Goal: Task Accomplishment & Management: Manage account settings

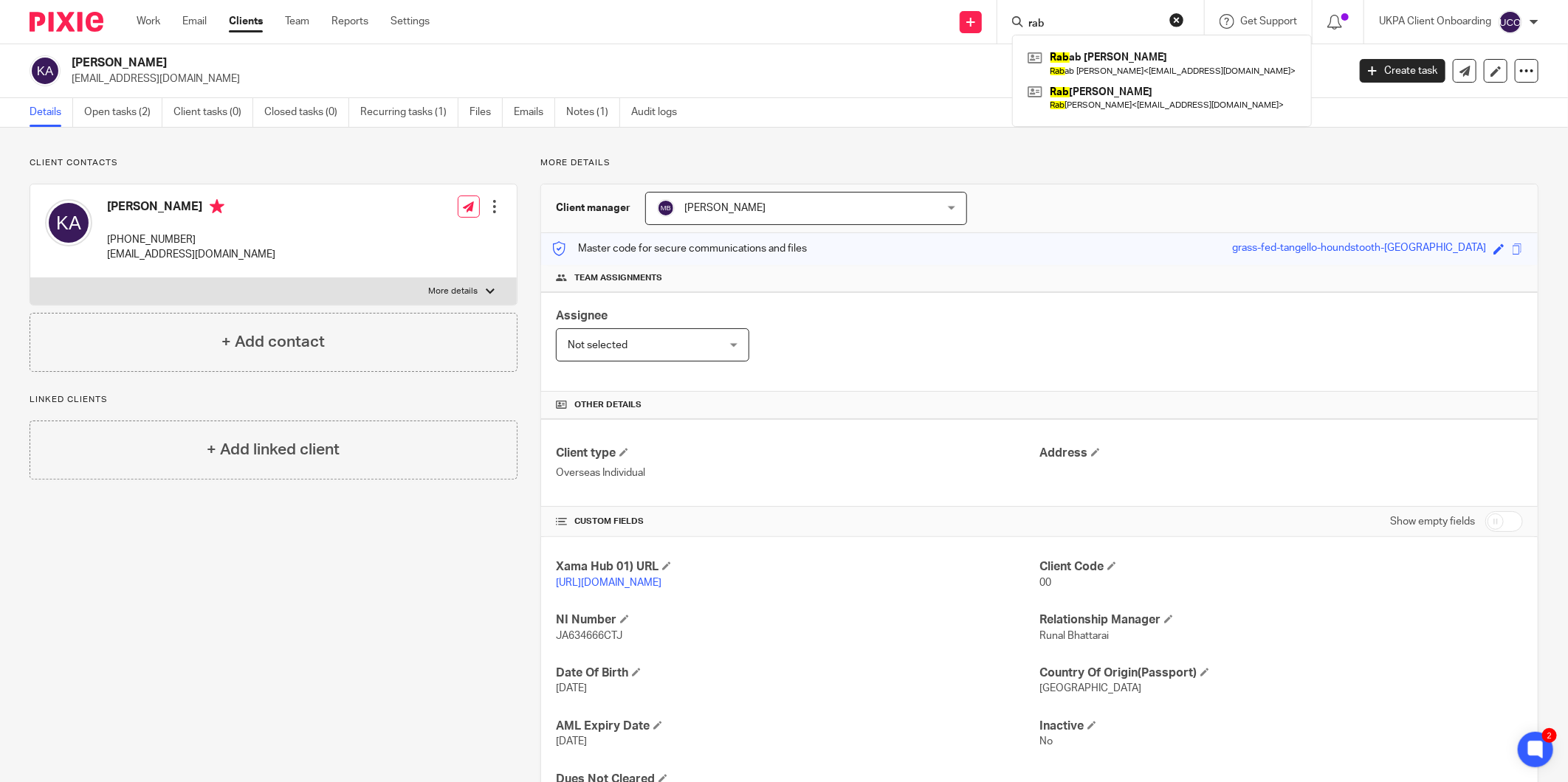
click at [1145, 24] on input "rab" at bounding box center [1092, 24] width 132 height 14
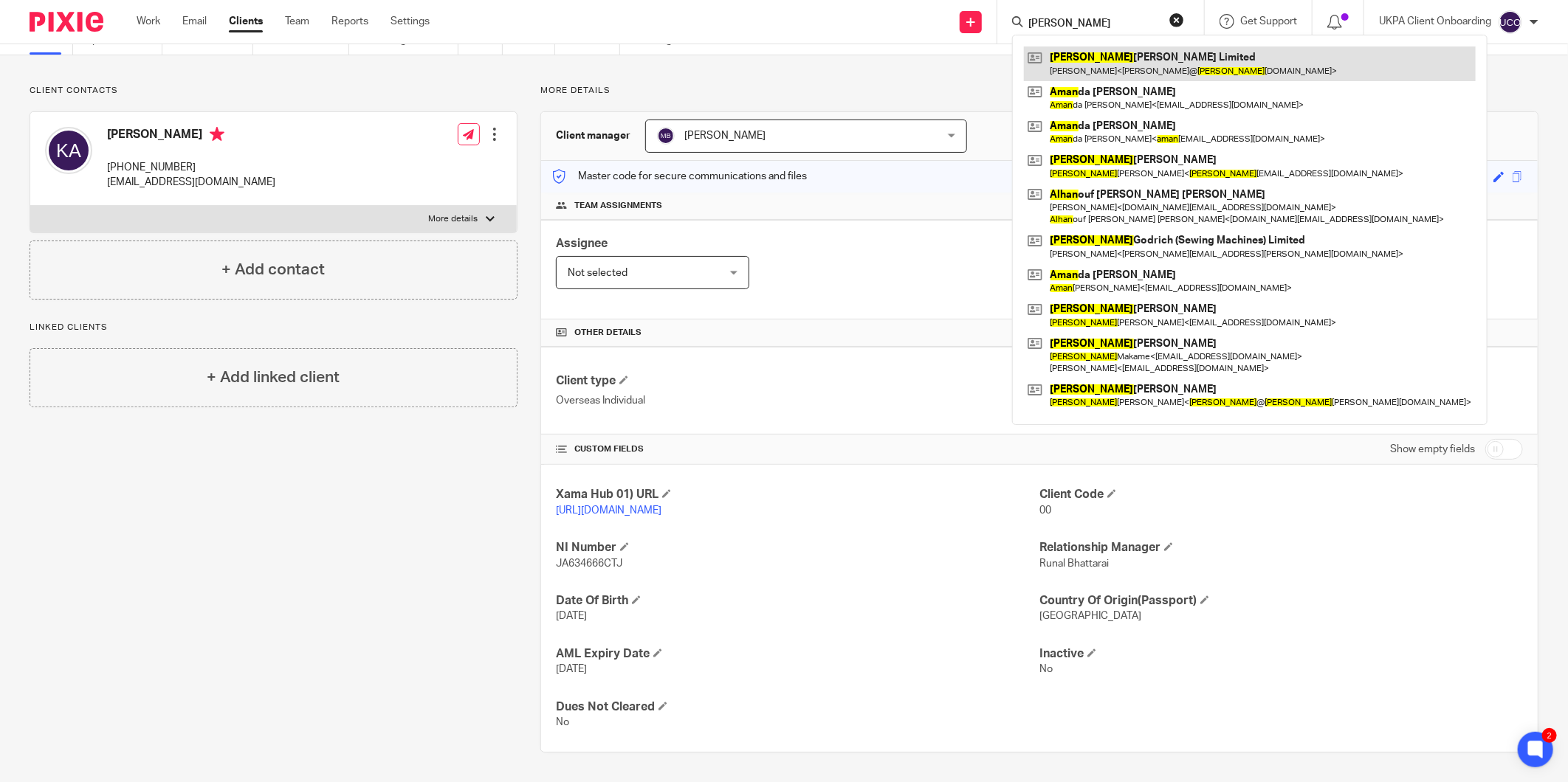
type input "alman"
click at [1129, 58] on link at bounding box center [1249, 64] width 451 height 34
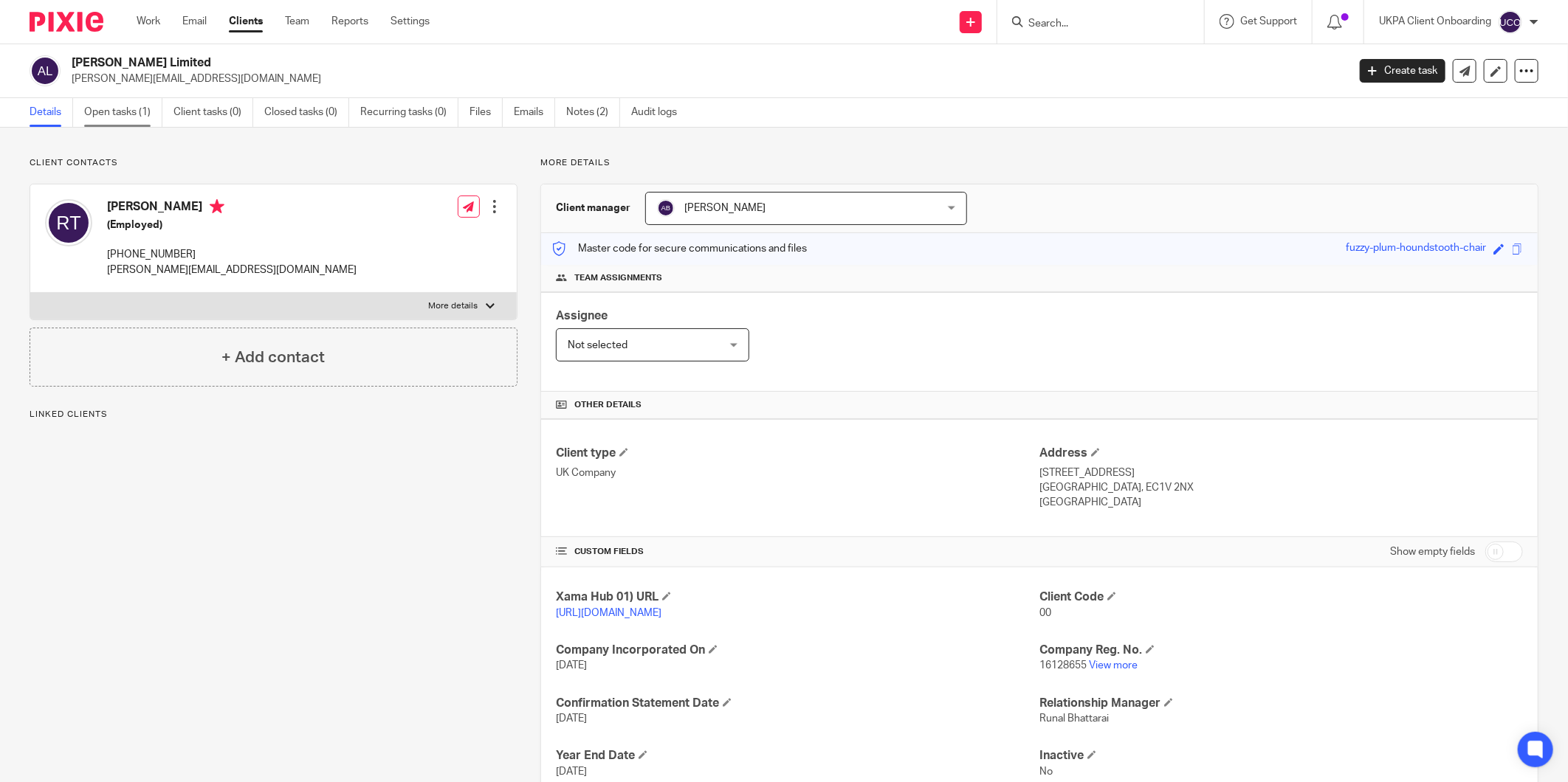
click at [120, 112] on link "Open tasks (1)" at bounding box center [123, 113] width 78 height 29
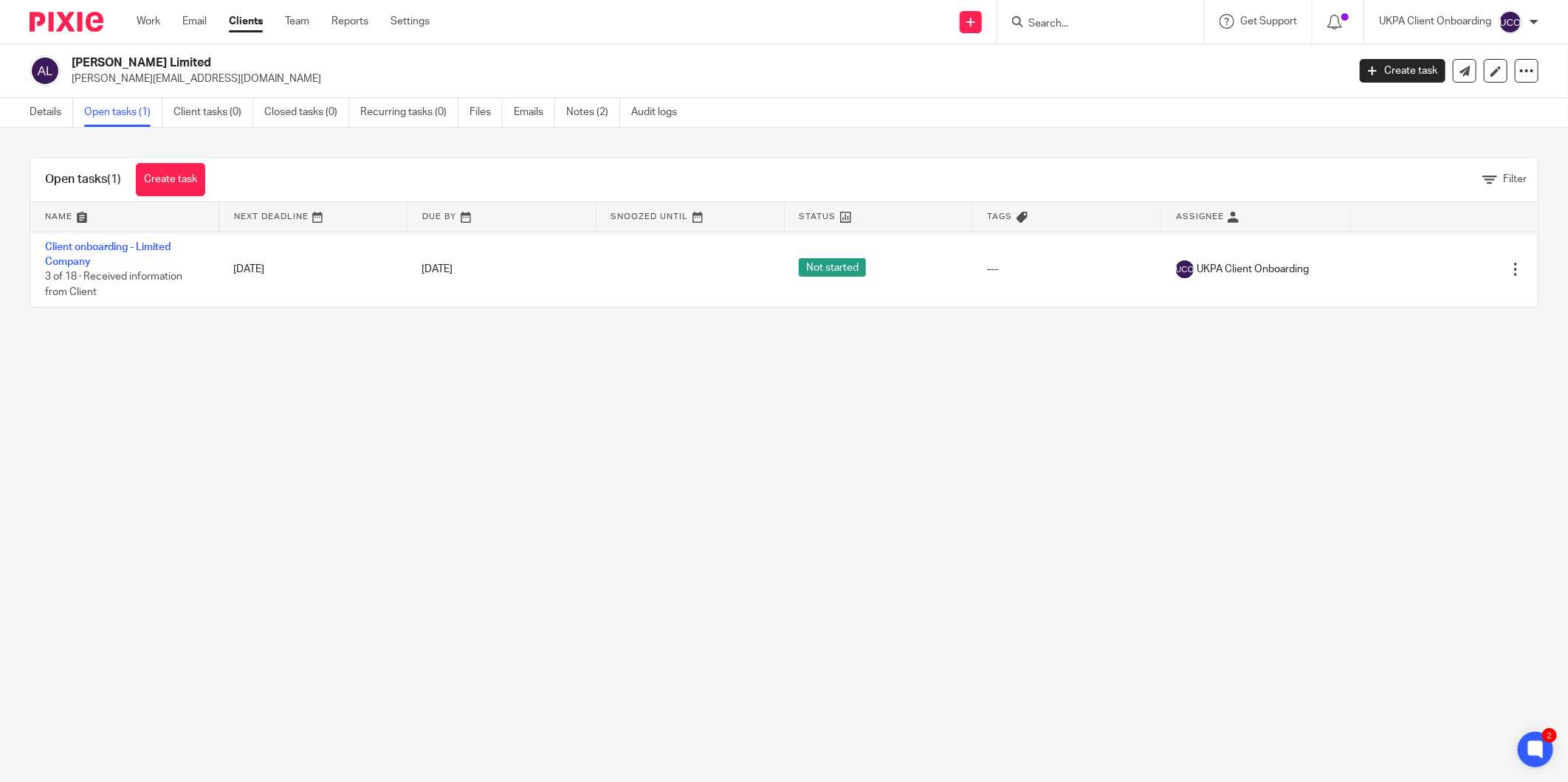
click at [146, 68] on h2 "[PERSON_NAME] Limited" at bounding box center [578, 62] width 1013 height 15
copy div "[PERSON_NAME] Limited"
click at [116, 87] on div "Altman James Limited roderick@altmanjames.co.uk Create task Update from Compani…" at bounding box center [784, 71] width 1568 height 54
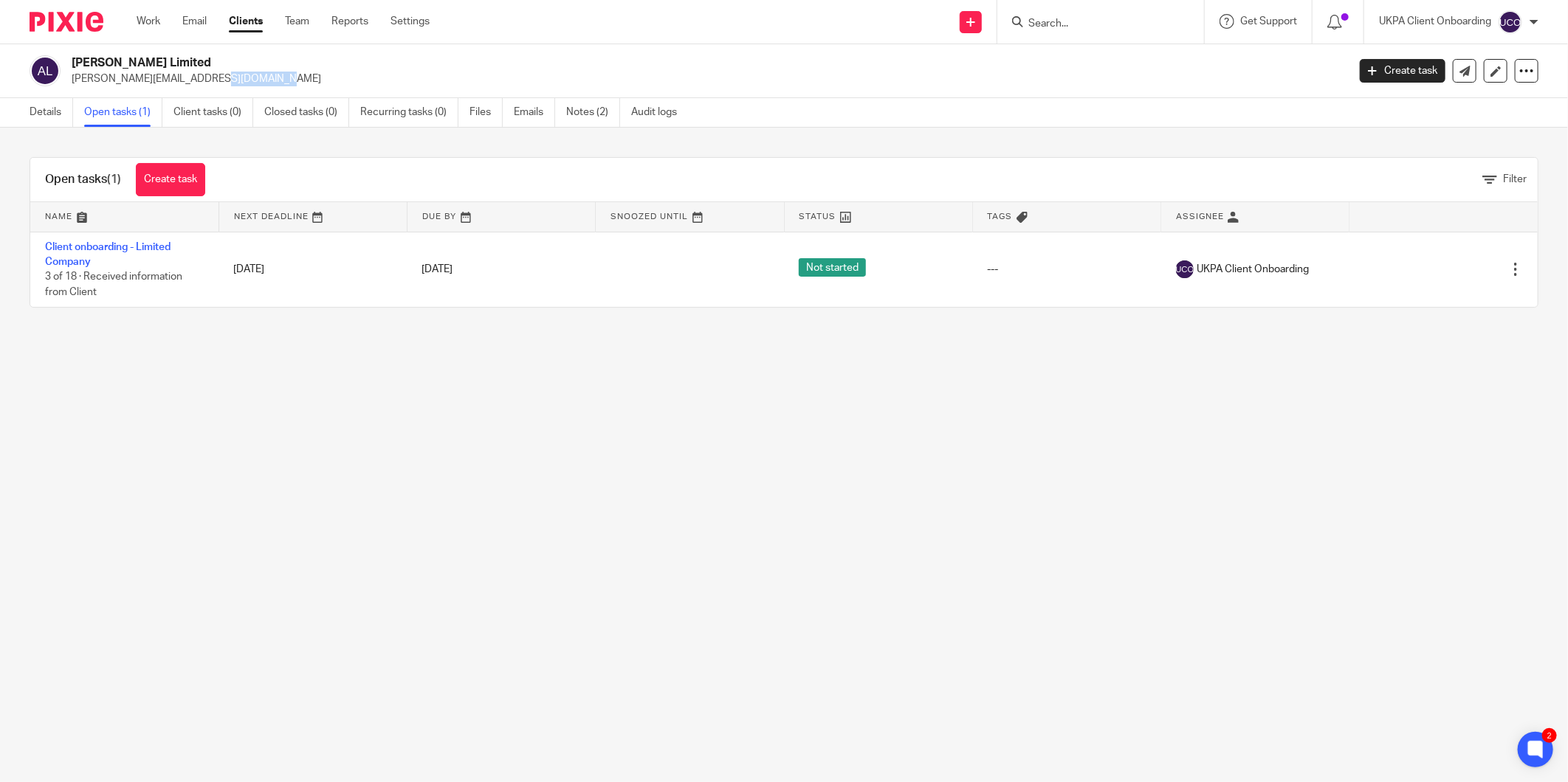
click at [116, 87] on div "Altman James Limited roderick@altmanjames.co.uk Create task Update from Compani…" at bounding box center [784, 71] width 1568 height 54
copy main "roderick@altmanjames.co.uk Create task Update from Companies House Export data …"
click at [596, 102] on link "Notes (2)" at bounding box center [593, 113] width 54 height 29
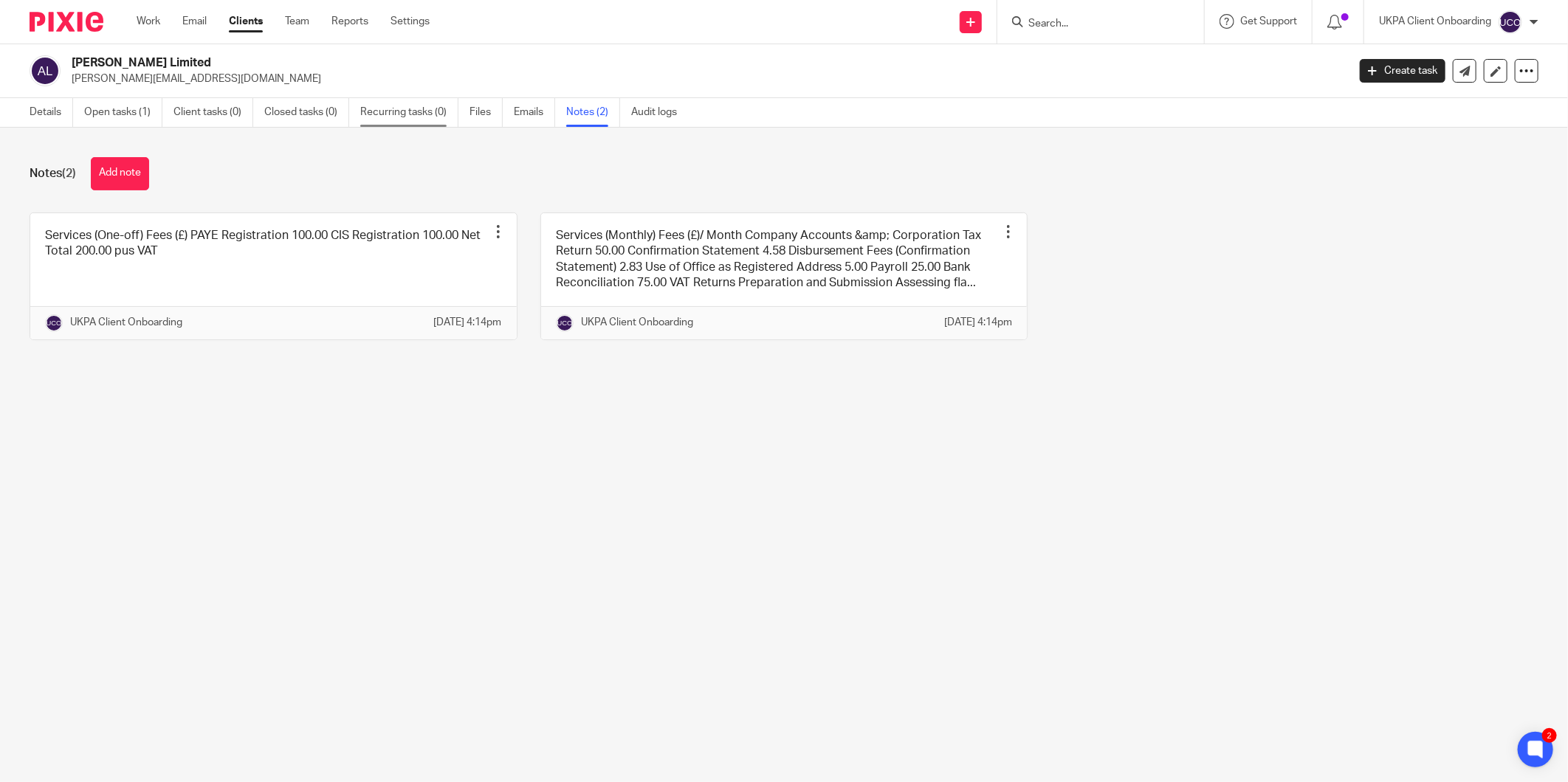
click at [410, 108] on link "Recurring tasks (0)" at bounding box center [409, 113] width 98 height 29
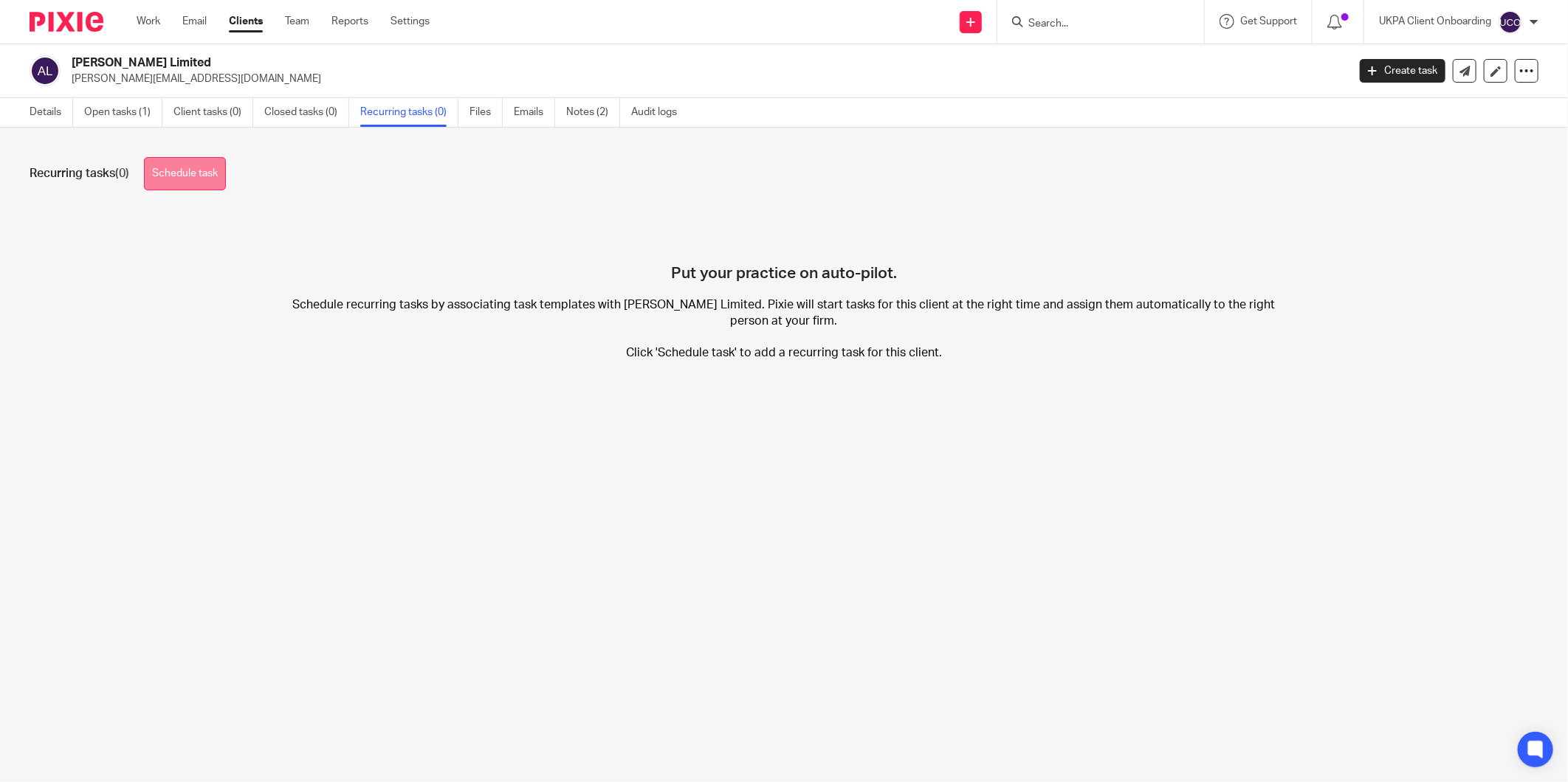
click at [187, 182] on link "Schedule task" at bounding box center [185, 173] width 82 height 33
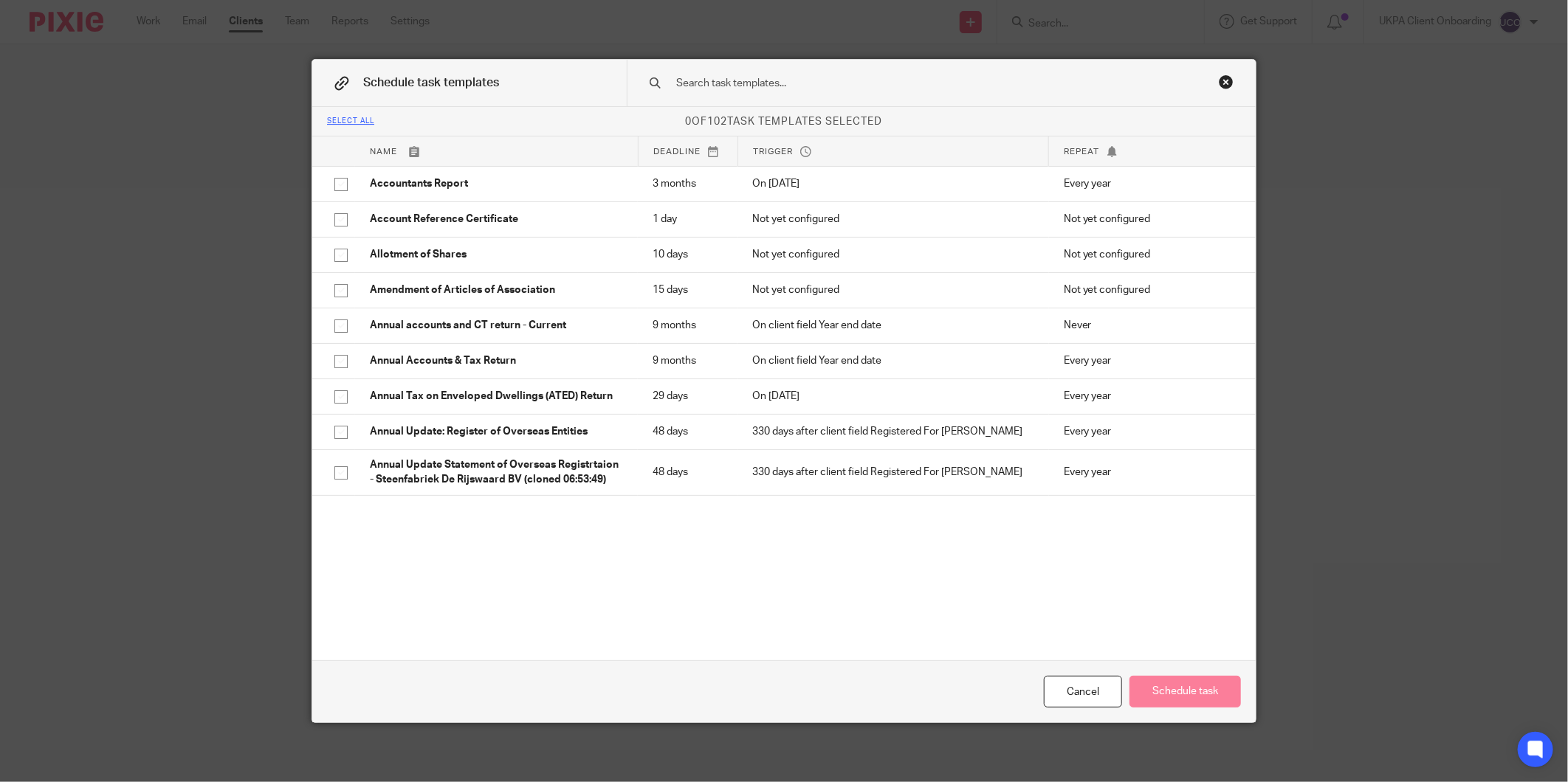
click at [839, 86] on input "text" at bounding box center [918, 84] width 487 height 16
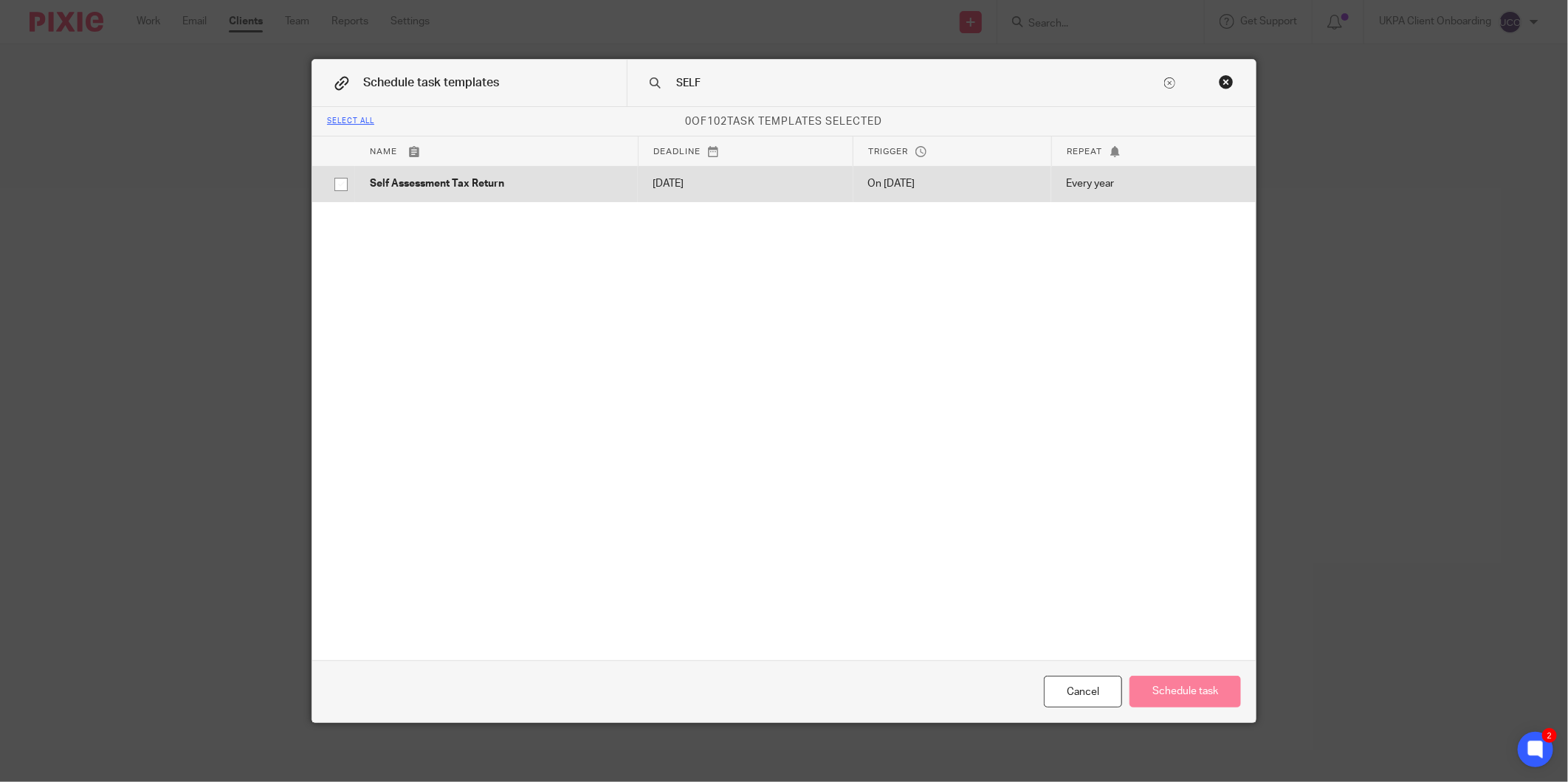
type input "SELF"
click at [857, 175] on td "On 6 Apr" at bounding box center [953, 183] width 198 height 35
checkbox input "true"
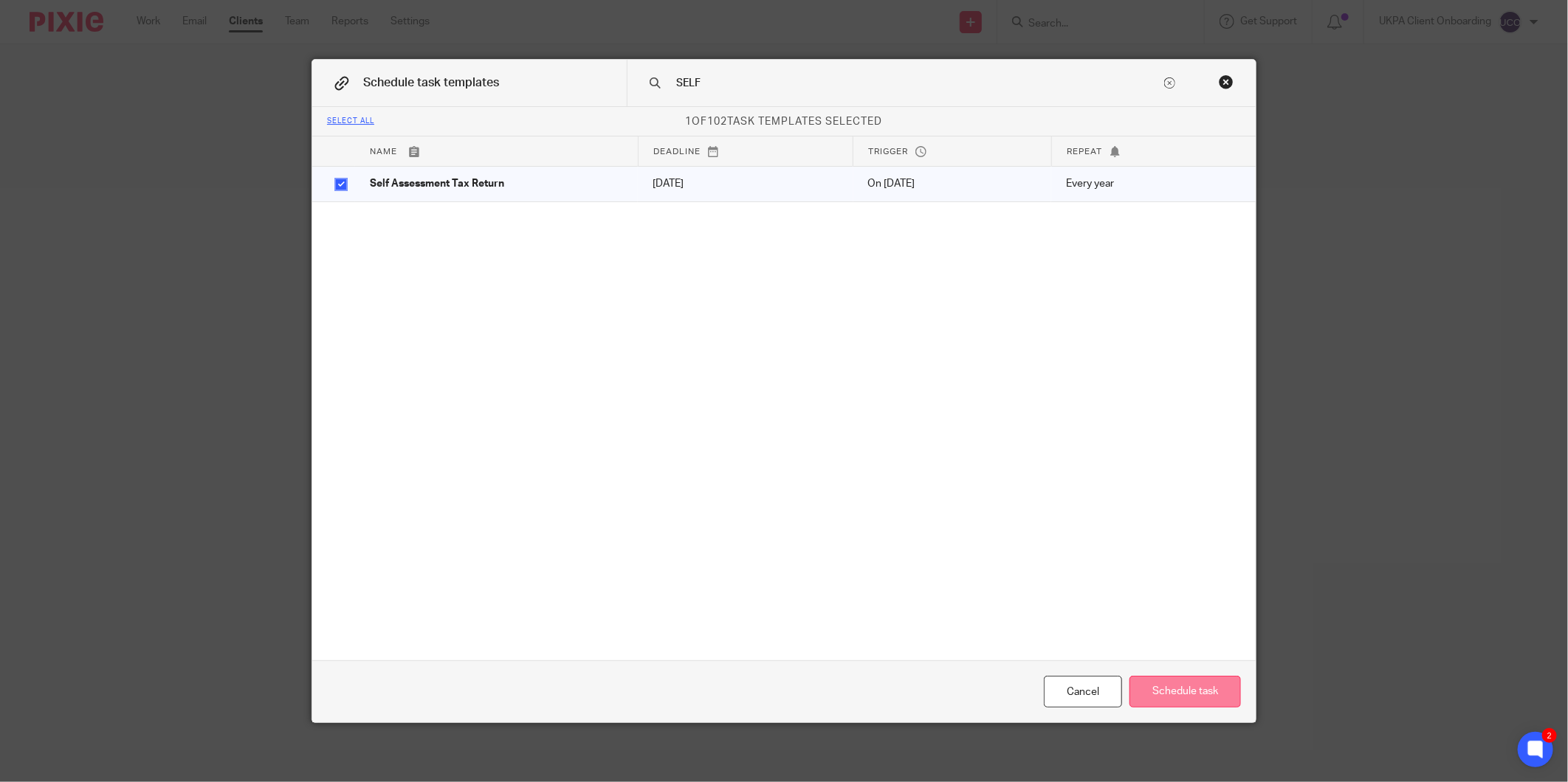
click at [1192, 697] on button "Schedule task" at bounding box center [1185, 691] width 112 height 32
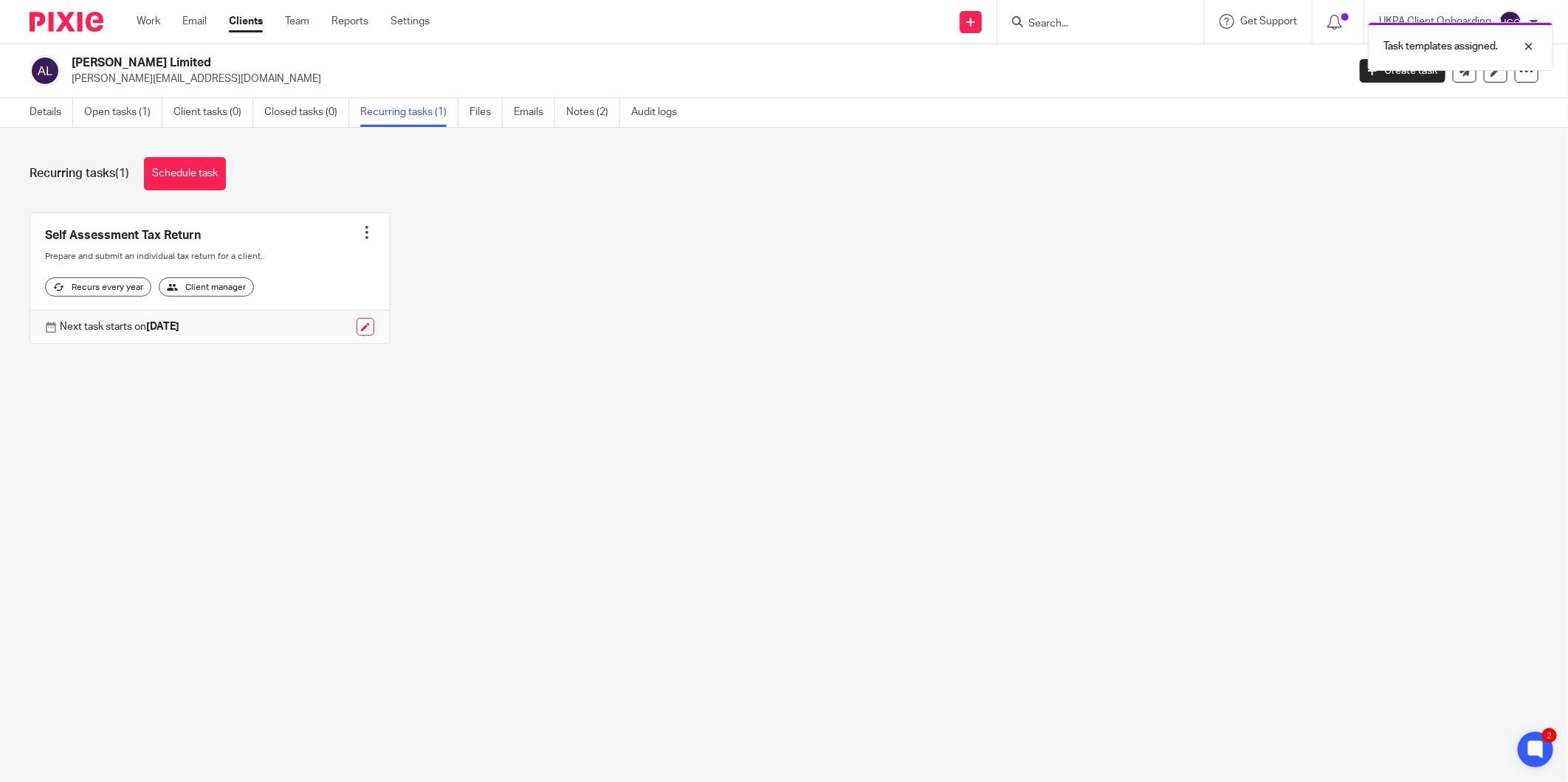
click at [360, 233] on div at bounding box center [367, 232] width 14 height 14
click at [293, 325] on span "Cancel schedule" at bounding box center [306, 325] width 77 height 10
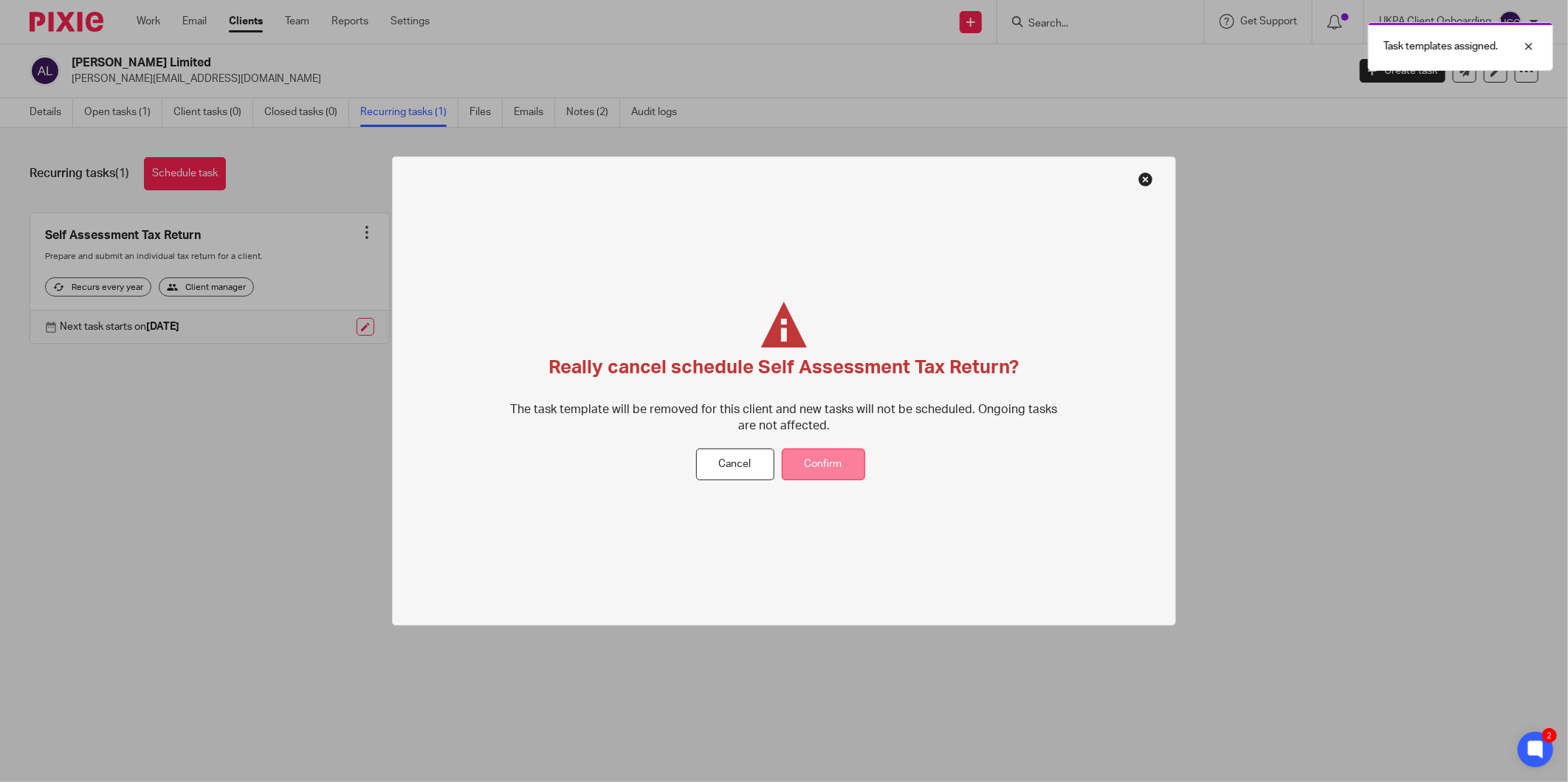
click at [840, 466] on button "Confirm" at bounding box center [824, 464] width 84 height 32
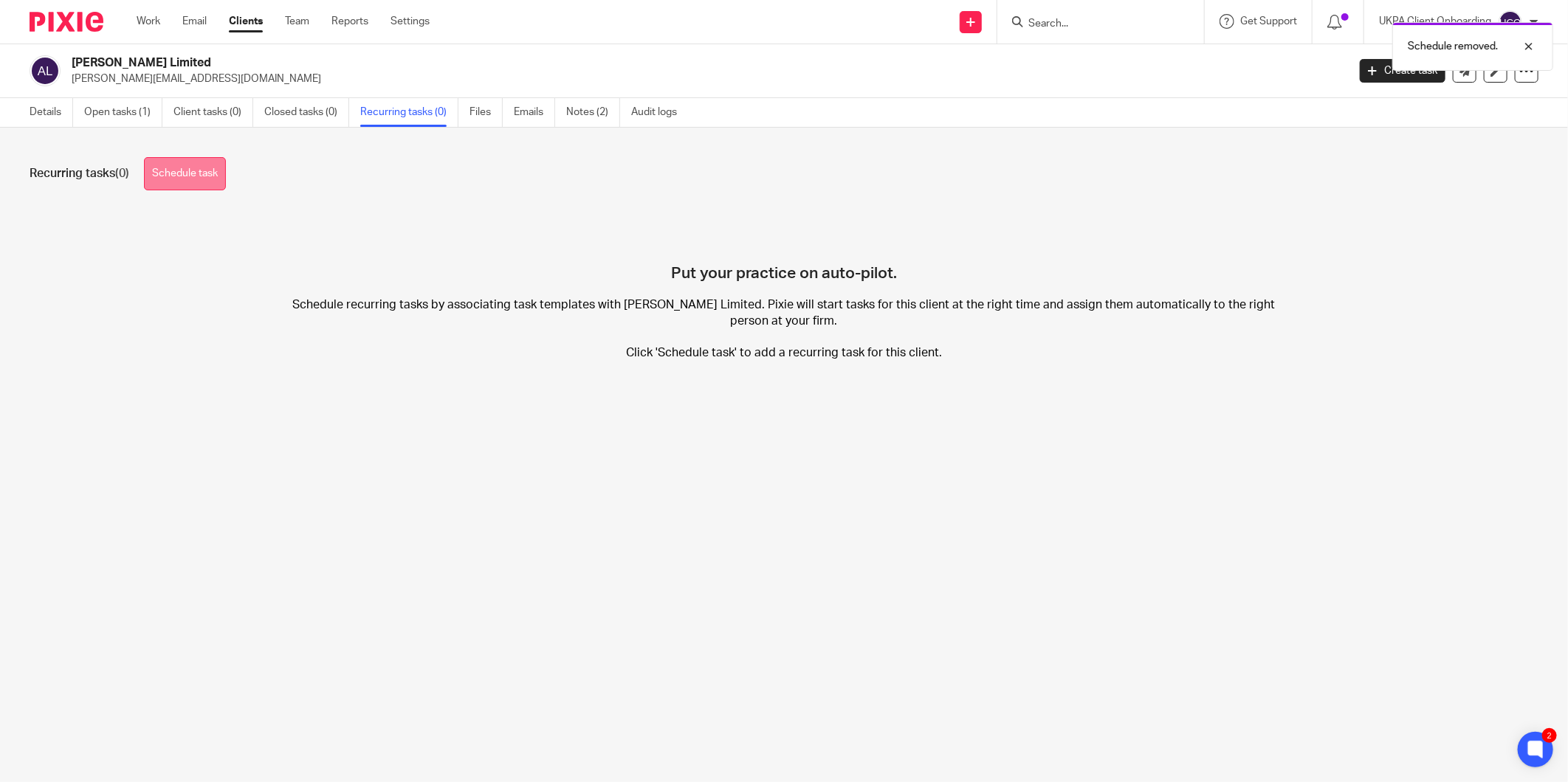
click at [190, 166] on link "Schedule task" at bounding box center [185, 173] width 82 height 33
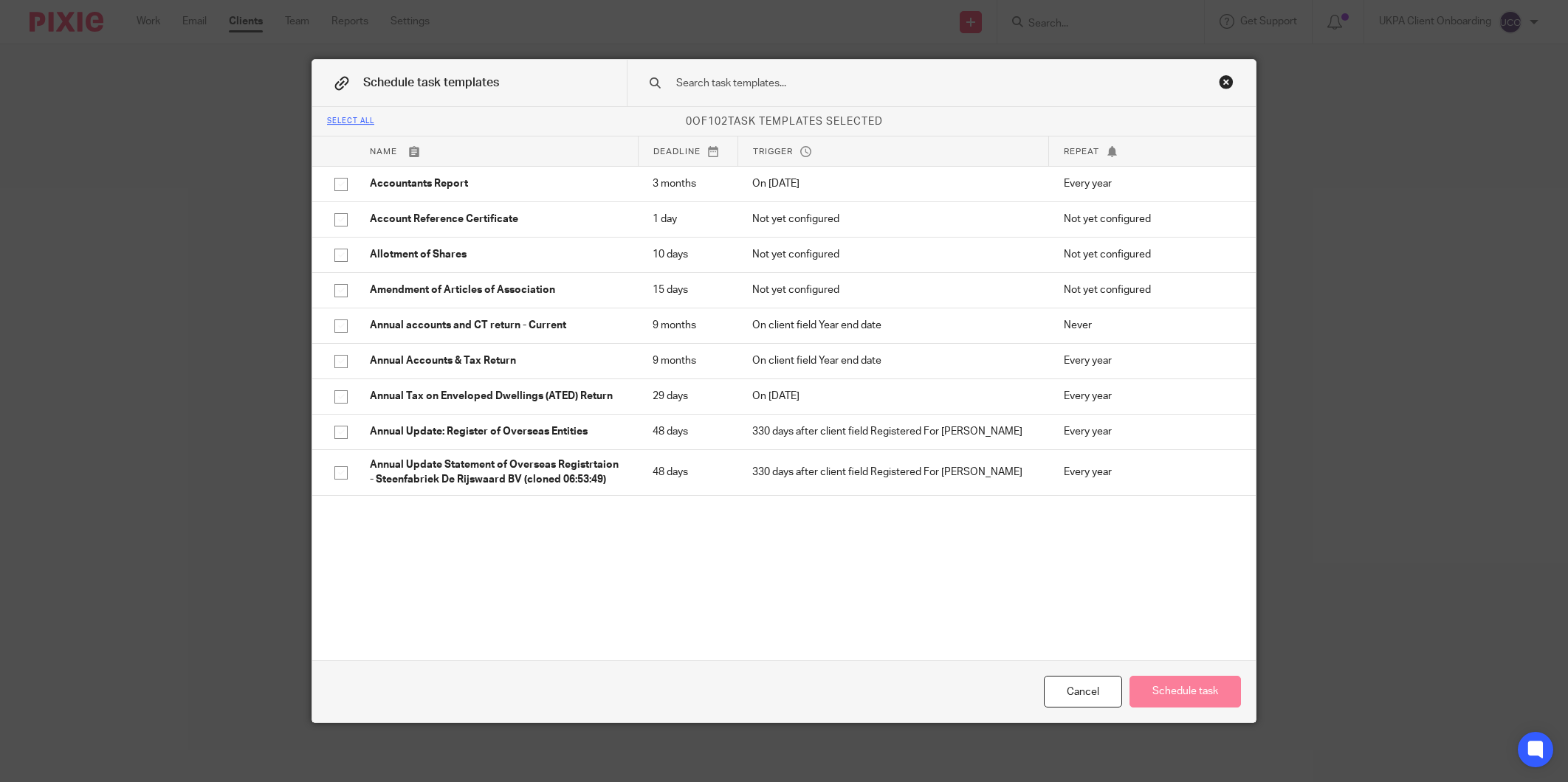
click at [763, 91] on input "text" at bounding box center [918, 84] width 487 height 16
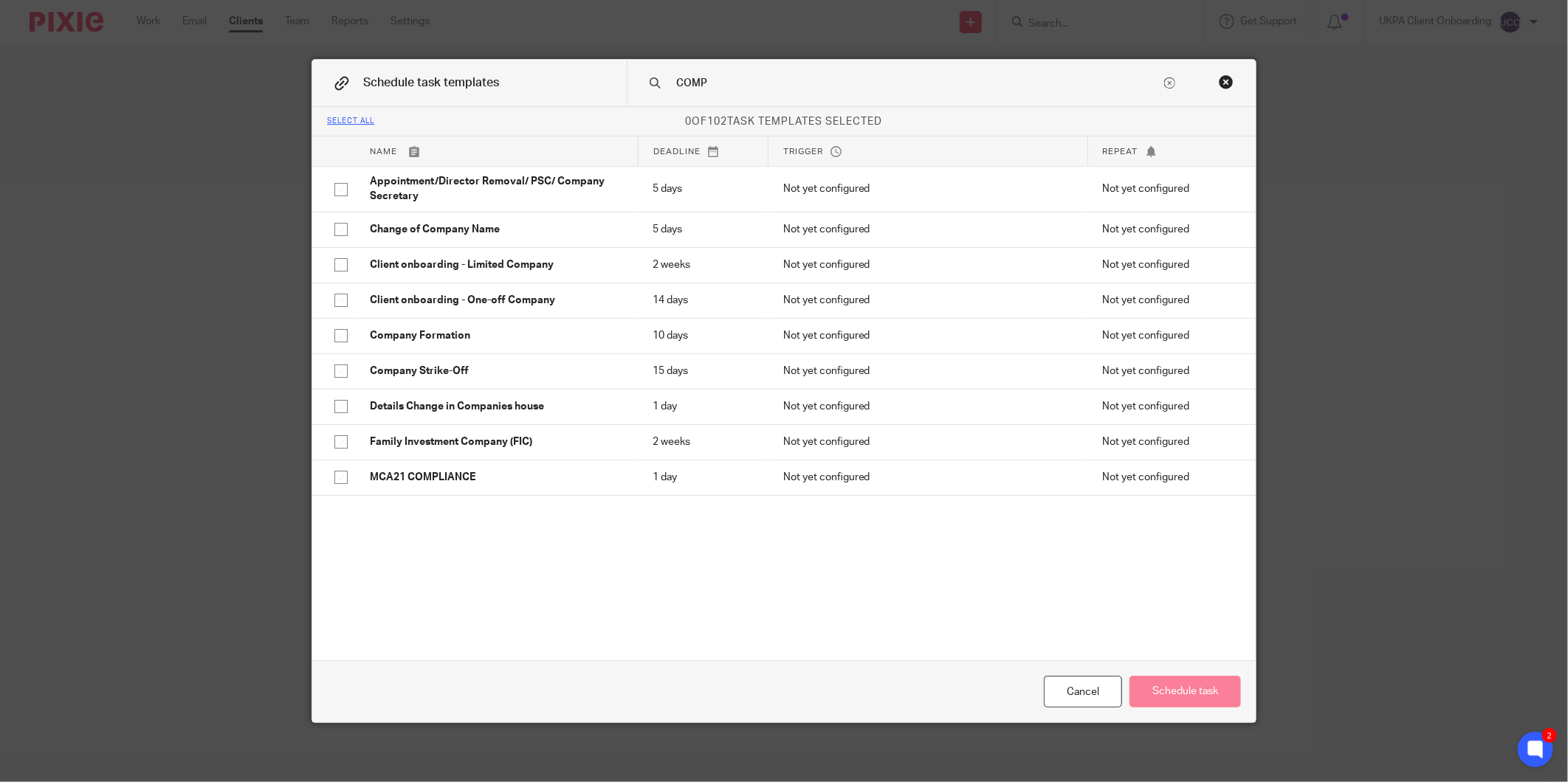
click at [744, 76] on input "COMP" at bounding box center [918, 84] width 487 height 16
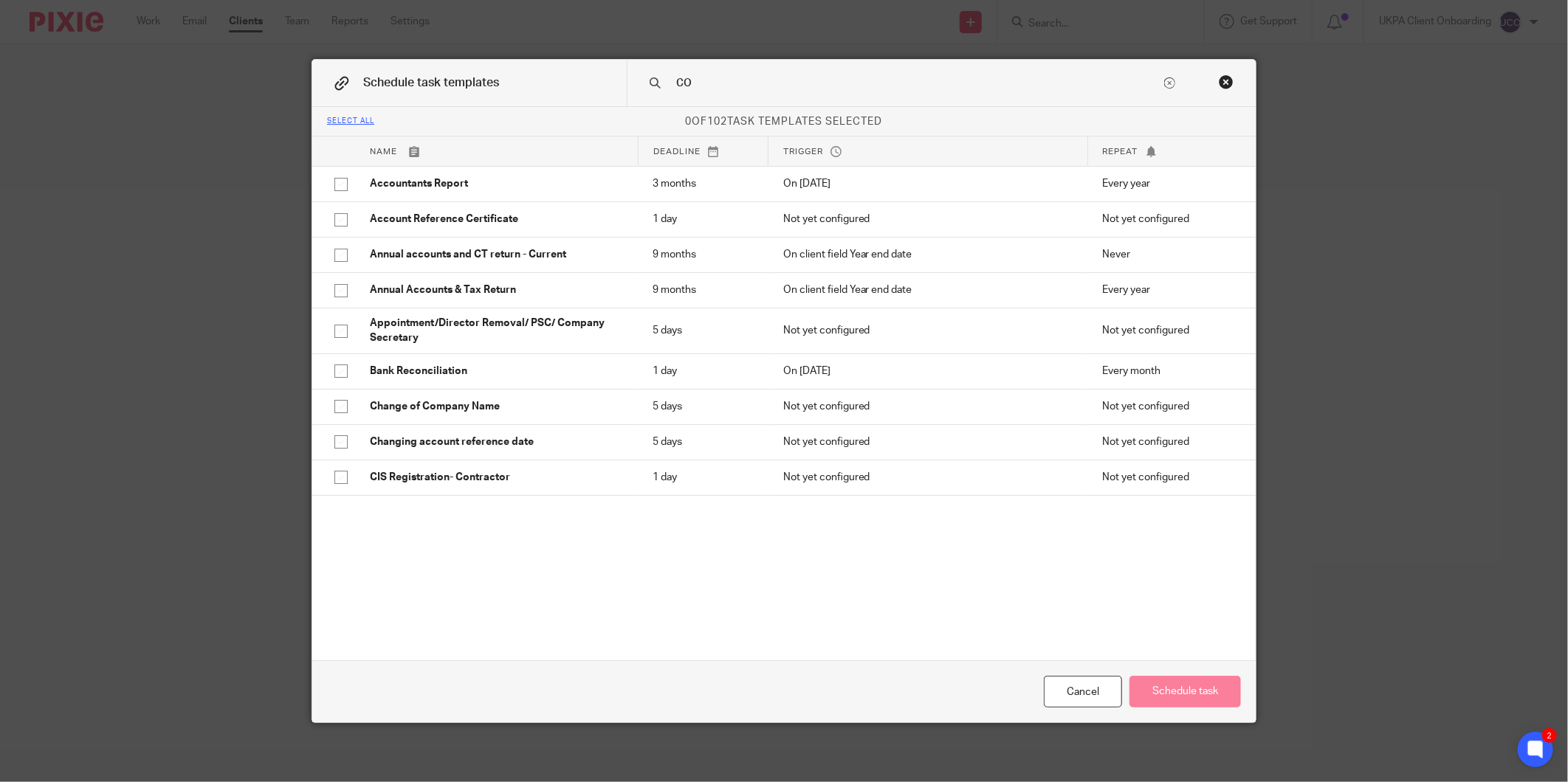
type input "C"
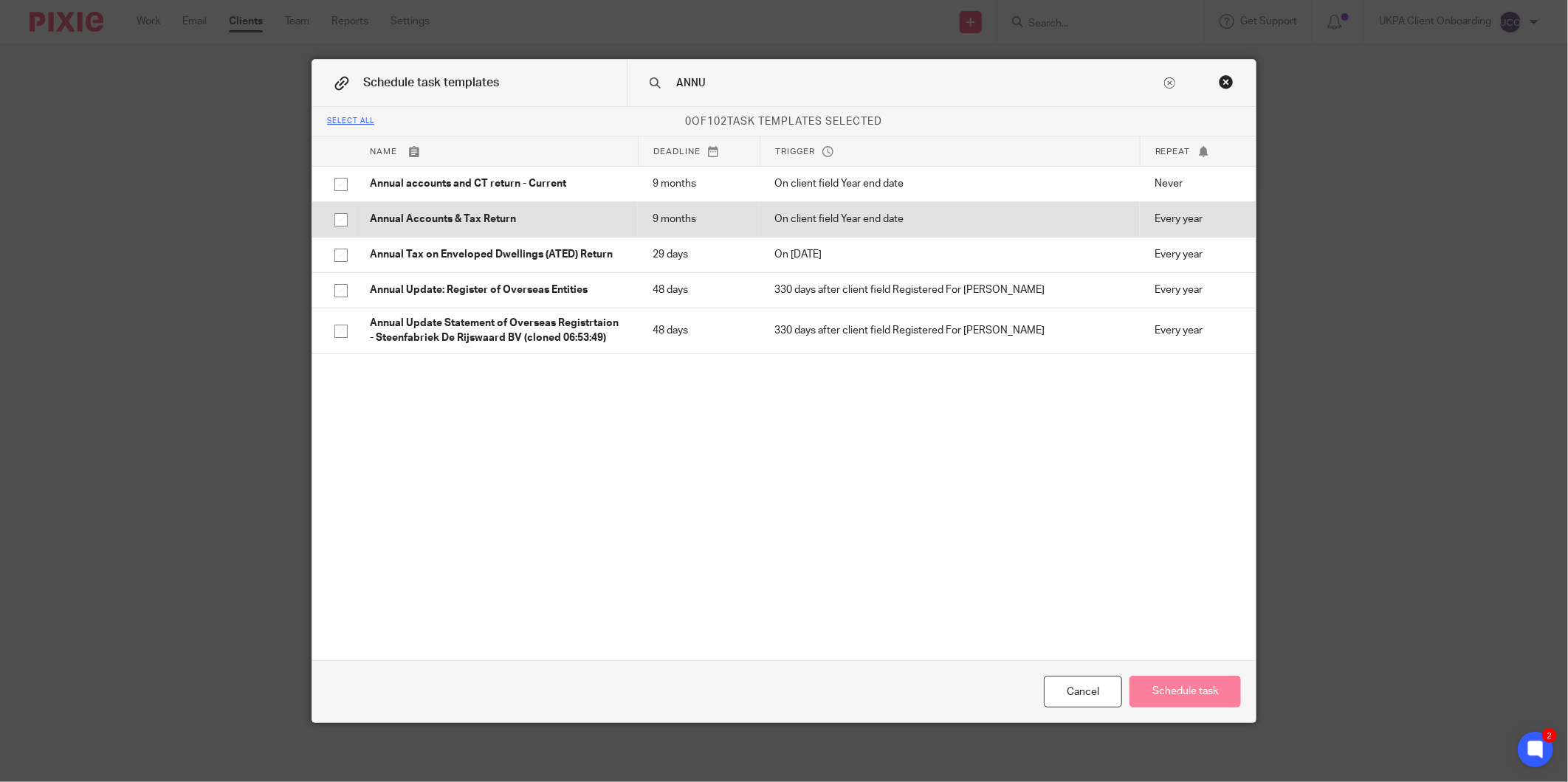
type input "ANNU"
click at [579, 206] on td "Annual Accounts & Tax Return" at bounding box center [497, 219] width 283 height 35
checkbox input "true"
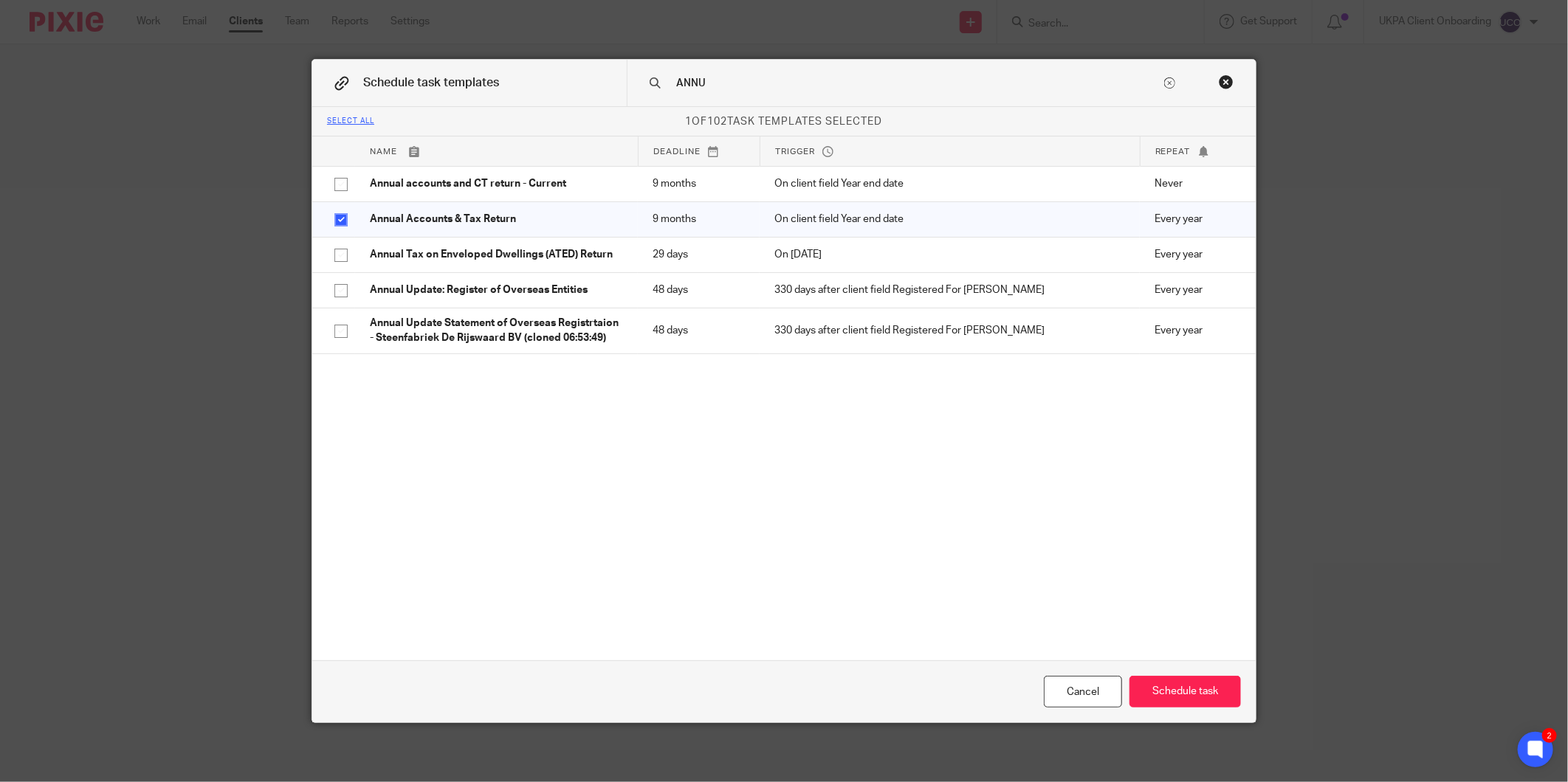
click at [770, 75] on div "ANNU" at bounding box center [941, 83] width 629 height 47
click at [748, 83] on input "ANNU" at bounding box center [918, 84] width 487 height 16
click at [747, 84] on input "ANNU" at bounding box center [918, 84] width 487 height 16
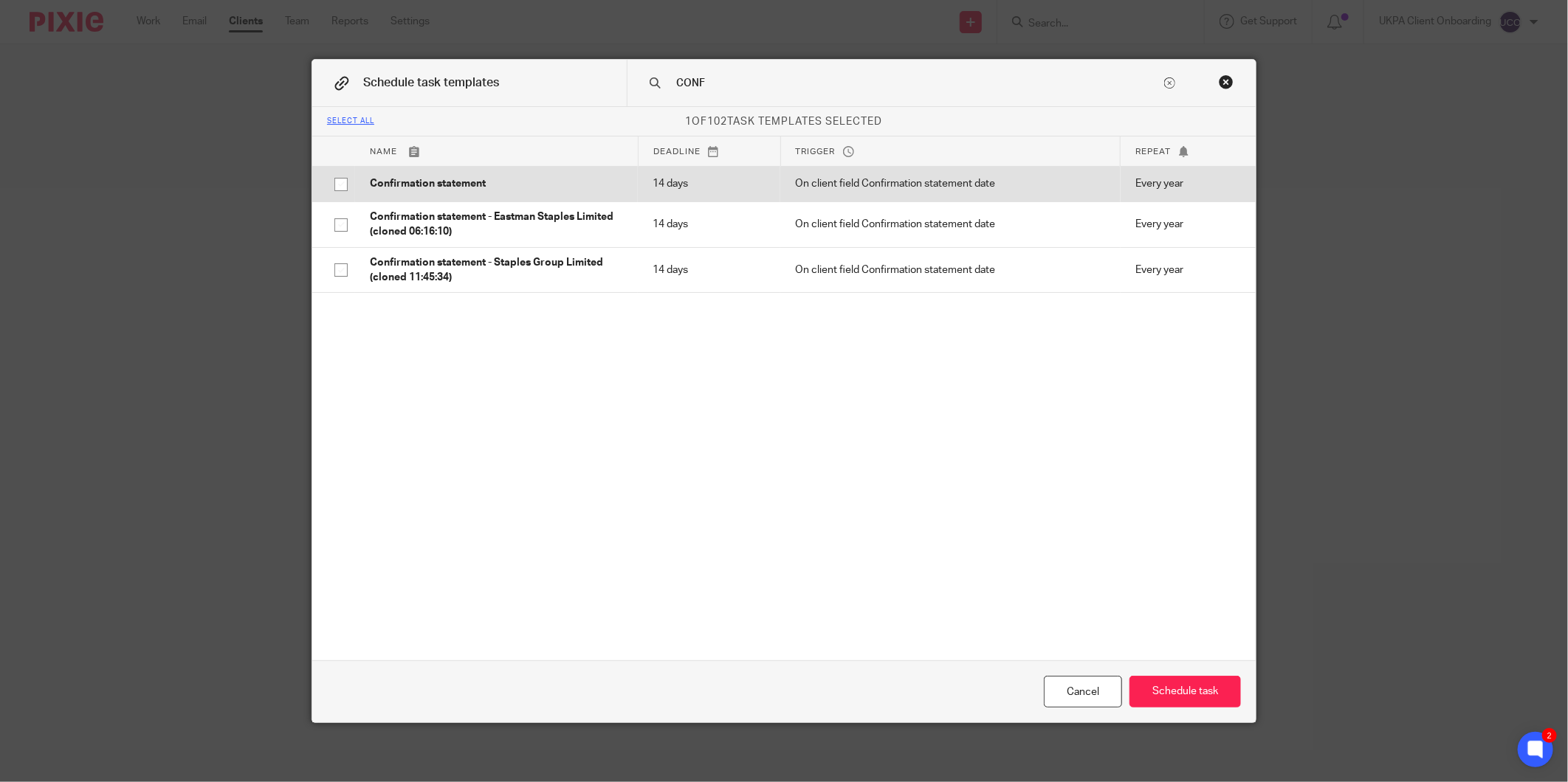
type input "CONF"
click at [428, 194] on td "Confirmation statement" at bounding box center [497, 183] width 283 height 35
checkbox input "true"
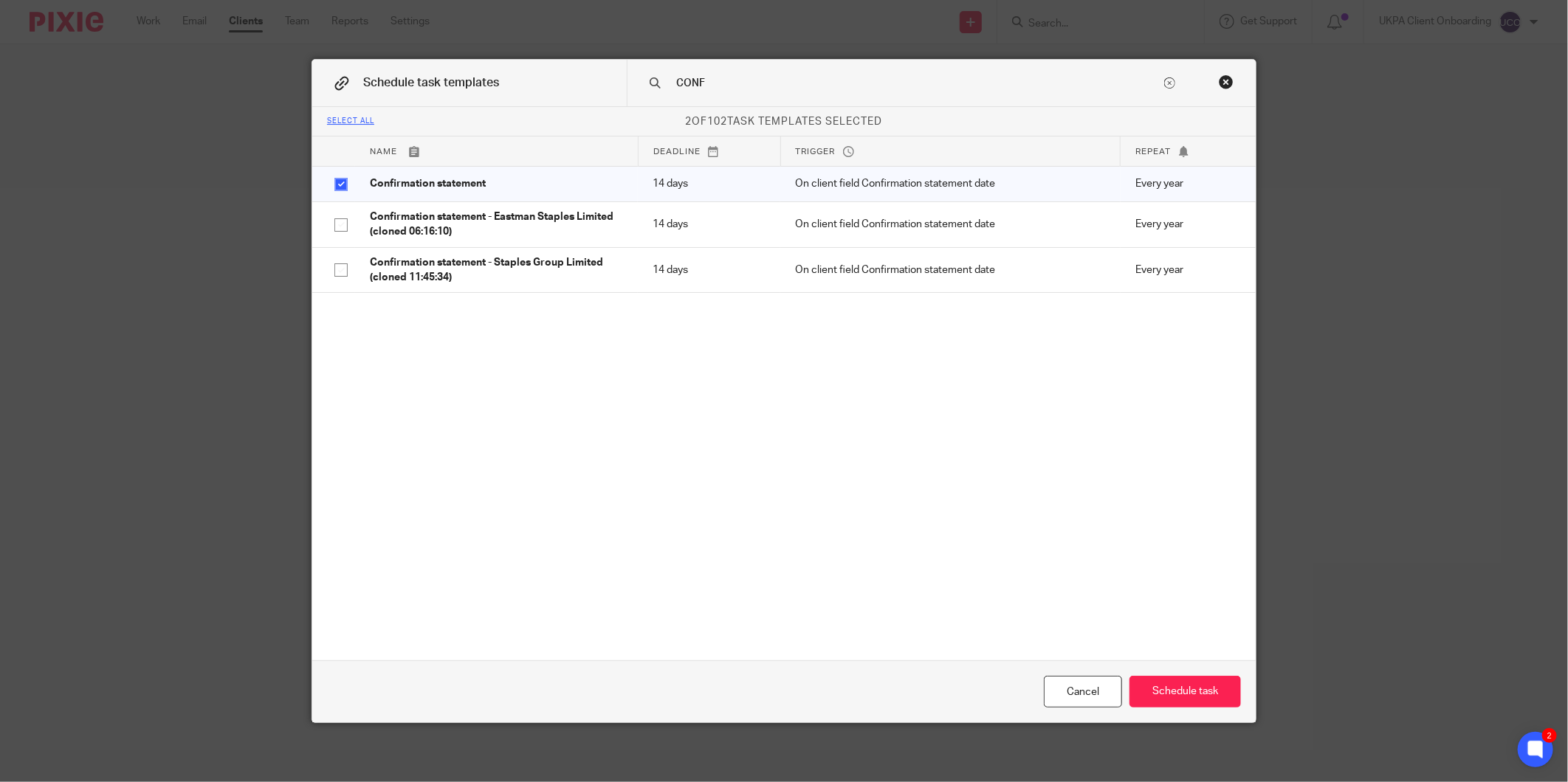
click at [728, 85] on input "CONF" at bounding box center [918, 84] width 487 height 16
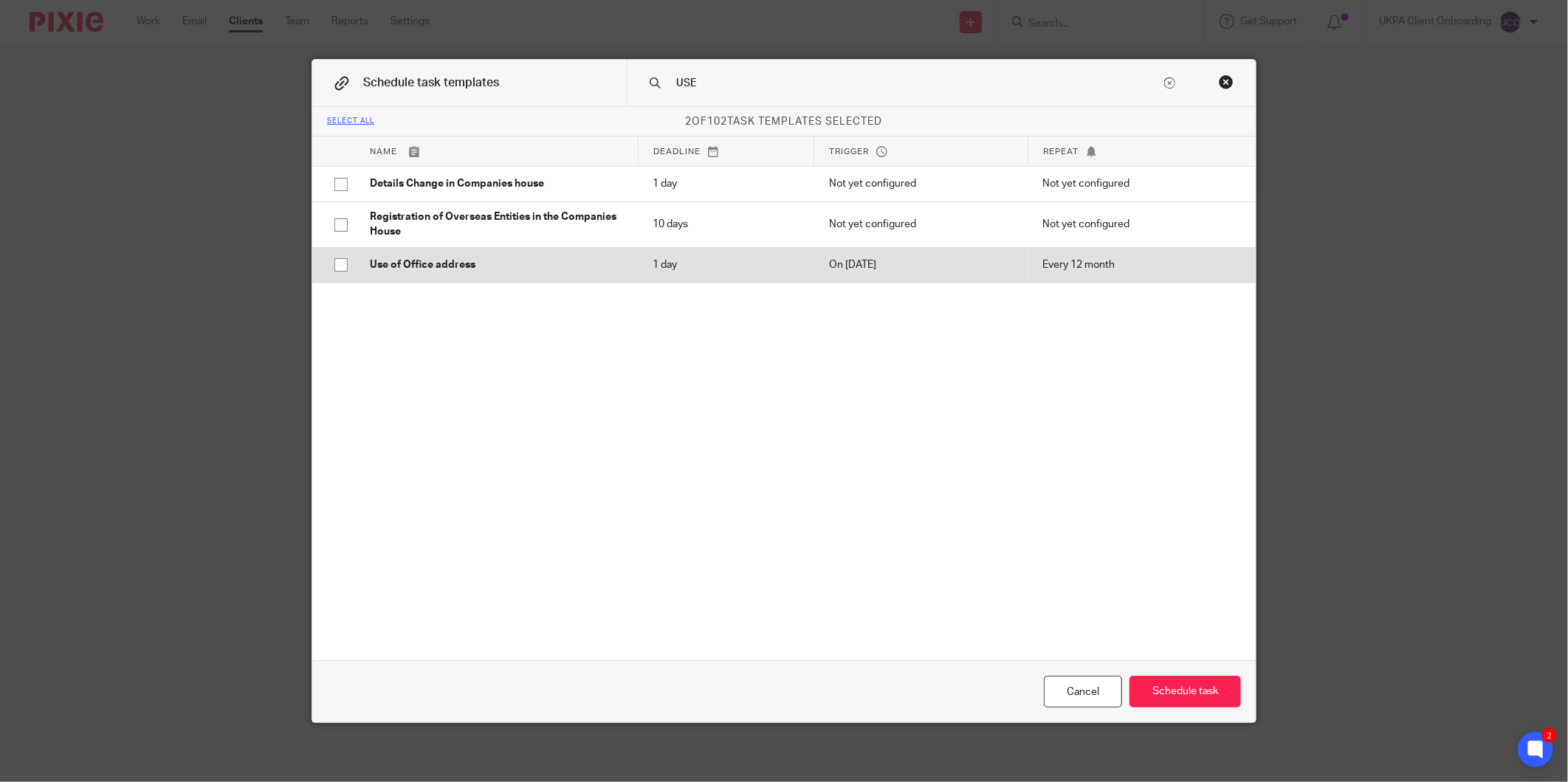
type input "USE"
click at [510, 262] on p "Use of Office address" at bounding box center [496, 265] width 253 height 14
checkbox input "true"
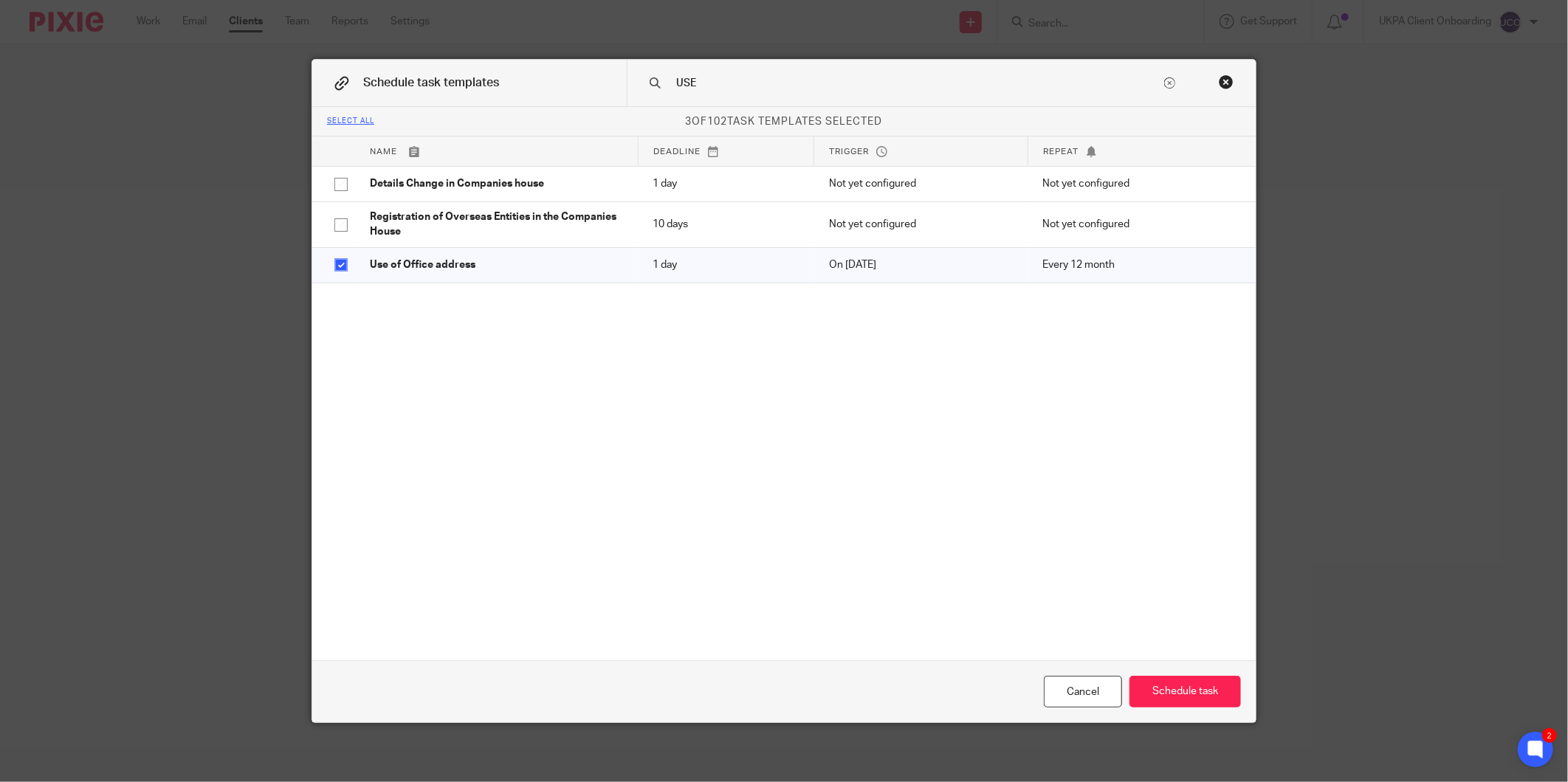
click at [688, 87] on input "USE" at bounding box center [918, 84] width 487 height 16
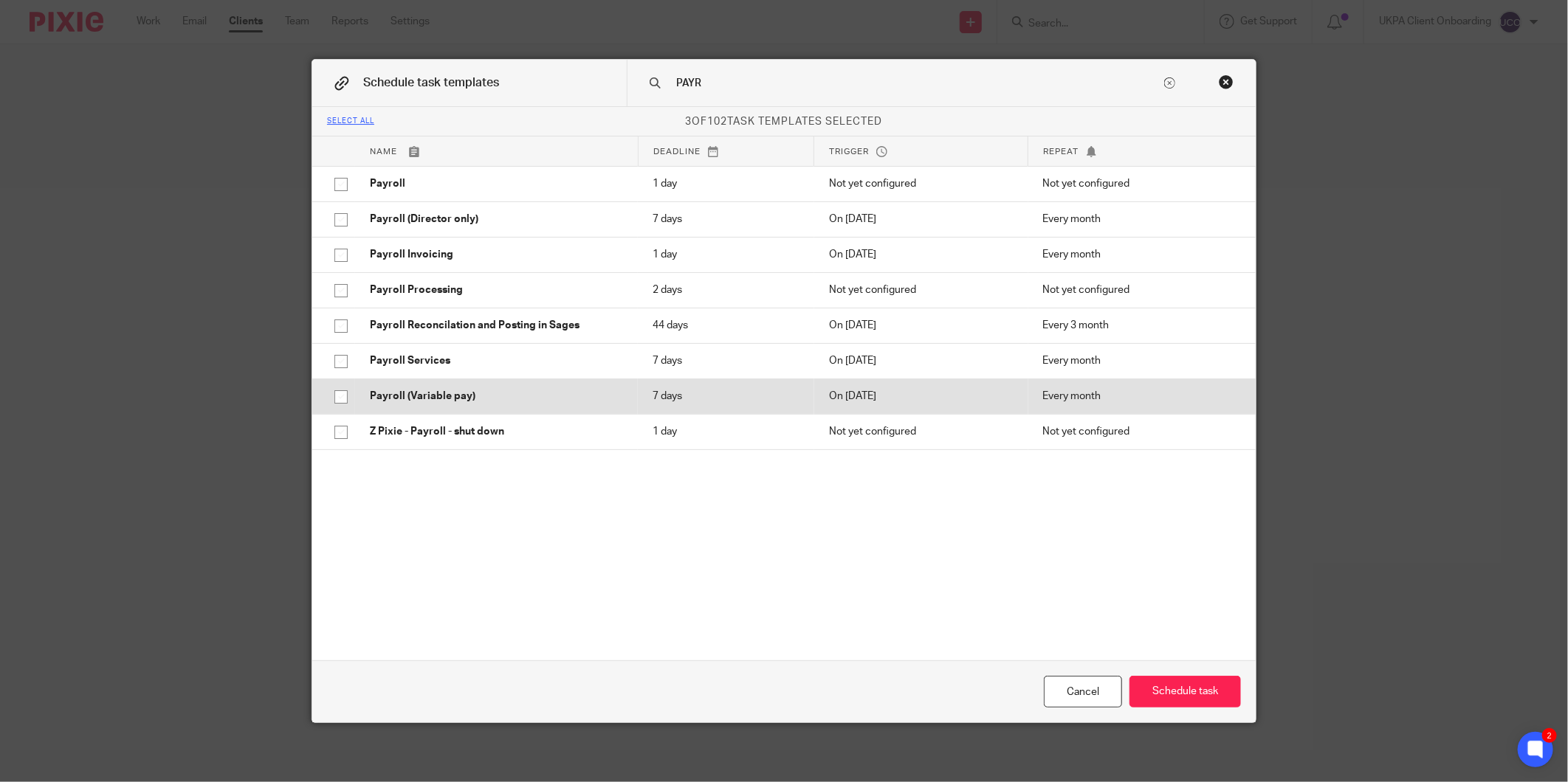
type input "PAYR"
click at [512, 394] on p "Payroll (Variable pay)" at bounding box center [496, 396] width 253 height 14
checkbox input "true"
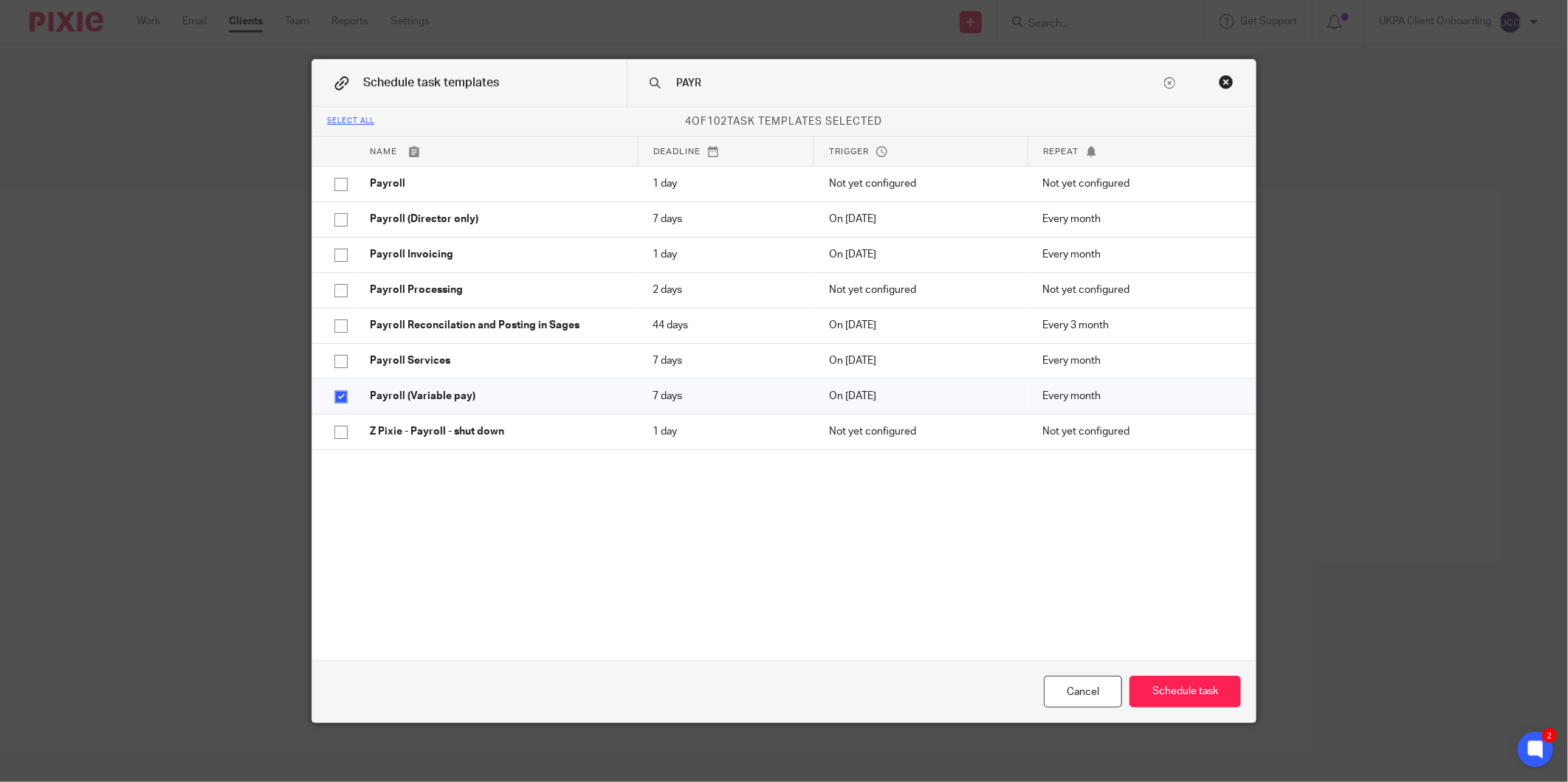
click at [743, 84] on input "PAYR" at bounding box center [918, 84] width 487 height 16
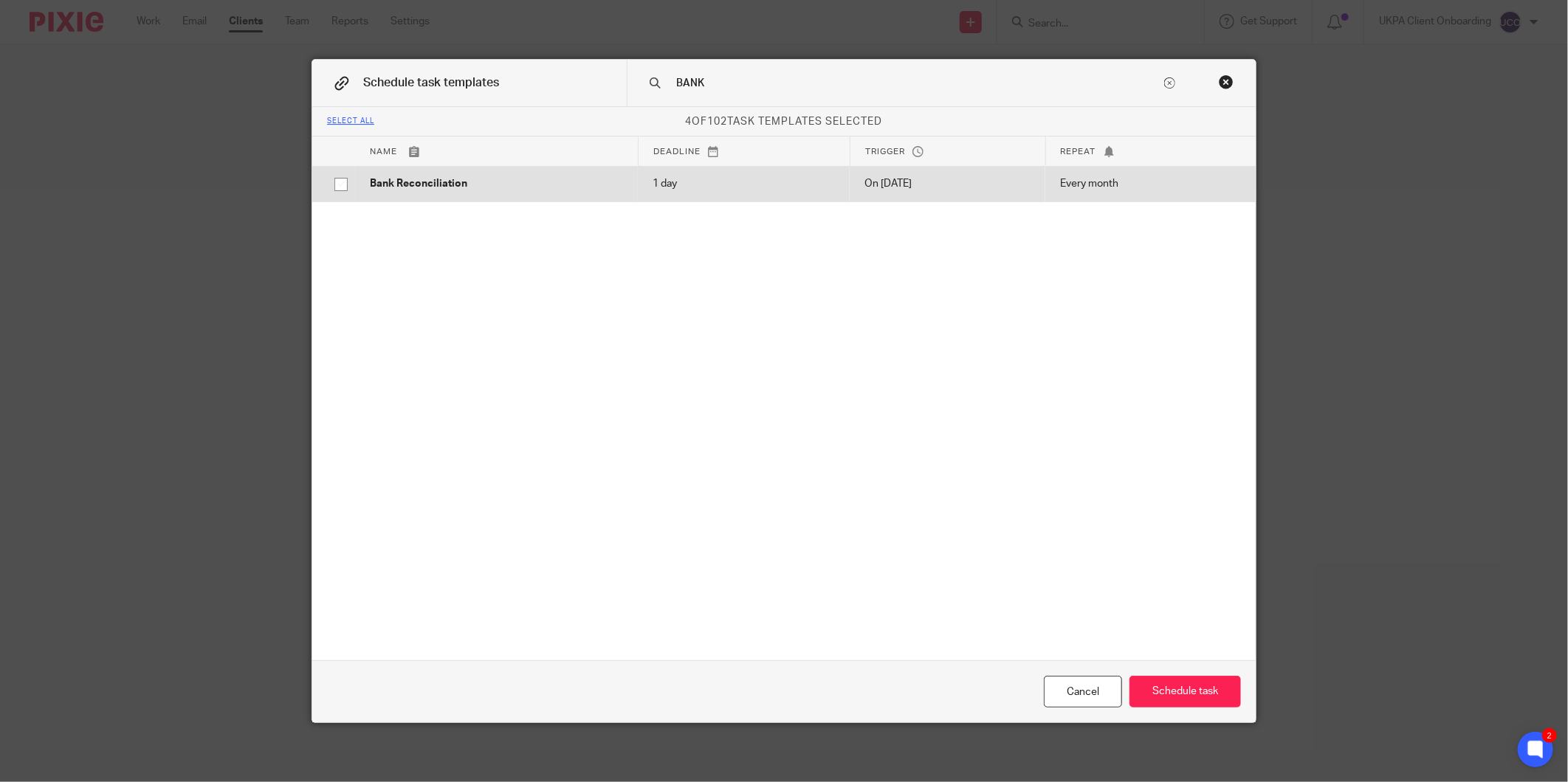
type input "BANK"
click at [652, 178] on p "1 day" at bounding box center [743, 184] width 182 height 14
checkbox input "true"
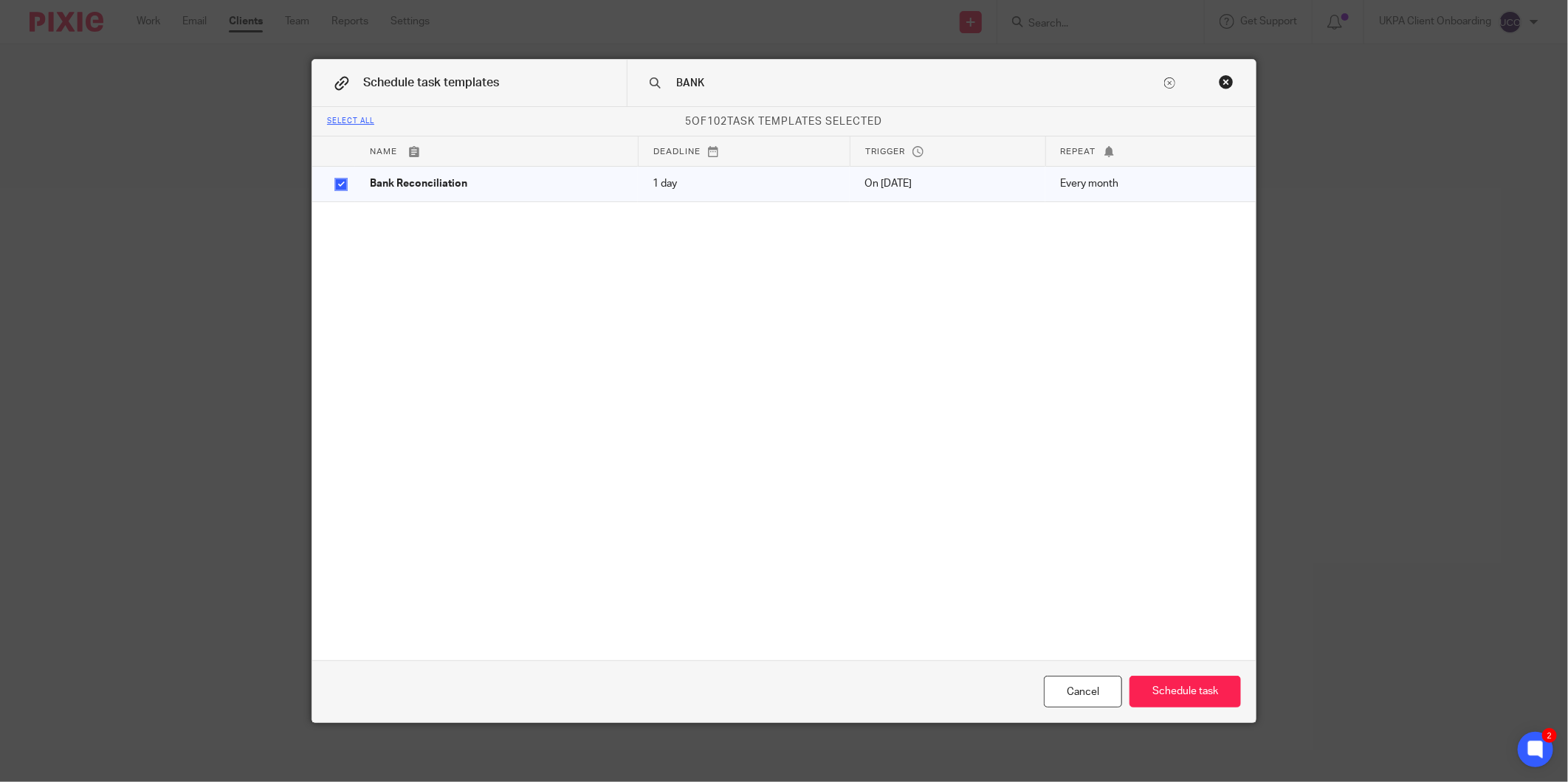
click at [728, 95] on div "BANK" at bounding box center [941, 83] width 629 height 47
drag, startPoint x: 728, startPoint y: 95, endPoint x: 728, endPoint y: 82, distance: 13.0
click at [728, 95] on div "BANK" at bounding box center [941, 83] width 629 height 47
click at [728, 82] on input "BANK" at bounding box center [918, 84] width 487 height 16
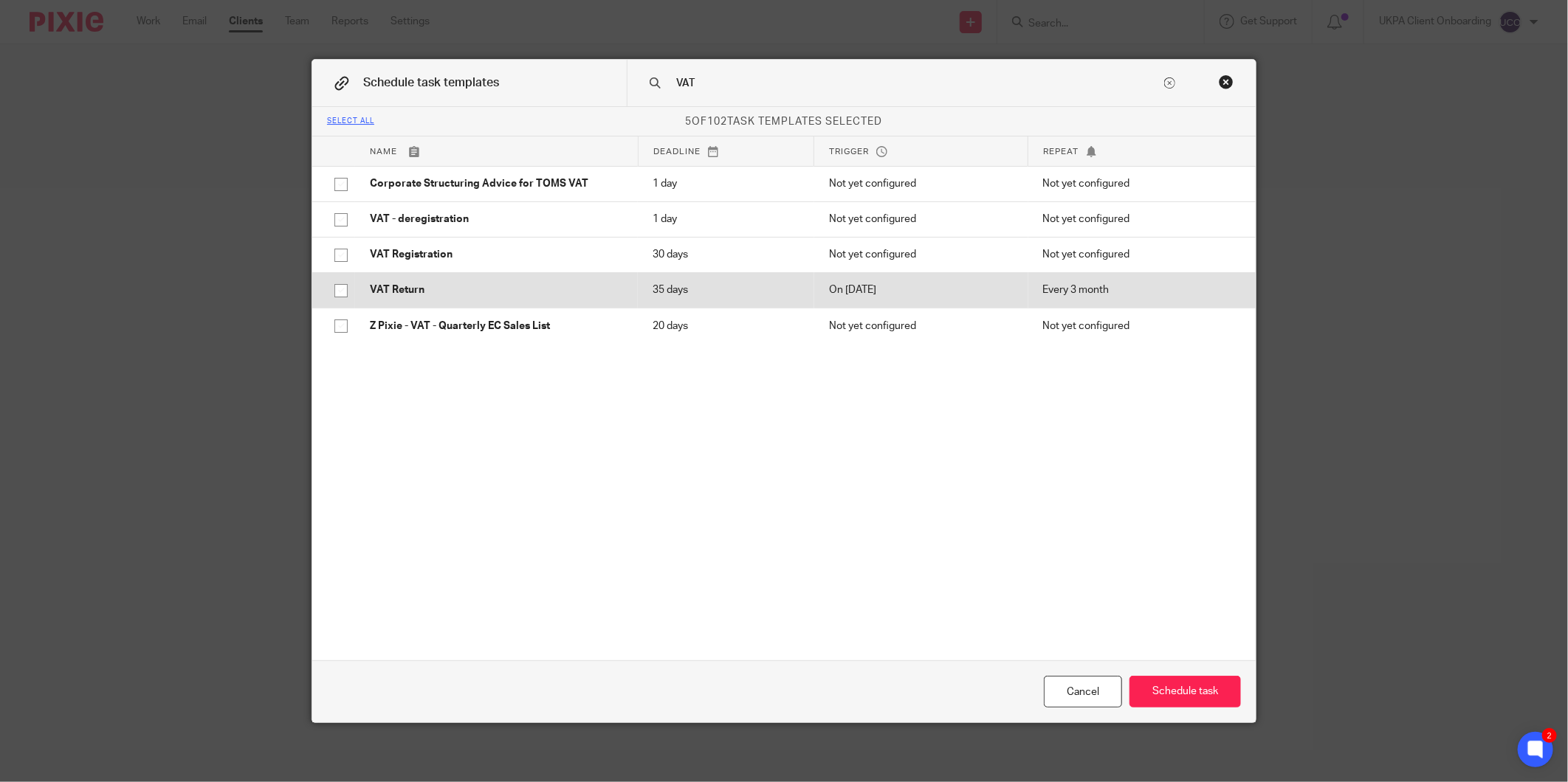
type input "VAT"
click at [451, 289] on p "VAT Return" at bounding box center [496, 290] width 253 height 14
checkbox input "true"
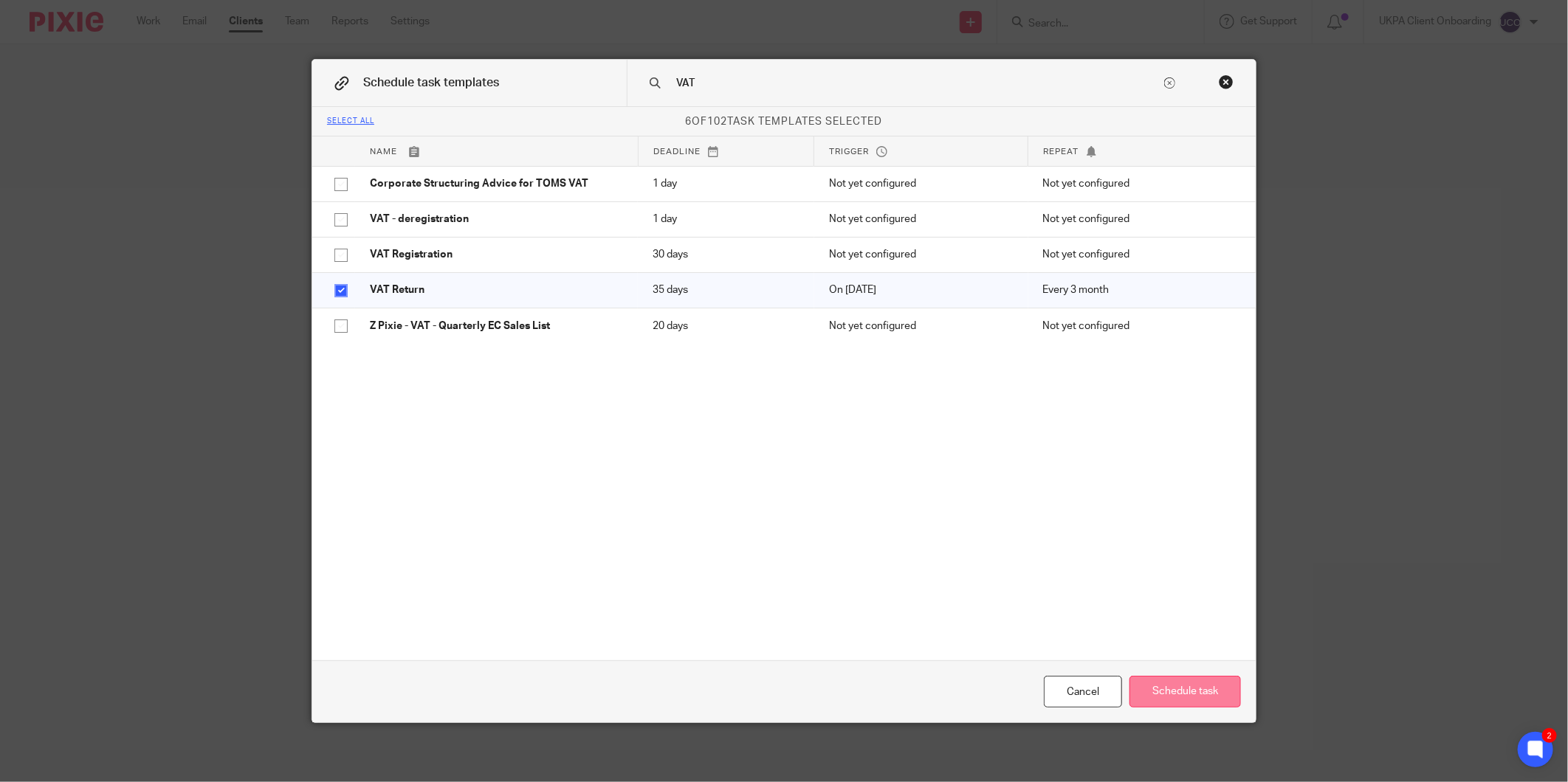
click at [1189, 681] on button "Schedule task" at bounding box center [1185, 691] width 112 height 32
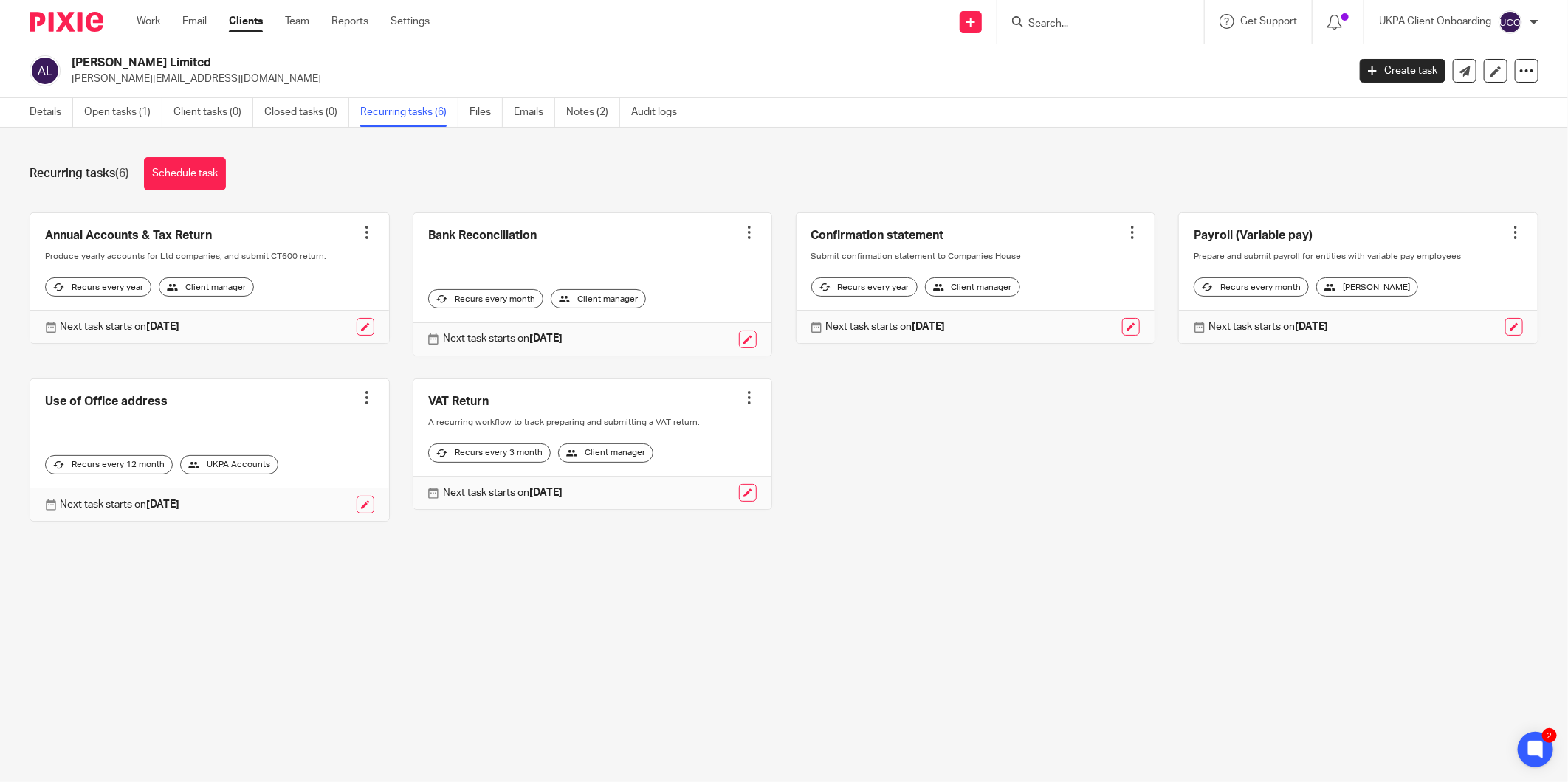
click at [10, 99] on div "Details Open tasks (1) Client tasks (0) Closed tasks (0) Recurring tasks (6) Fi…" at bounding box center [357, 113] width 714 height 29
click at [59, 113] on link "Details" at bounding box center [51, 113] width 43 height 29
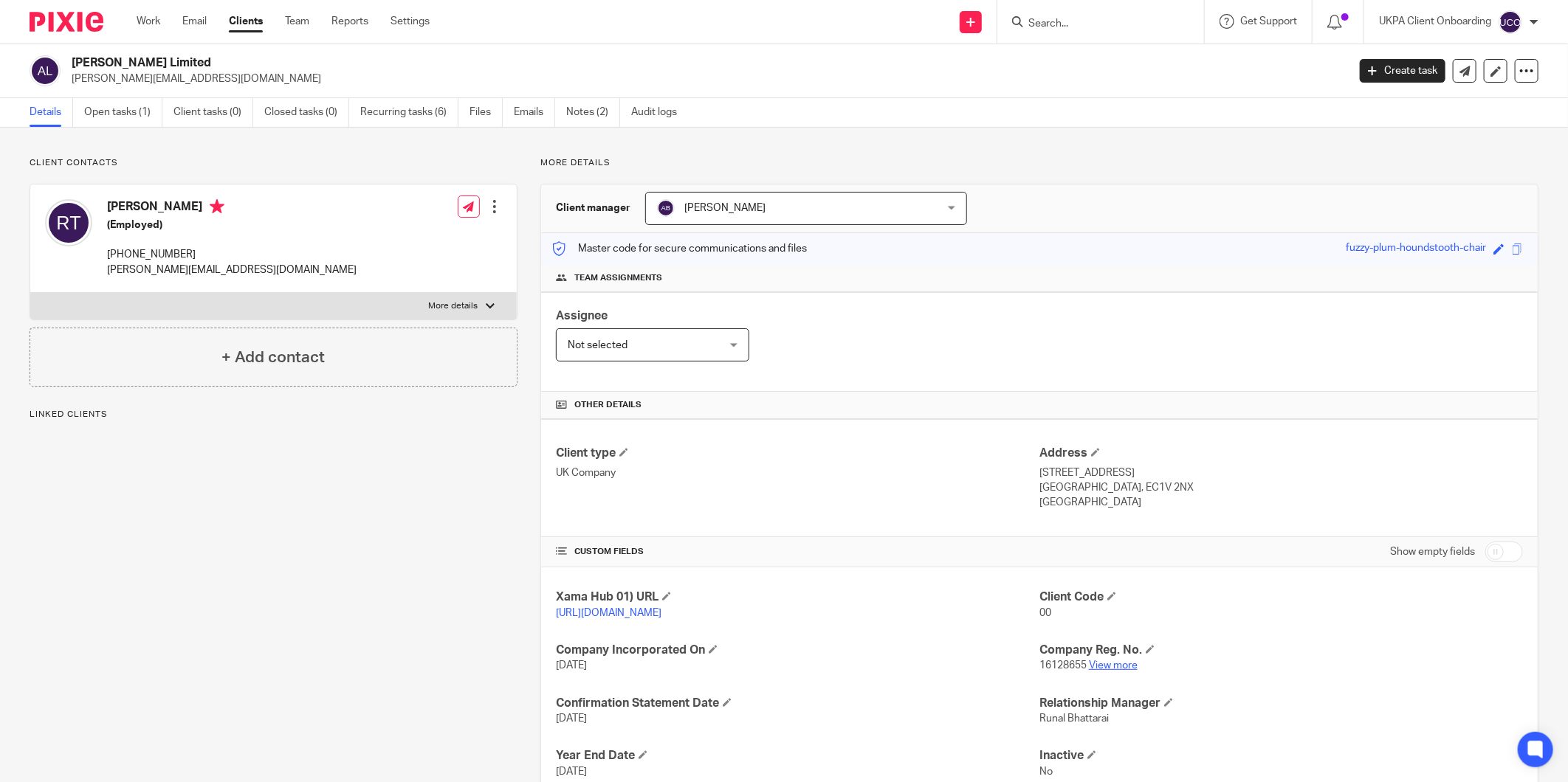
click at [1098, 666] on link "View more" at bounding box center [1113, 665] width 49 height 10
click at [134, 102] on link "Open tasks (1)" at bounding box center [123, 113] width 78 height 29
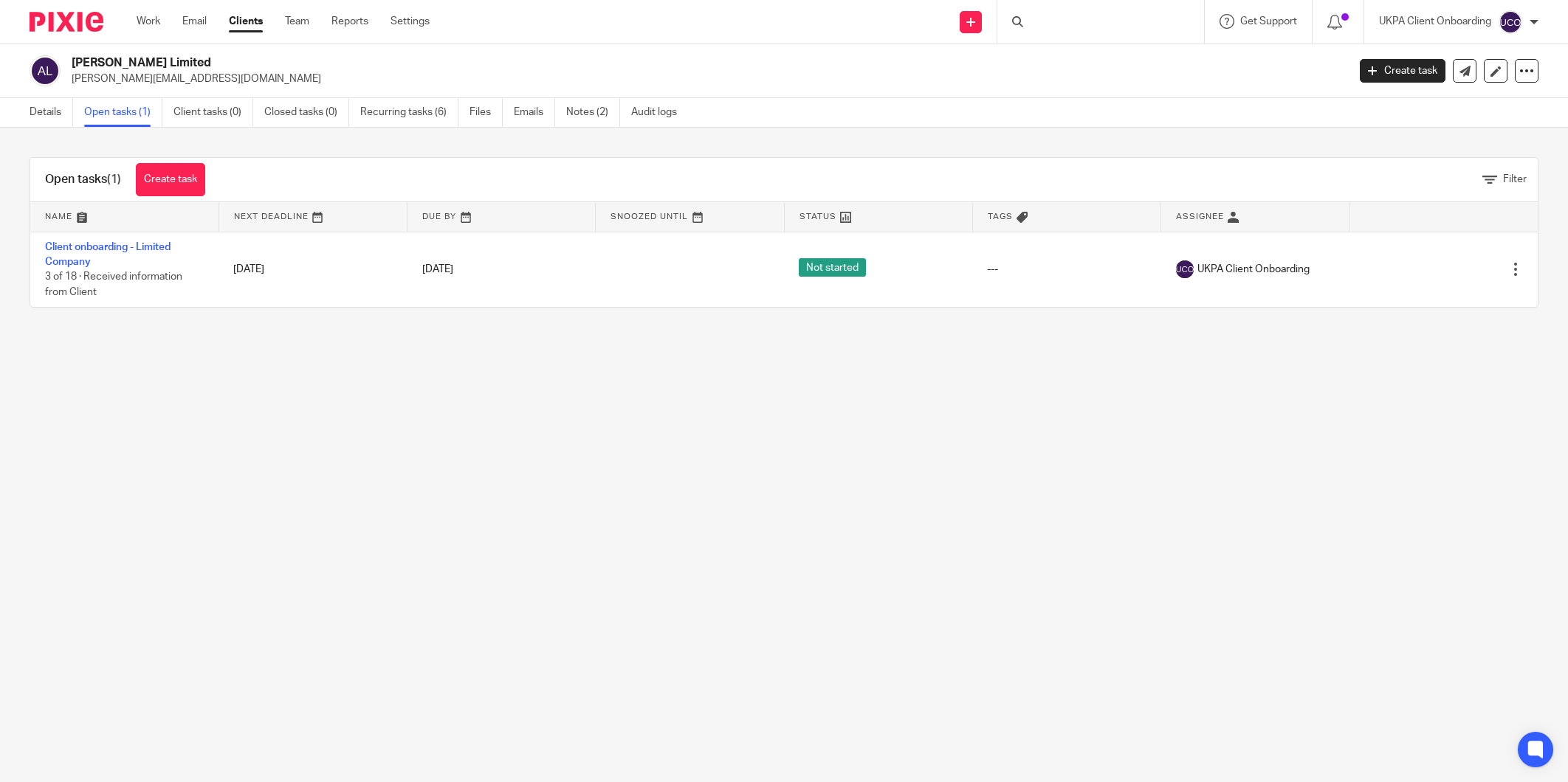
click at [186, 190] on link "Create task" at bounding box center [170, 179] width 69 height 33
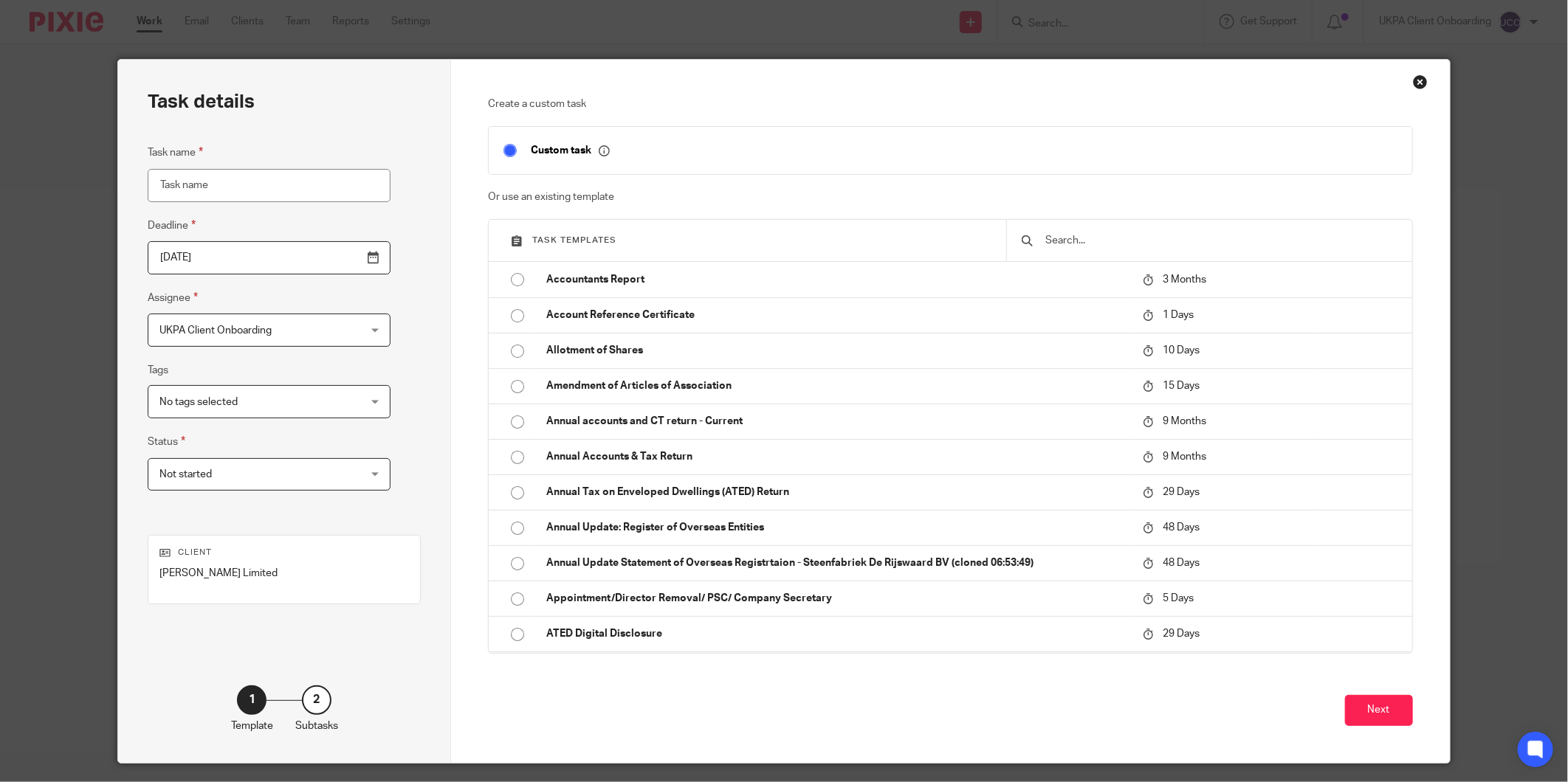
click at [1080, 242] on input "text" at bounding box center [1220, 241] width 353 height 16
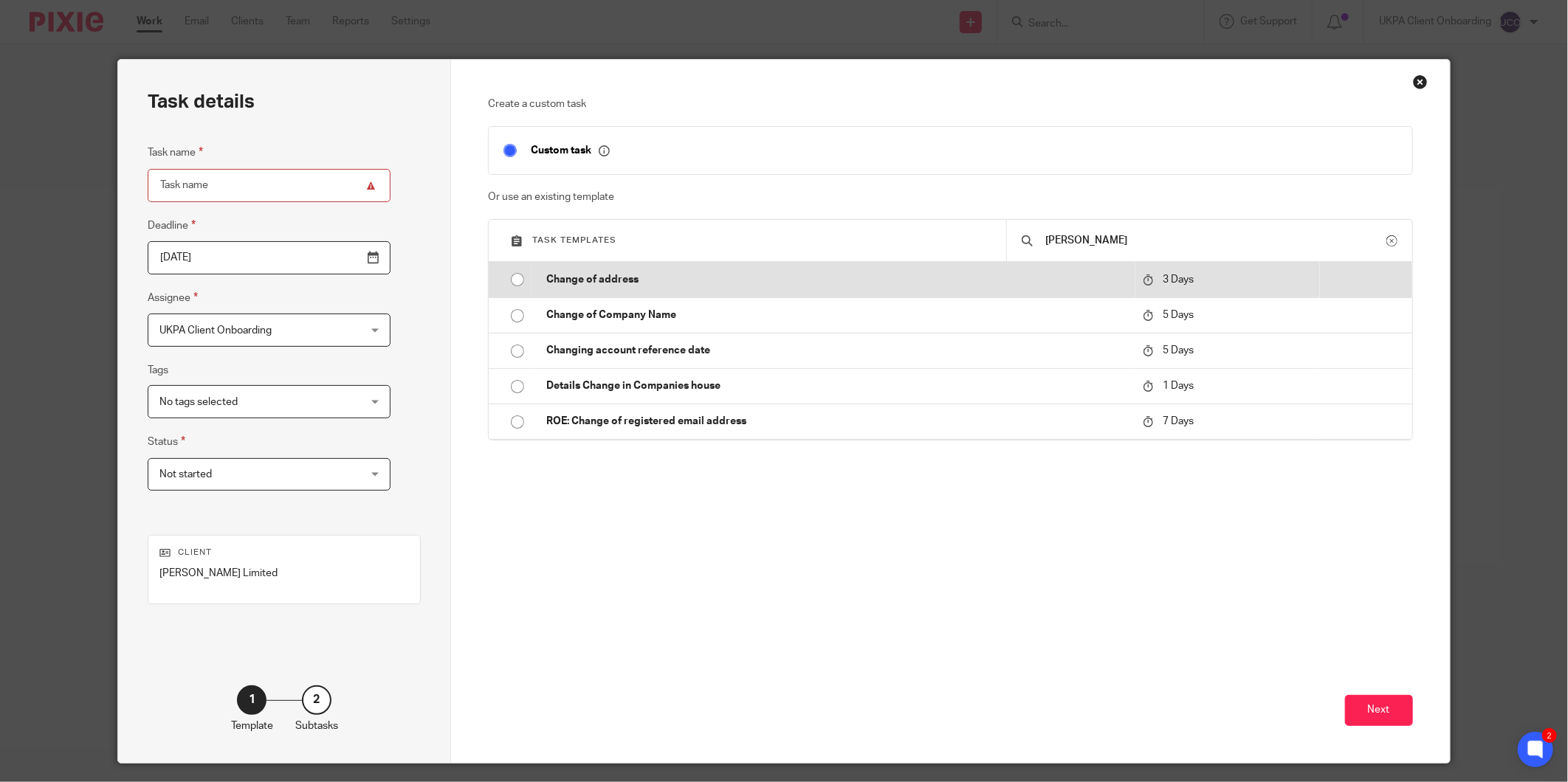
type input "[PERSON_NAME]"
click at [635, 272] on p "Change of address" at bounding box center [836, 279] width 581 height 14
type input "2025-09-21"
type input "Change of address"
checkbox input "false"
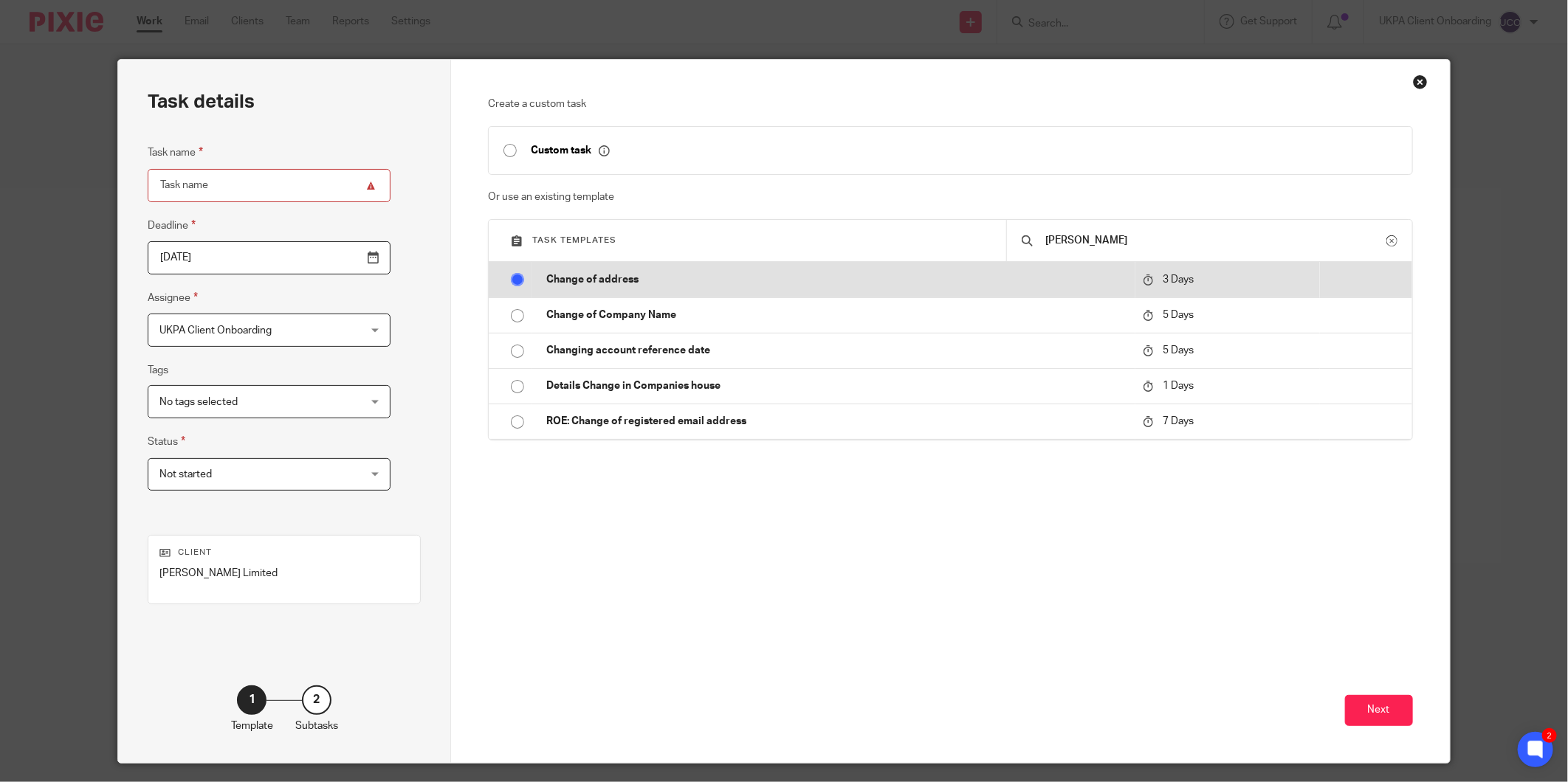
radio input "true"
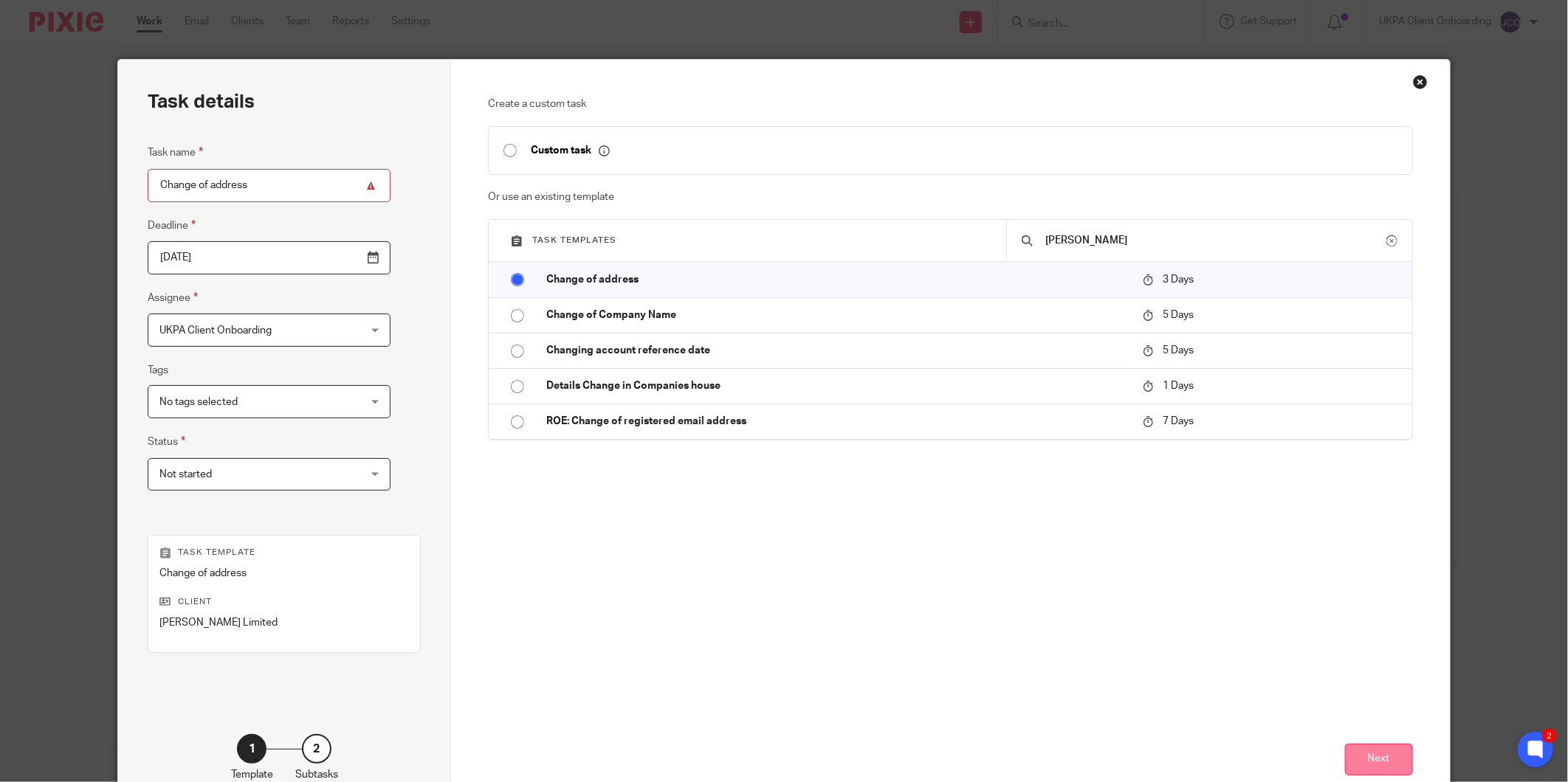
click at [1382, 757] on button "Next" at bounding box center [1379, 759] width 68 height 32
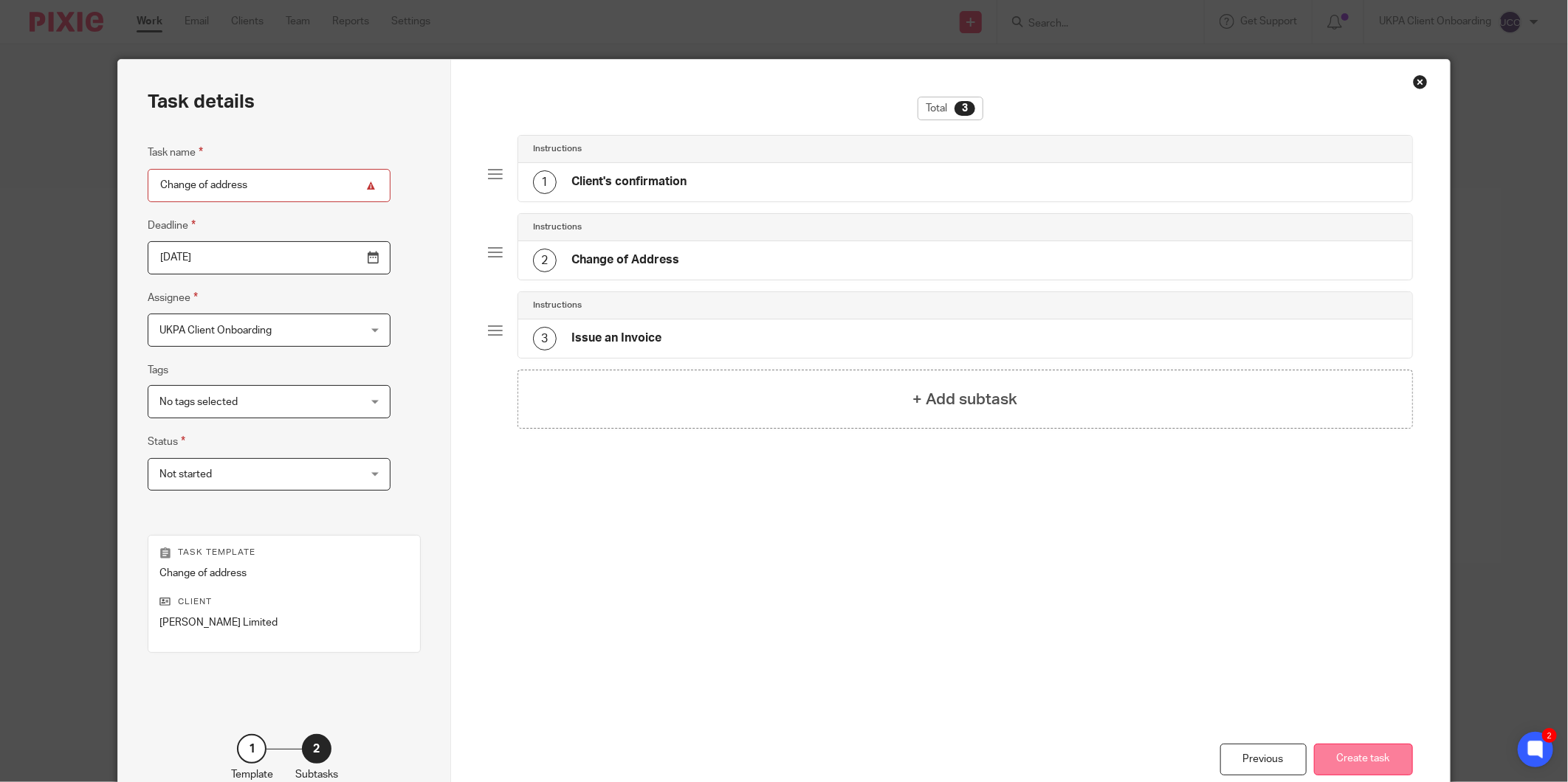
click at [1363, 761] on button "Create task" at bounding box center [1363, 759] width 99 height 32
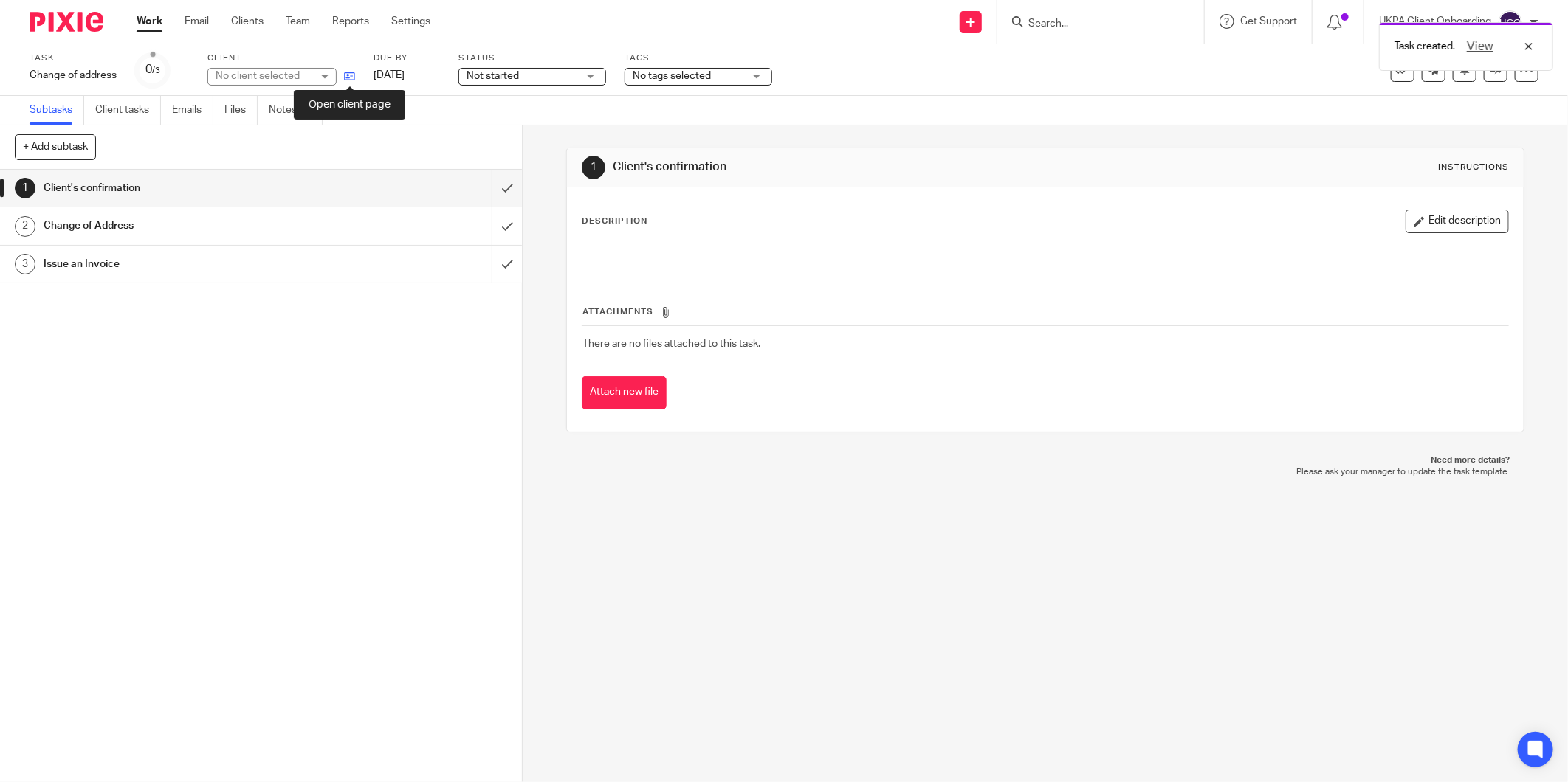
click at [351, 74] on icon at bounding box center [350, 77] width 11 height 11
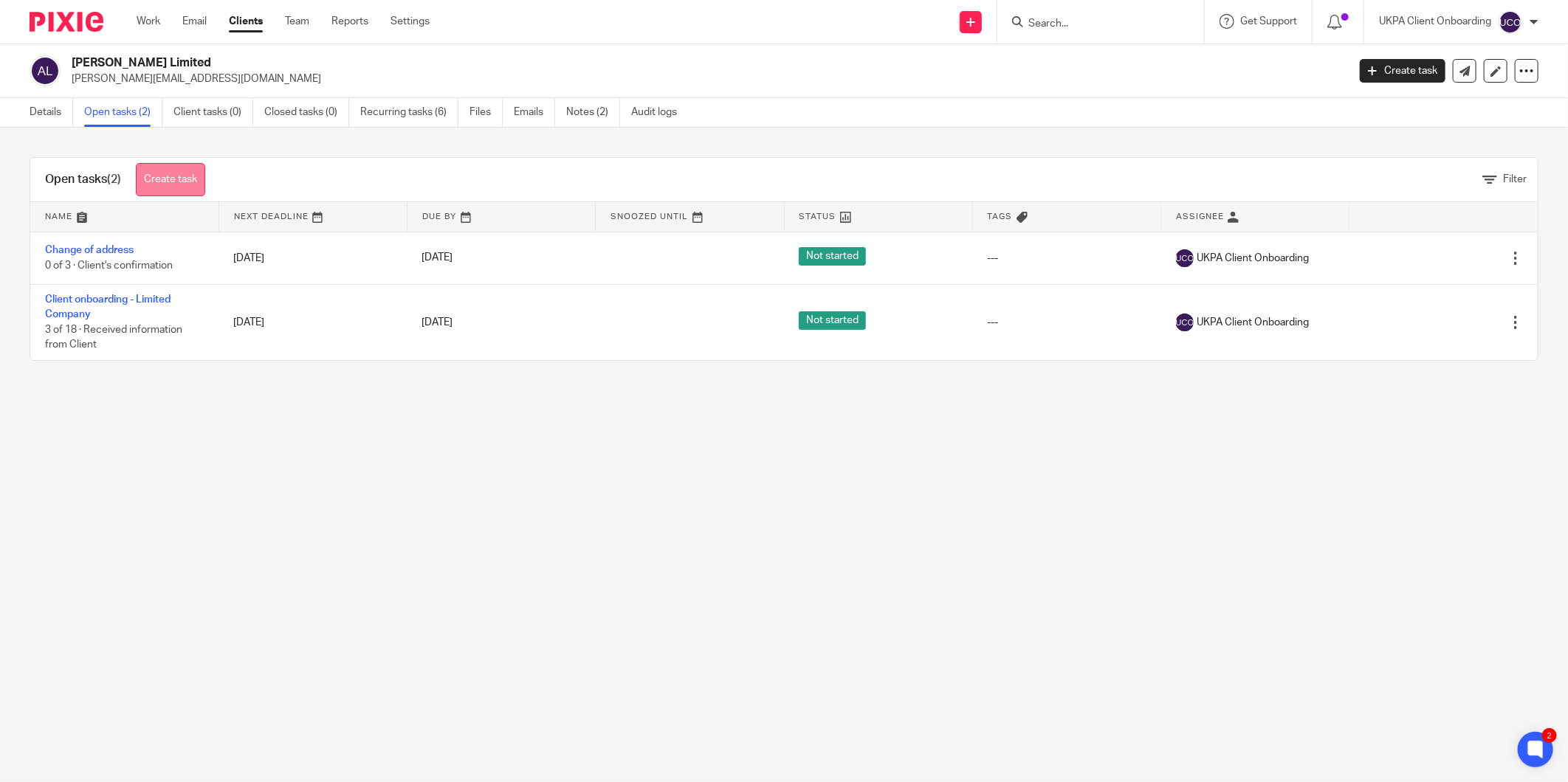
click at [160, 178] on link "Create task" at bounding box center [170, 179] width 69 height 33
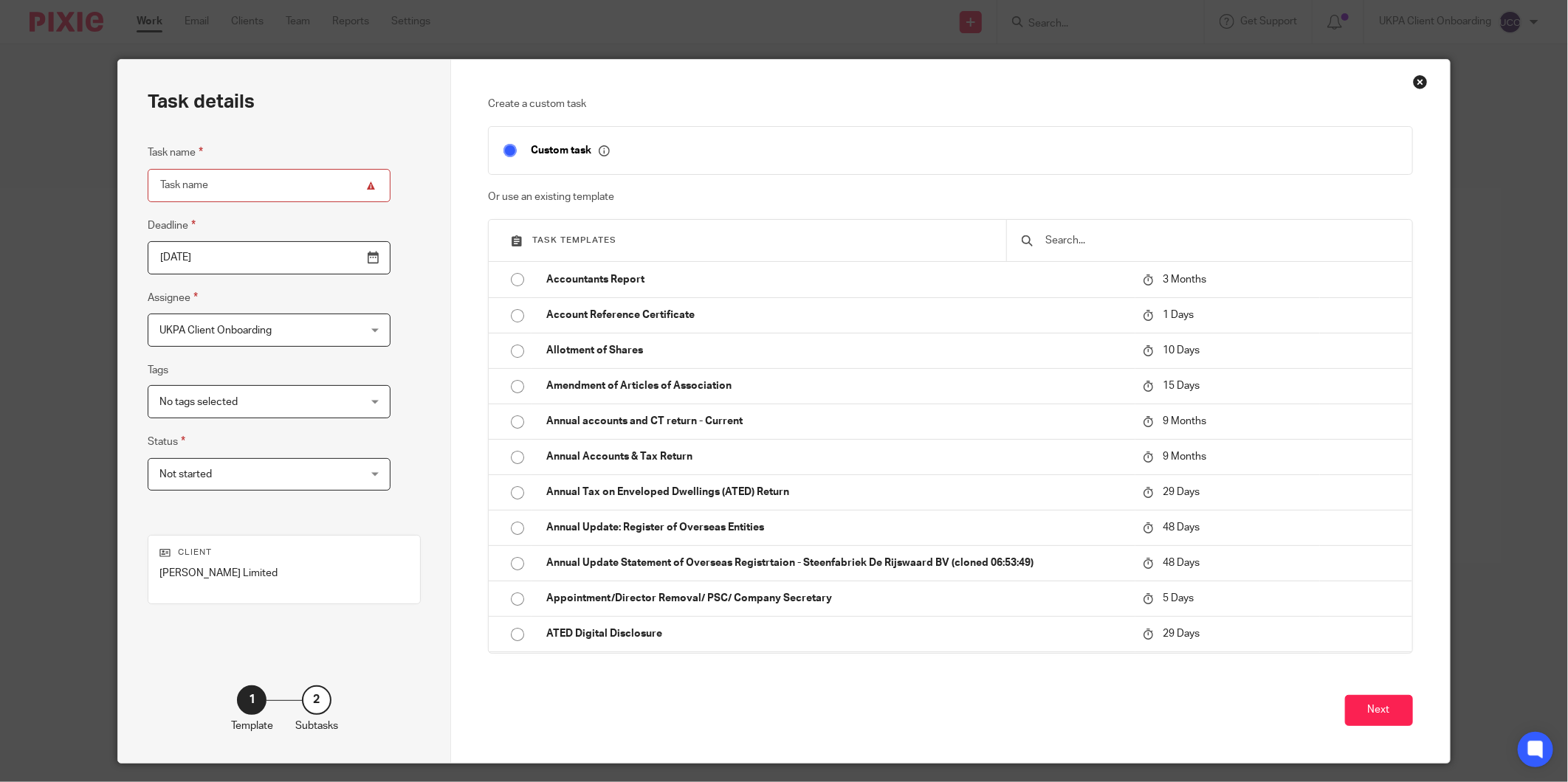
click at [1088, 232] on div at bounding box center [1209, 241] width 406 height 41
click at [1074, 236] on input "text" at bounding box center [1220, 241] width 353 height 16
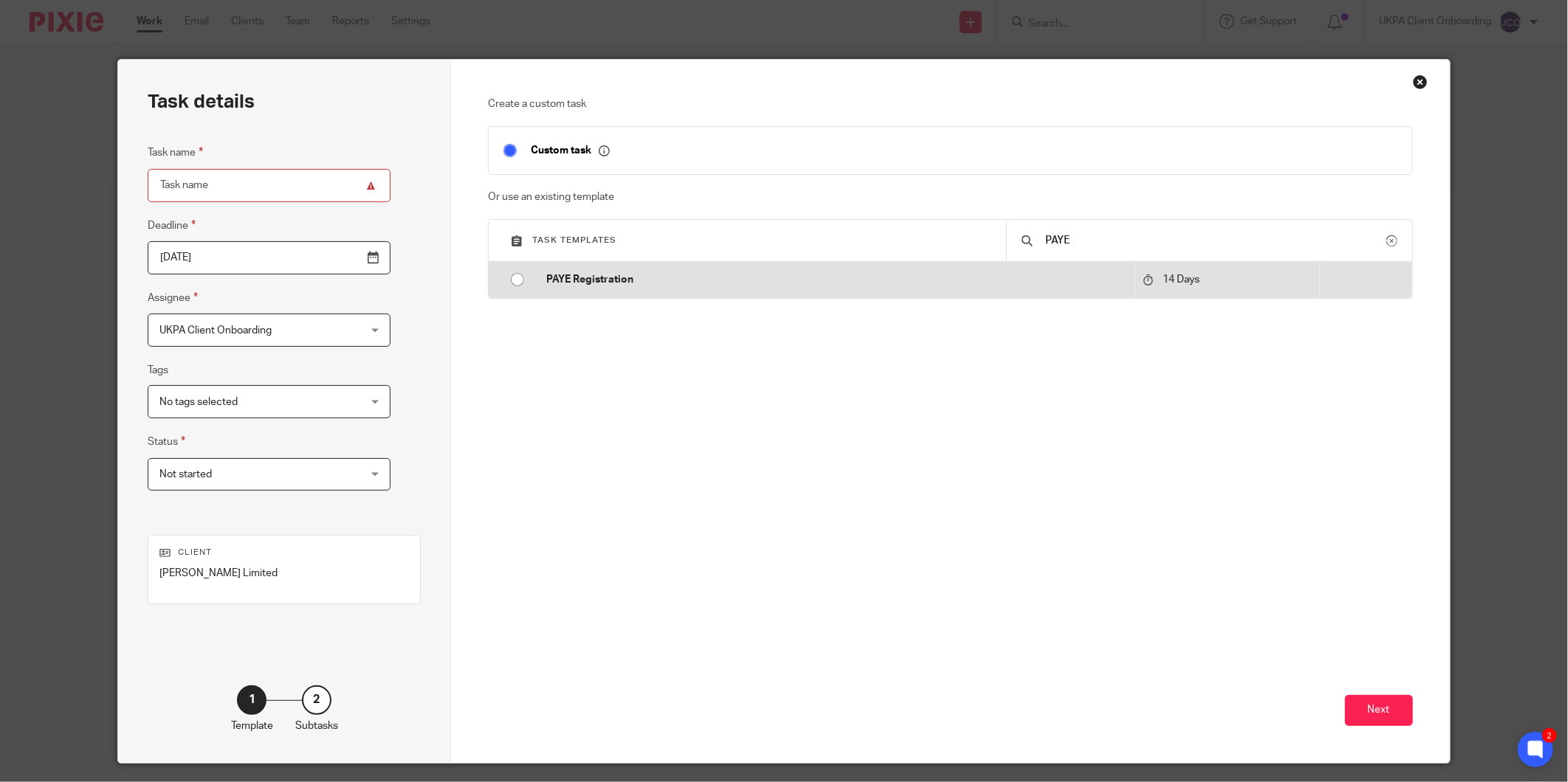
type input "PAYE"
click at [1018, 296] on td "PAYE Registration" at bounding box center [833, 279] width 603 height 35
type input "2025-10-02"
type input "PAYE Registration"
checkbox input "false"
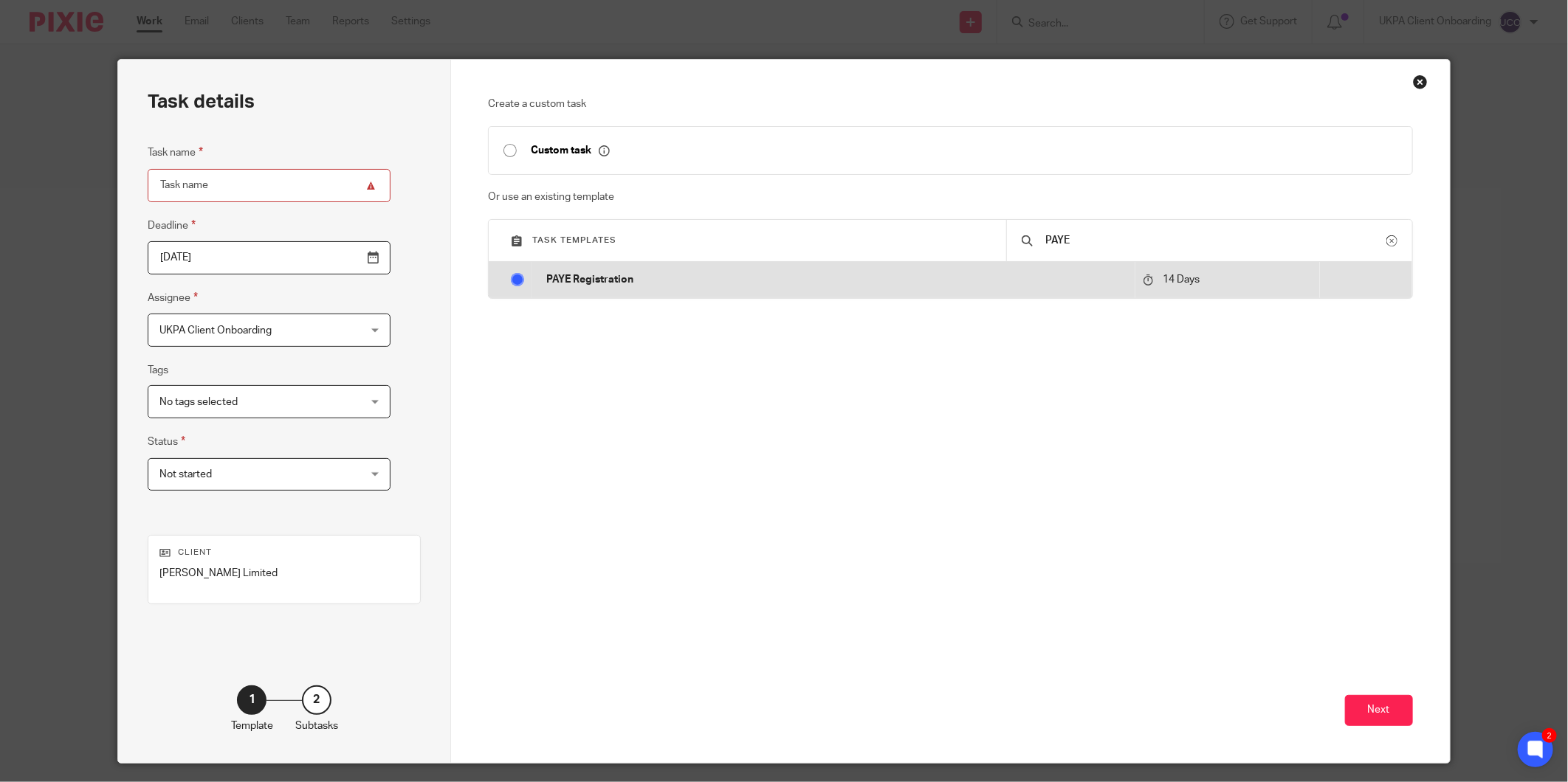
radio input "true"
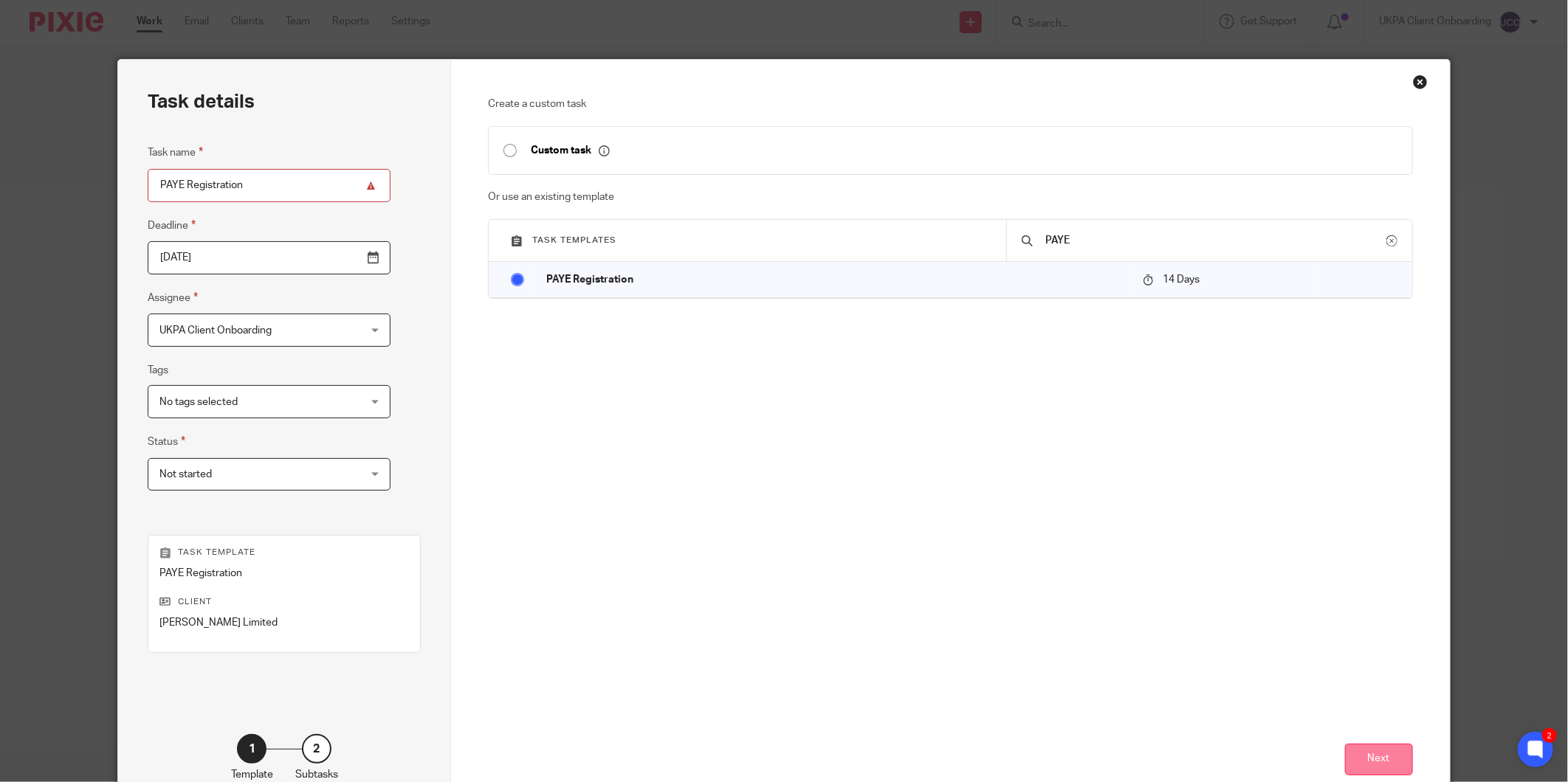
click at [1383, 769] on button "Next" at bounding box center [1379, 759] width 68 height 32
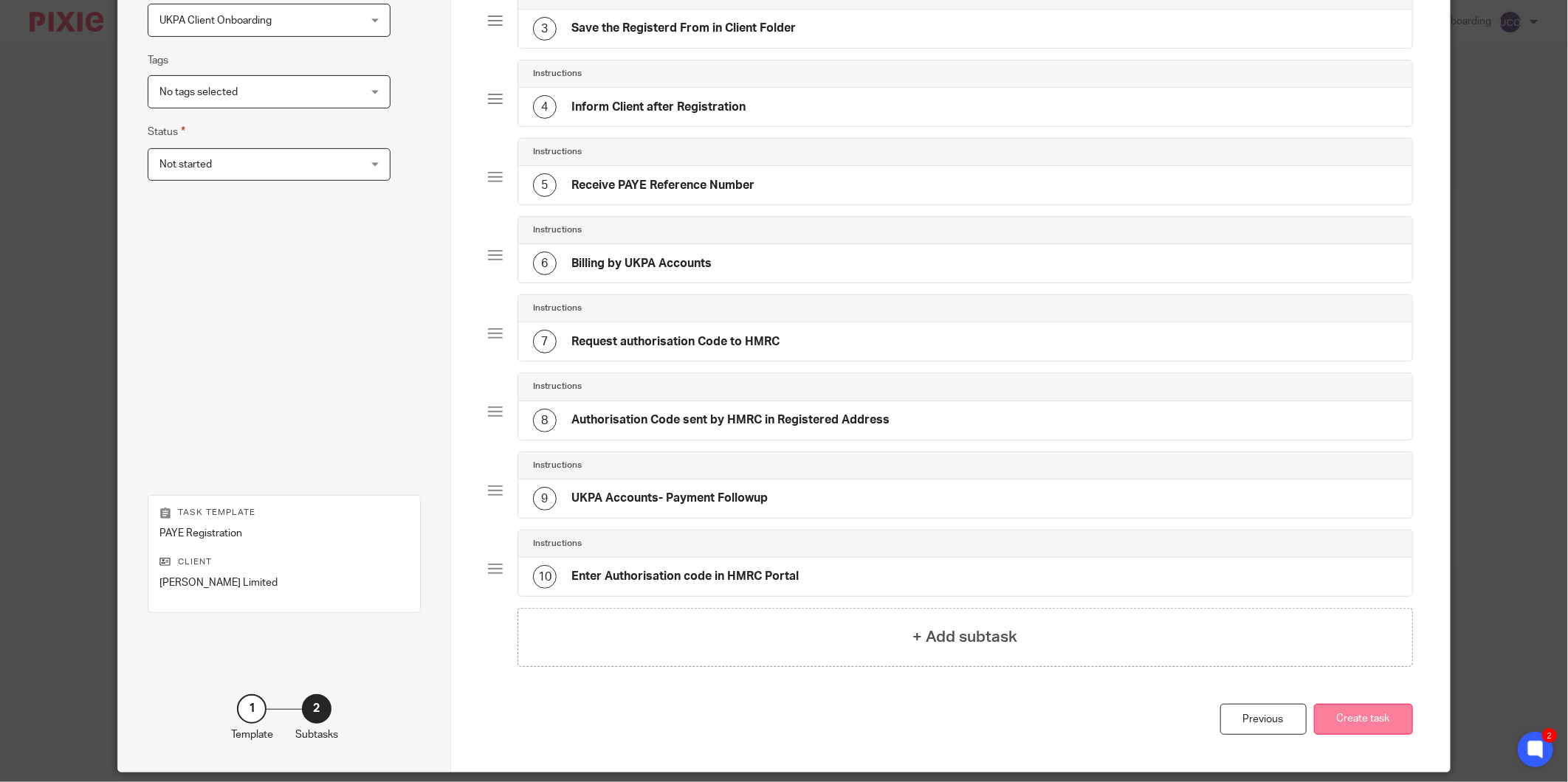
scroll to position [362, 0]
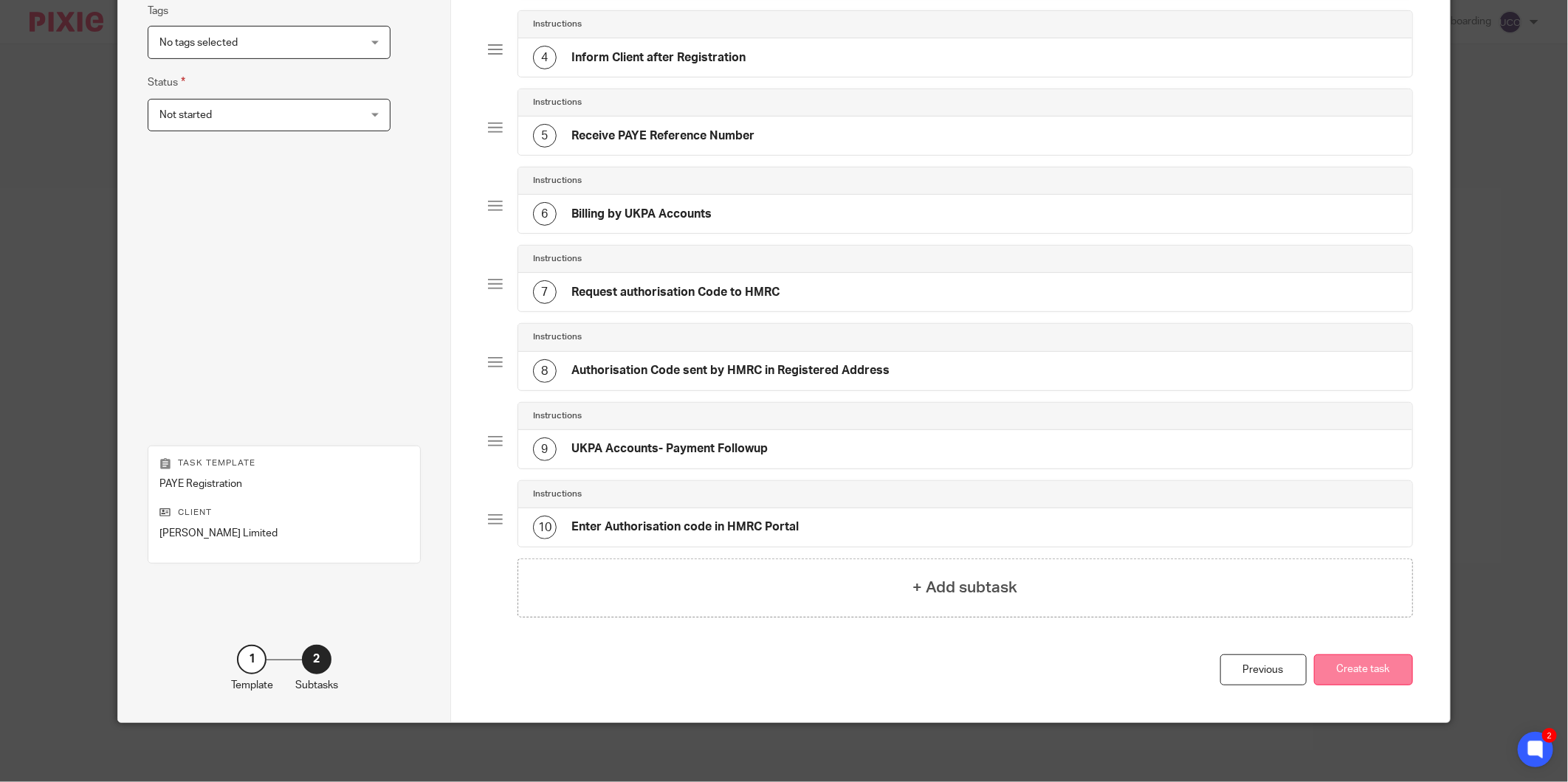
click at [1318, 659] on button "Create task" at bounding box center [1363, 670] width 99 height 32
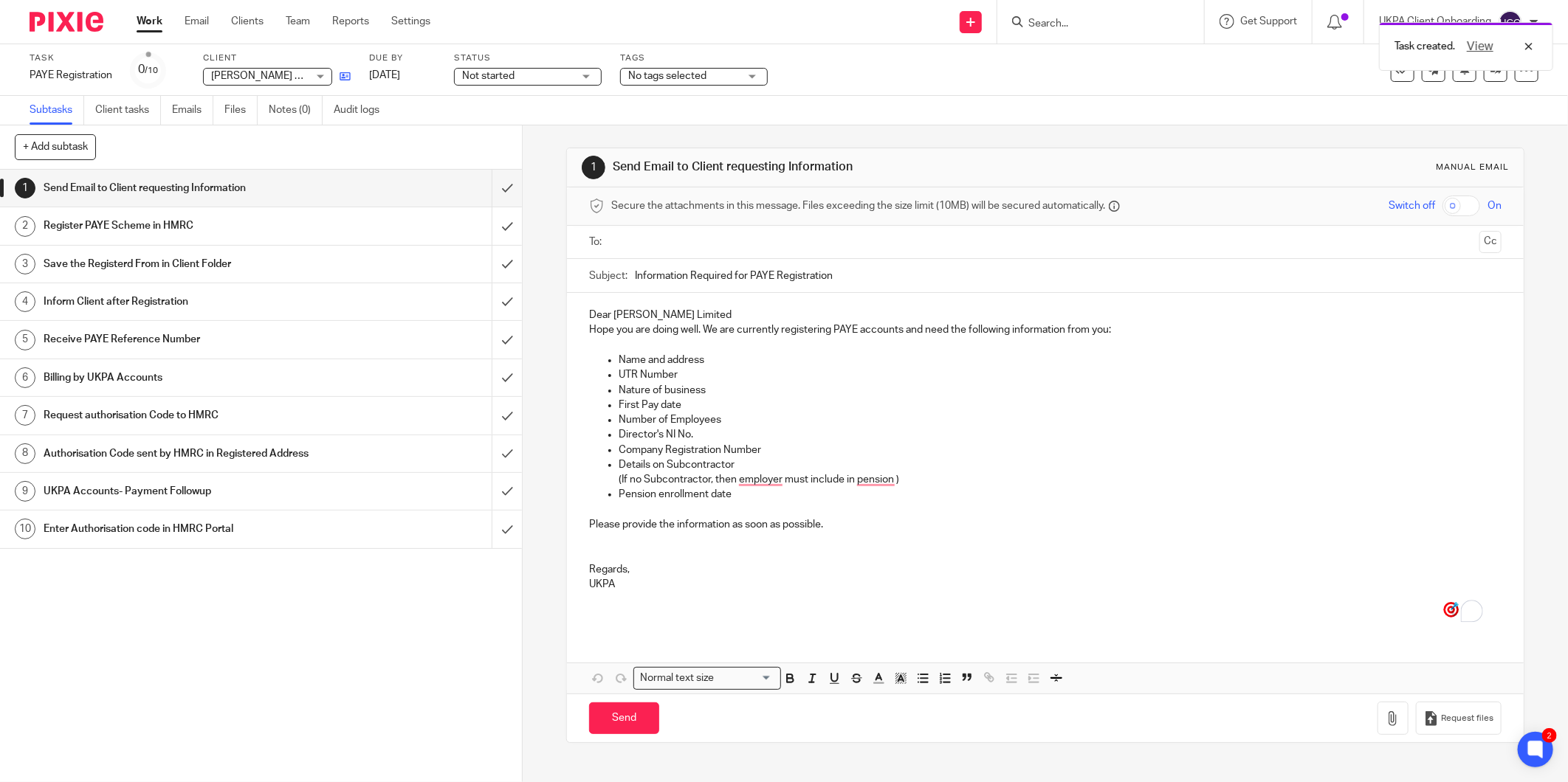
click at [333, 79] on link at bounding box center [342, 76] width 18 height 14
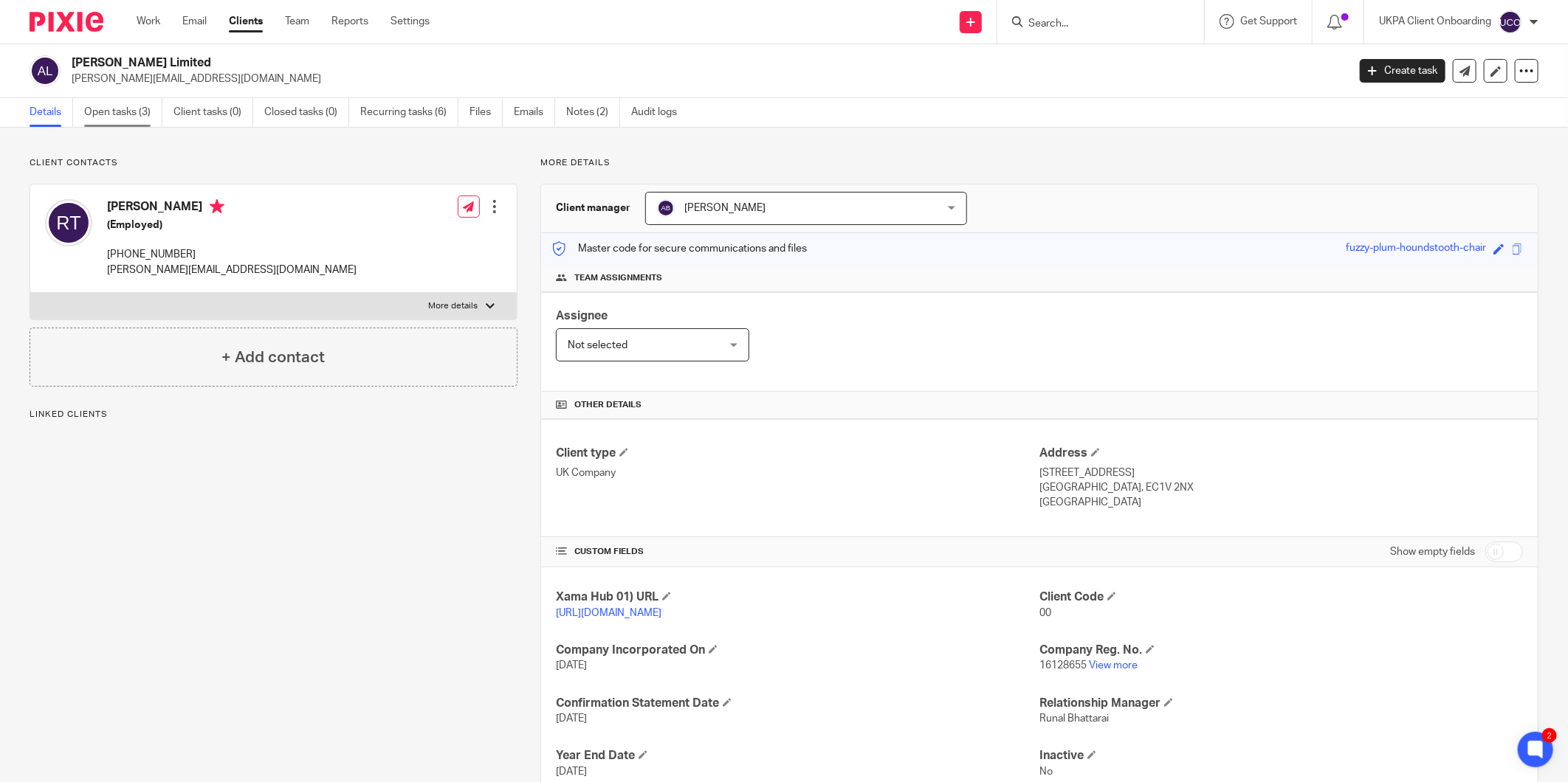
click at [116, 123] on link "Open tasks (3)" at bounding box center [123, 113] width 78 height 29
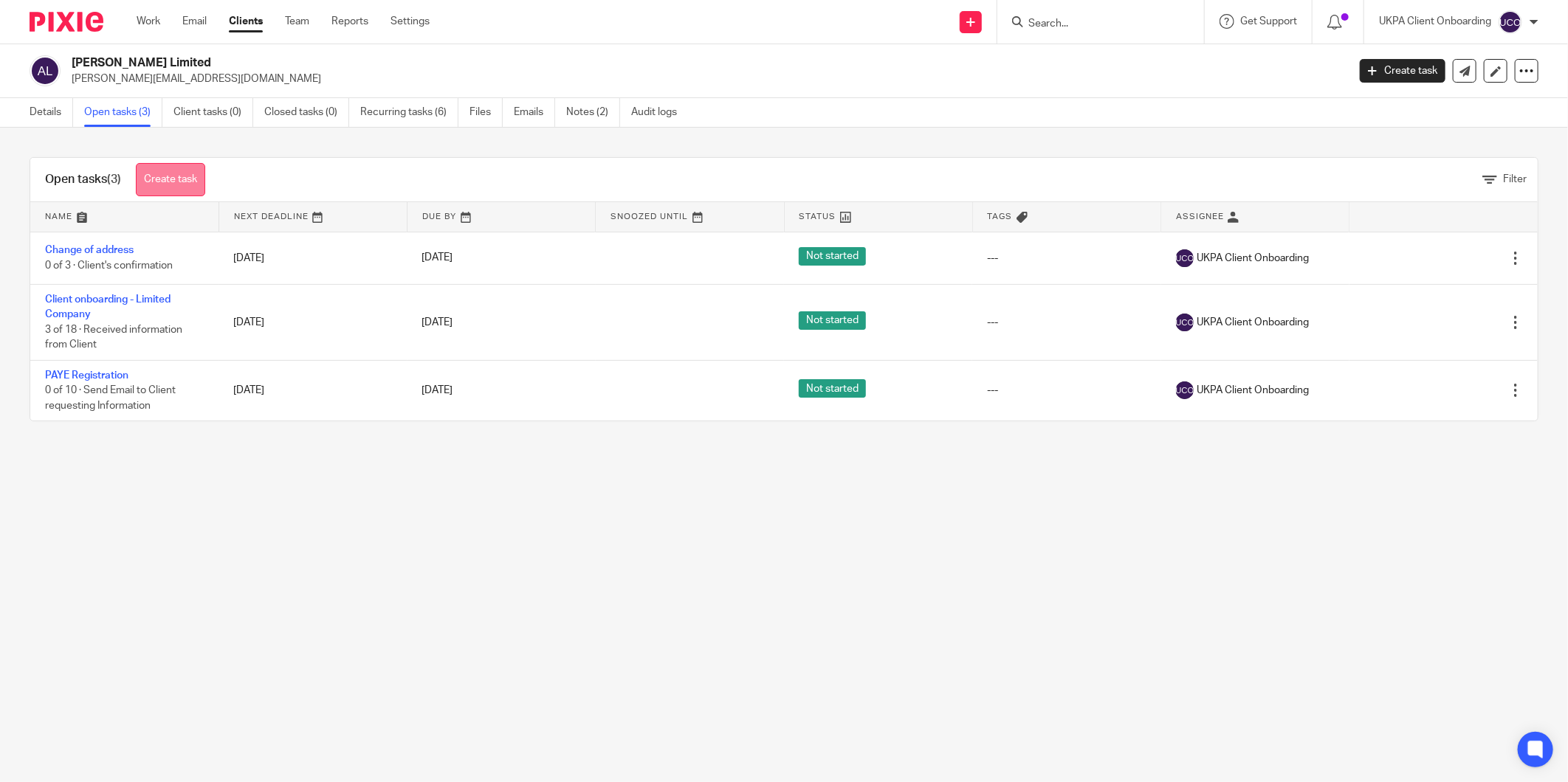
click at [185, 177] on link "Create task" at bounding box center [170, 179] width 69 height 33
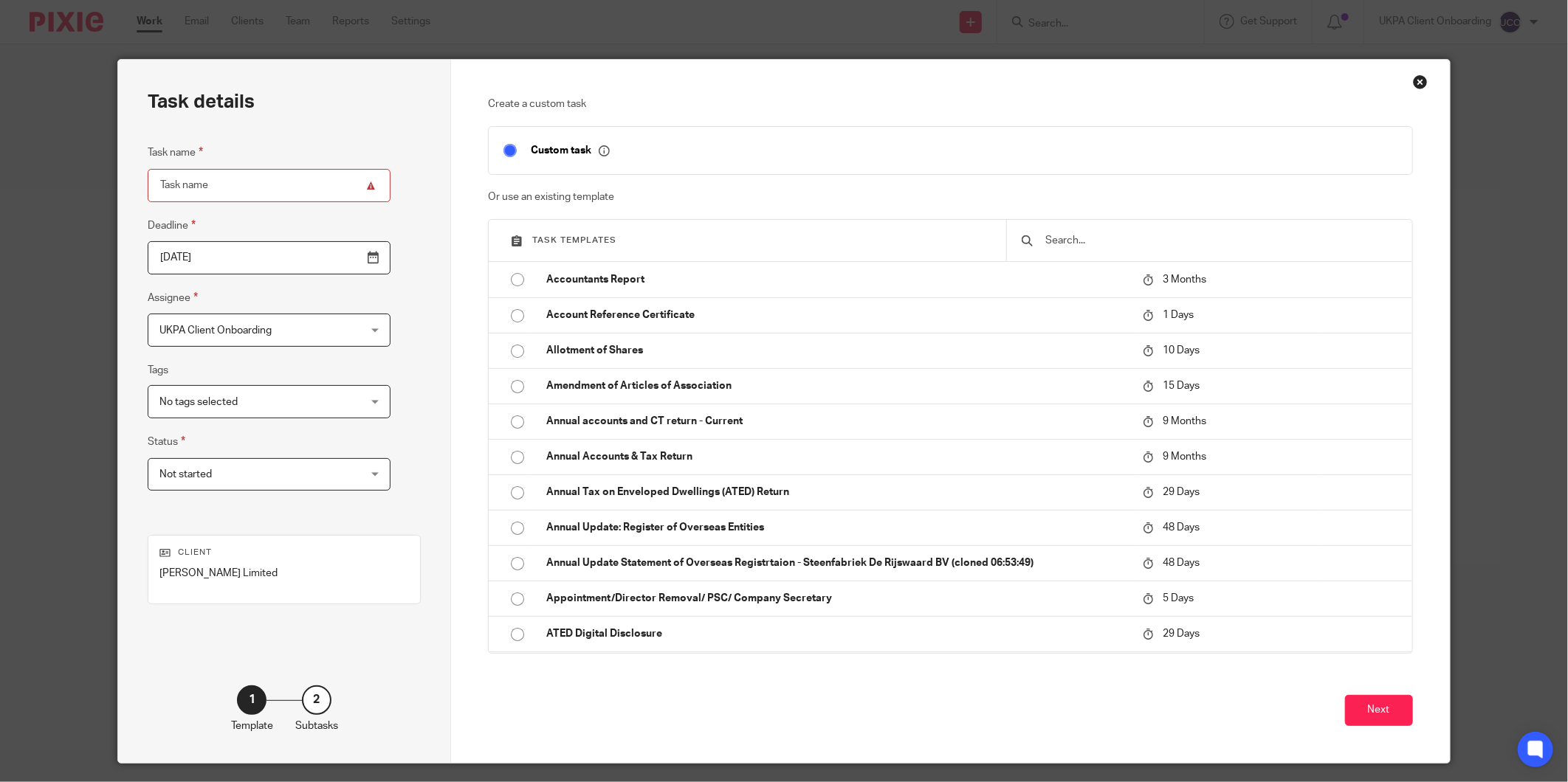
click at [1063, 242] on input "text" at bounding box center [1220, 241] width 353 height 16
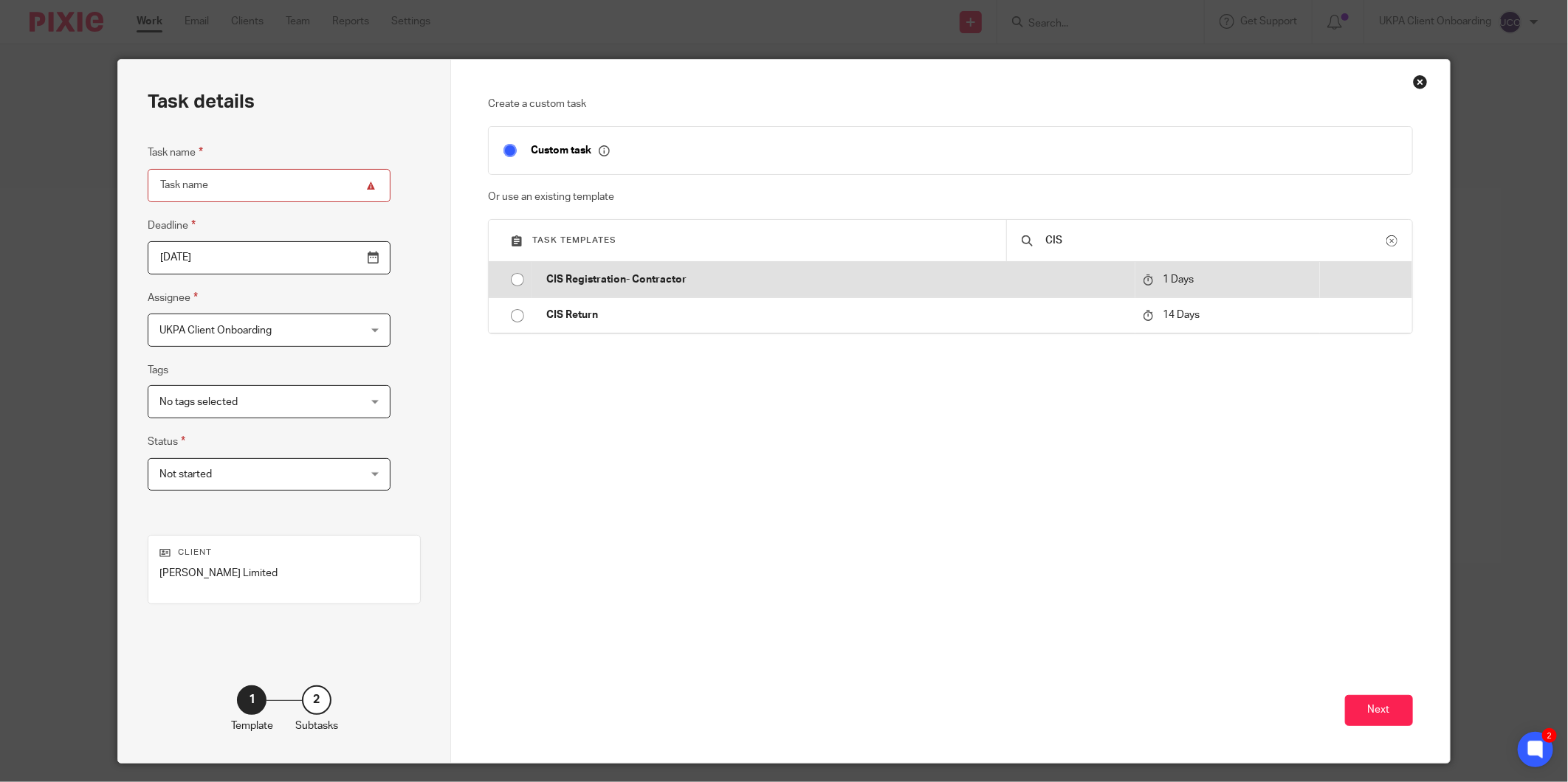
type input "CIS"
click at [572, 289] on td "CIS Registration- Contractor" at bounding box center [833, 279] width 603 height 35
type input "[DATE]"
type input "CIS Registration- Contractor"
checkbox input "false"
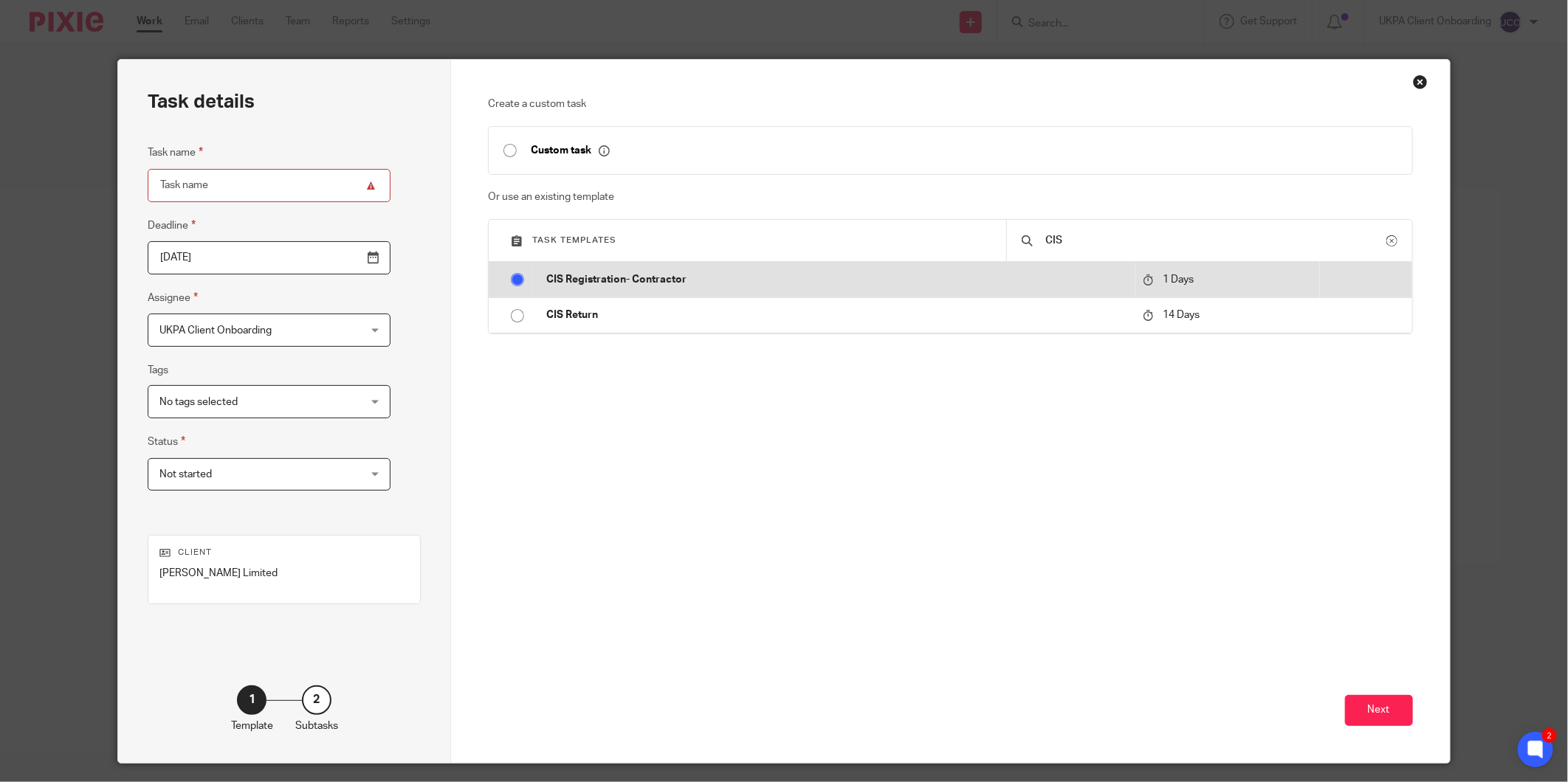
radio input "true"
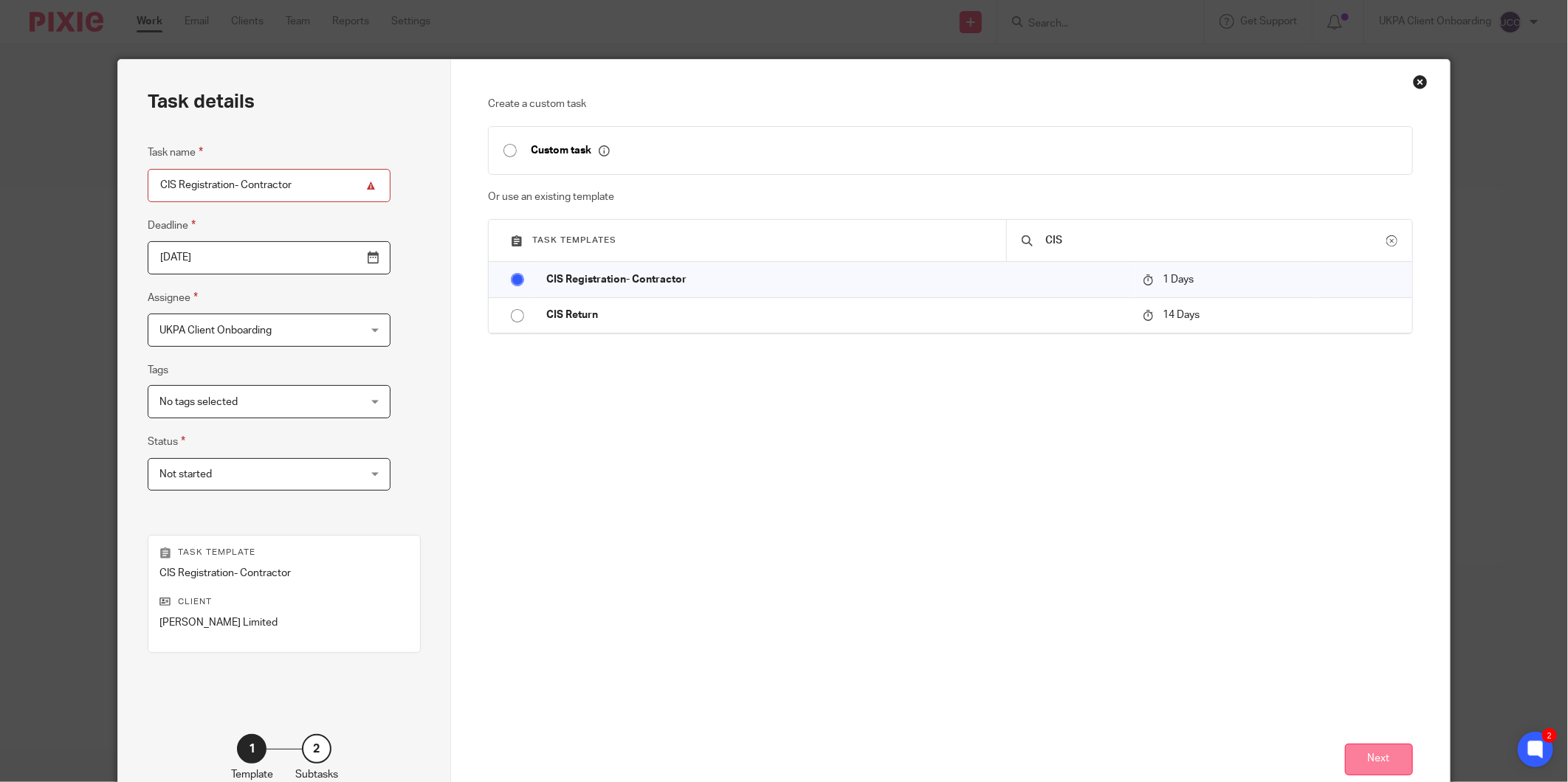
click at [1352, 757] on button "Next" at bounding box center [1379, 759] width 68 height 32
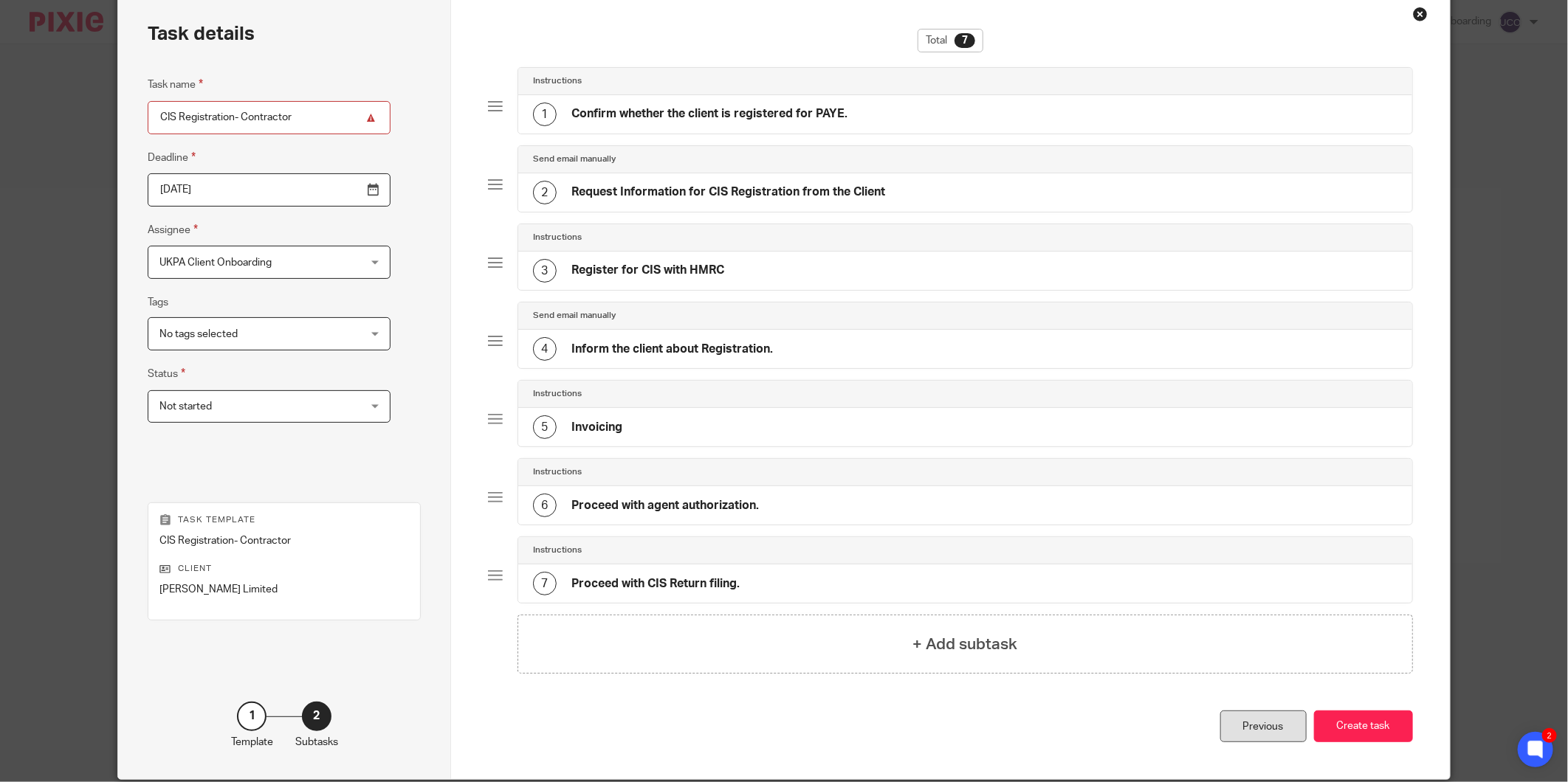
scroll to position [127, 0]
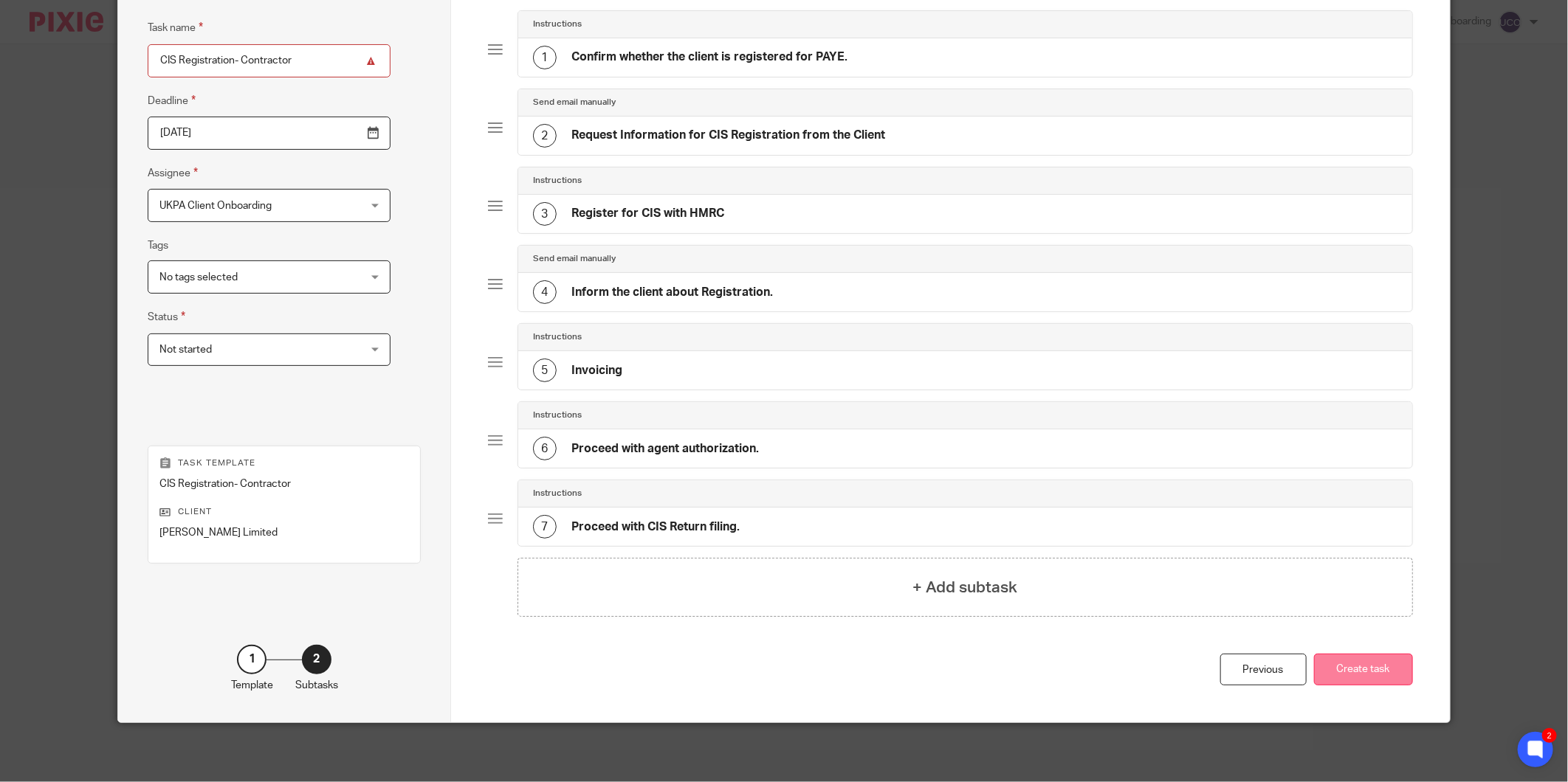
click at [1354, 676] on button "Create task" at bounding box center [1363, 669] width 99 height 32
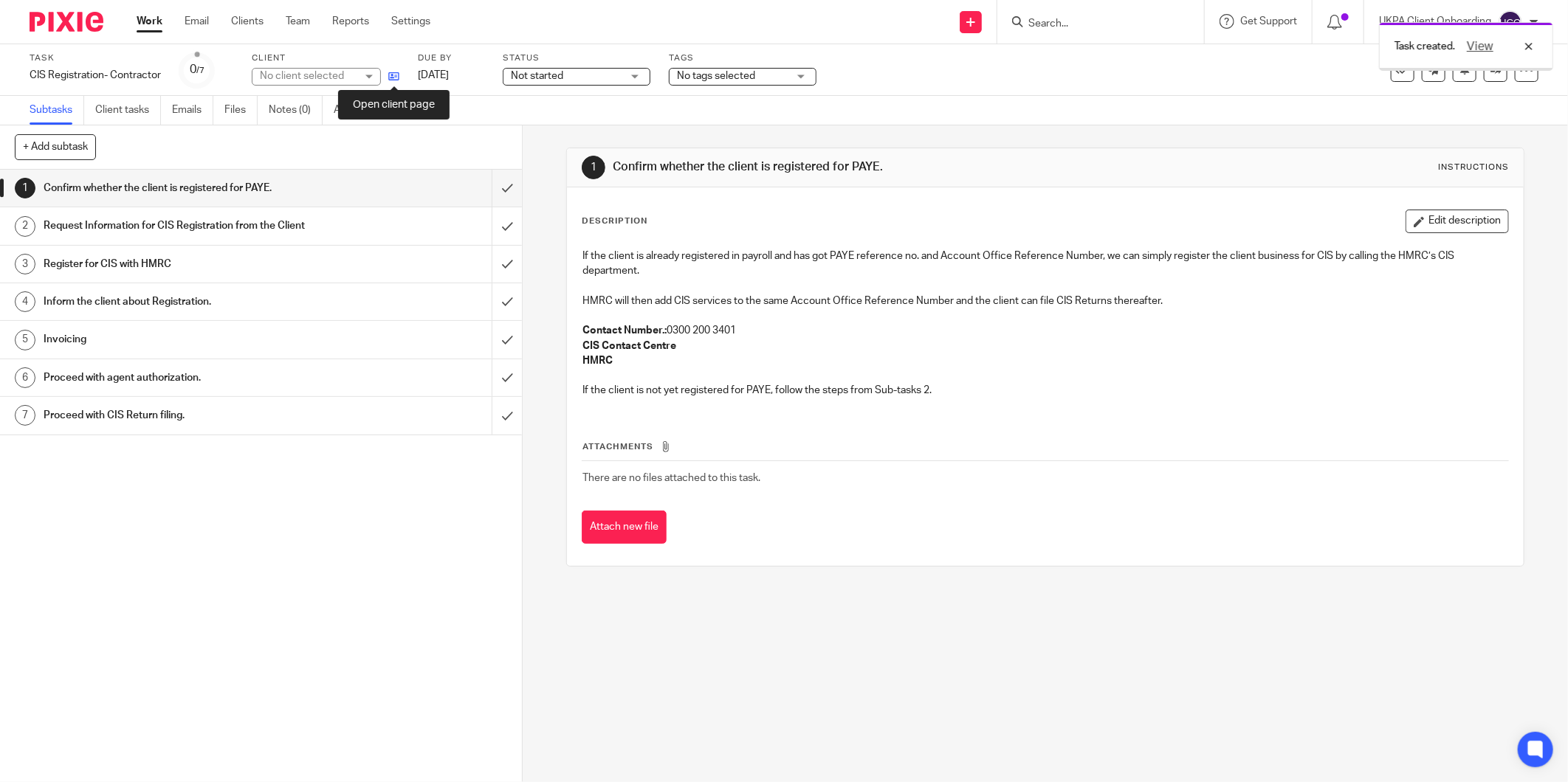
click at [392, 77] on icon at bounding box center [394, 77] width 11 height 11
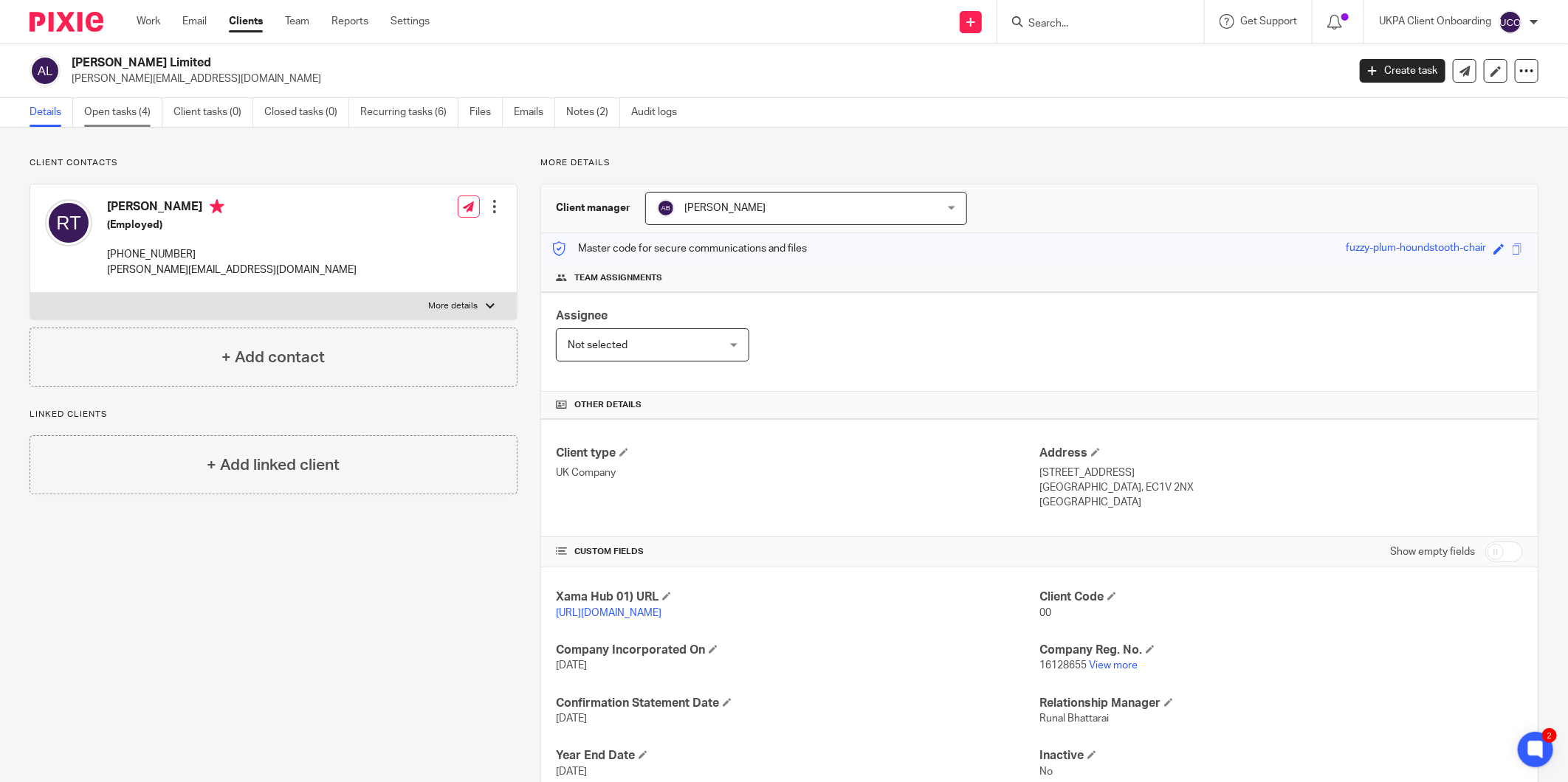
click at [135, 114] on link "Open tasks (4)" at bounding box center [123, 113] width 78 height 29
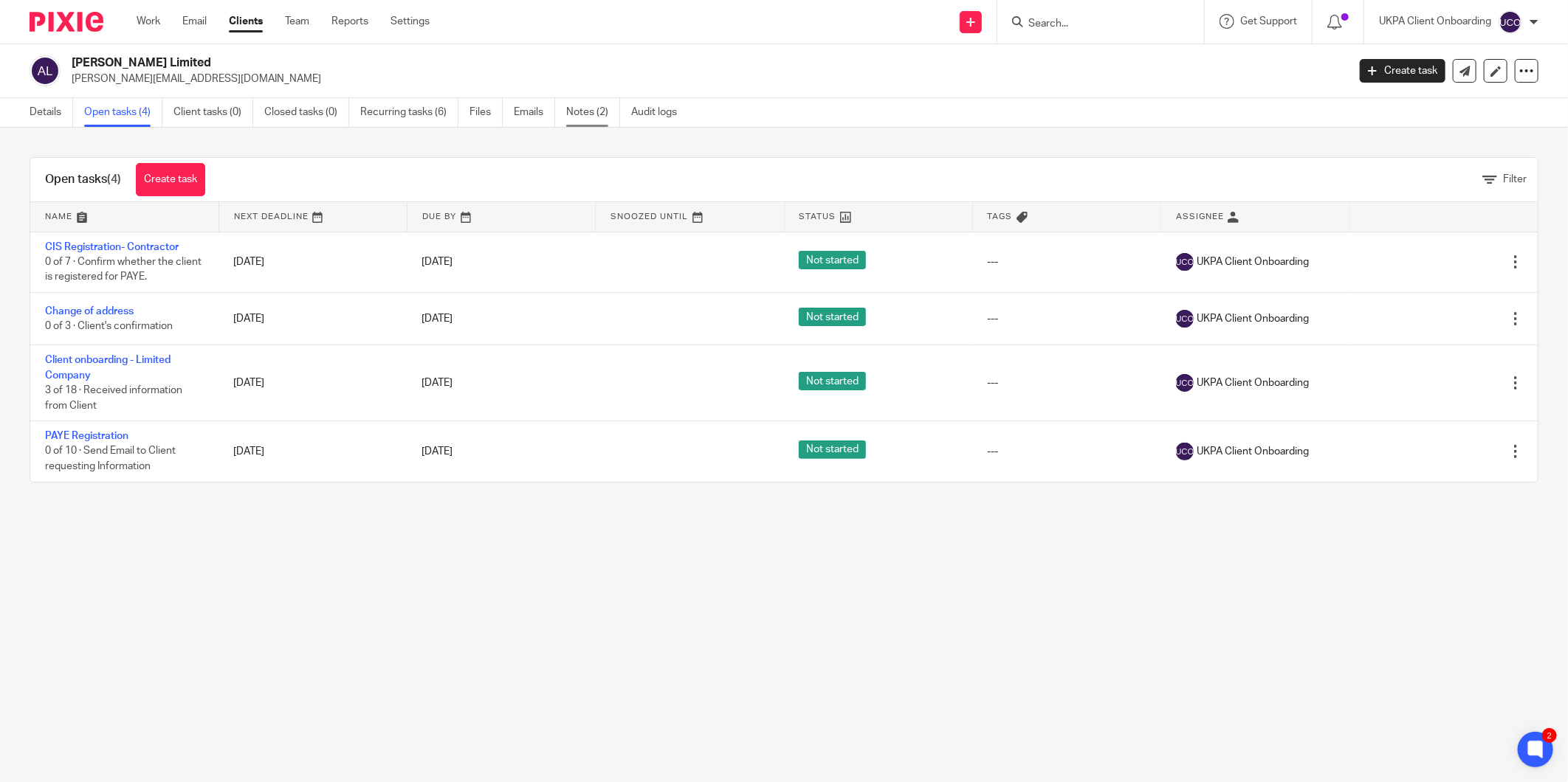
click at [579, 121] on link "Notes (2)" at bounding box center [593, 113] width 54 height 29
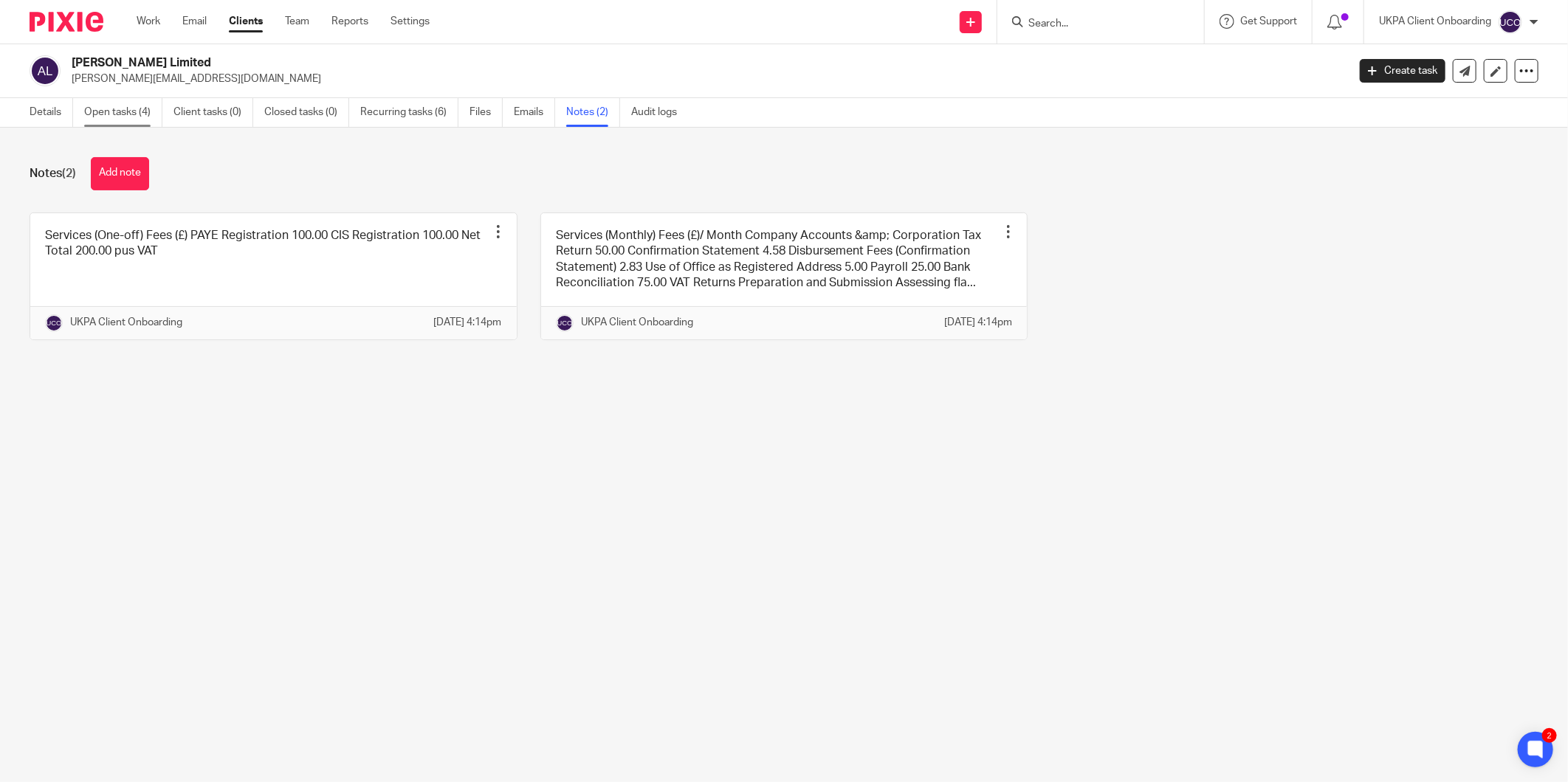
click at [116, 114] on link "Open tasks (4)" at bounding box center [123, 113] width 78 height 29
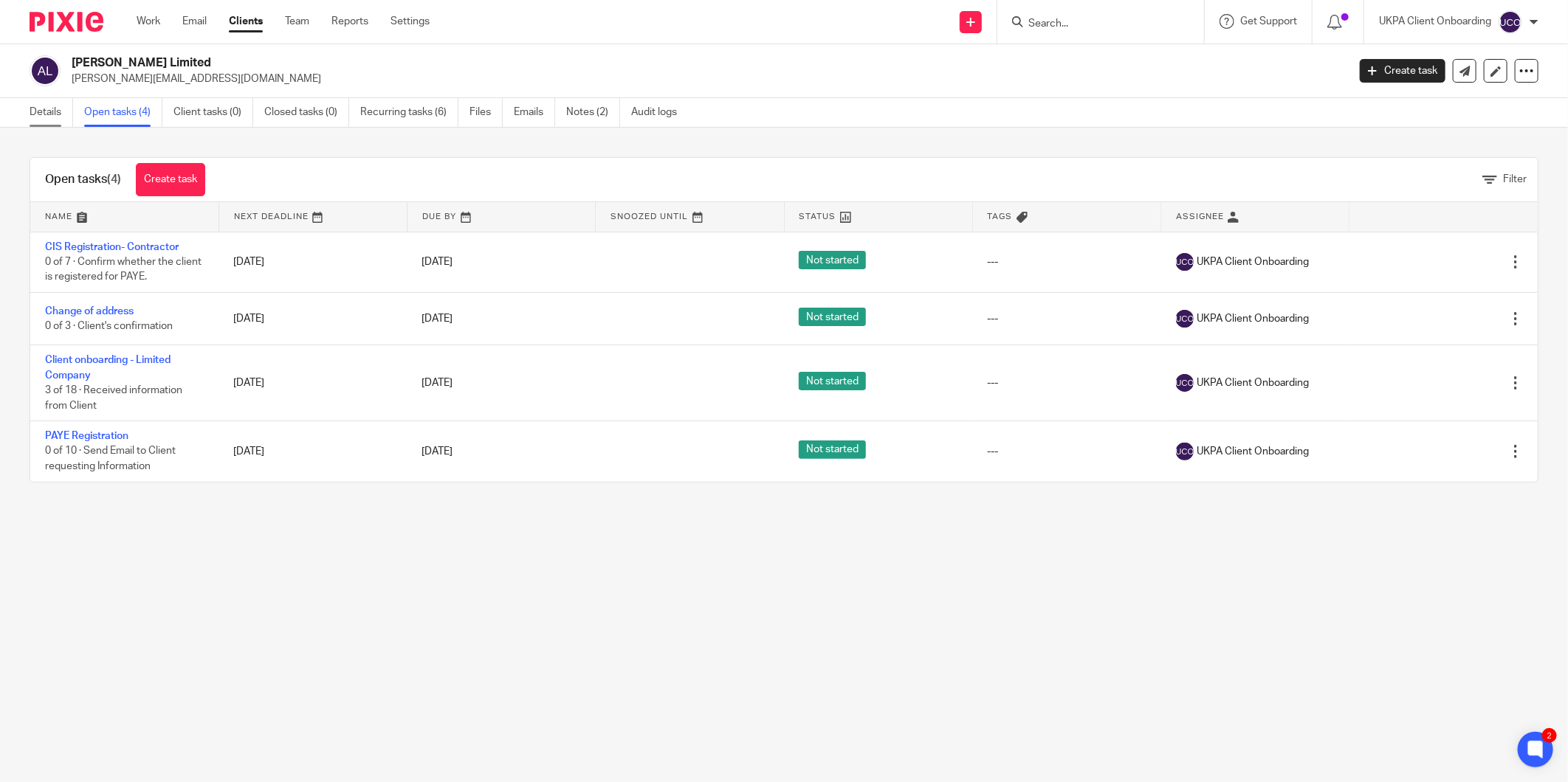
click at [50, 118] on link "Details" at bounding box center [51, 113] width 43 height 29
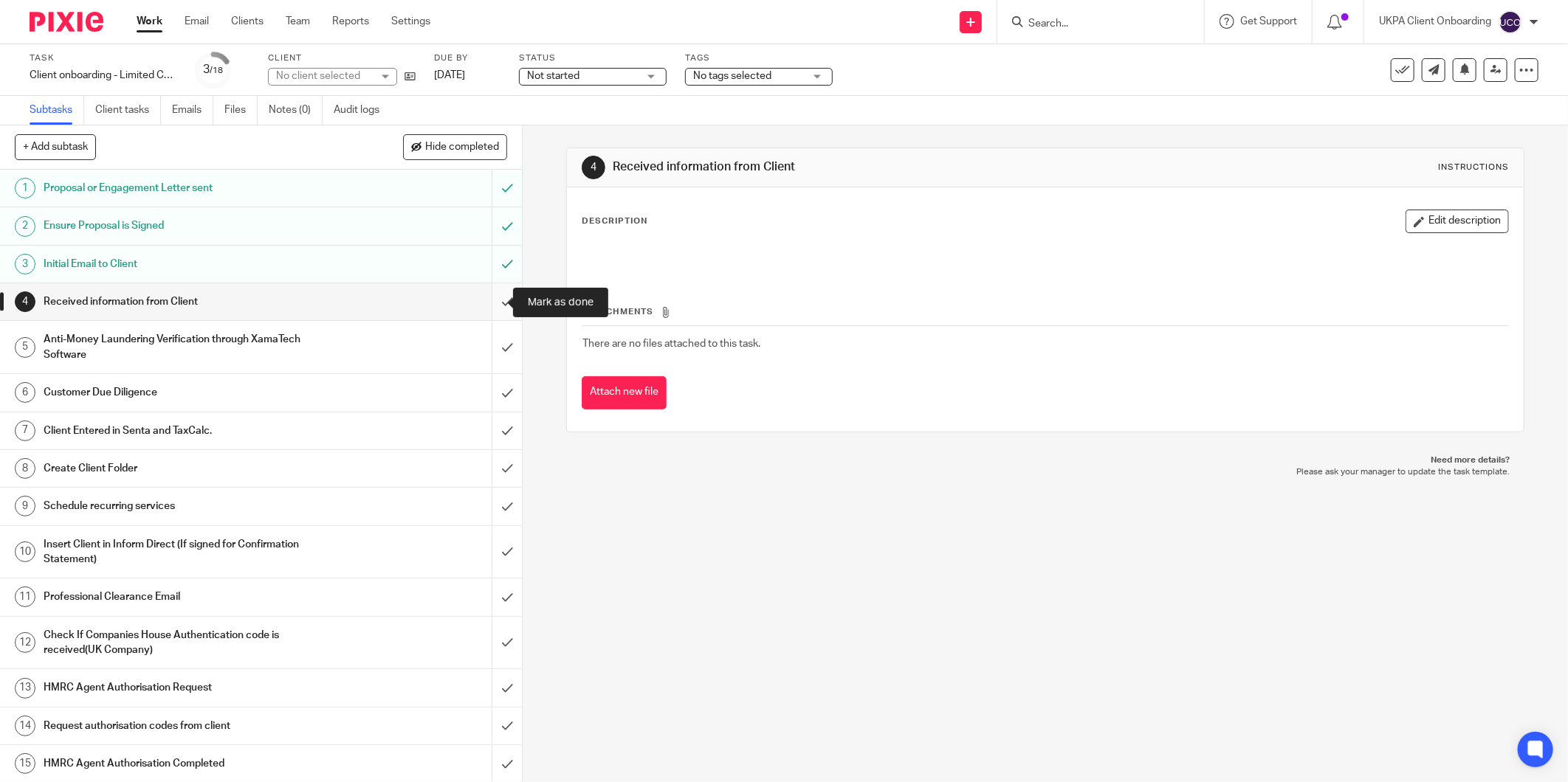
click at [492, 305] on input "submit" at bounding box center [260, 302] width 522 height 37
click at [495, 345] on input "submit" at bounding box center [260, 347] width 522 height 52
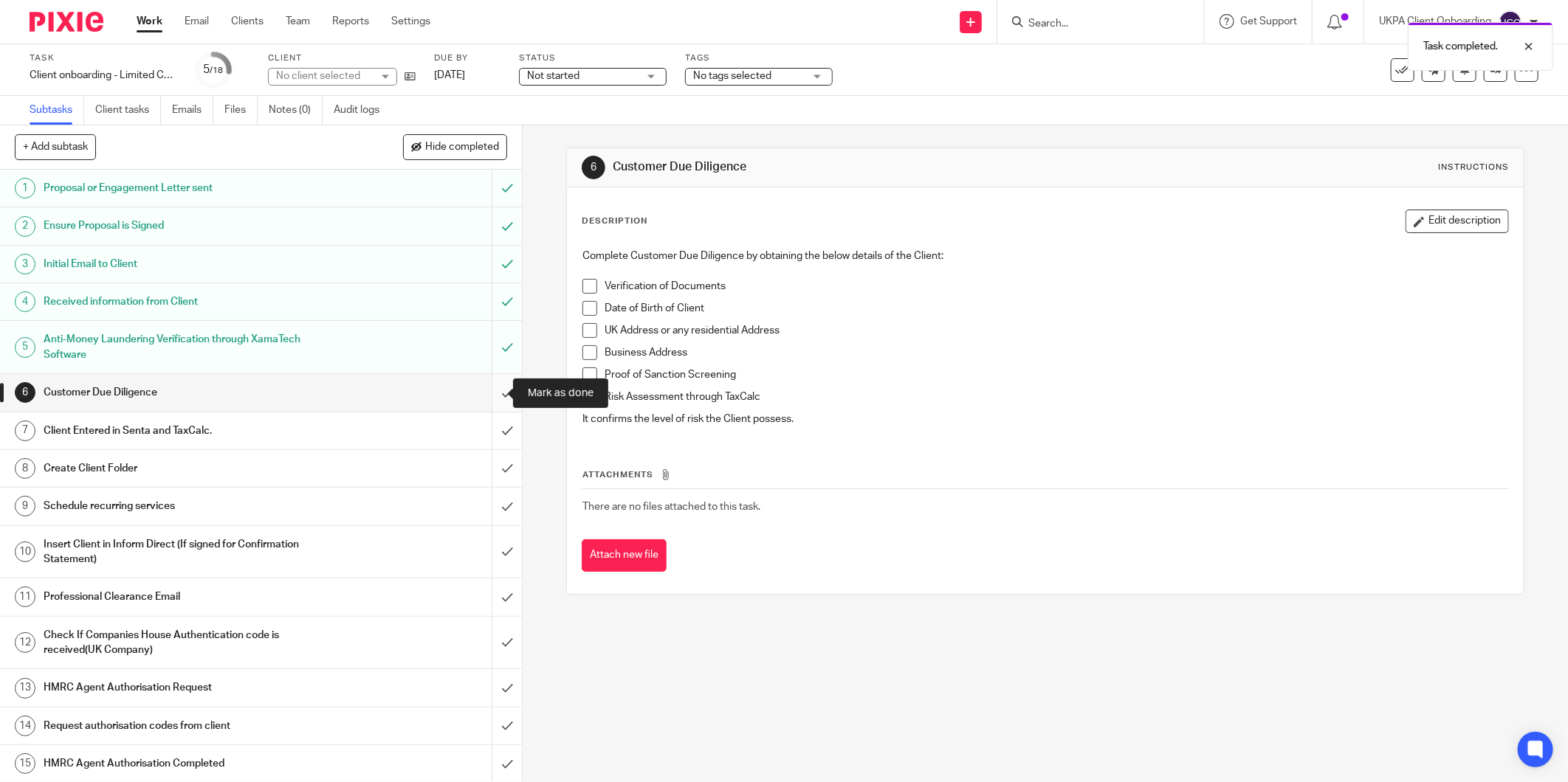
click at [484, 386] on input "submit" at bounding box center [260, 392] width 522 height 37
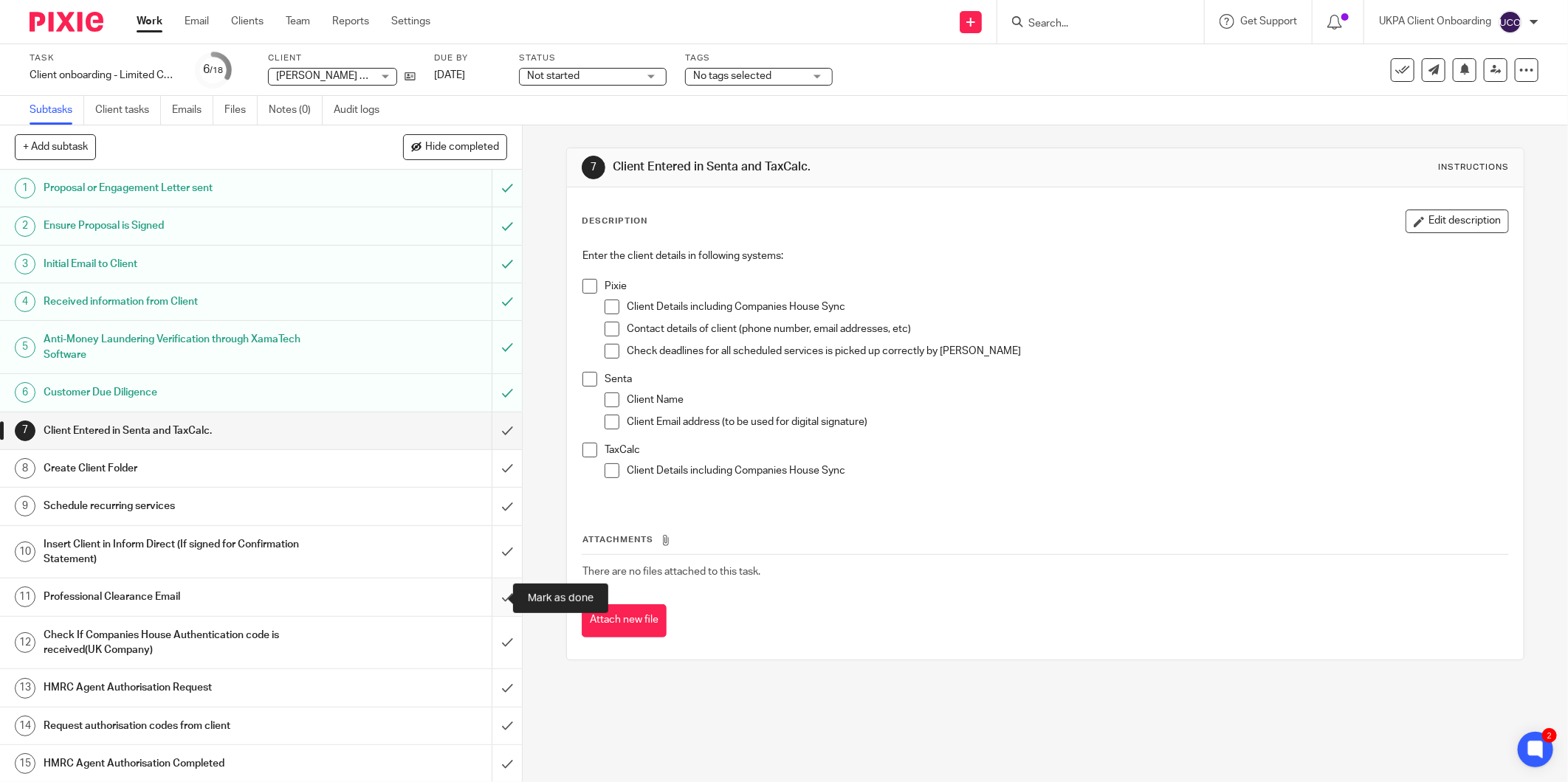
click at [488, 598] on input "submit" at bounding box center [260, 596] width 522 height 37
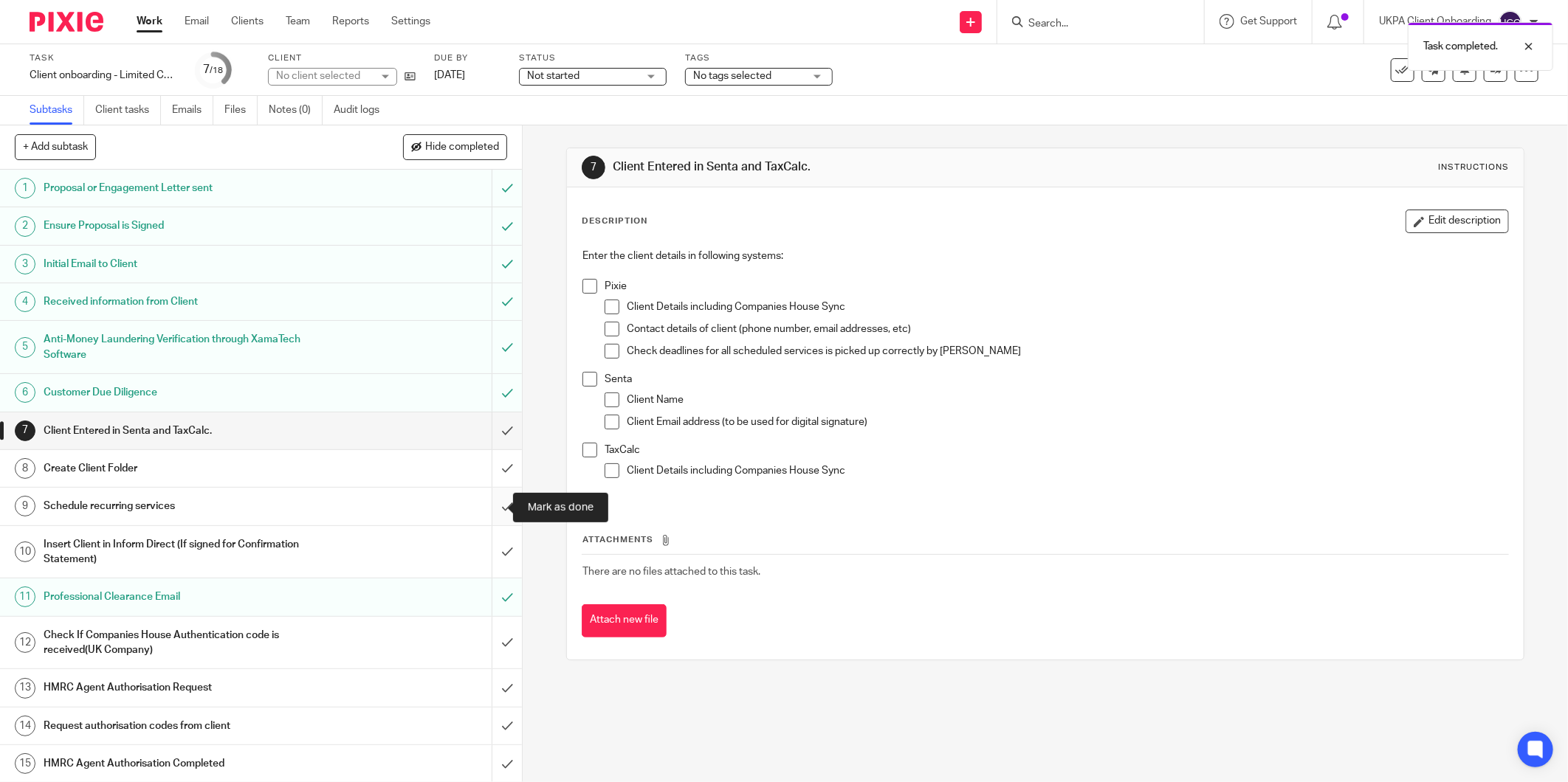
click at [492, 505] on input "submit" at bounding box center [260, 505] width 522 height 37
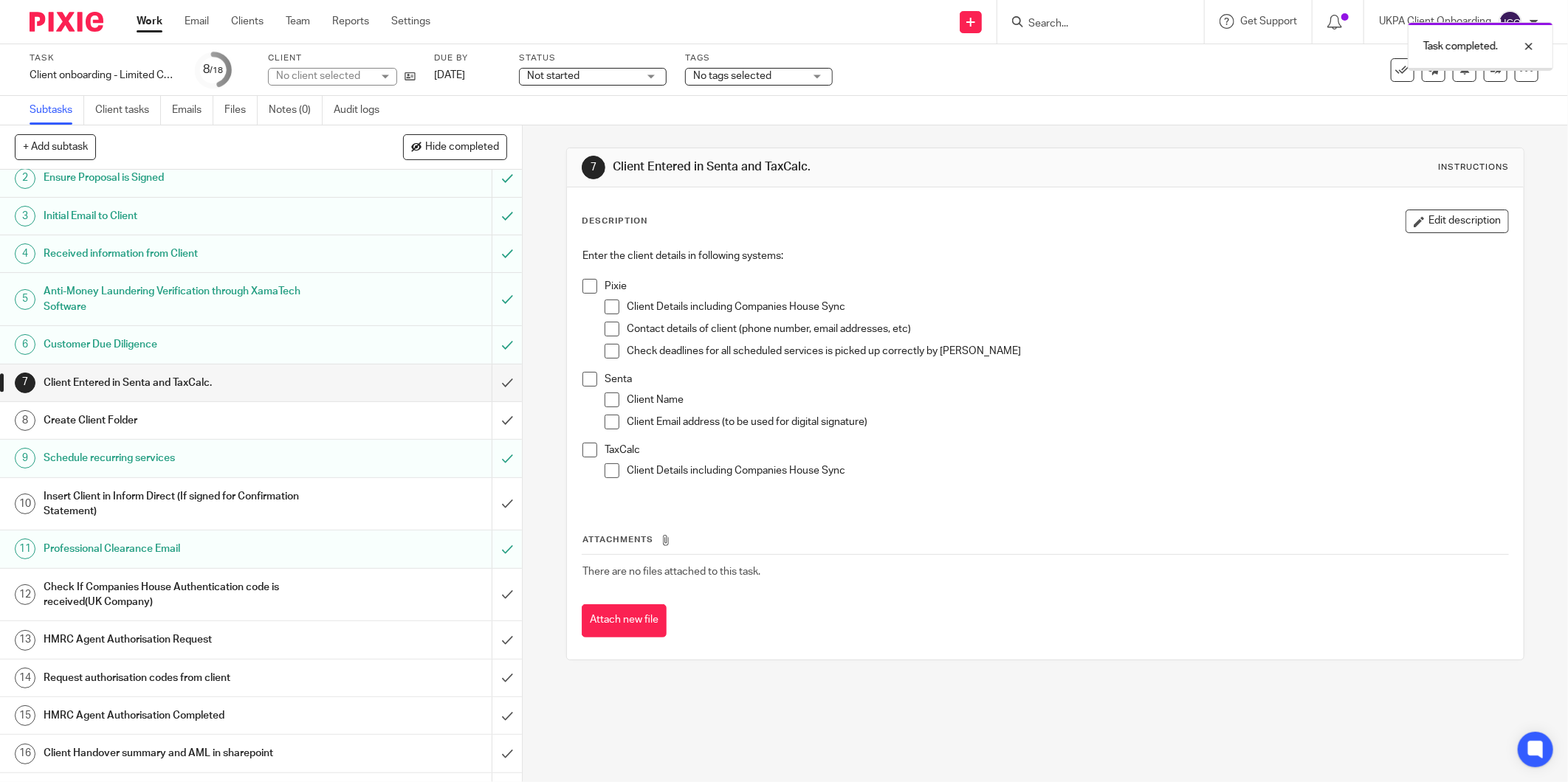
scroll to position [132, 0]
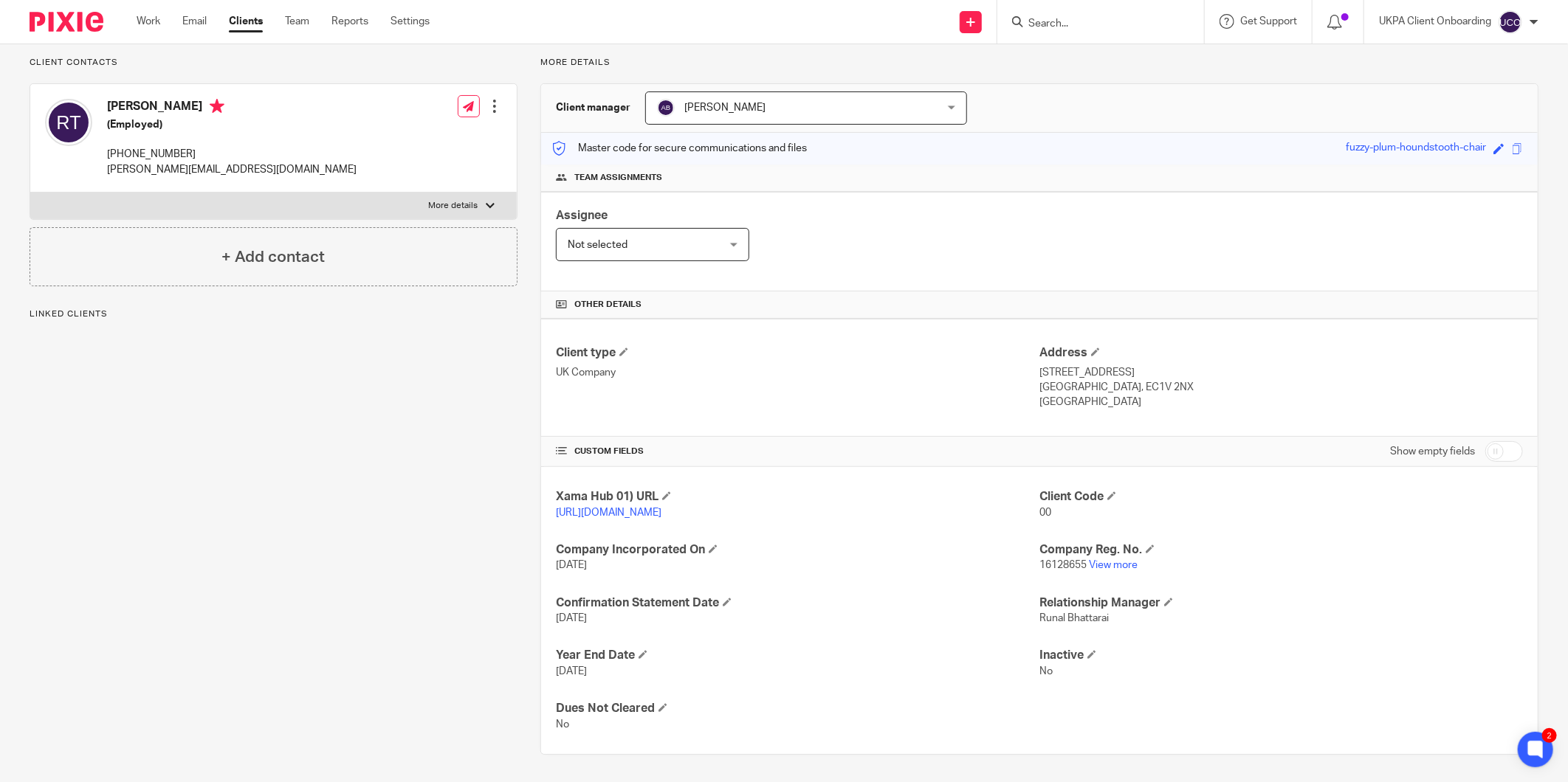
scroll to position [104, 0]
click at [1485, 440] on input "checkbox" at bounding box center [1504, 449] width 38 height 21
checkbox input "true"
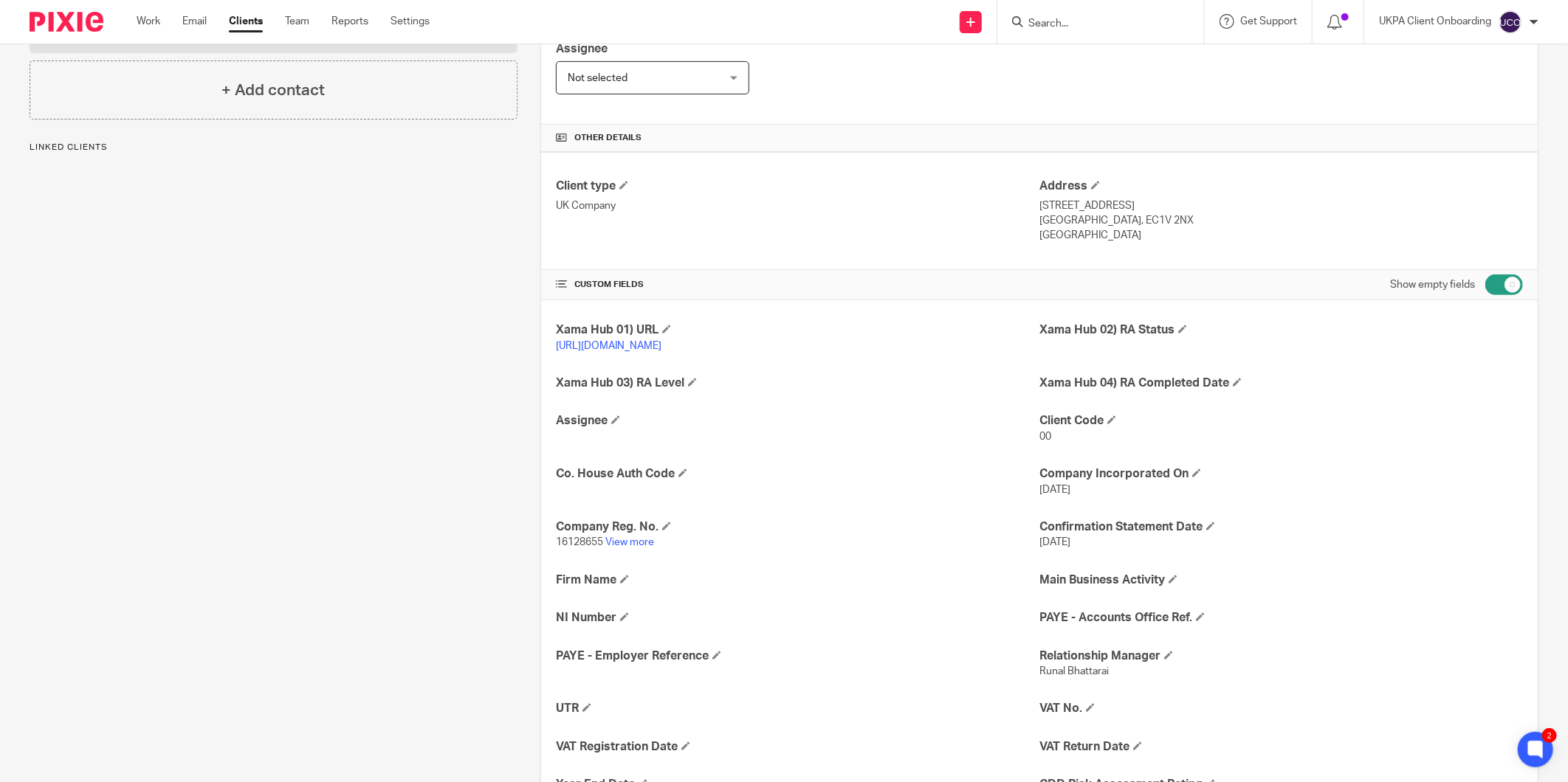
scroll to position [431, 0]
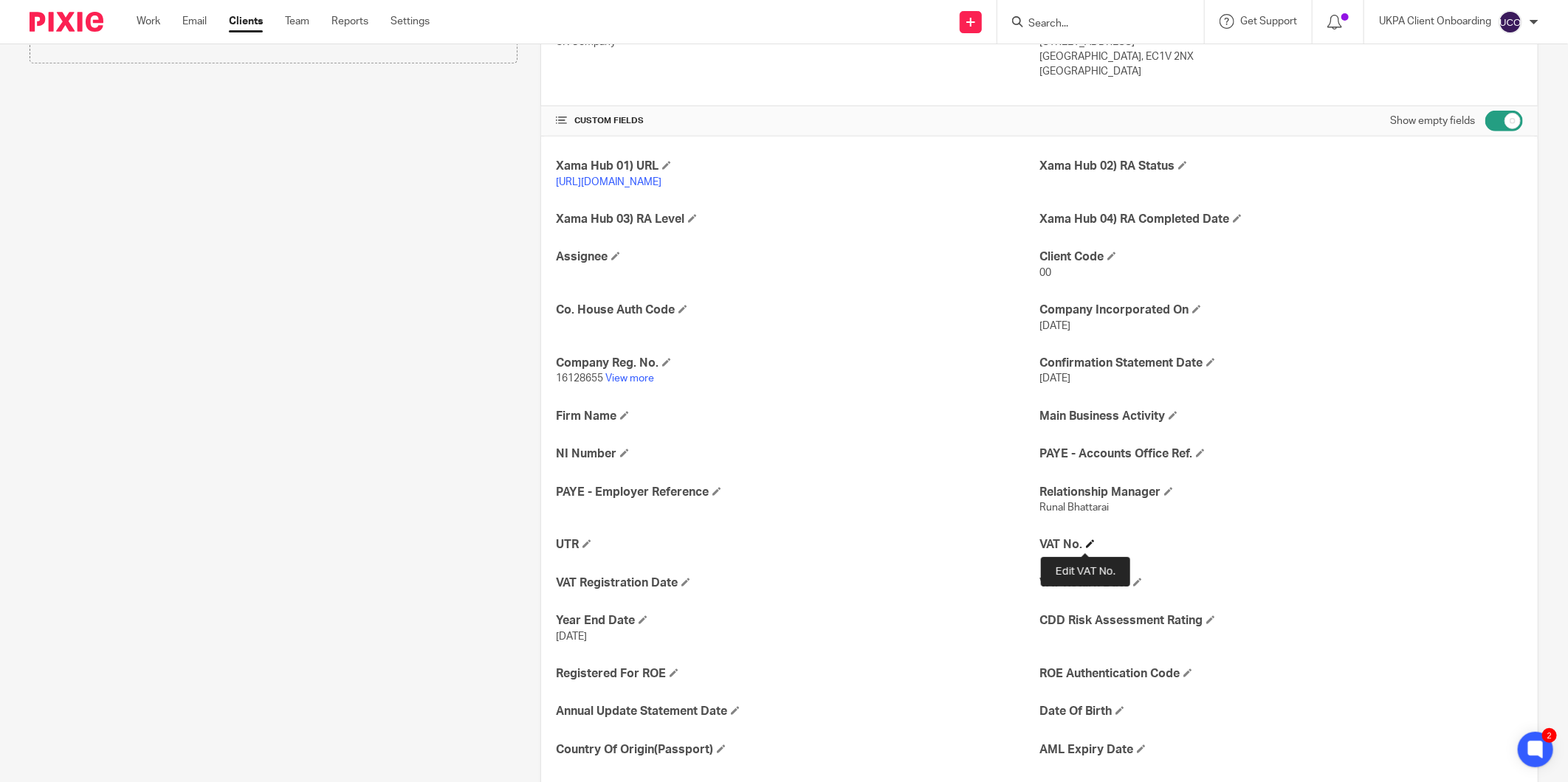
click at [1088, 541] on span at bounding box center [1090, 544] width 9 height 9
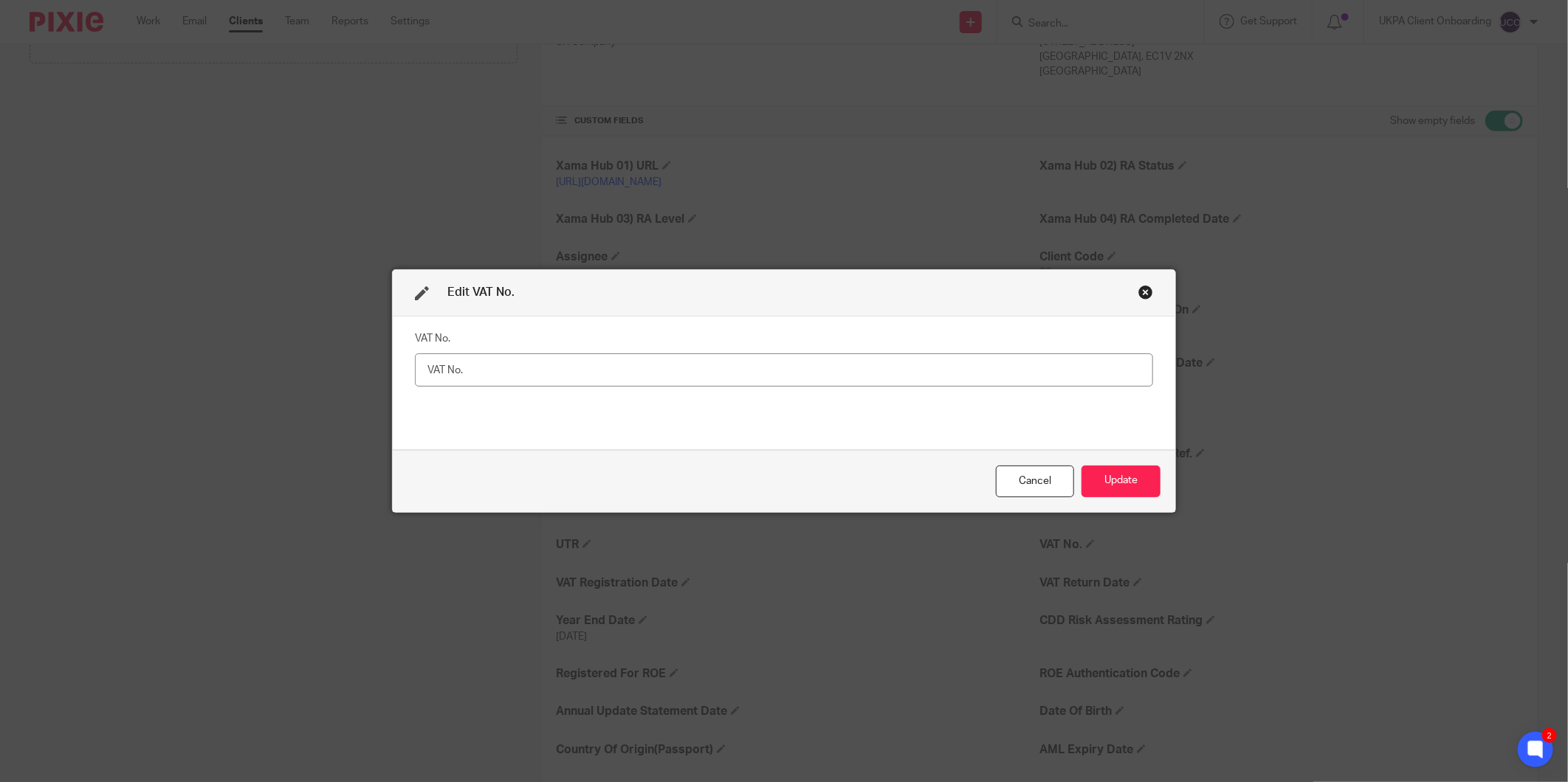
click at [688, 366] on input "text" at bounding box center [783, 369] width 738 height 33
type input "491788338"
click at [1117, 484] on button "Update" at bounding box center [1121, 481] width 79 height 32
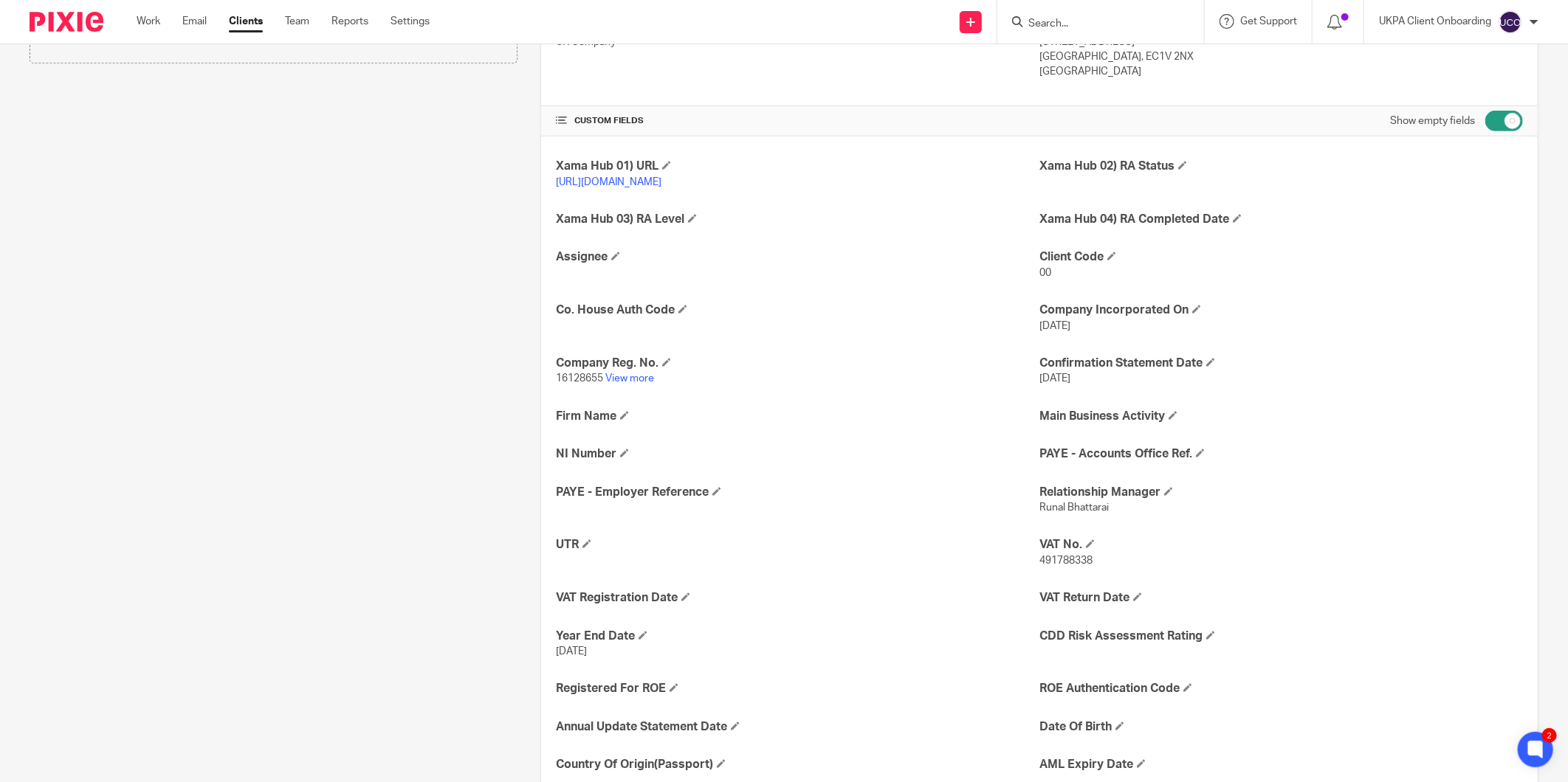
click at [1058, 12] on div at bounding box center [1100, 22] width 206 height 43
click at [1045, 20] on input "Search" at bounding box center [1092, 24] width 132 height 14
paste input "Solution circle Ltd"
type input "Solution circle Ltd"
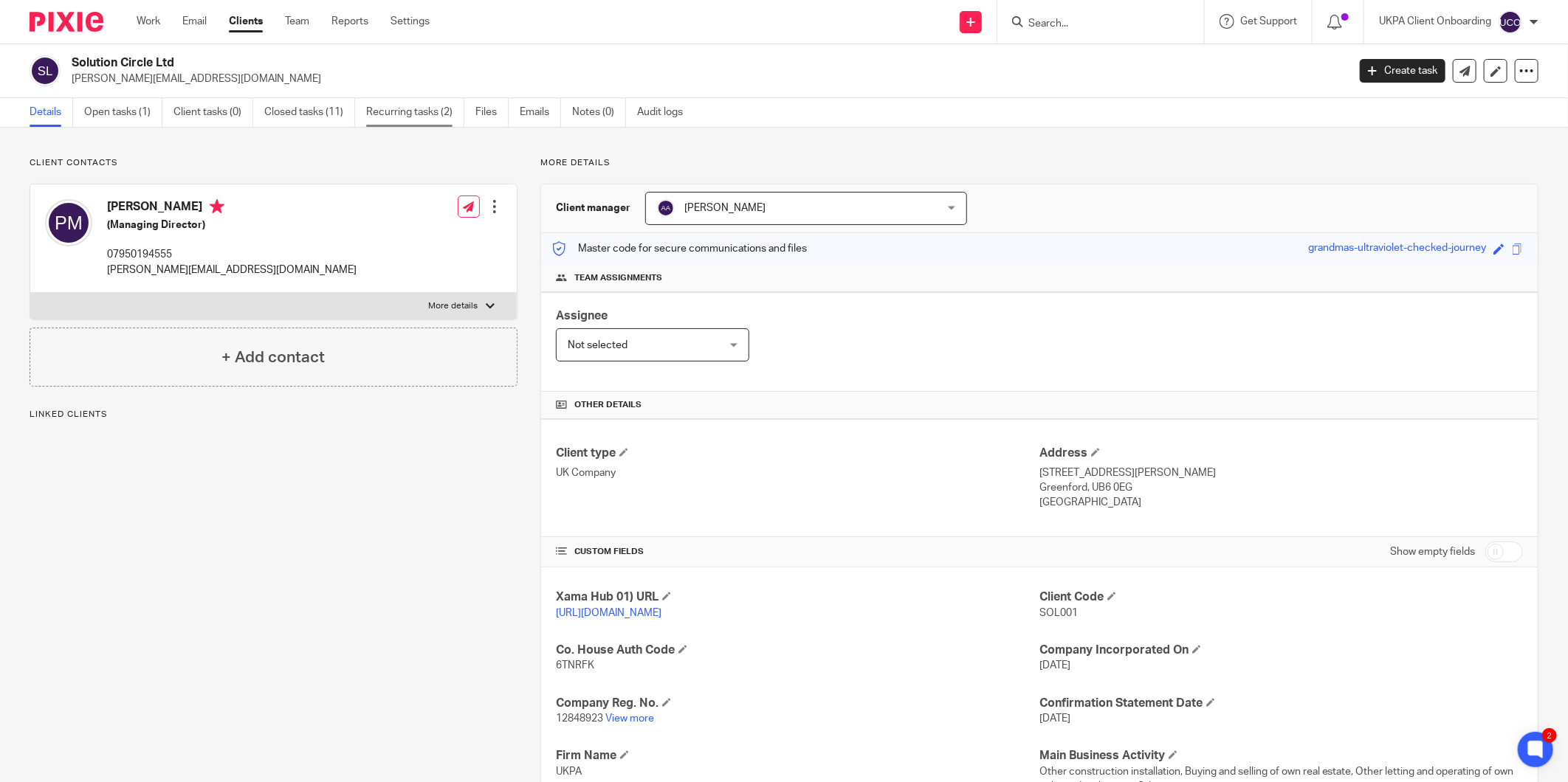
click at [397, 114] on link "Recurring tasks (2)" at bounding box center [415, 113] width 98 height 29
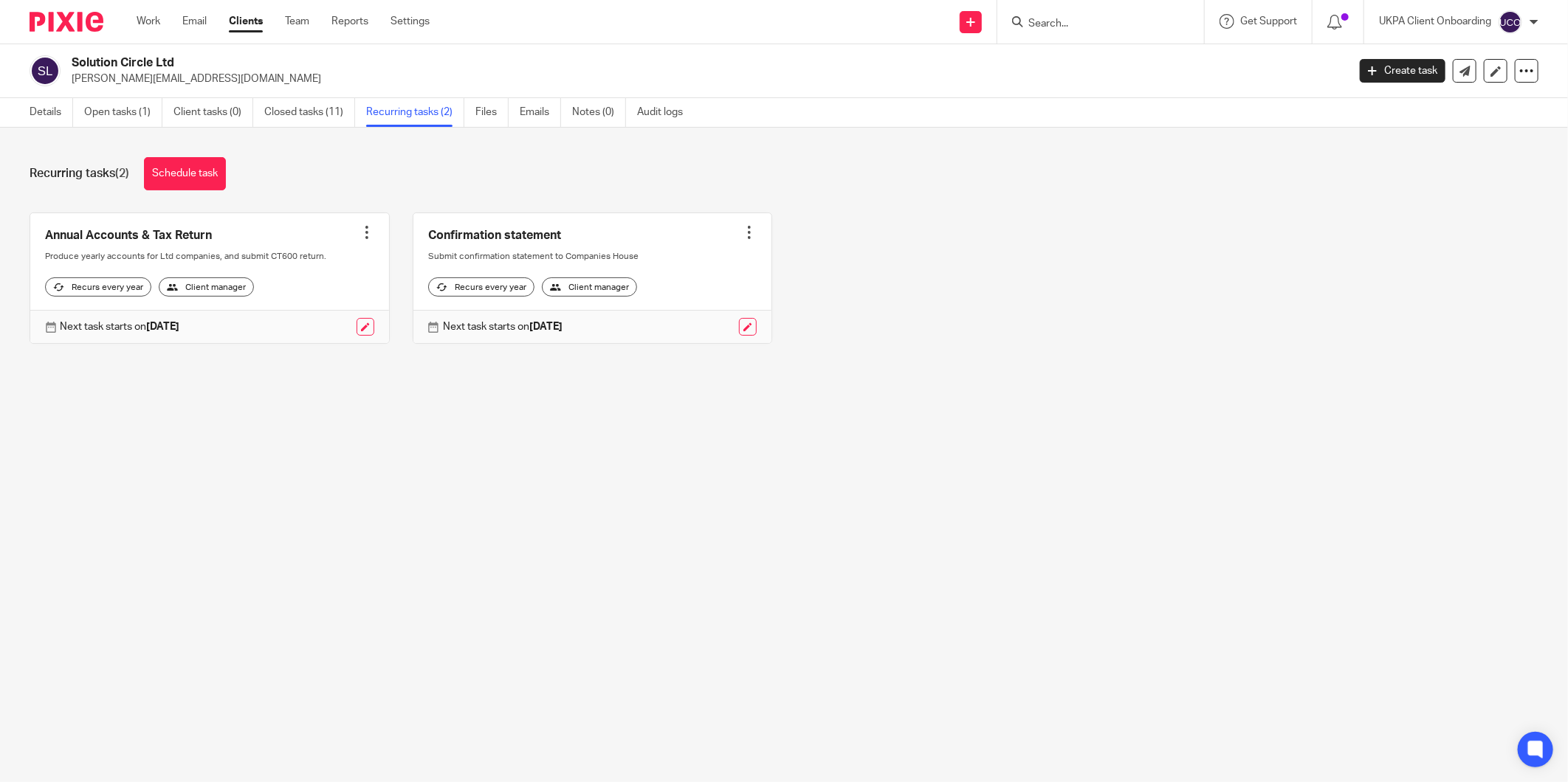
click at [742, 225] on div at bounding box center [749, 232] width 14 height 14
click at [676, 327] on span "Cancel schedule" at bounding box center [683, 325] width 77 height 10
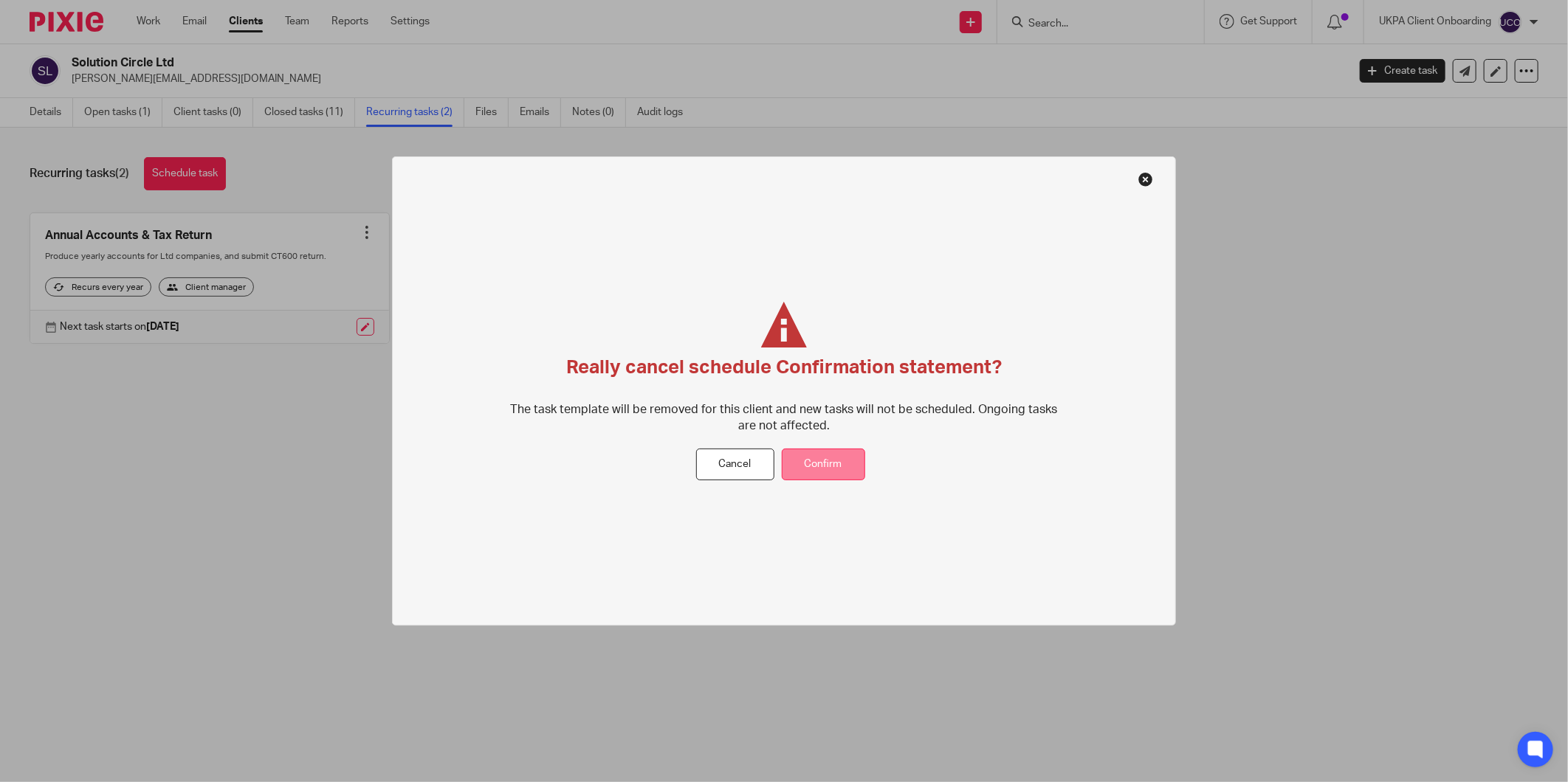
click at [815, 465] on button "Confirm" at bounding box center [824, 464] width 84 height 32
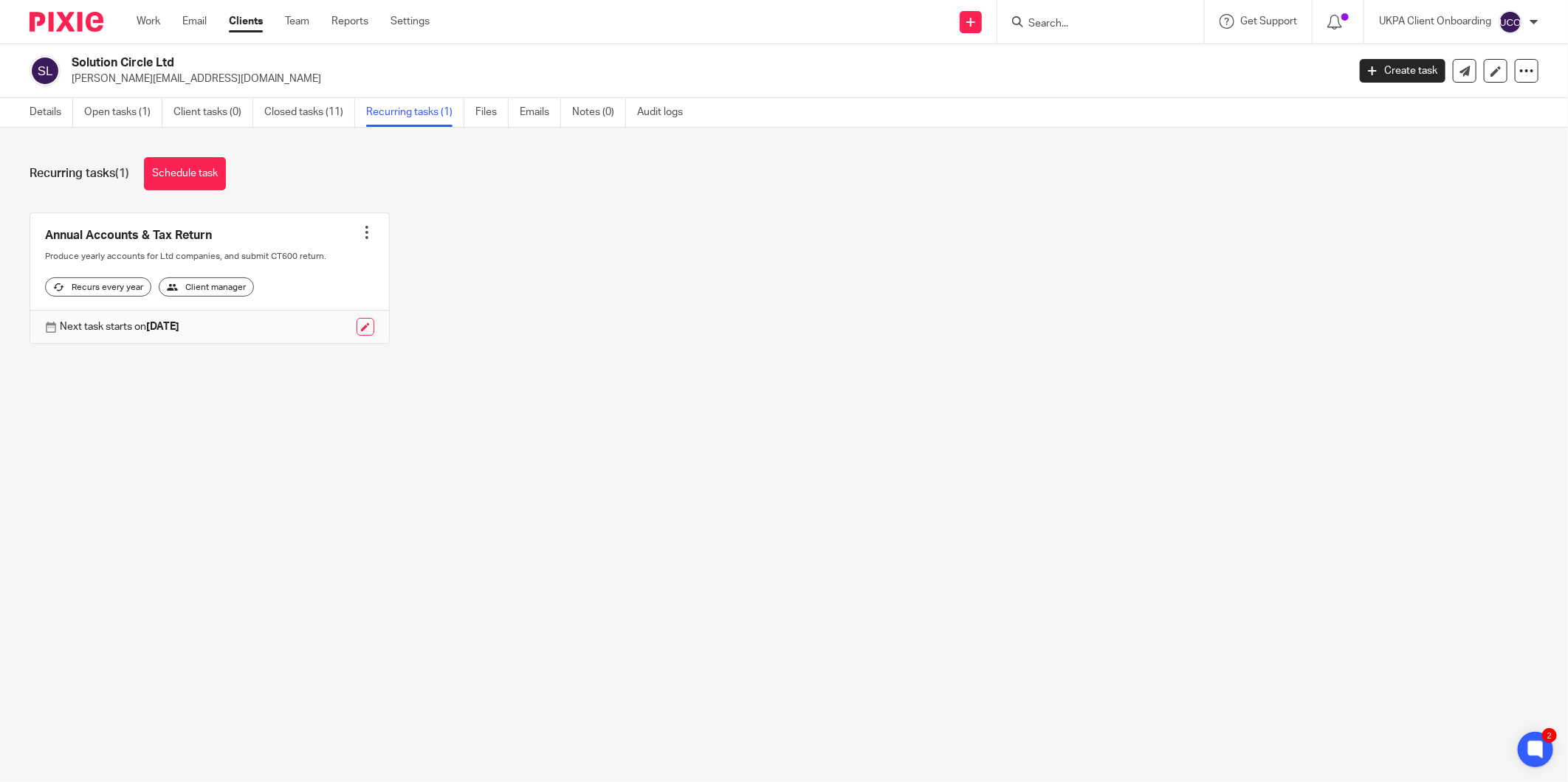
click at [1044, 24] on input "Search" at bounding box center [1092, 24] width 132 height 14
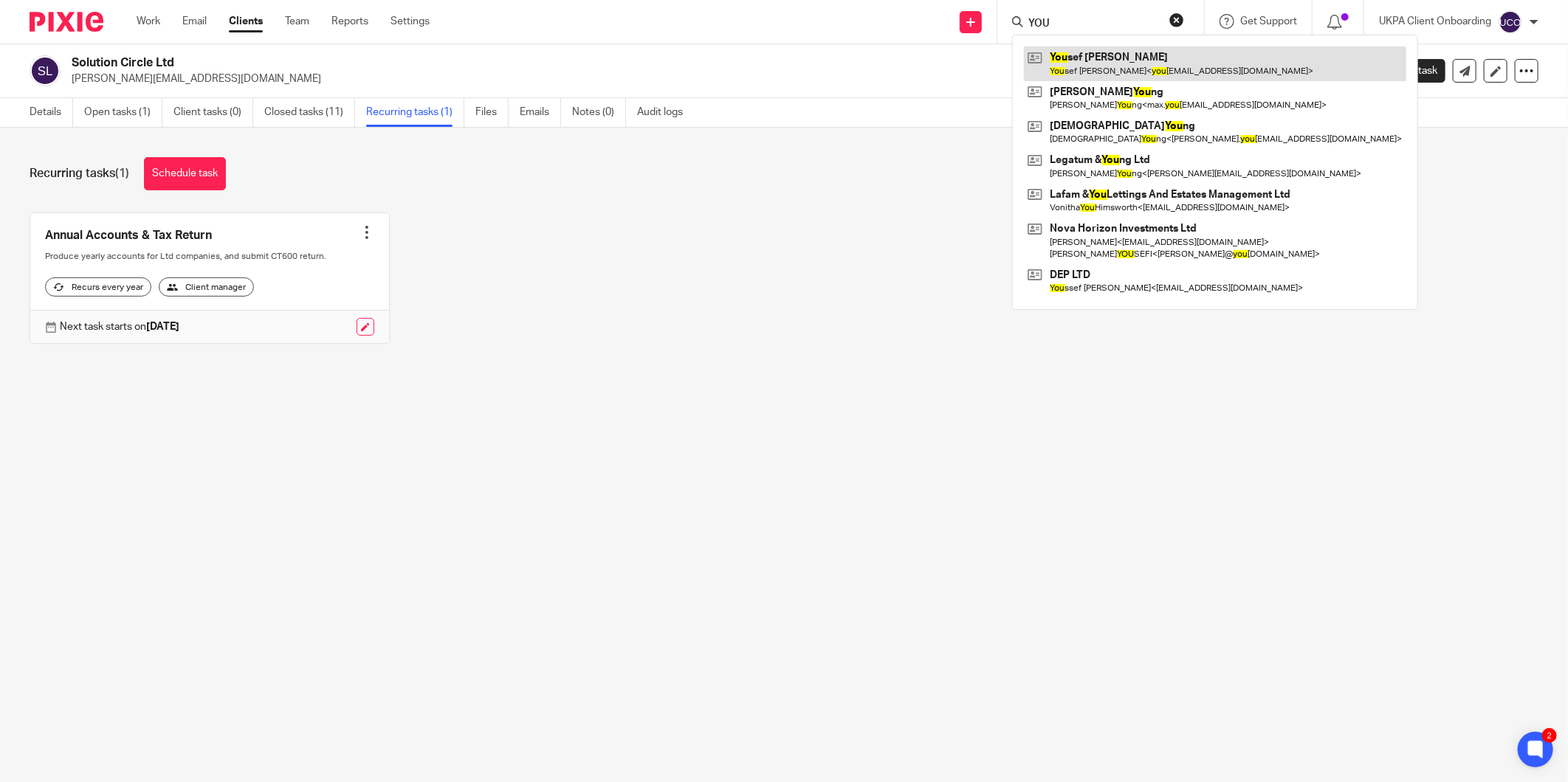
type input "YOU"
click at [1108, 57] on link at bounding box center [1215, 64] width 382 height 34
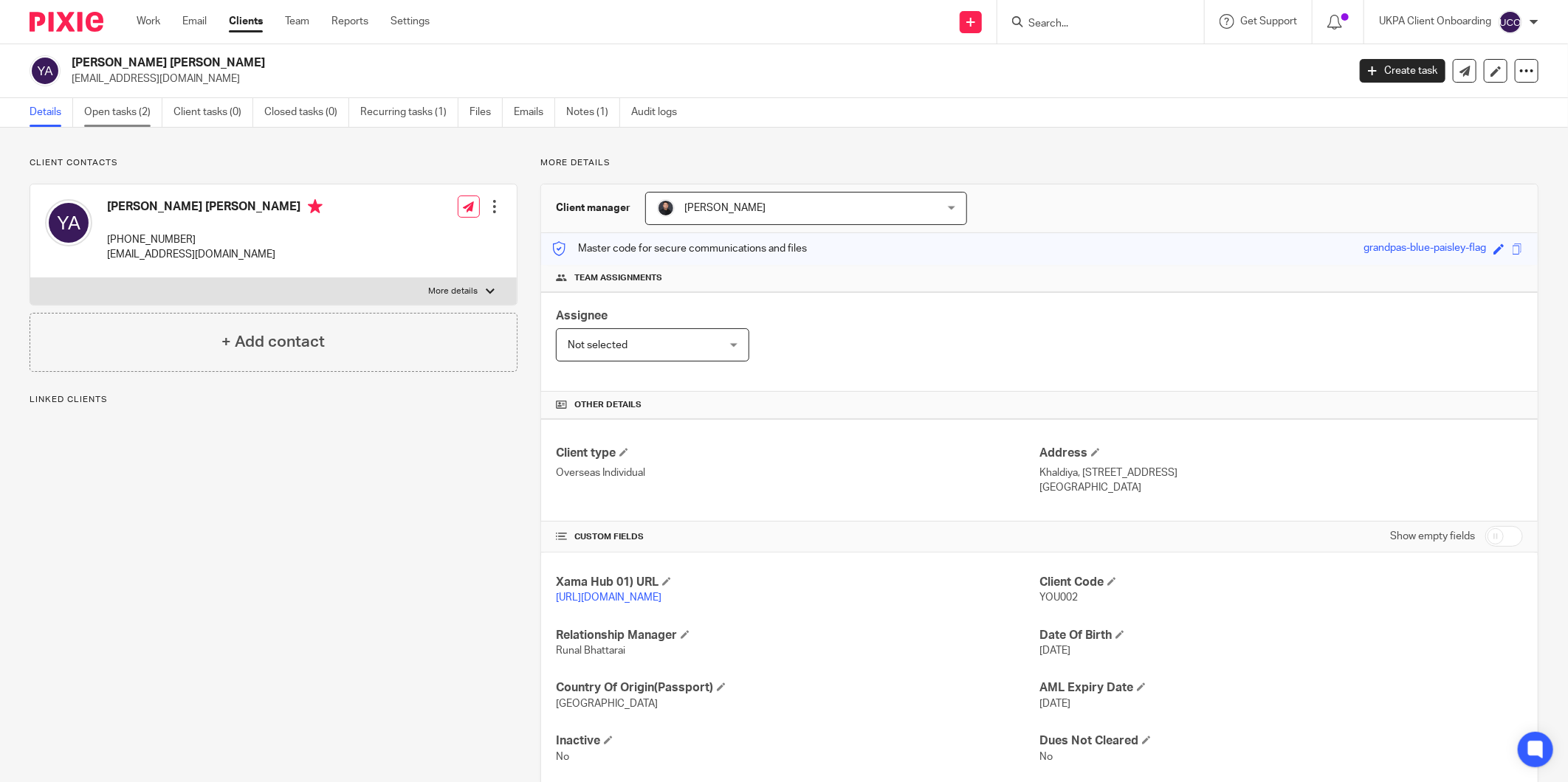
click at [122, 124] on link "Open tasks (2)" at bounding box center [123, 113] width 78 height 29
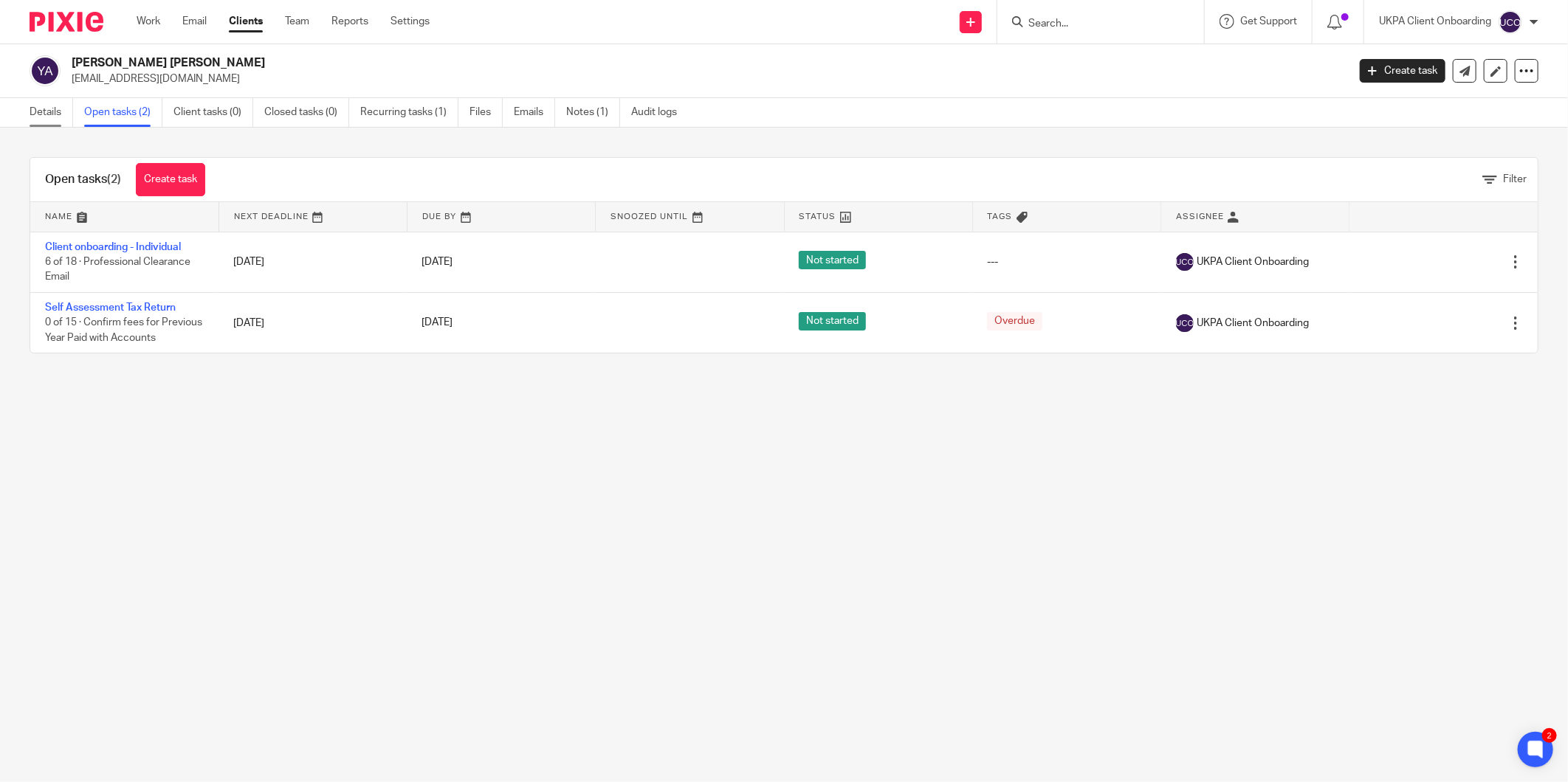
click at [57, 121] on link "Details" at bounding box center [51, 113] width 43 height 29
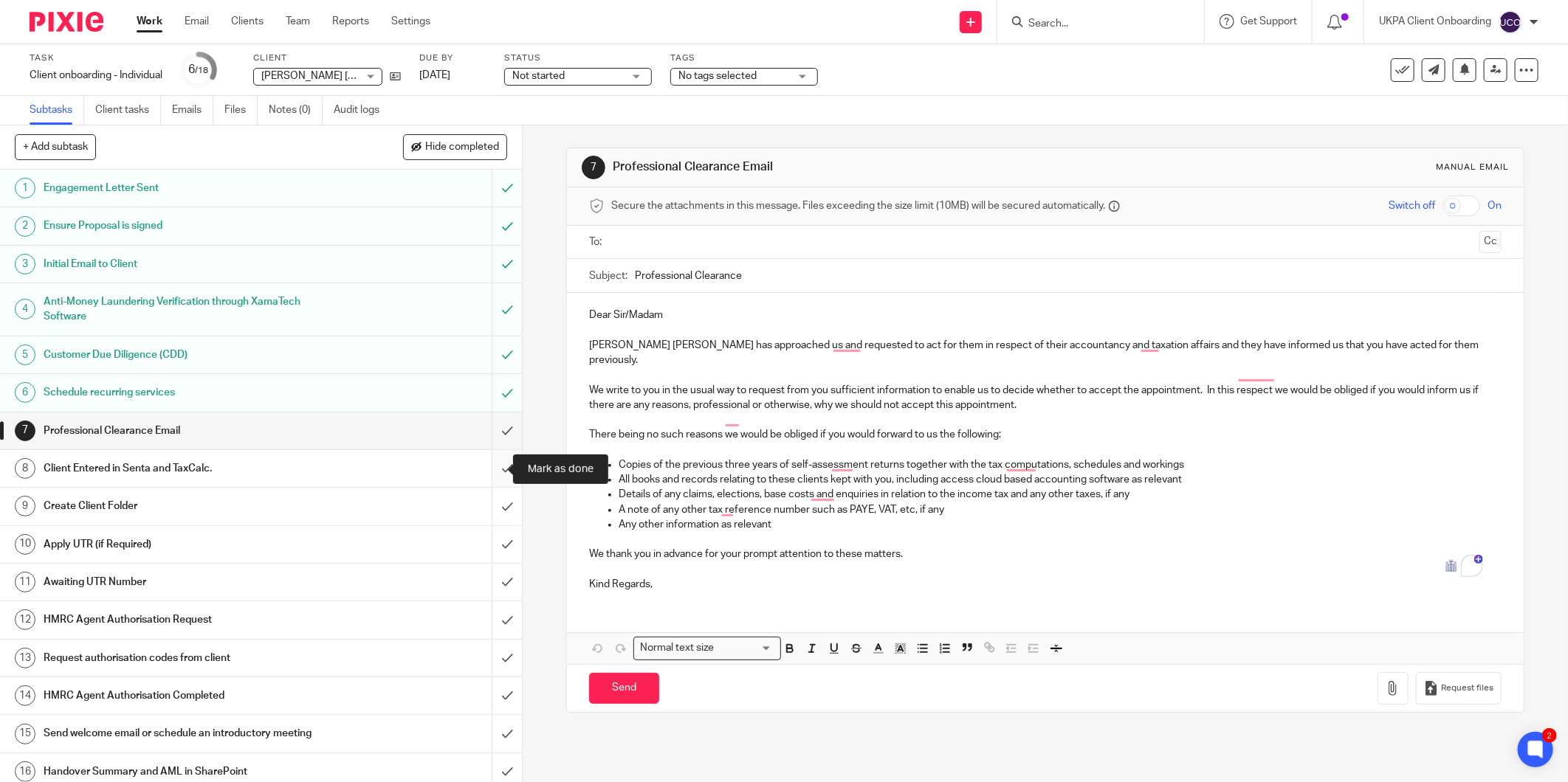
click at [488, 467] on input "submit" at bounding box center [260, 468] width 522 height 37
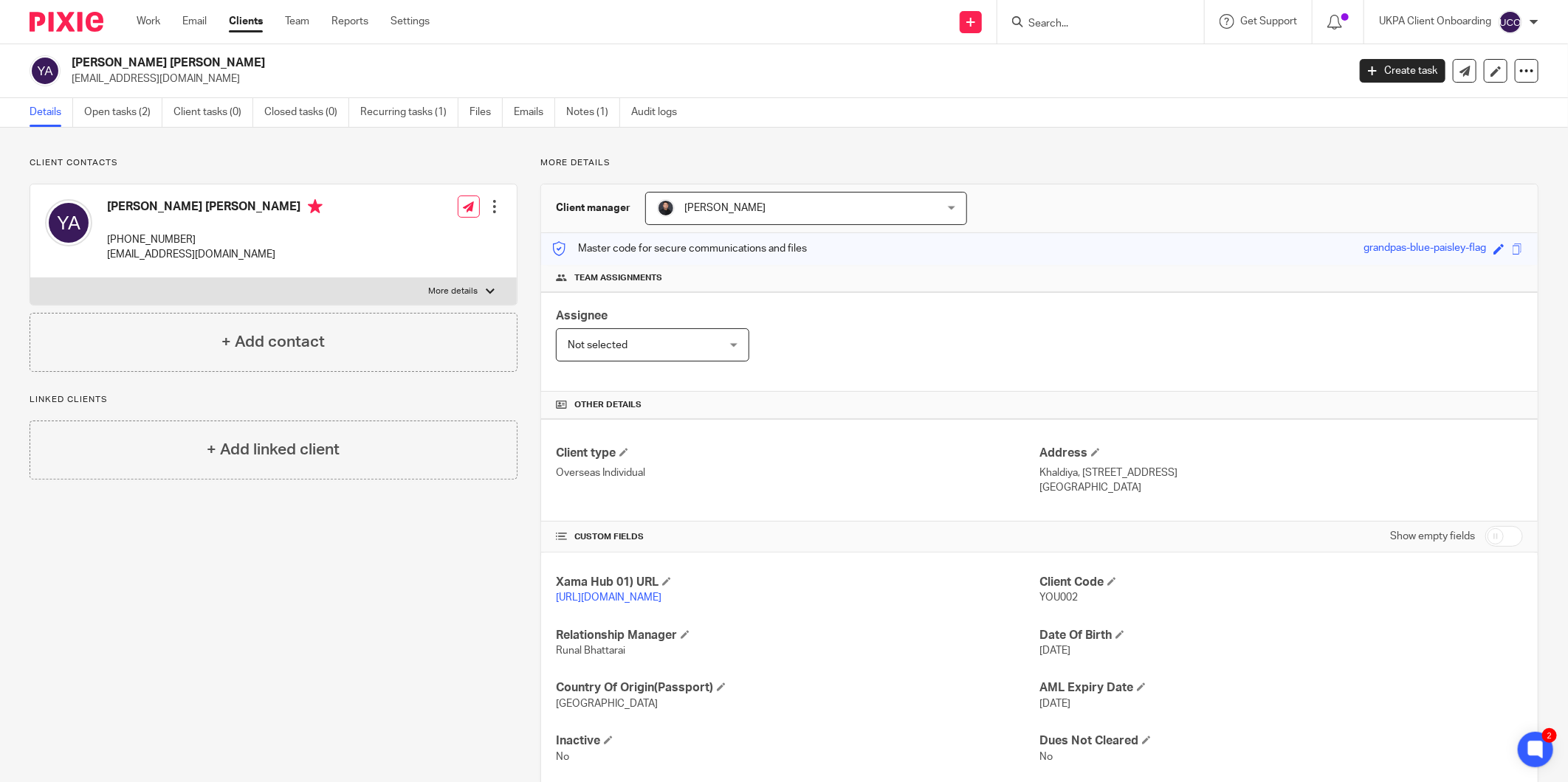
click at [141, 55] on h2 "[PERSON_NAME] [PERSON_NAME]" at bounding box center [578, 62] width 1013 height 15
copy div "[PERSON_NAME] [PERSON_NAME]"
click at [1157, 484] on p "Kuwait" at bounding box center [1281, 487] width 484 height 14
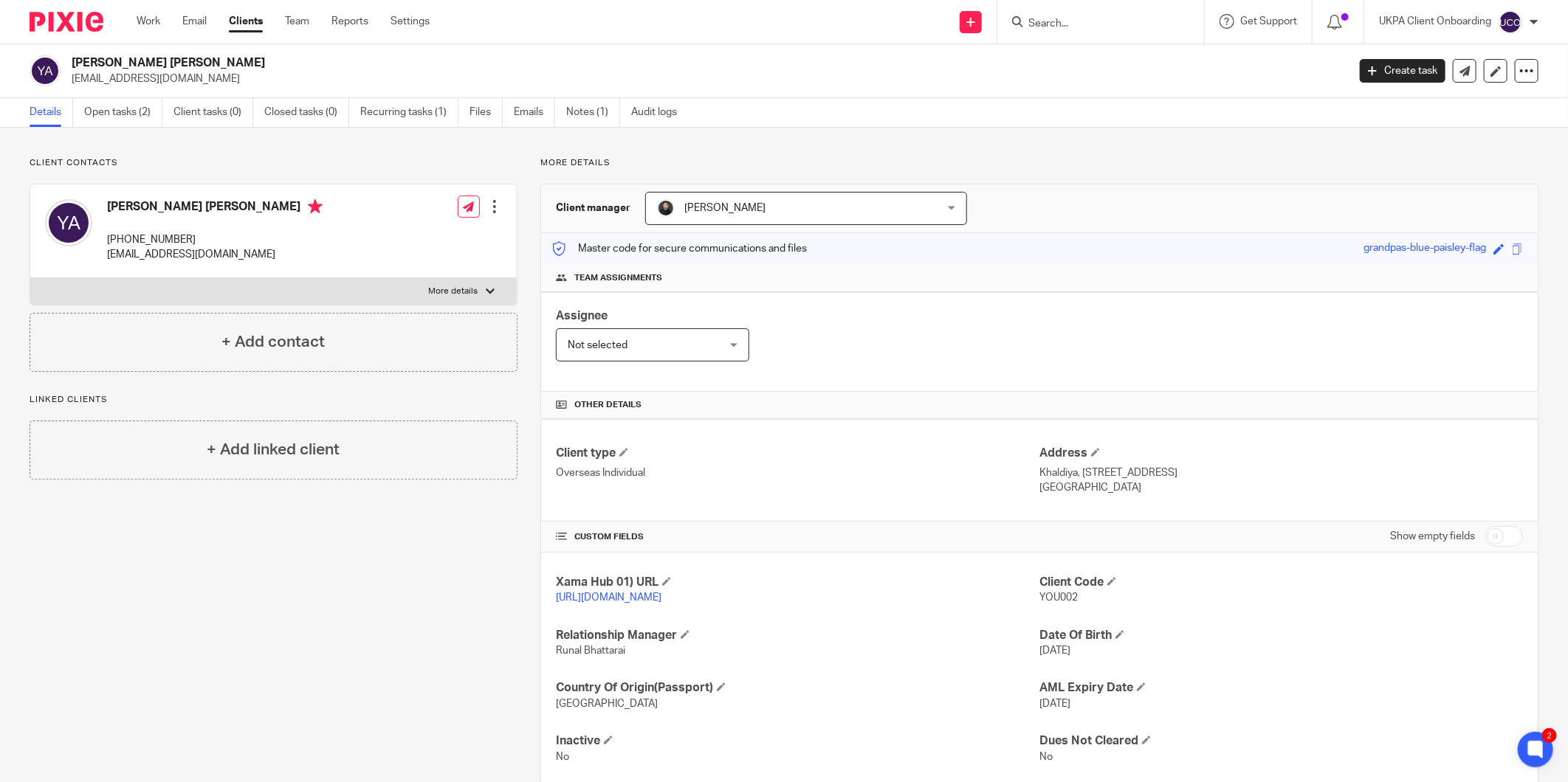
click at [1157, 484] on p "Kuwait" at bounding box center [1281, 487] width 484 height 14
drag, startPoint x: 1157, startPoint y: 484, endPoint x: 1154, endPoint y: 475, distance: 9.5
click at [1154, 475] on p "Khaldiya, Block 4, St. 42, house 18, State of Kuwait" at bounding box center [1281, 473] width 484 height 14
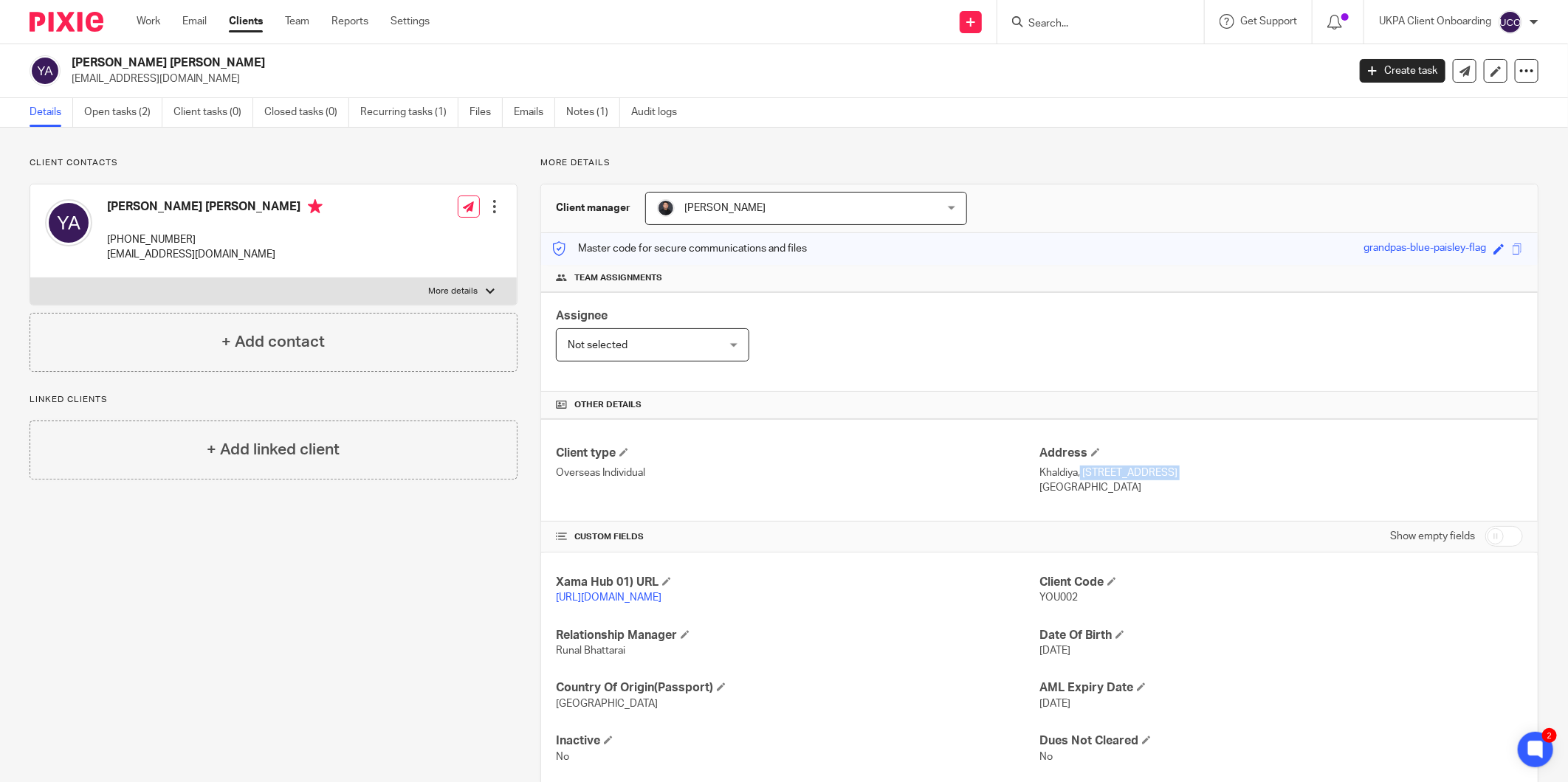
click at [1154, 475] on p "Khaldiya, Block 4, St. 42, house 18, State of Kuwait" at bounding box center [1281, 473] width 484 height 14
copy div "Khaldiya, Block 4, St. 42, house 18, State of Kuwait"
click at [1046, 487] on p "Kuwait" at bounding box center [1281, 487] width 484 height 14
copy p "Kuwait"
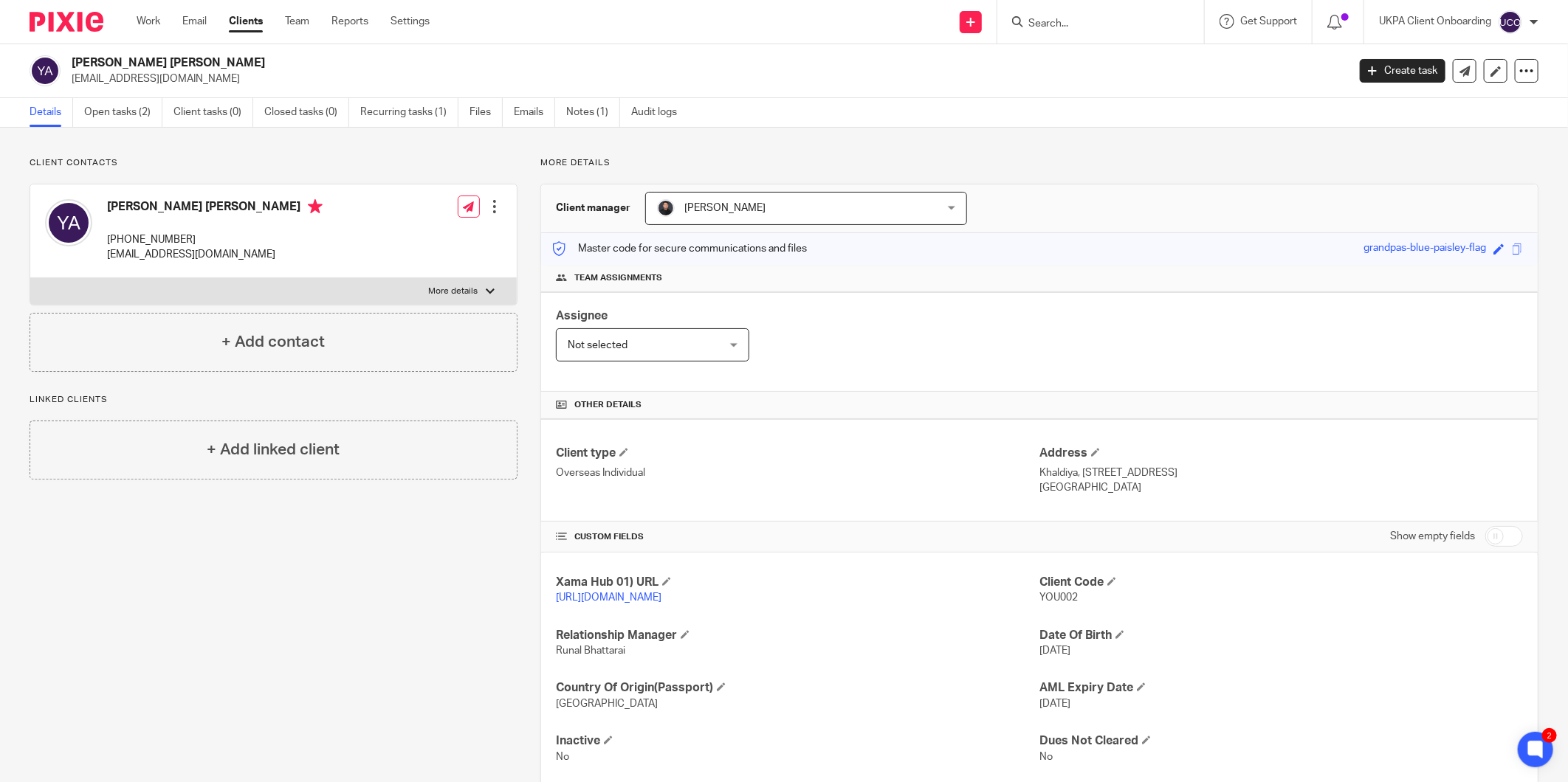
click at [187, 207] on h4 "[PERSON_NAME] [PERSON_NAME]" at bounding box center [214, 208] width 215 height 18
copy h4 "[PERSON_NAME] [PERSON_NAME]"
click at [137, 253] on p "[EMAIL_ADDRESS][DOMAIN_NAME]" at bounding box center [214, 254] width 215 height 14
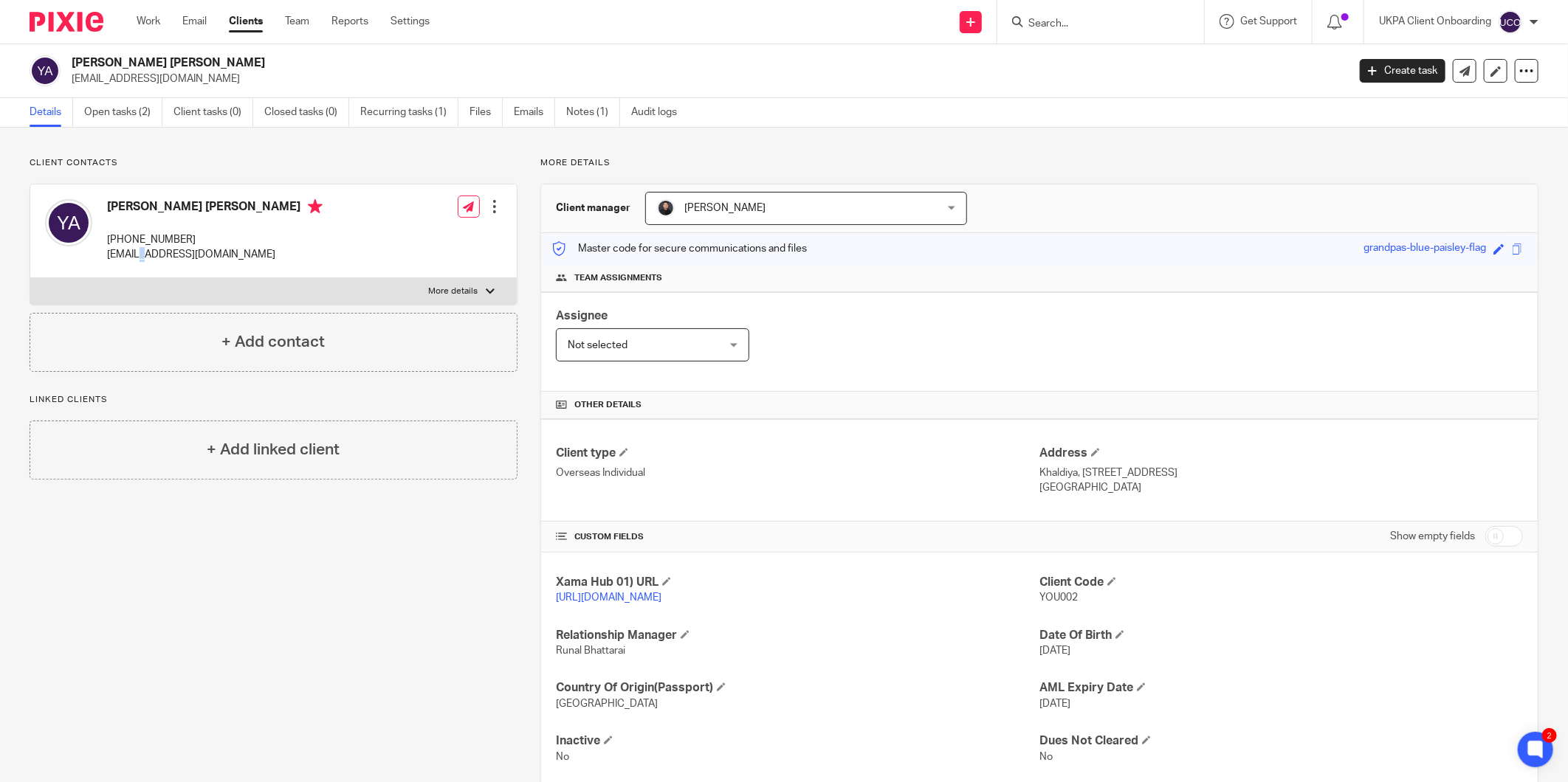
click at [137, 253] on p "[EMAIL_ADDRESS][DOMAIN_NAME]" at bounding box center [214, 254] width 215 height 14
drag, startPoint x: 137, startPoint y: 253, endPoint x: 187, endPoint y: 190, distance: 80.4
click at [187, 190] on div "Yousef M Y A Alali +965-9998-7775 yousef.alali1@gmail.com Edit contact Create c…" at bounding box center [274, 232] width 487 height 94
click at [165, 251] on p "[EMAIL_ADDRESS][DOMAIN_NAME]" at bounding box center [214, 254] width 215 height 14
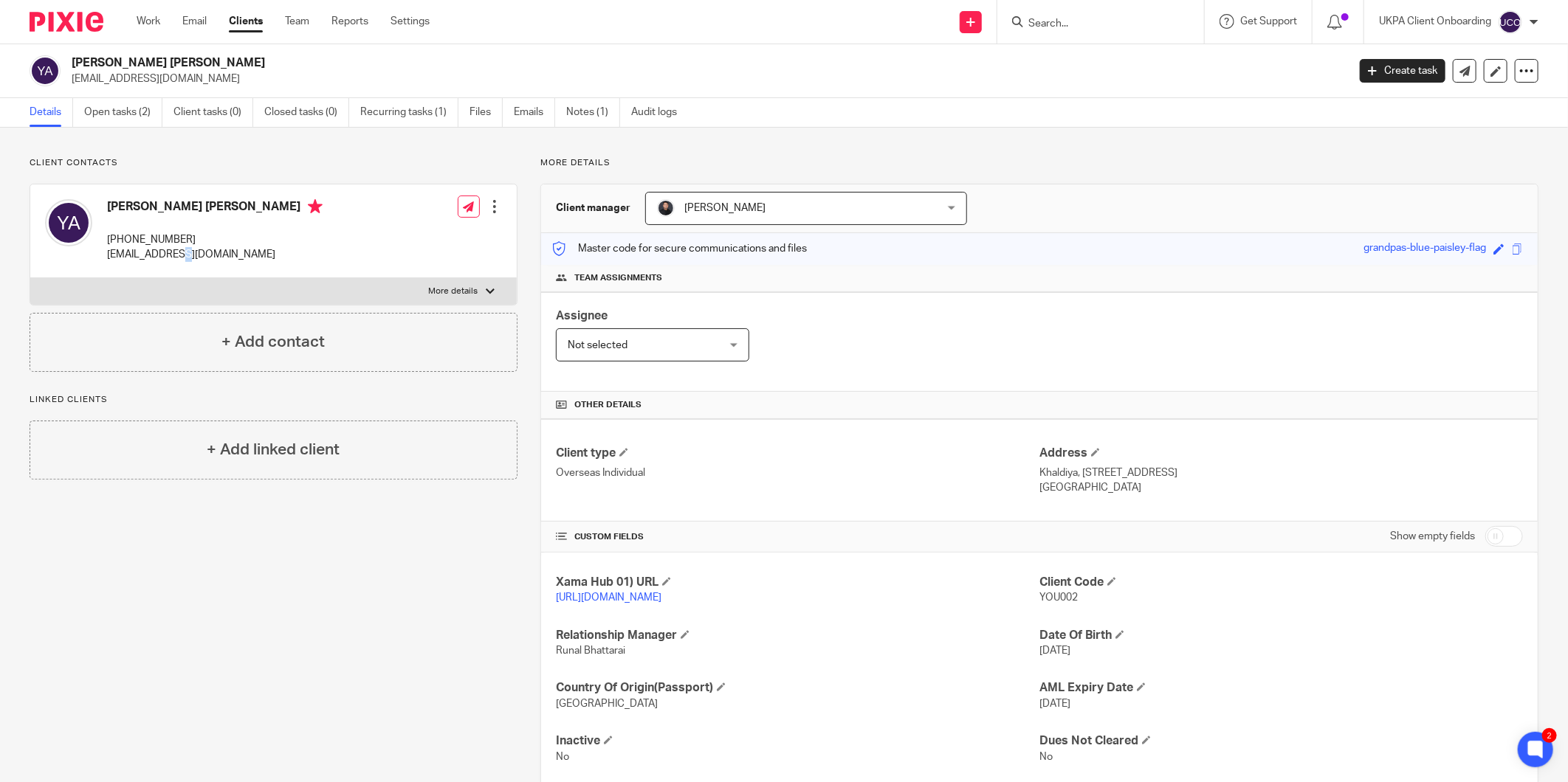
click at [165, 251] on p "[EMAIL_ADDRESS][DOMAIN_NAME]" at bounding box center [214, 254] width 215 height 14
copy div "[EMAIL_ADDRESS][DOMAIN_NAME]"
click at [148, 237] on p "+965-9998-7775" at bounding box center [214, 240] width 215 height 14
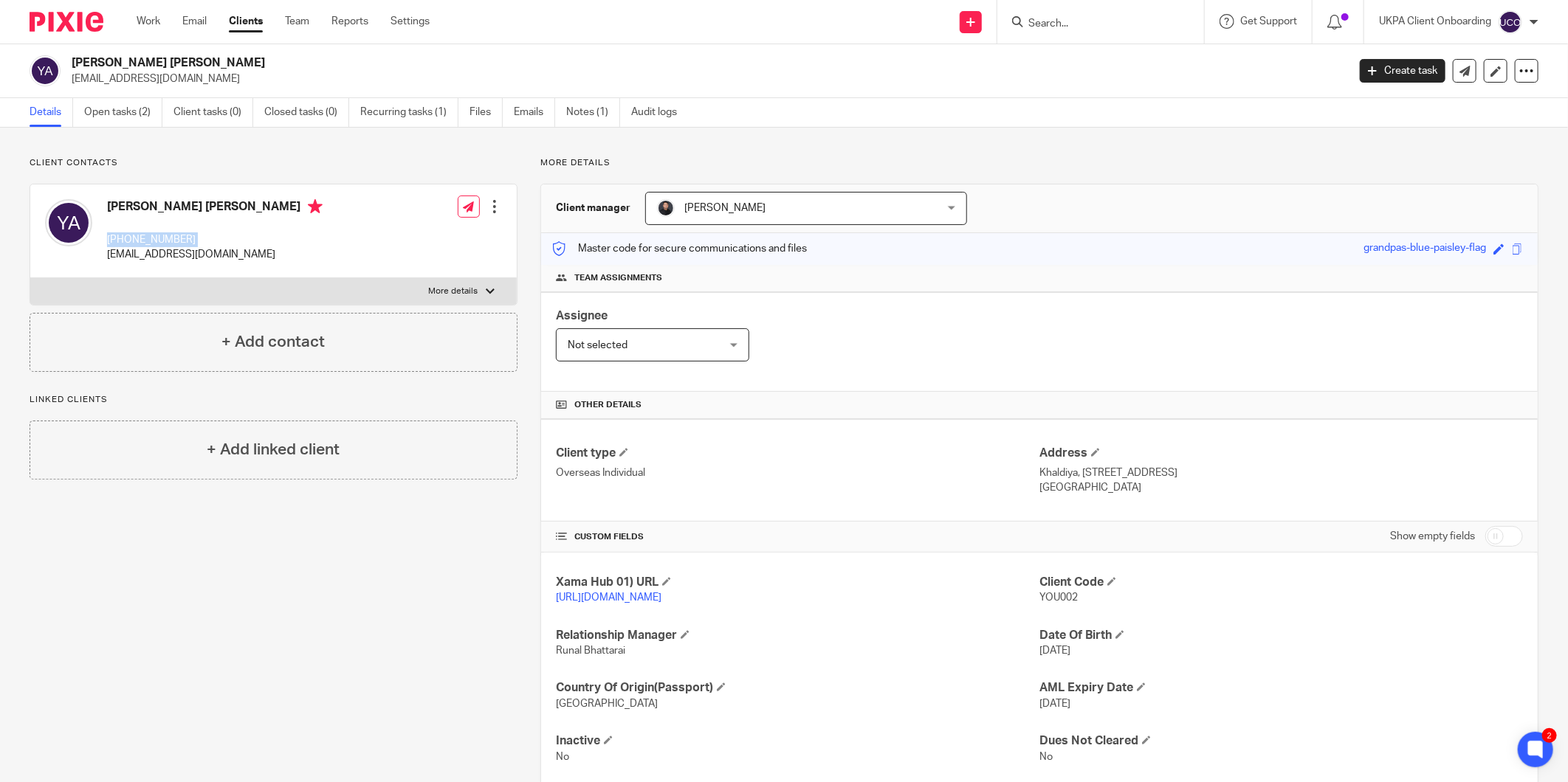
click at [148, 237] on p "+965-9998-7775" at bounding box center [214, 240] width 215 height 14
copy div "+965-9998-7775"
click at [579, 104] on link "Notes (1)" at bounding box center [593, 113] width 54 height 29
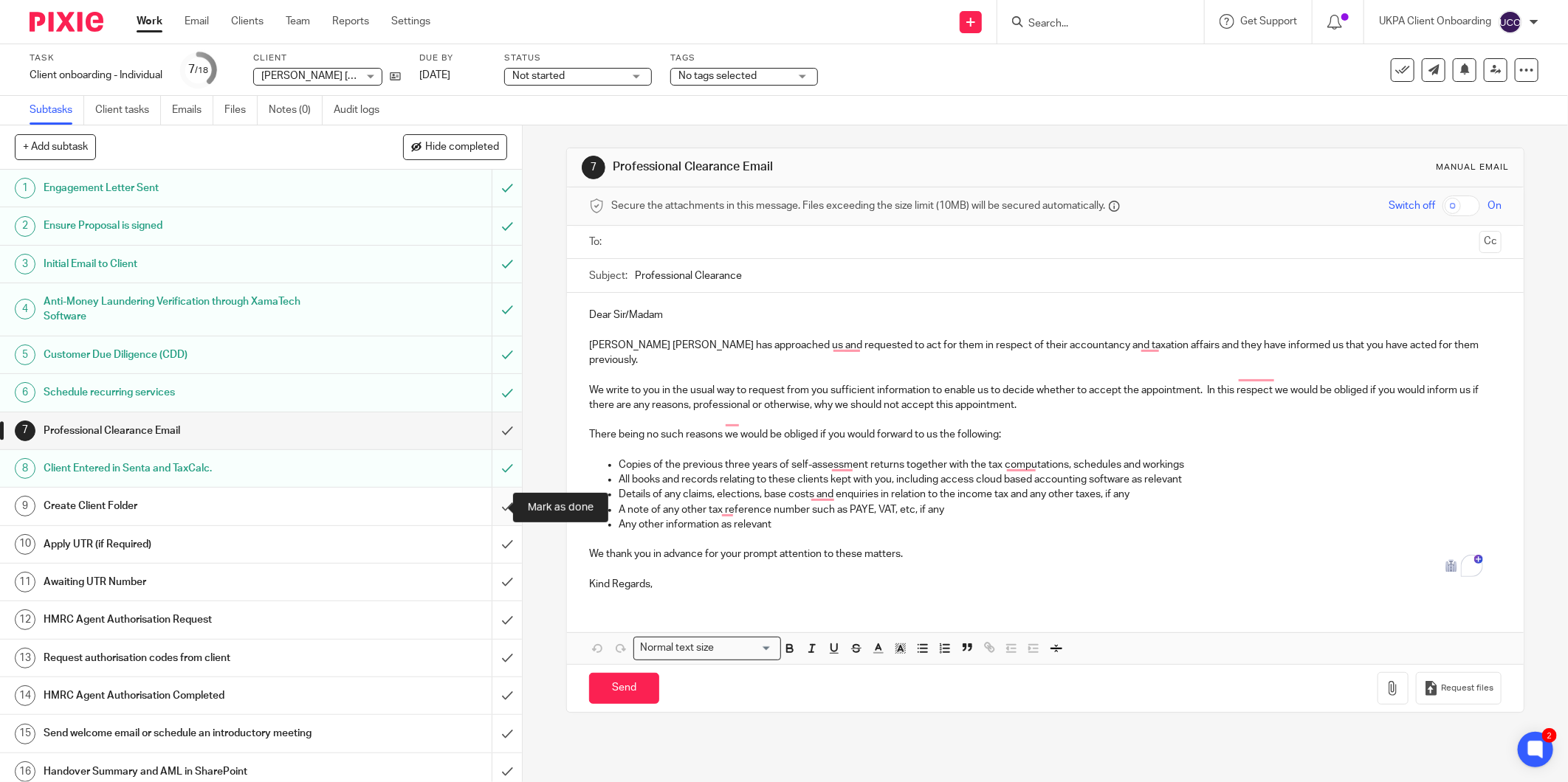
click at [489, 500] on input "submit" at bounding box center [260, 505] width 522 height 37
click at [489, 536] on input "submit" at bounding box center [260, 544] width 522 height 37
click at [485, 583] on input "submit" at bounding box center [260, 582] width 522 height 37
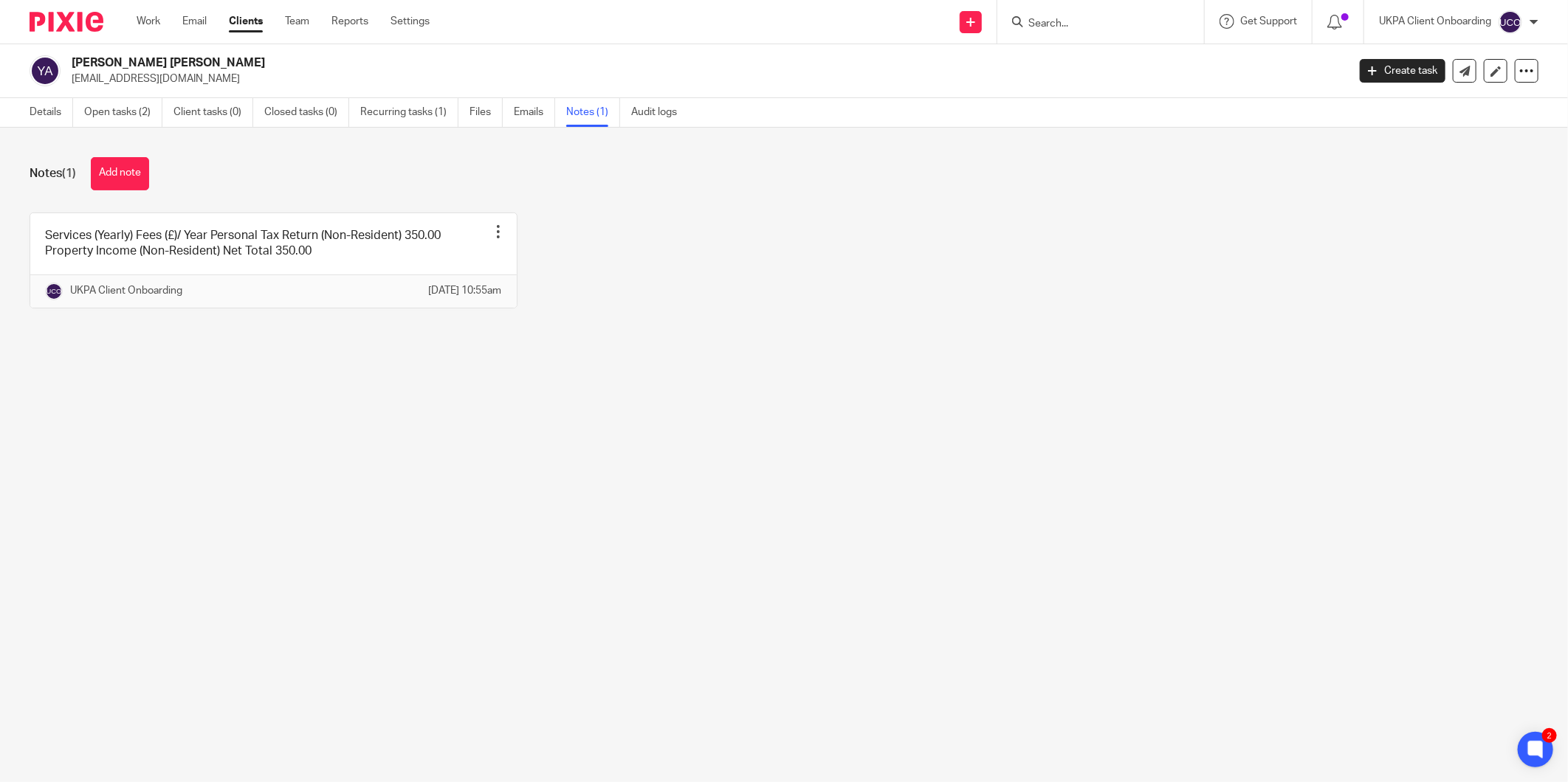
click at [130, 89] on div "[PERSON_NAME] Alali [EMAIL_ADDRESS][DOMAIN_NAME] Create task Update from Compan…" at bounding box center [784, 71] width 1568 height 54
copy main "[EMAIL_ADDRESS][DOMAIN_NAME] Create task Update from Companies House Export dat…"
click at [60, 105] on link "Details" at bounding box center [51, 113] width 43 height 29
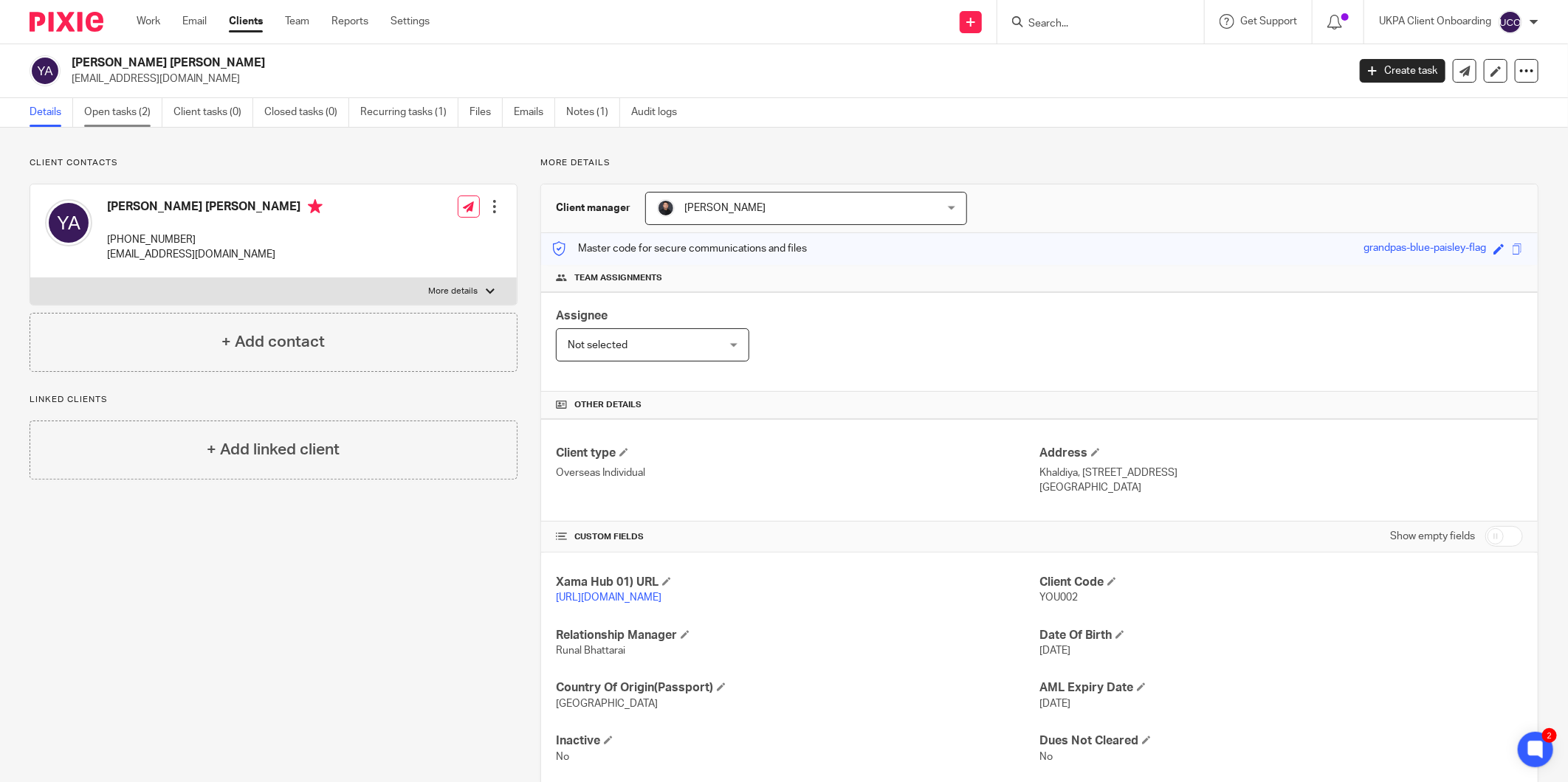
click at [113, 114] on link "Open tasks (2)" at bounding box center [123, 113] width 78 height 29
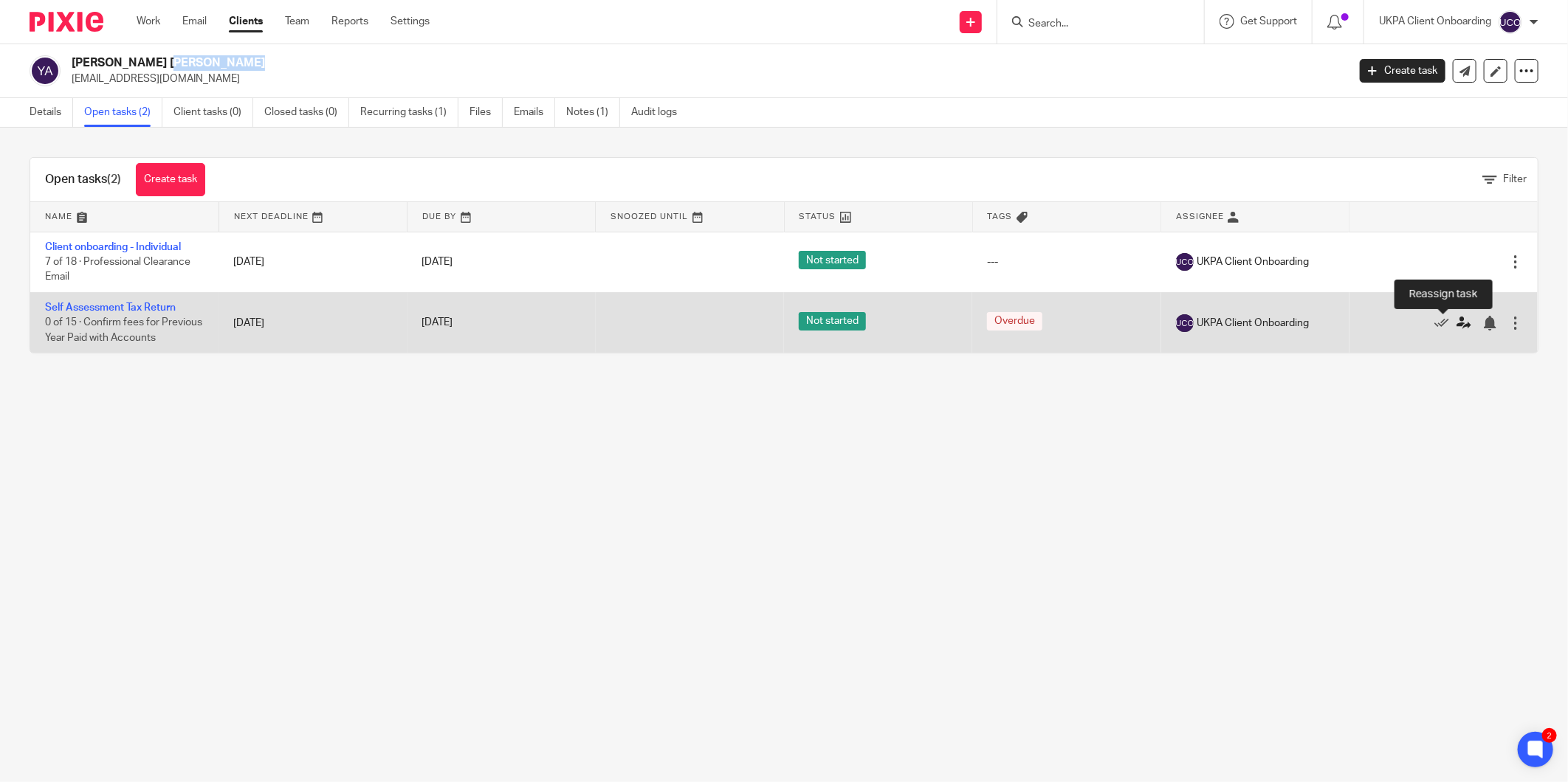
click at [1456, 321] on icon at bounding box center [1463, 323] width 14 height 14
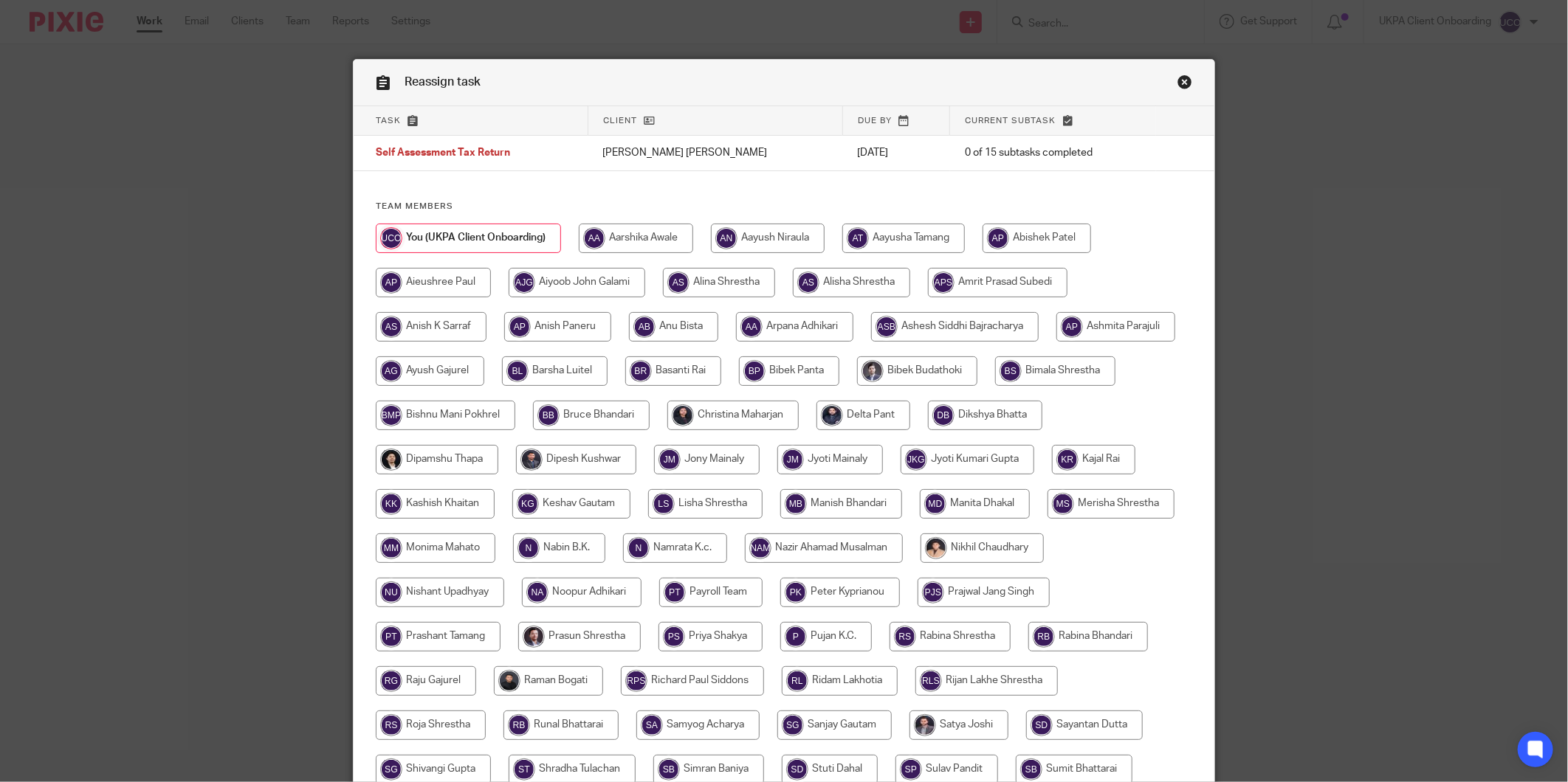
scroll to position [227, 0]
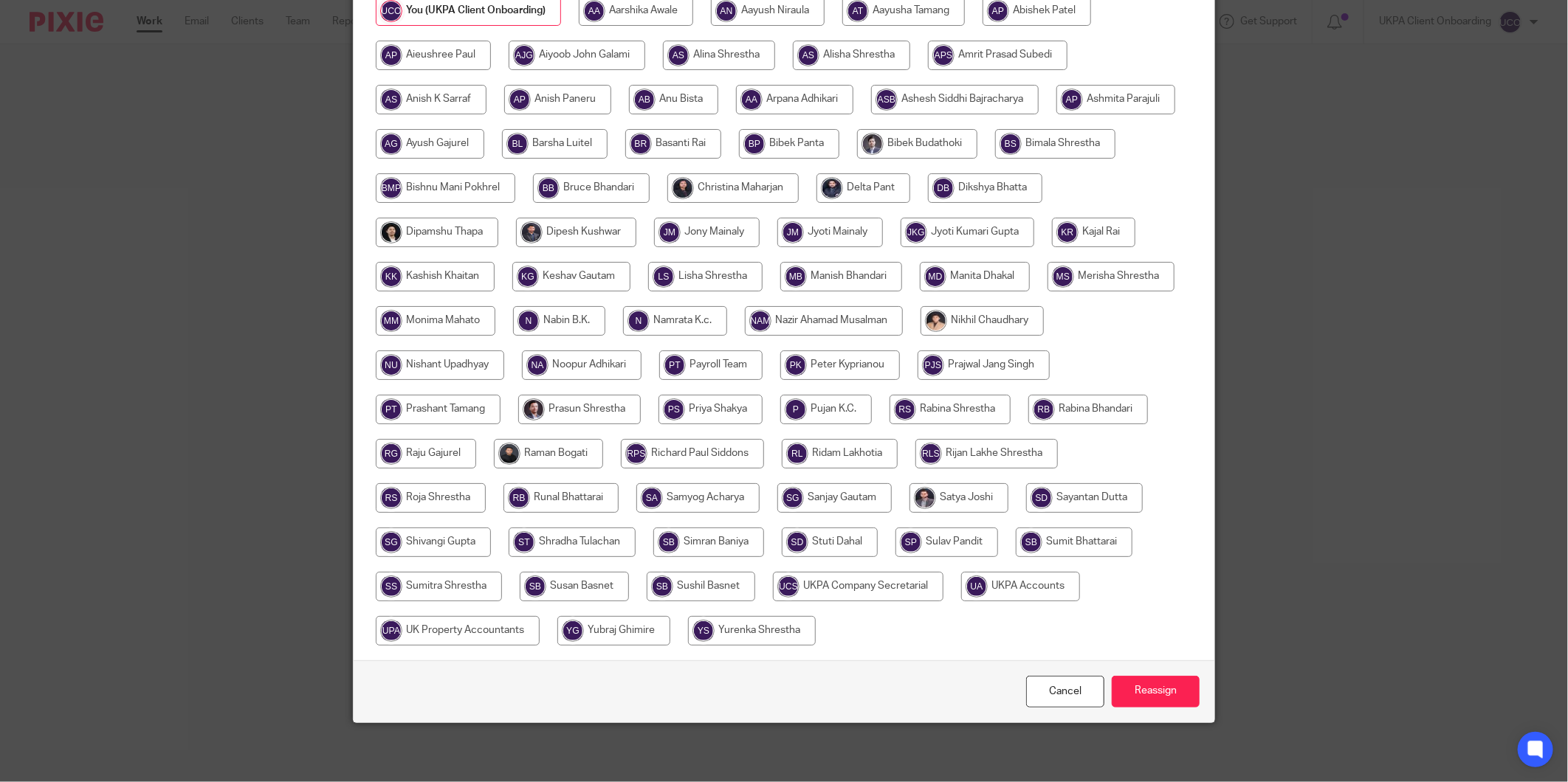
click at [603, 444] on input "radio" at bounding box center [548, 453] width 109 height 30
radio input "true"
click at [1162, 690] on input "Reassign" at bounding box center [1155, 691] width 87 height 32
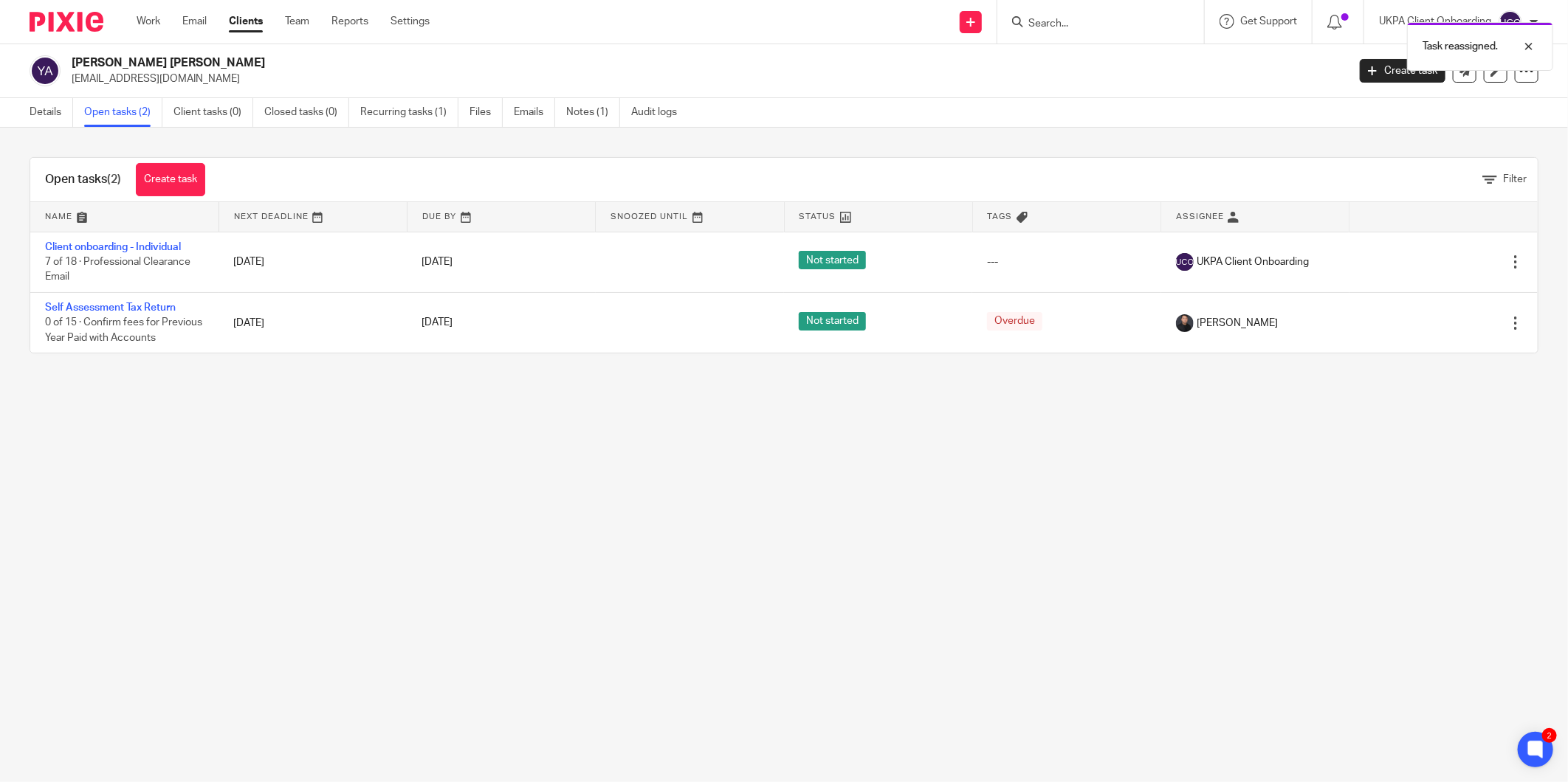
click at [105, 63] on h2 "[PERSON_NAME] [PERSON_NAME]" at bounding box center [578, 62] width 1013 height 15
copy div "[PERSON_NAME] [PERSON_NAME]"
click at [41, 120] on link "Details" at bounding box center [51, 113] width 43 height 29
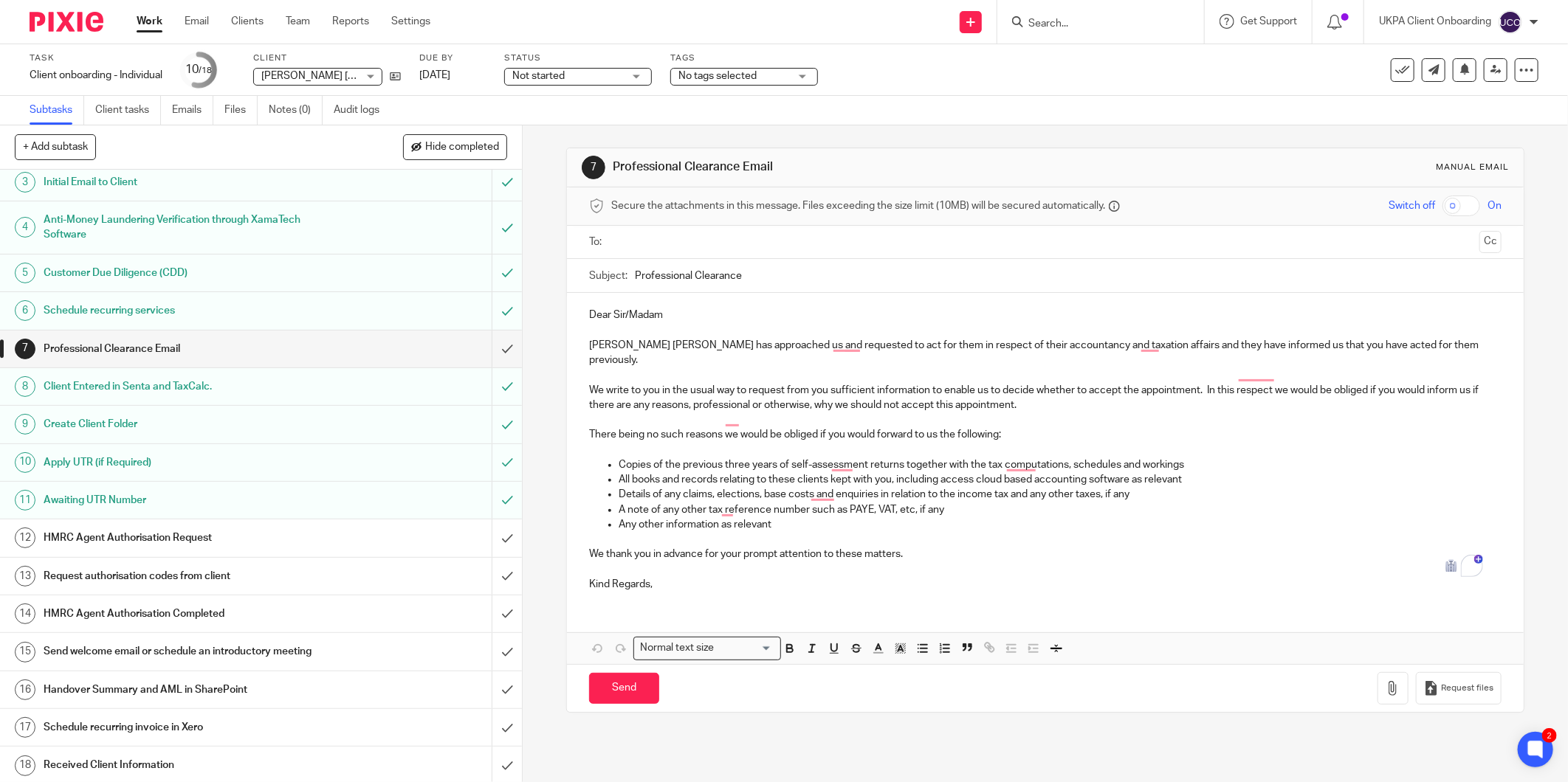
scroll to position [86, 0]
click at [978, 16] on link at bounding box center [971, 22] width 23 height 23
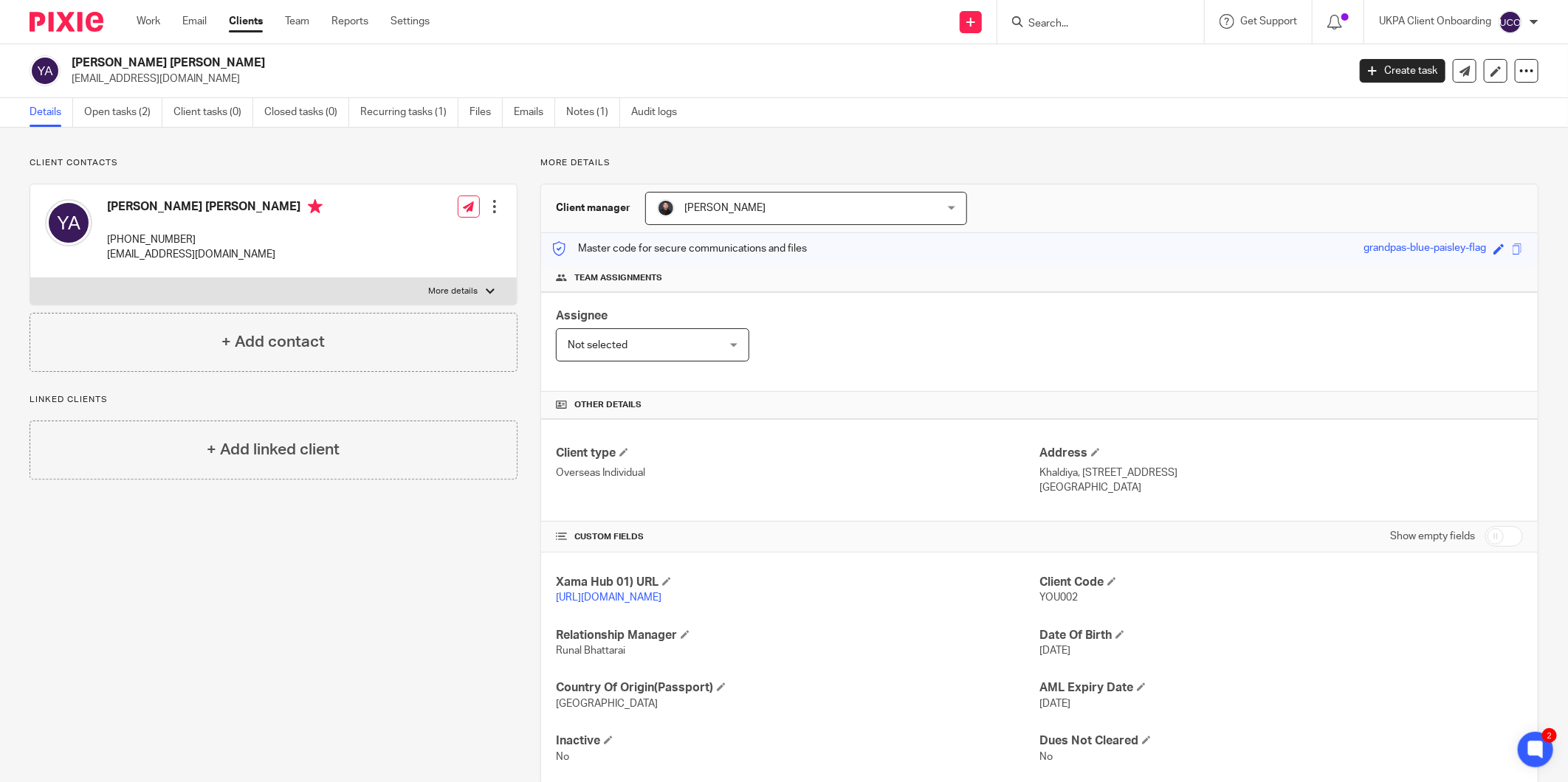
click at [1117, 478] on p "Khaldiya, [STREET_ADDRESS]" at bounding box center [1281, 473] width 484 height 14
copy div "Khaldiya, [STREET_ADDRESS]"
click at [155, 23] on link "Work" at bounding box center [149, 22] width 23 height 14
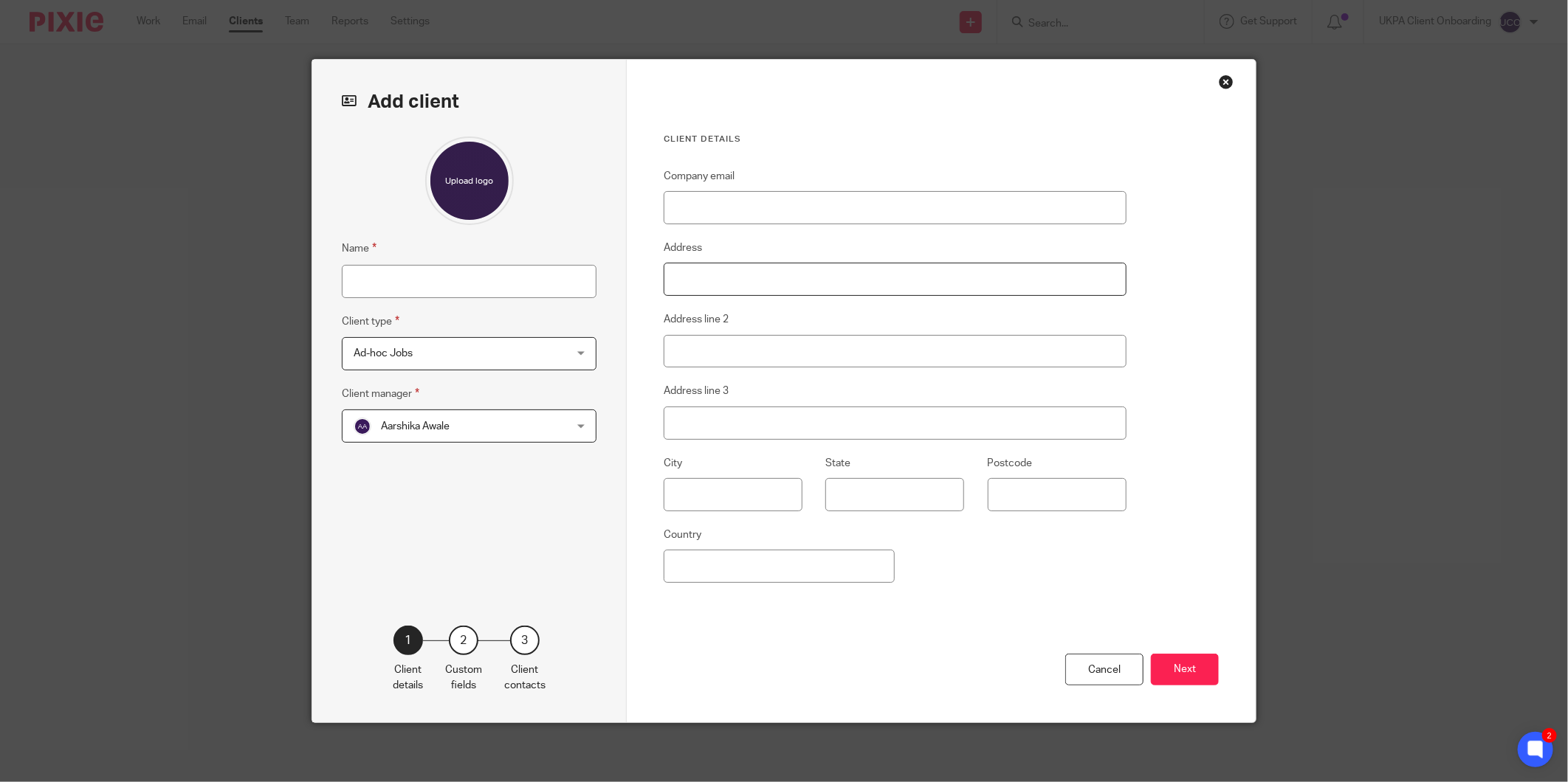
click at [729, 289] on input "Address" at bounding box center [895, 279] width 463 height 33
paste input "Khaldiya, [STREET_ADDRESS]"
drag, startPoint x: 917, startPoint y: 276, endPoint x: 834, endPoint y: 275, distance: 83.0
click at [834, 275] on input "Khaldiya, [STREET_ADDRESS]" at bounding box center [895, 279] width 463 height 33
type input "Khaldiya, [STREET_ADDRESS]"
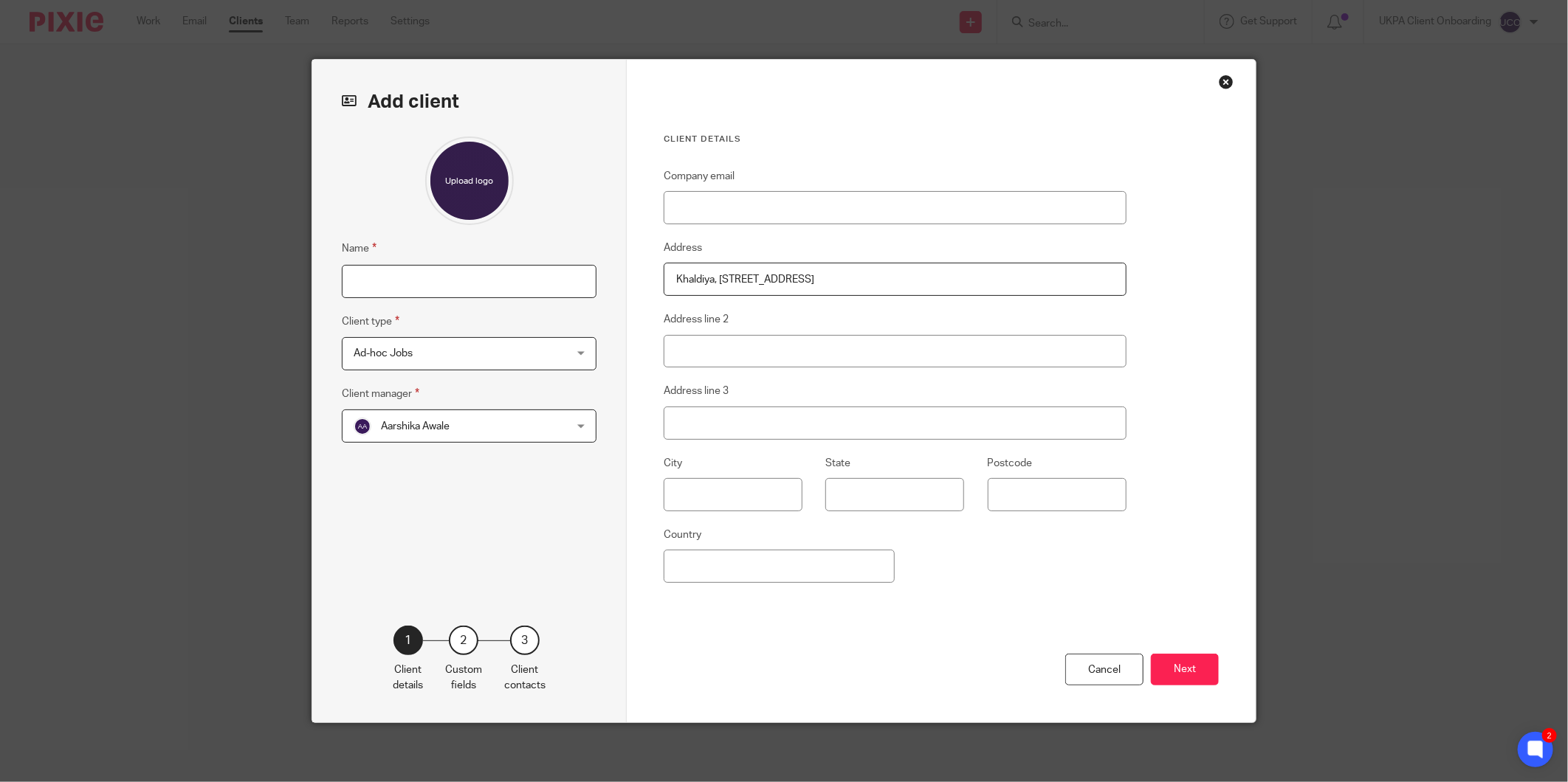
type input "[PERSON_NAME] [PERSON_NAME]"
type input "[EMAIL_ADDRESS][DOMAIN_NAME]"
type input "State of [GEOGRAPHIC_DATA]"
type input "[GEOGRAPHIC_DATA]"
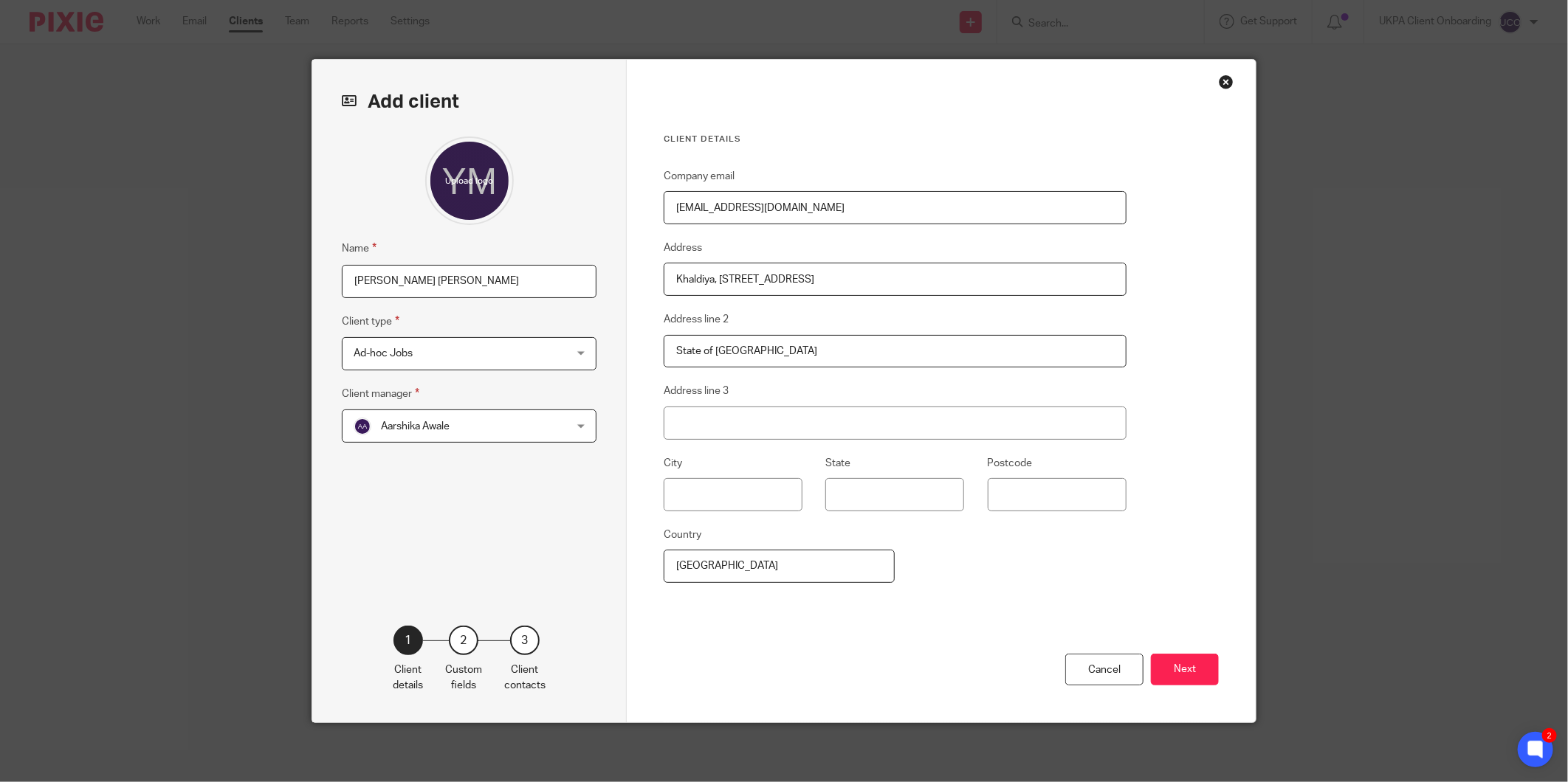
click at [423, 282] on input "[PERSON_NAME] [PERSON_NAME]" at bounding box center [469, 281] width 255 height 33
click at [438, 381] on div "Name Client type Ad-hoc Jobs Ad-hoc Jobs Ad-hoc Jobs Charity Internal Overseas …" at bounding box center [469, 359] width 255 height 445
click at [433, 366] on span "Ad-hoc Jobs" at bounding box center [450, 353] width 194 height 31
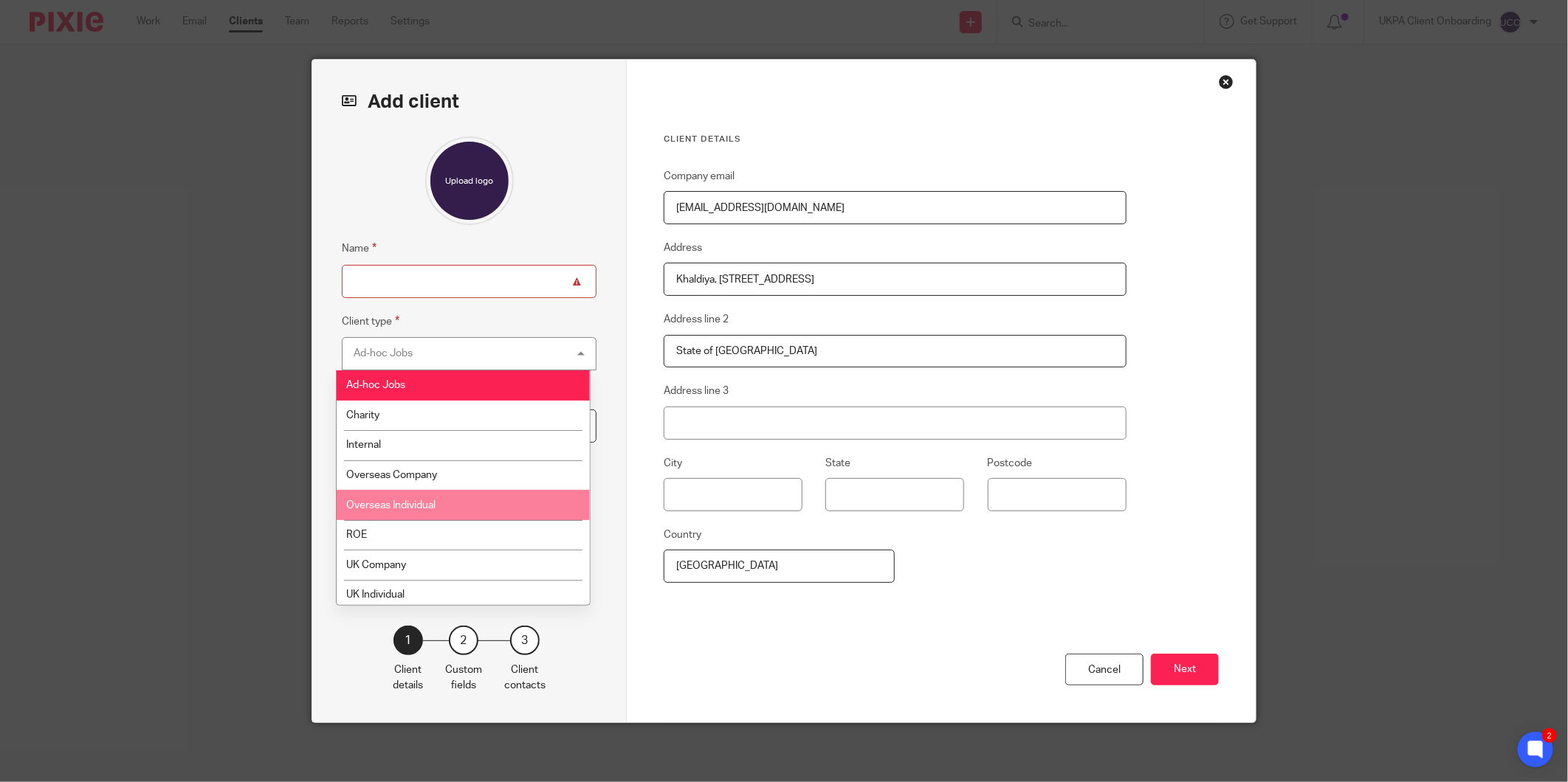
click at [402, 503] on span "Overseas Individual" at bounding box center [390, 505] width 89 height 10
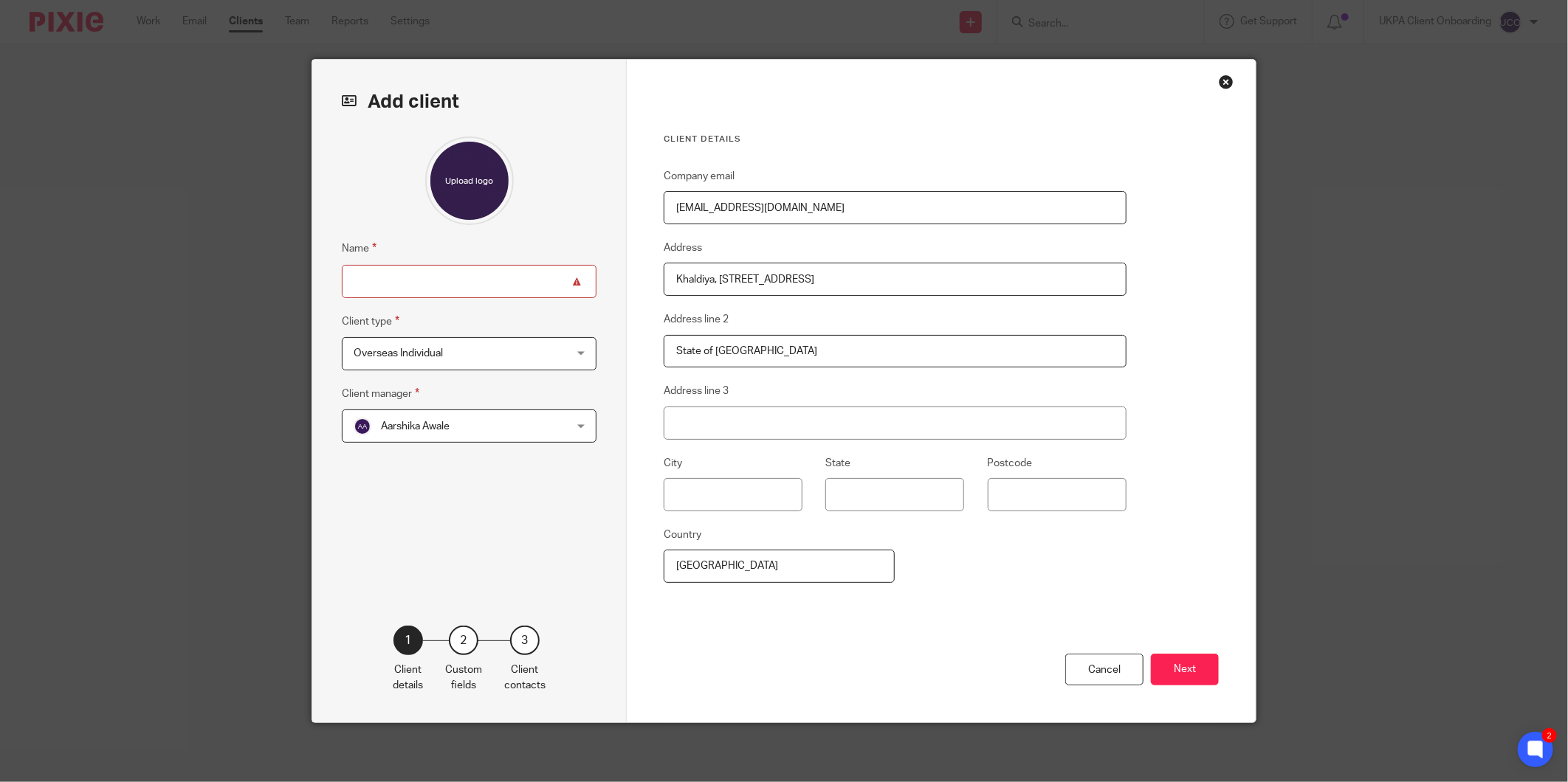
click at [374, 432] on span "Aarshika Awale" at bounding box center [450, 425] width 194 height 31
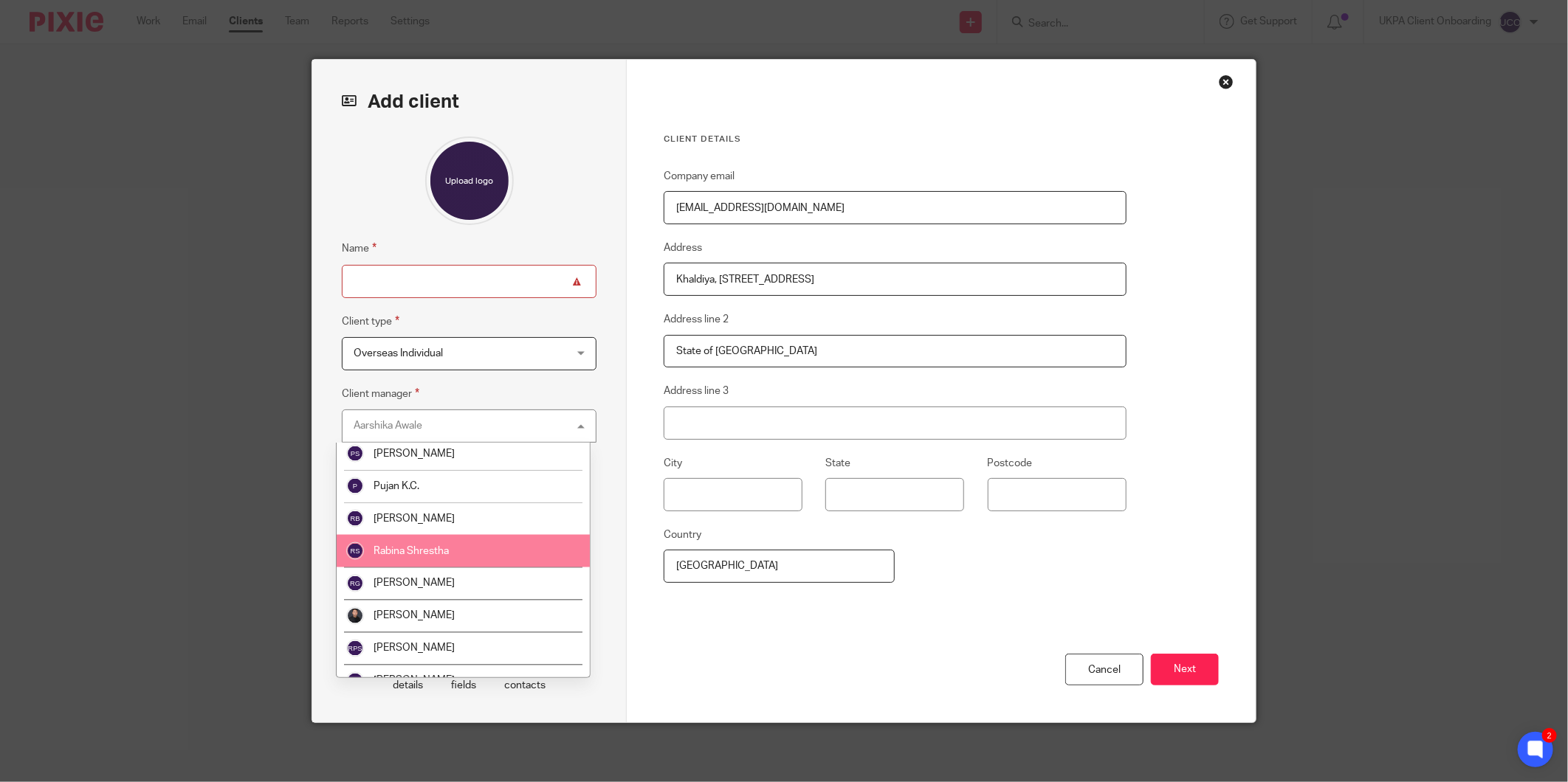
scroll to position [1722, 0]
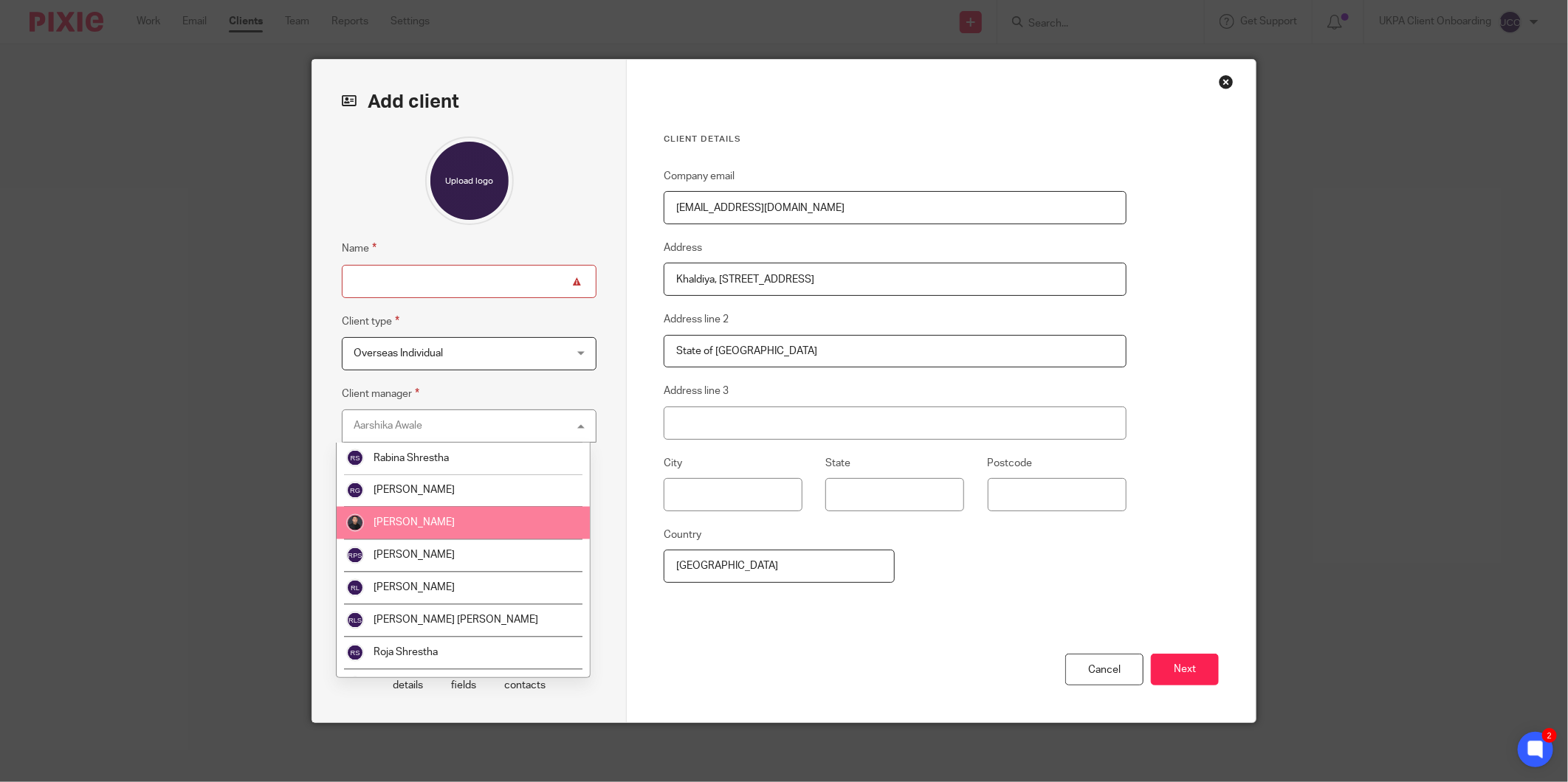
click at [424, 522] on span "Raman Bogati" at bounding box center [415, 523] width 81 height 10
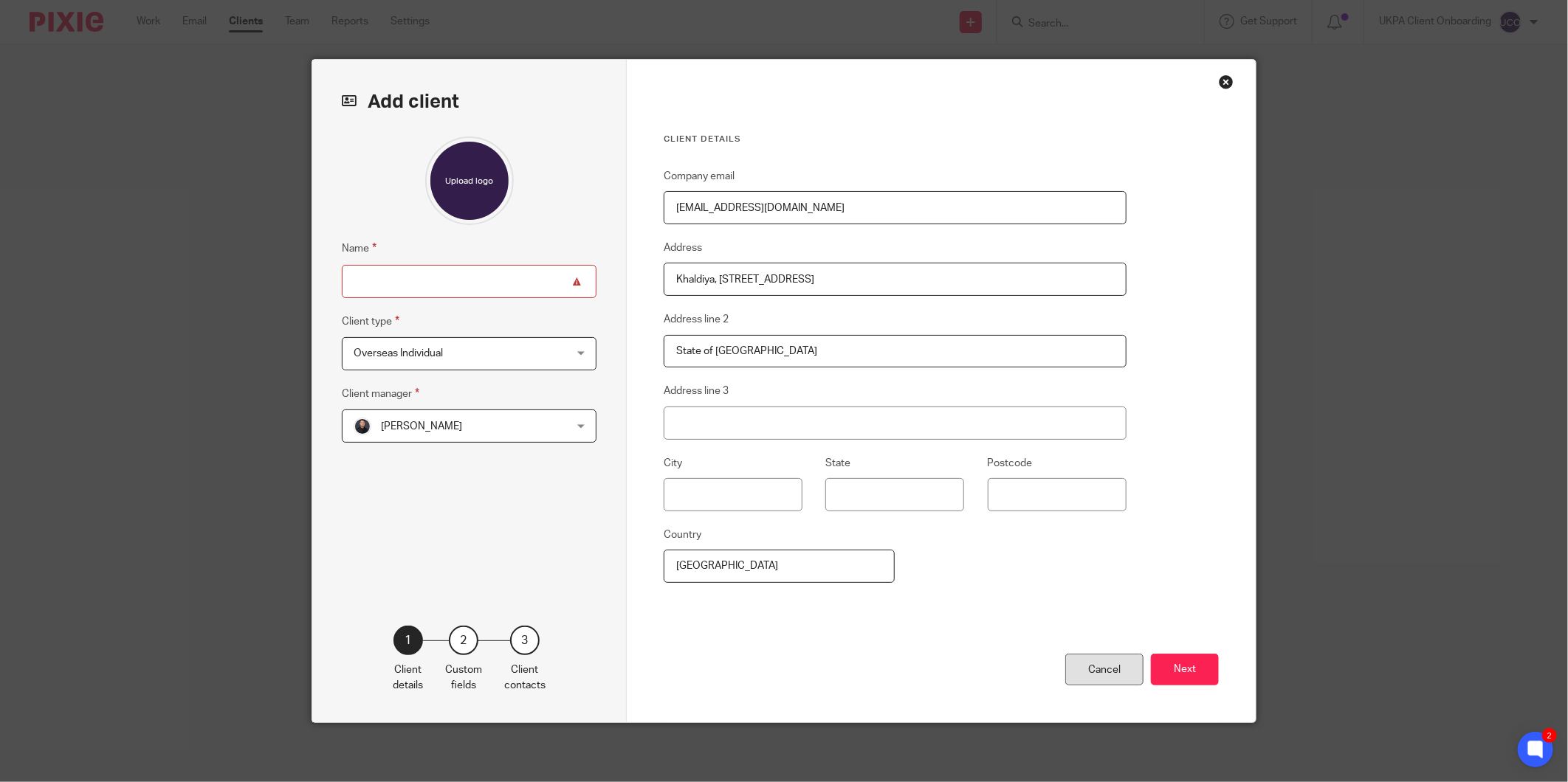
click at [1093, 680] on div "Cancel" at bounding box center [1104, 669] width 78 height 32
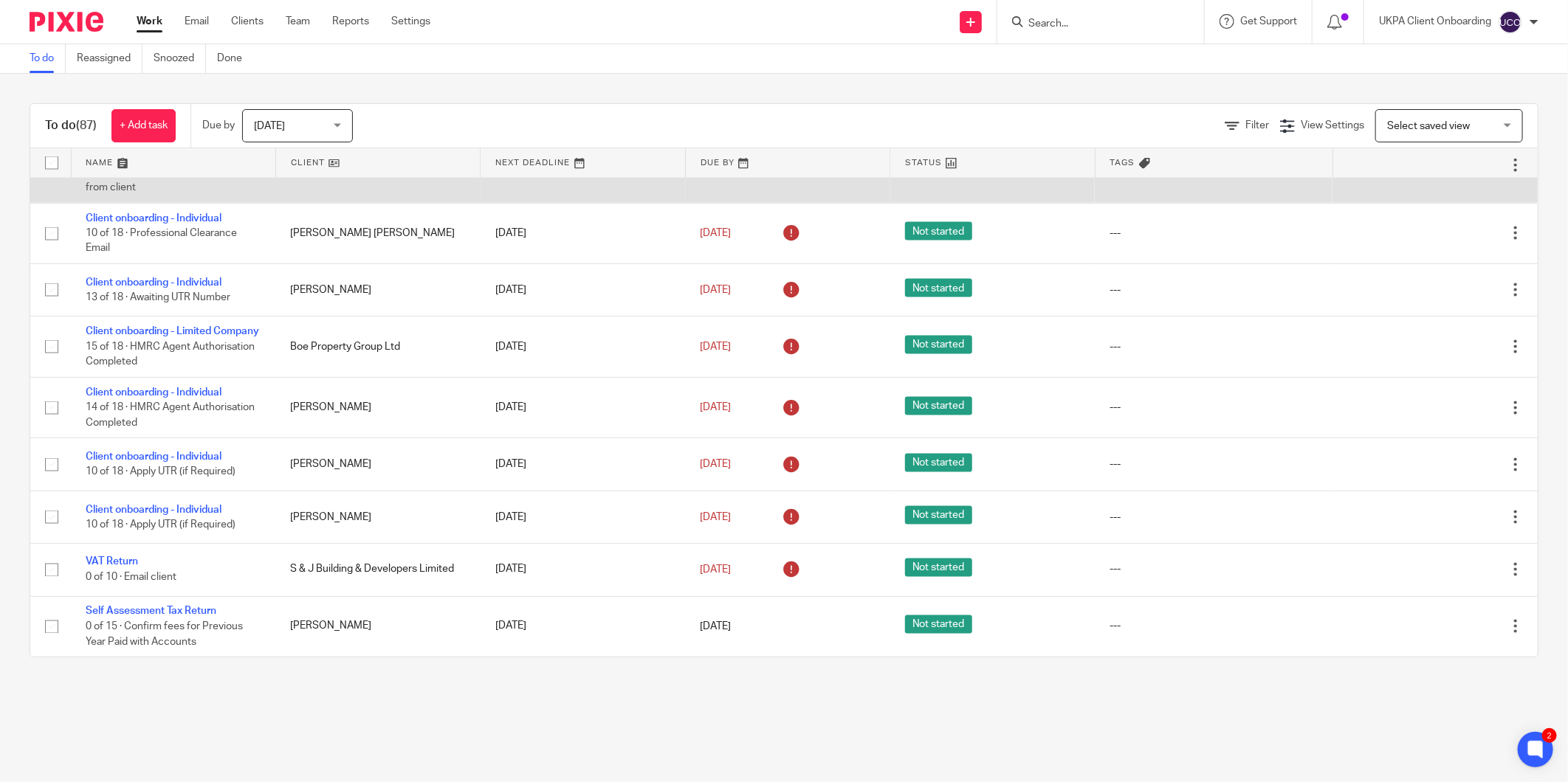
scroll to position [5496, 0]
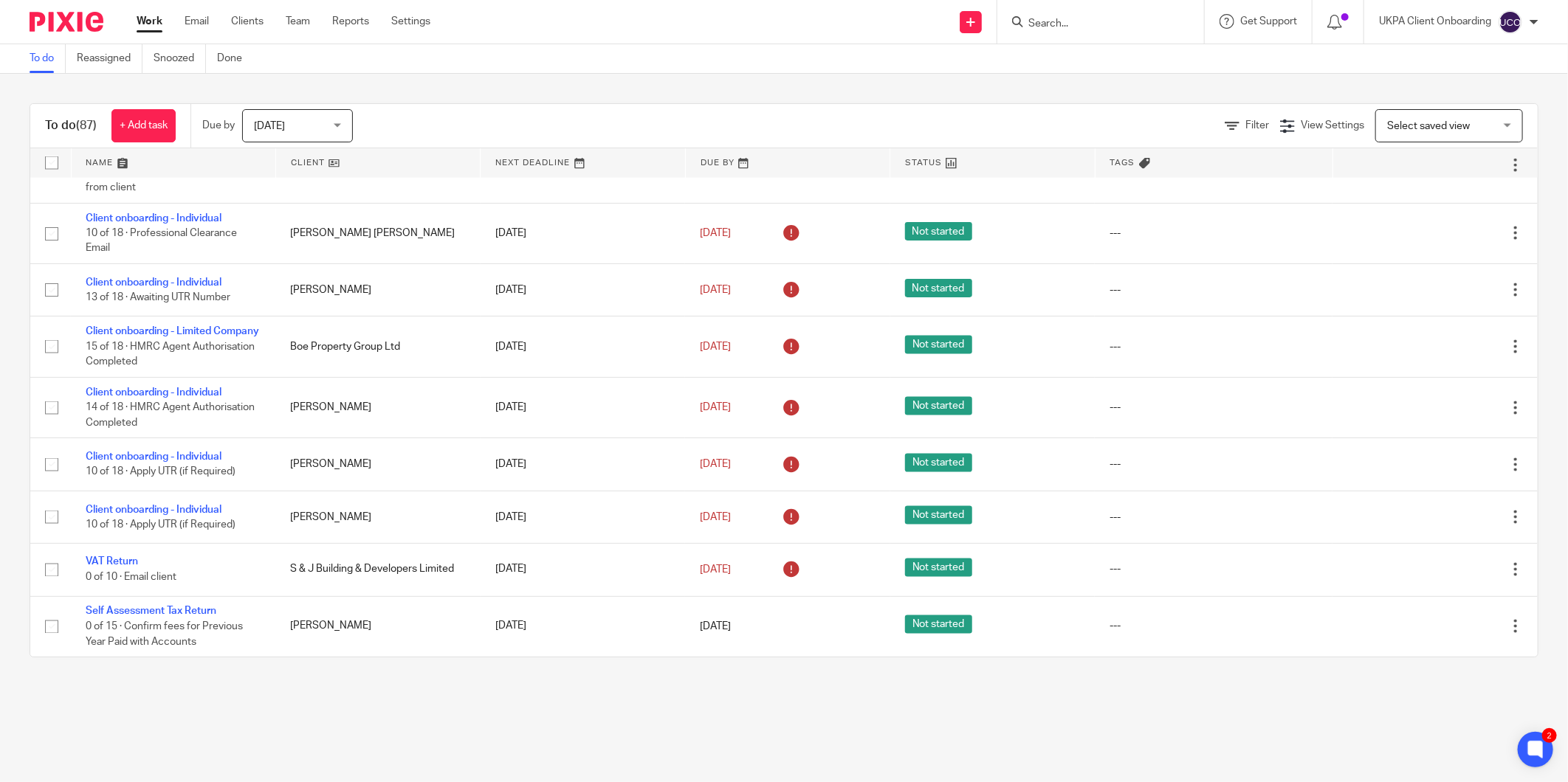
click at [327, 131] on span "Today" at bounding box center [293, 125] width 78 height 31
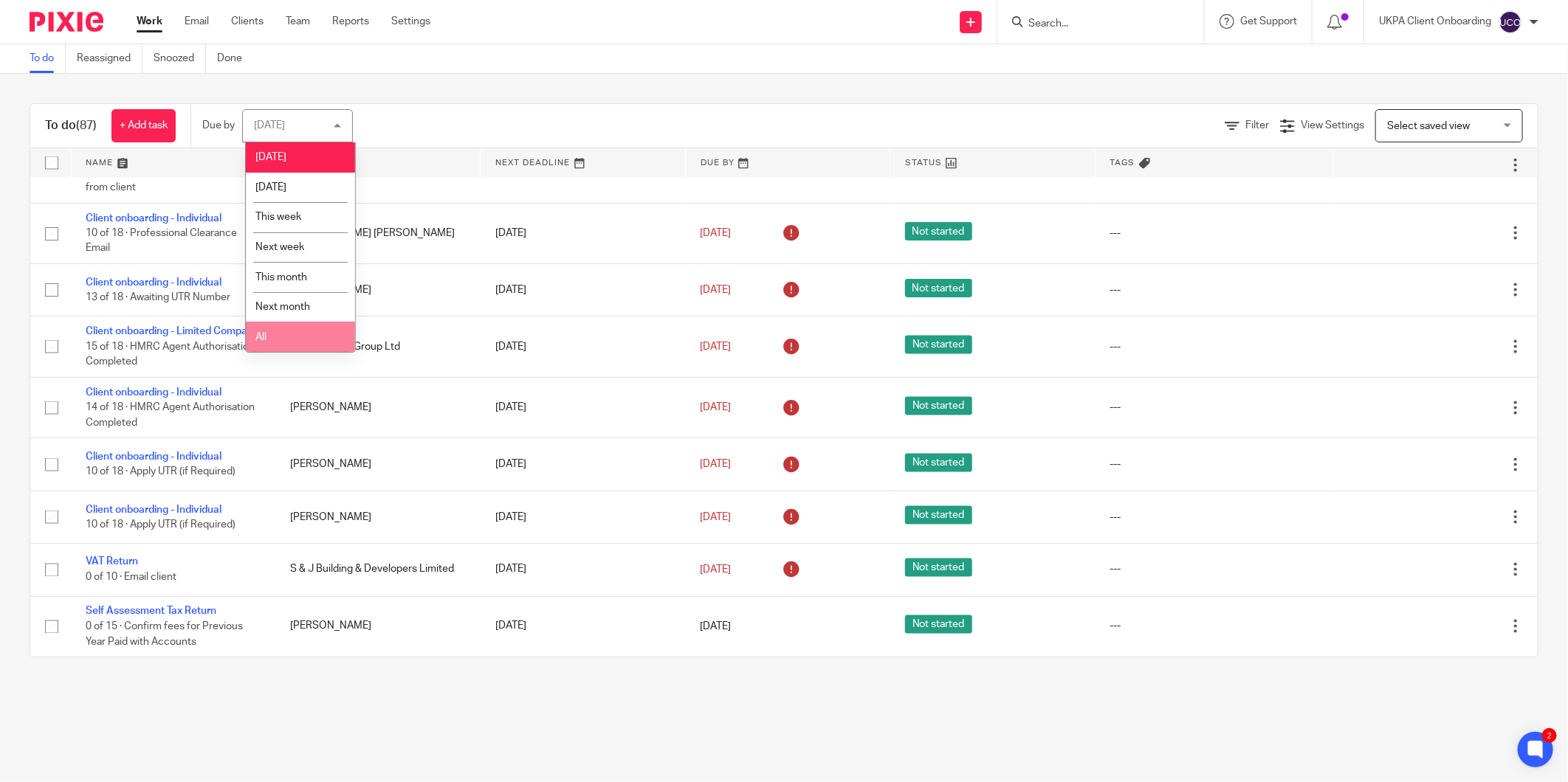
click at [293, 330] on li "All" at bounding box center [300, 337] width 109 height 31
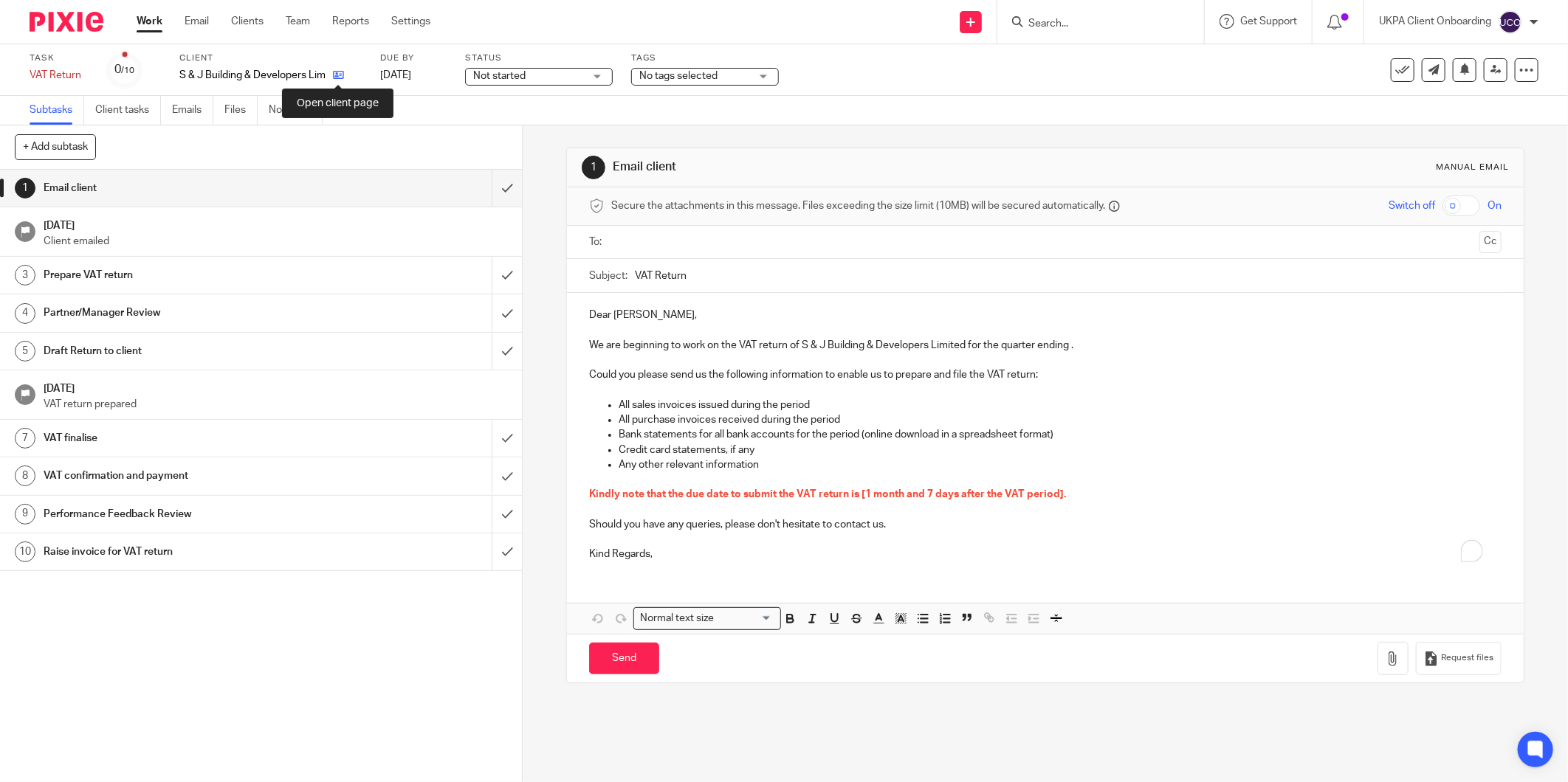
click at [342, 76] on icon at bounding box center [338, 75] width 11 height 11
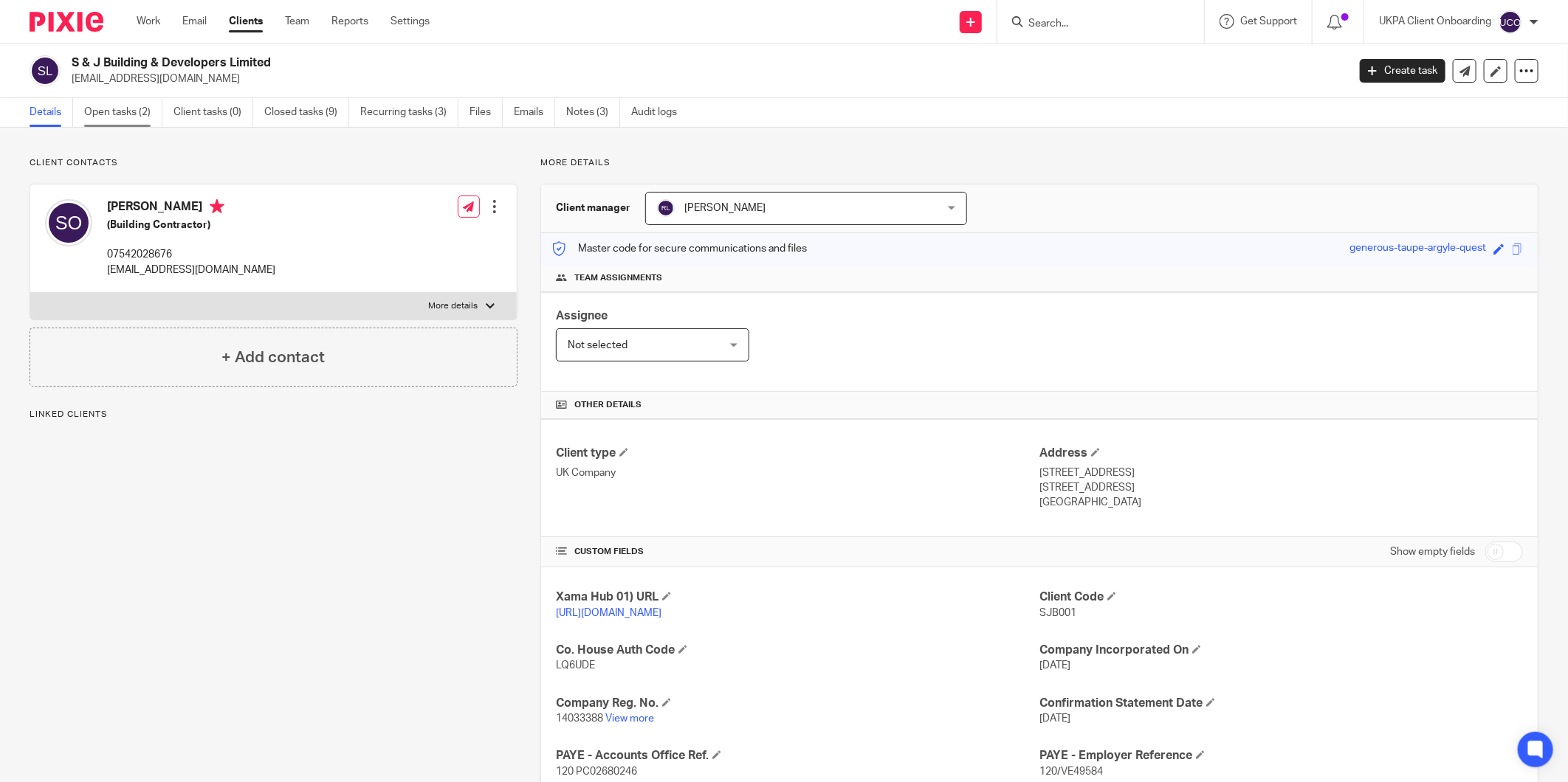
click at [108, 104] on link "Open tasks (2)" at bounding box center [123, 113] width 78 height 29
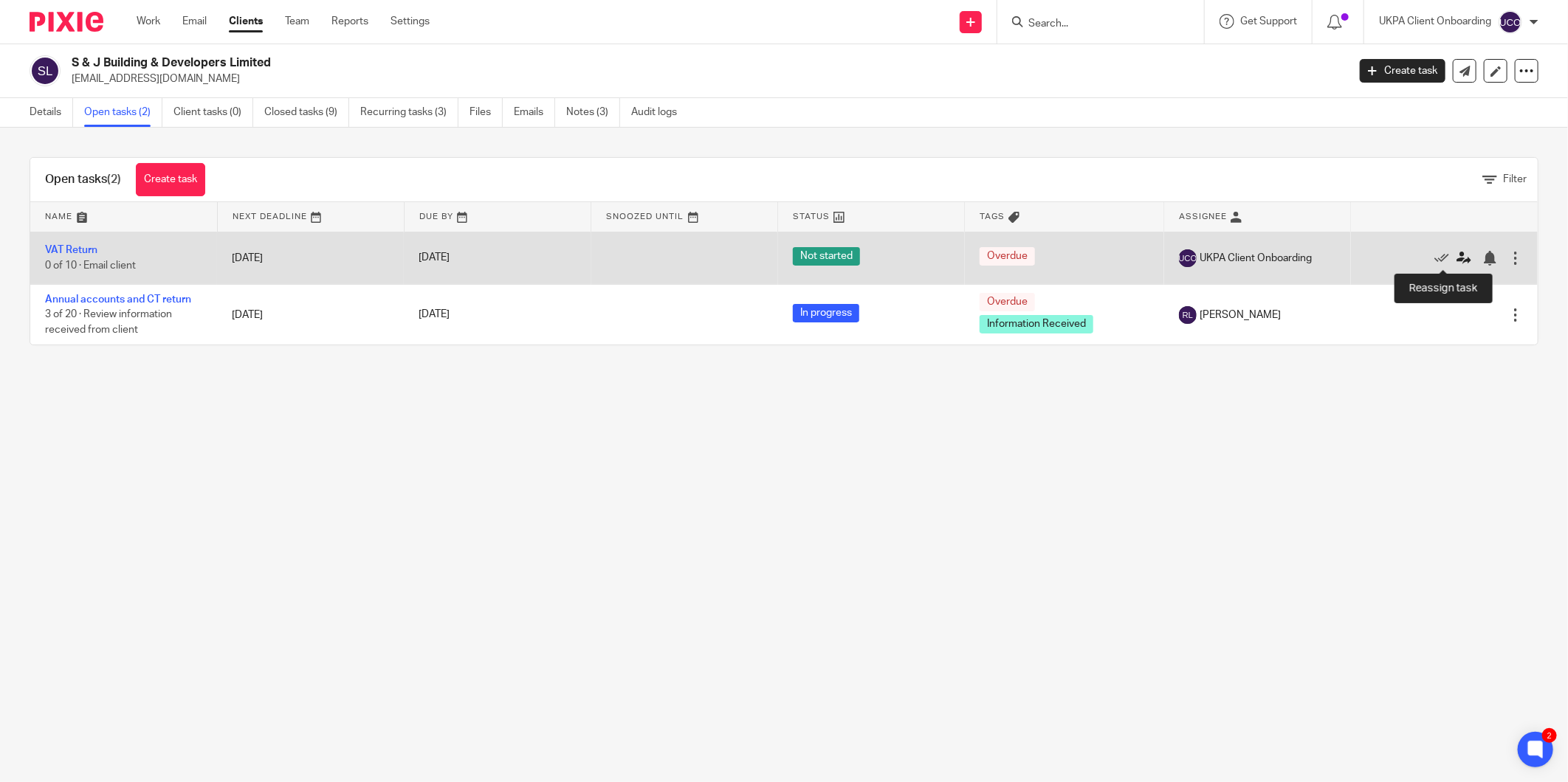
click at [1456, 256] on icon at bounding box center [1463, 259] width 14 height 14
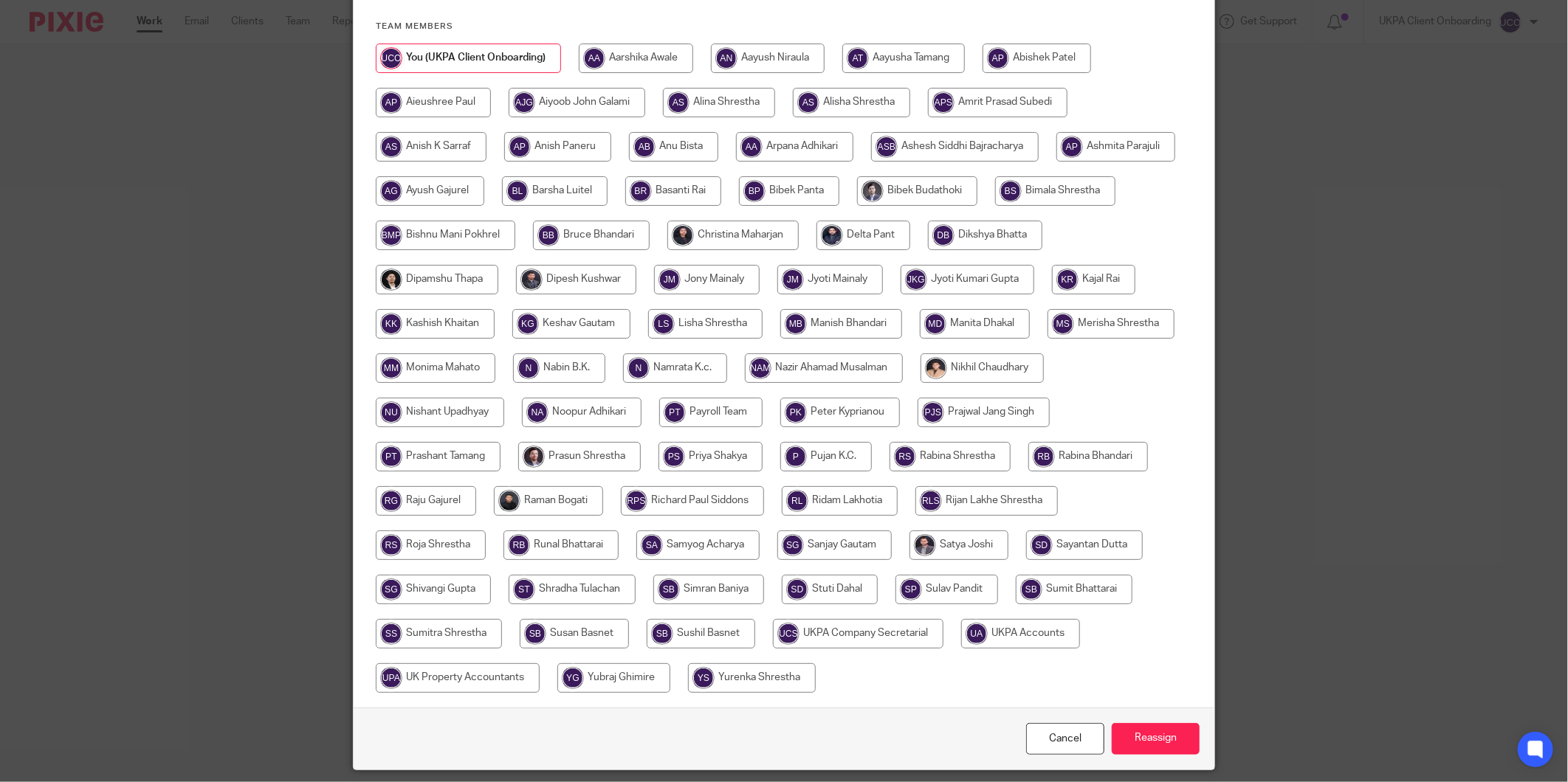
scroll to position [227, 0]
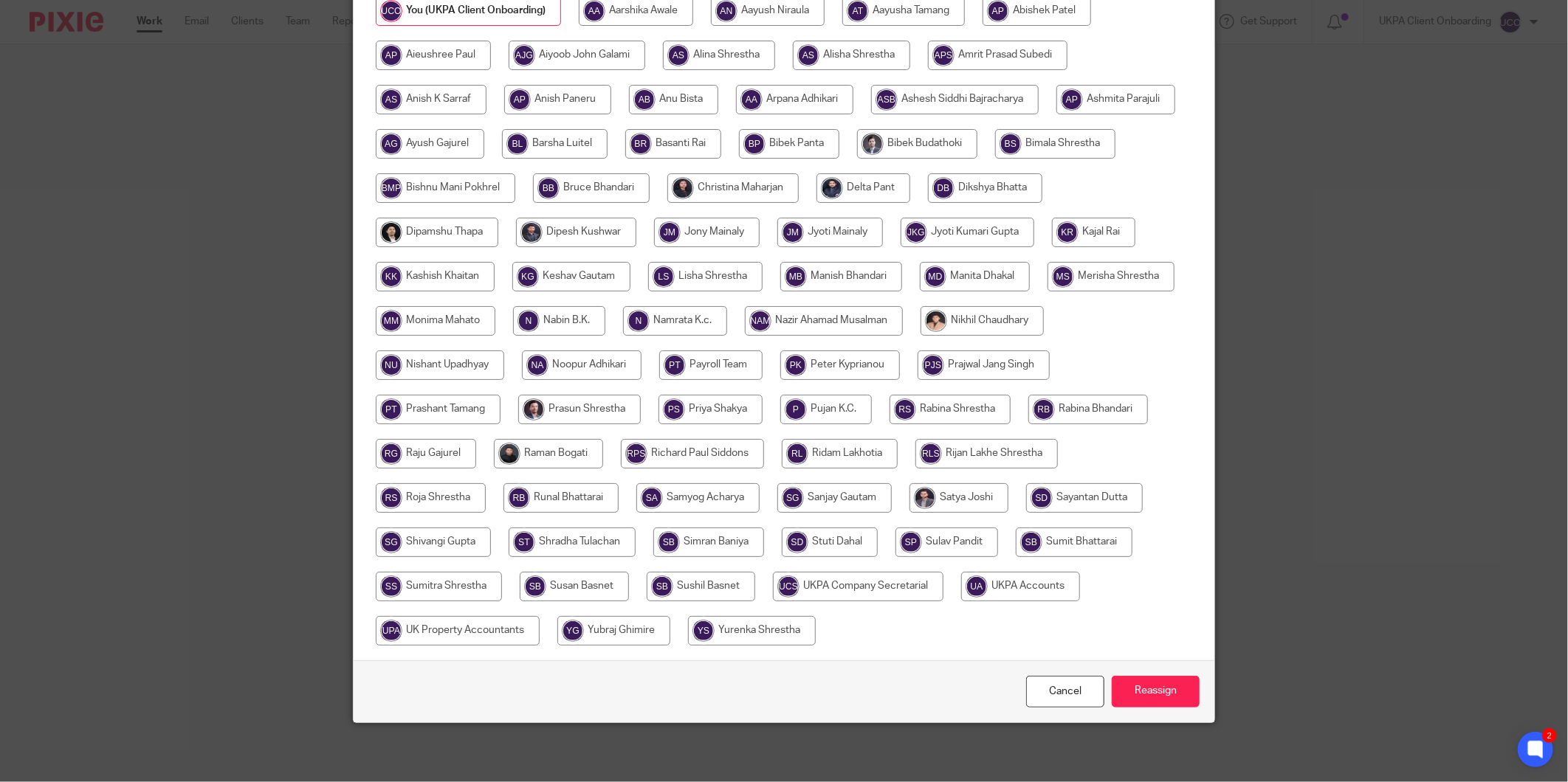
click at [898, 458] on input "radio" at bounding box center [840, 453] width 116 height 30
radio input "true"
click at [1149, 684] on input "Reassign" at bounding box center [1155, 691] width 87 height 32
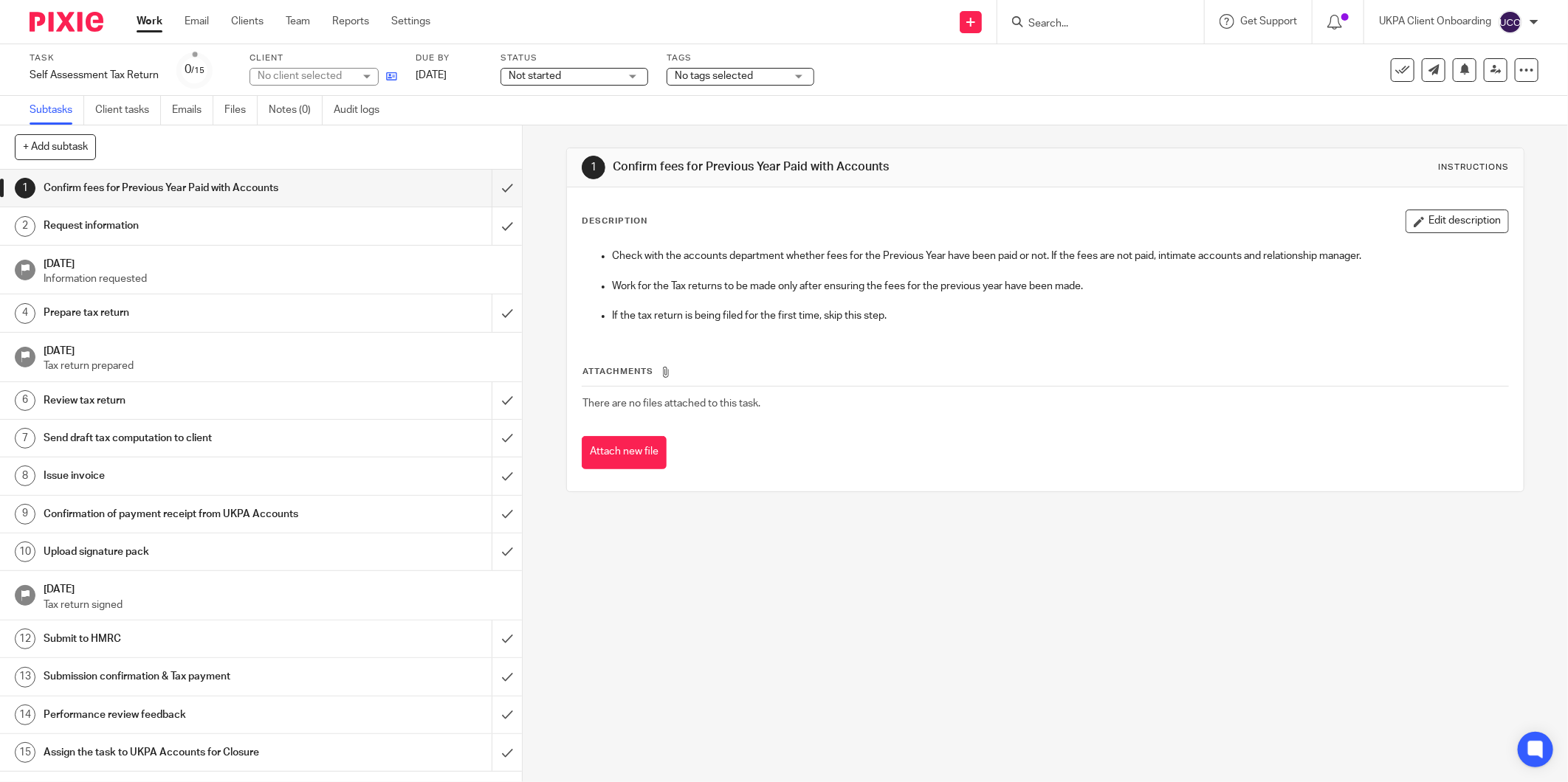
click at [397, 70] on link at bounding box center [387, 76] width 18 height 14
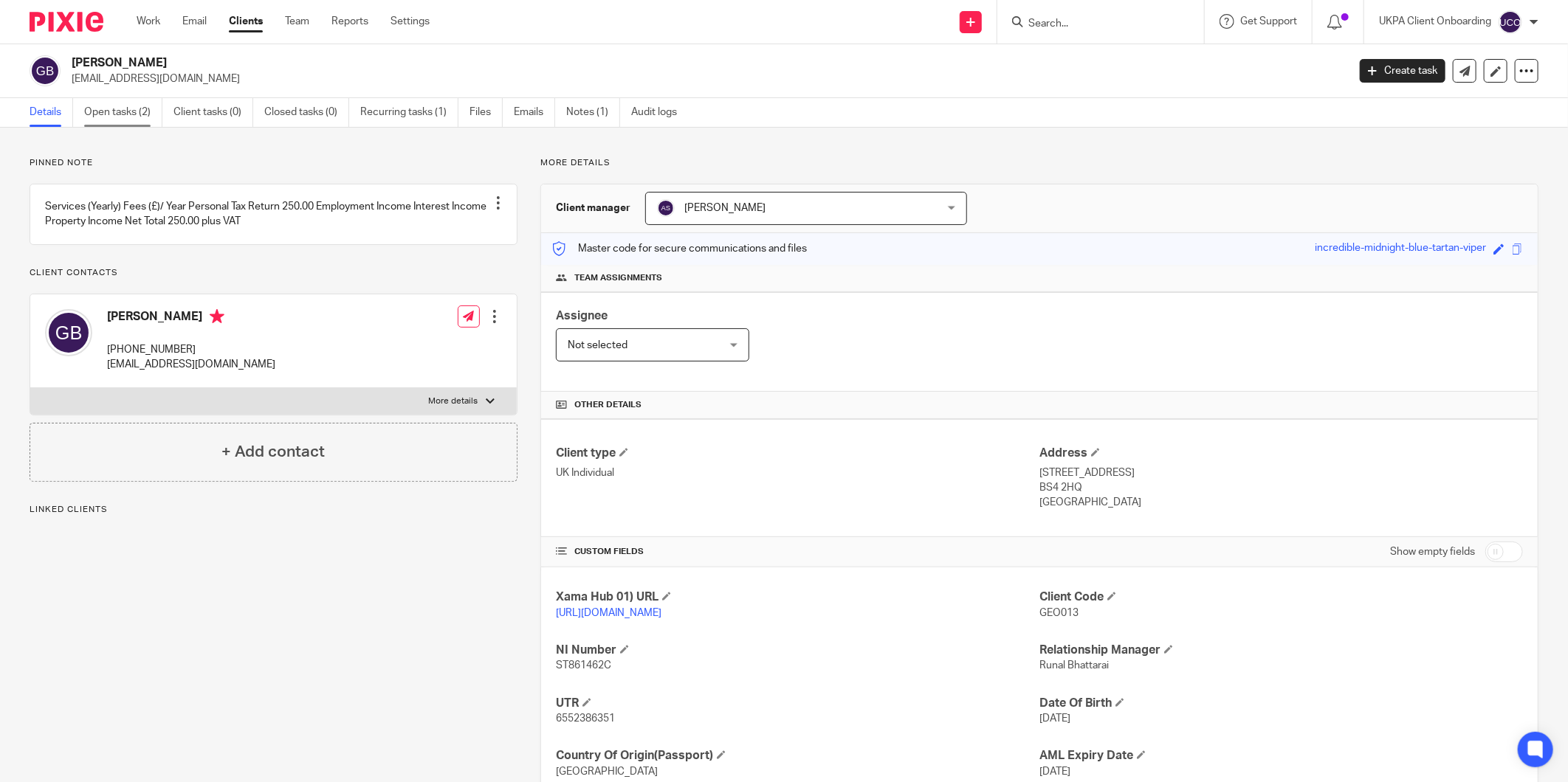
click at [131, 122] on link "Open tasks (2)" at bounding box center [123, 113] width 78 height 29
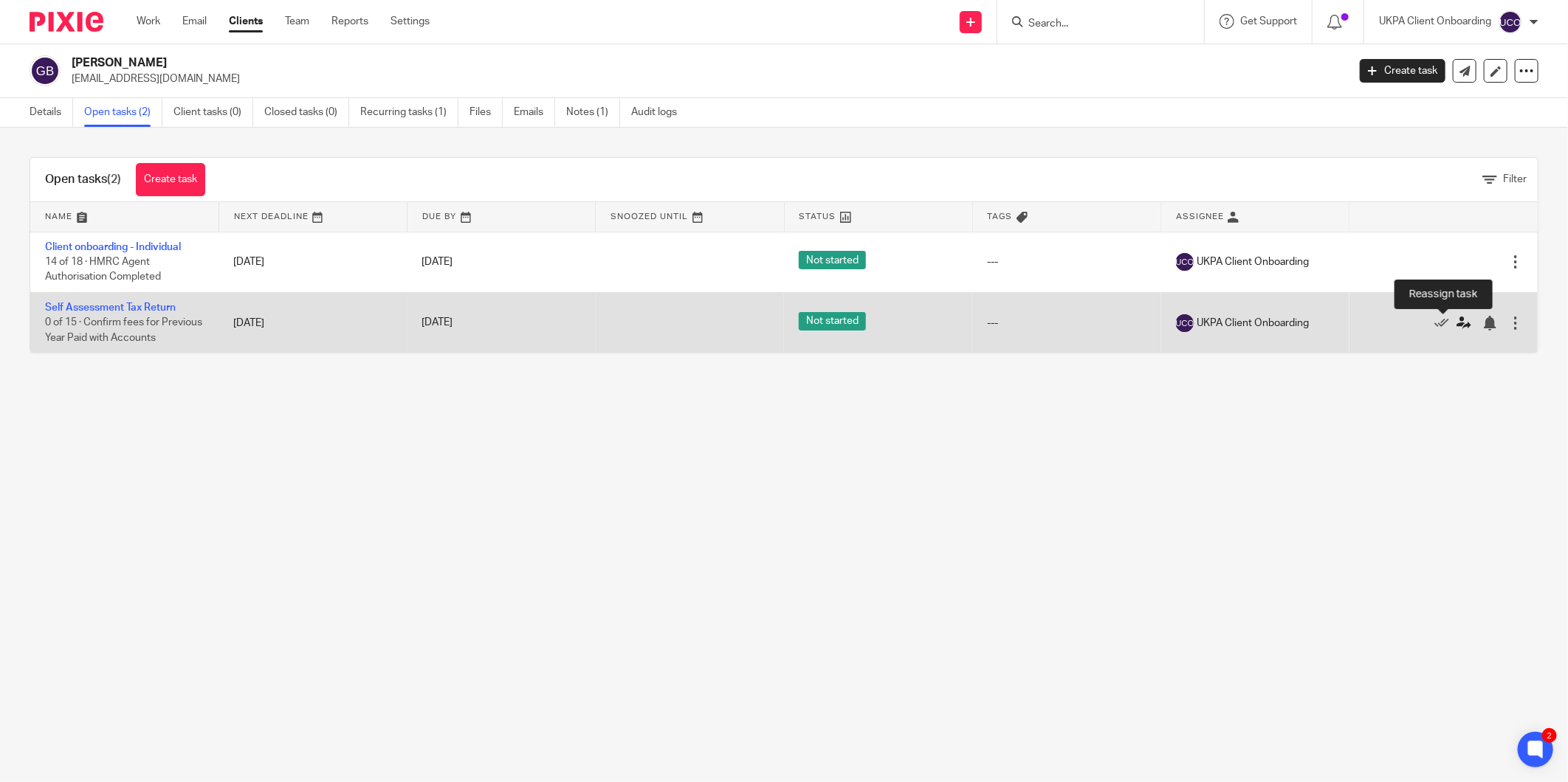
click at [1456, 324] on icon at bounding box center [1463, 323] width 14 height 14
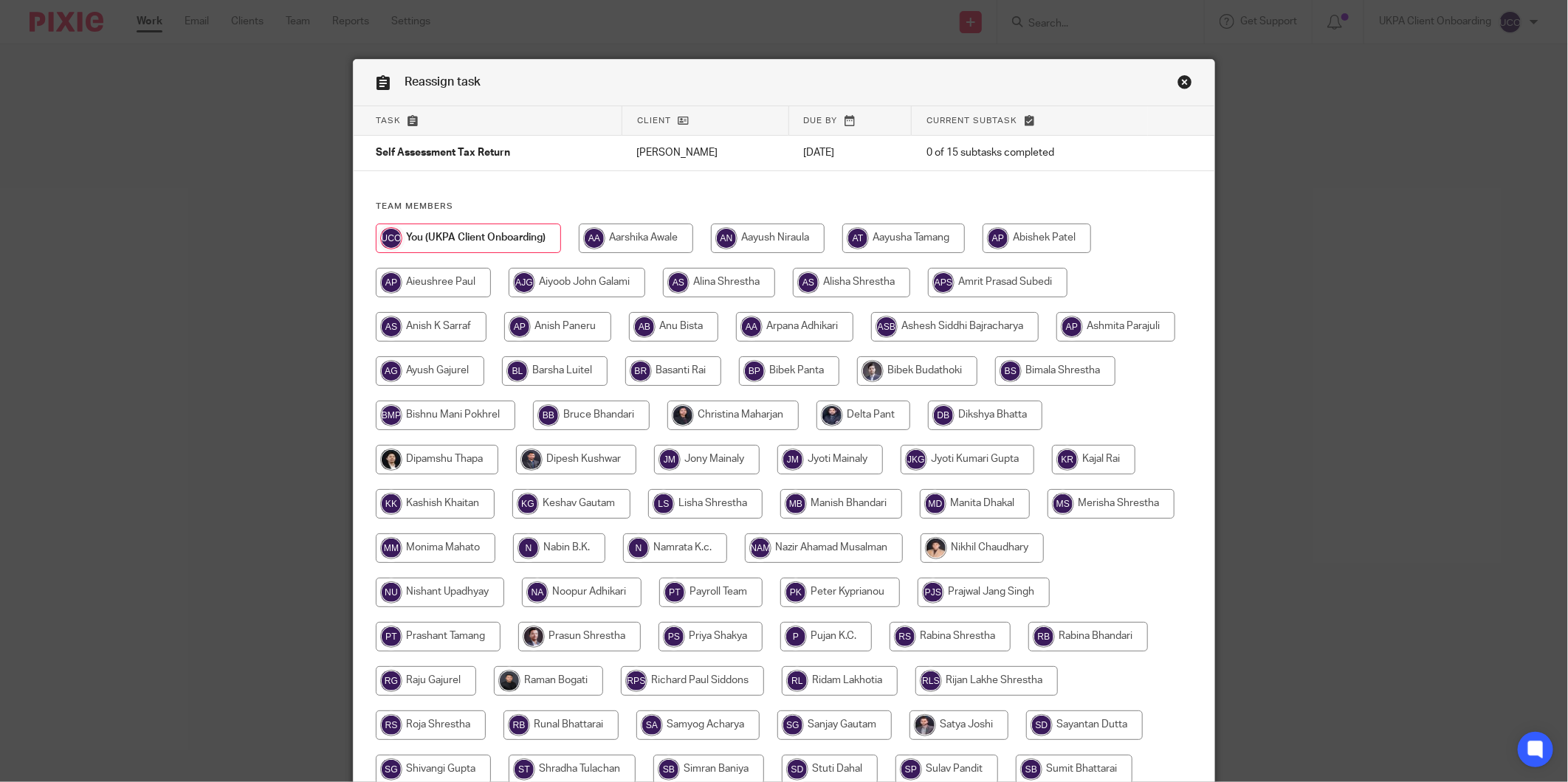
click at [1178, 77] on link "Close this dialog window" at bounding box center [1185, 85] width 14 height 20
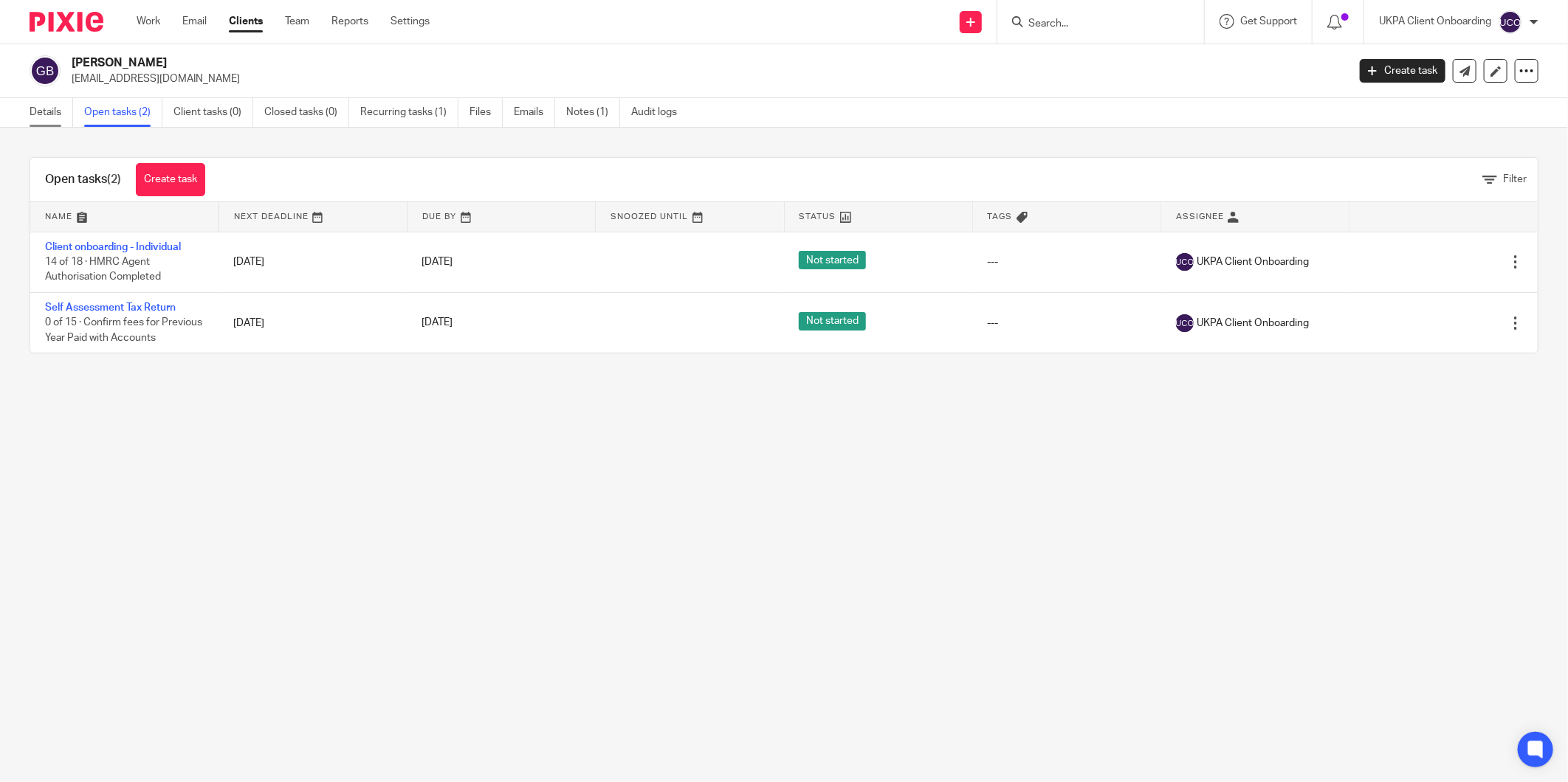
click at [53, 112] on link "Details" at bounding box center [51, 113] width 43 height 29
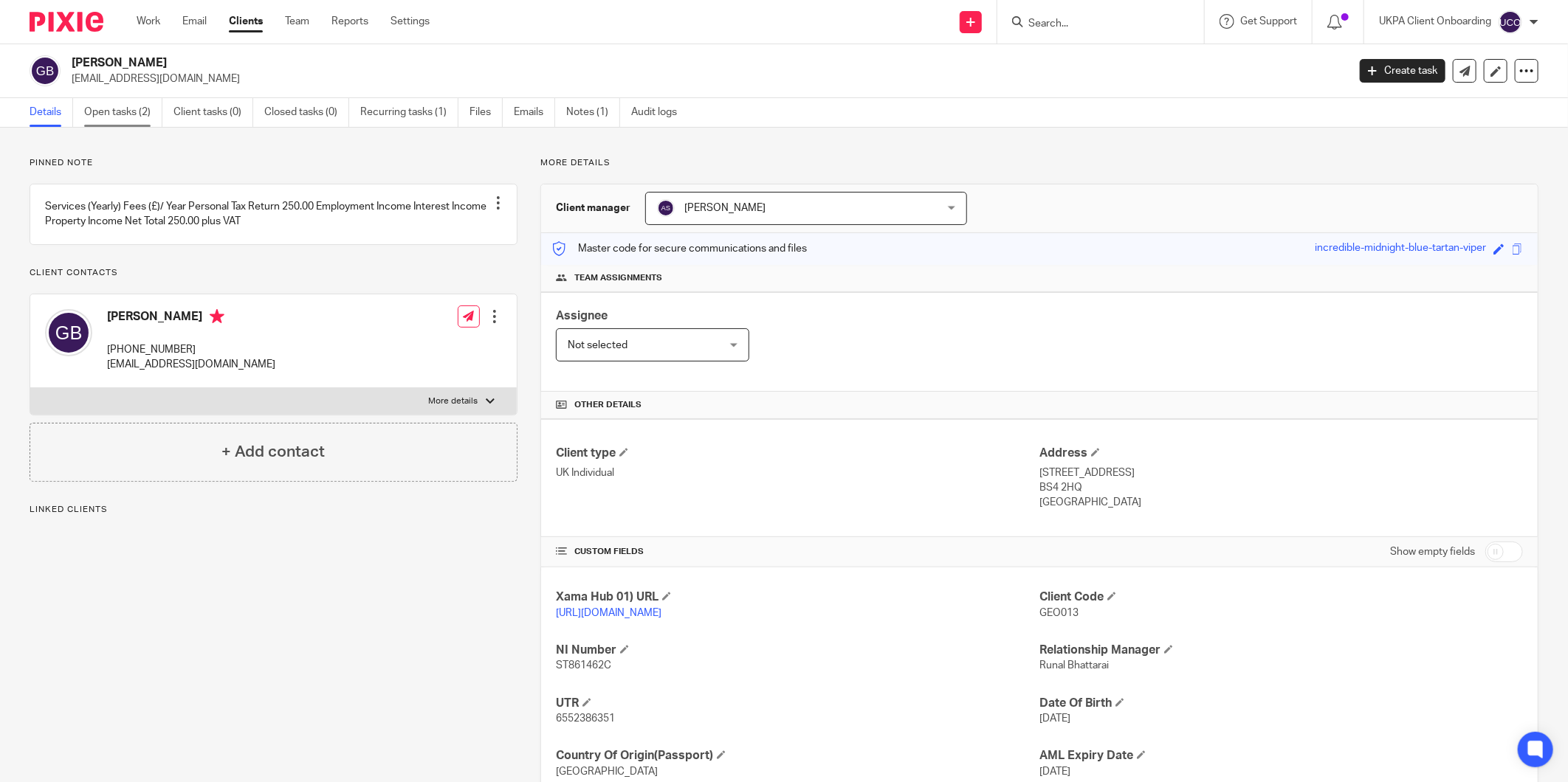
click at [138, 113] on link "Open tasks (2)" at bounding box center [123, 113] width 78 height 29
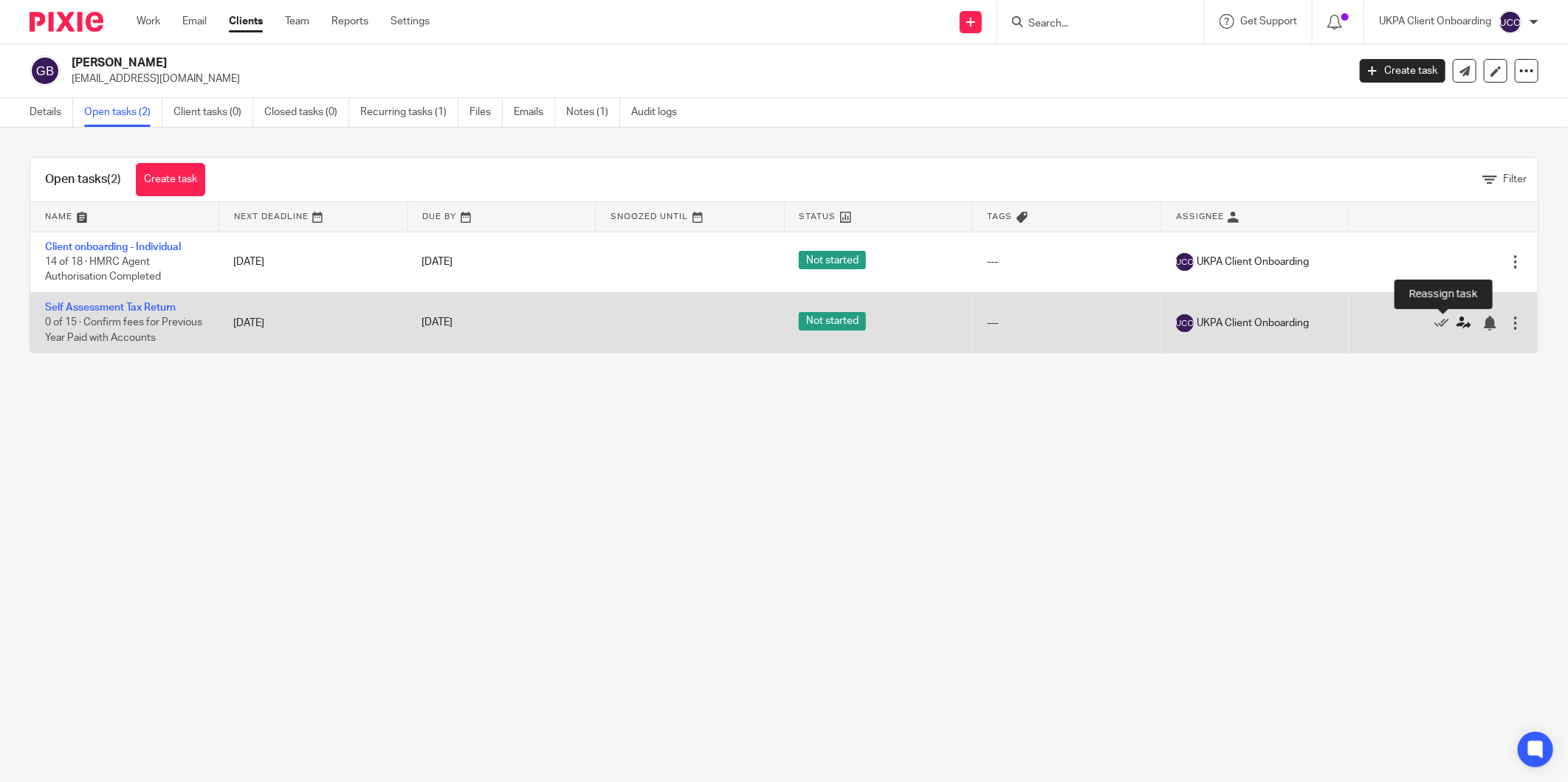
click at [1456, 322] on icon at bounding box center [1463, 323] width 14 height 14
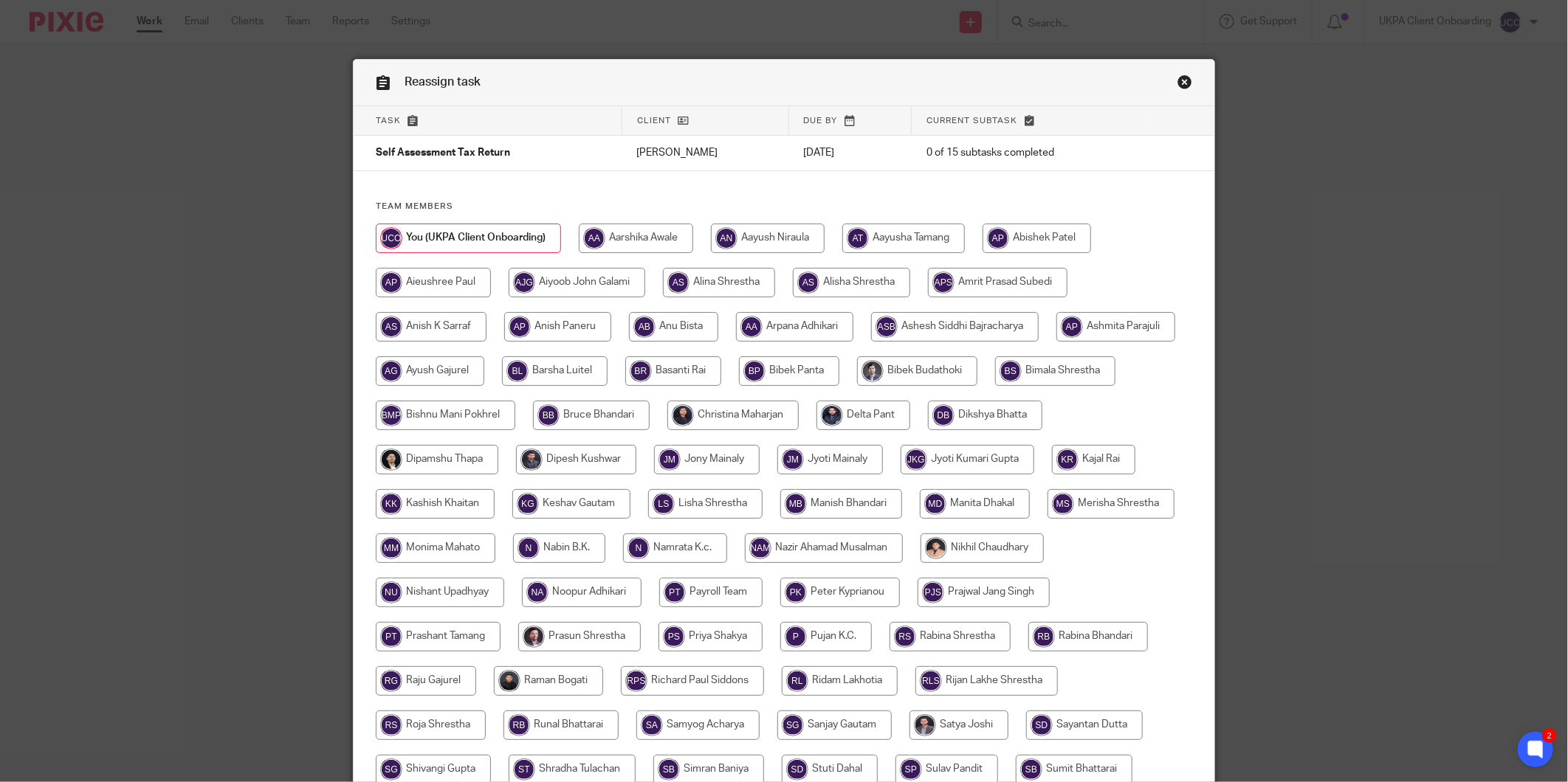
click at [709, 274] on input "radio" at bounding box center [719, 282] width 113 height 30
radio input "true"
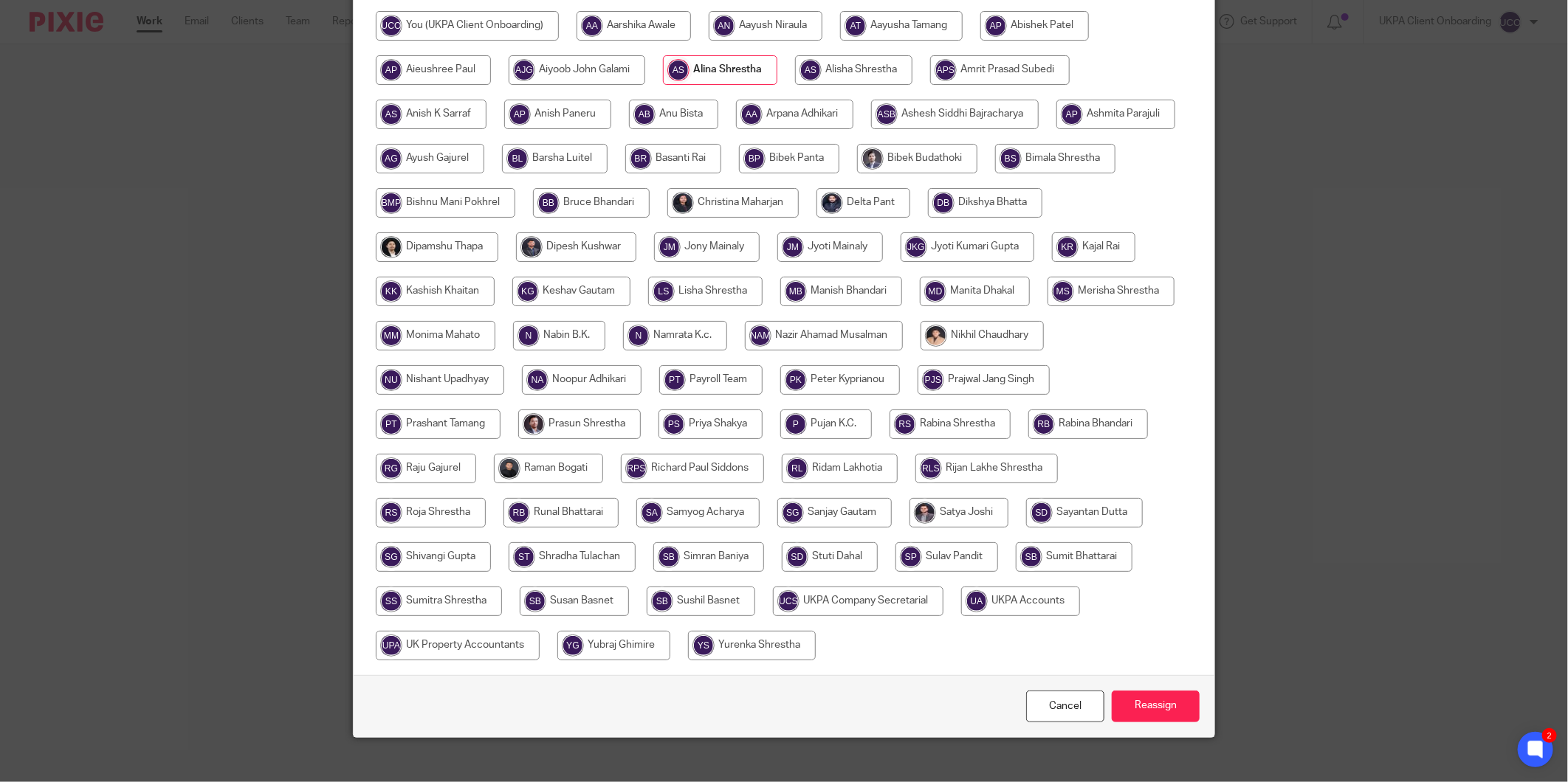
scroll to position [227, 0]
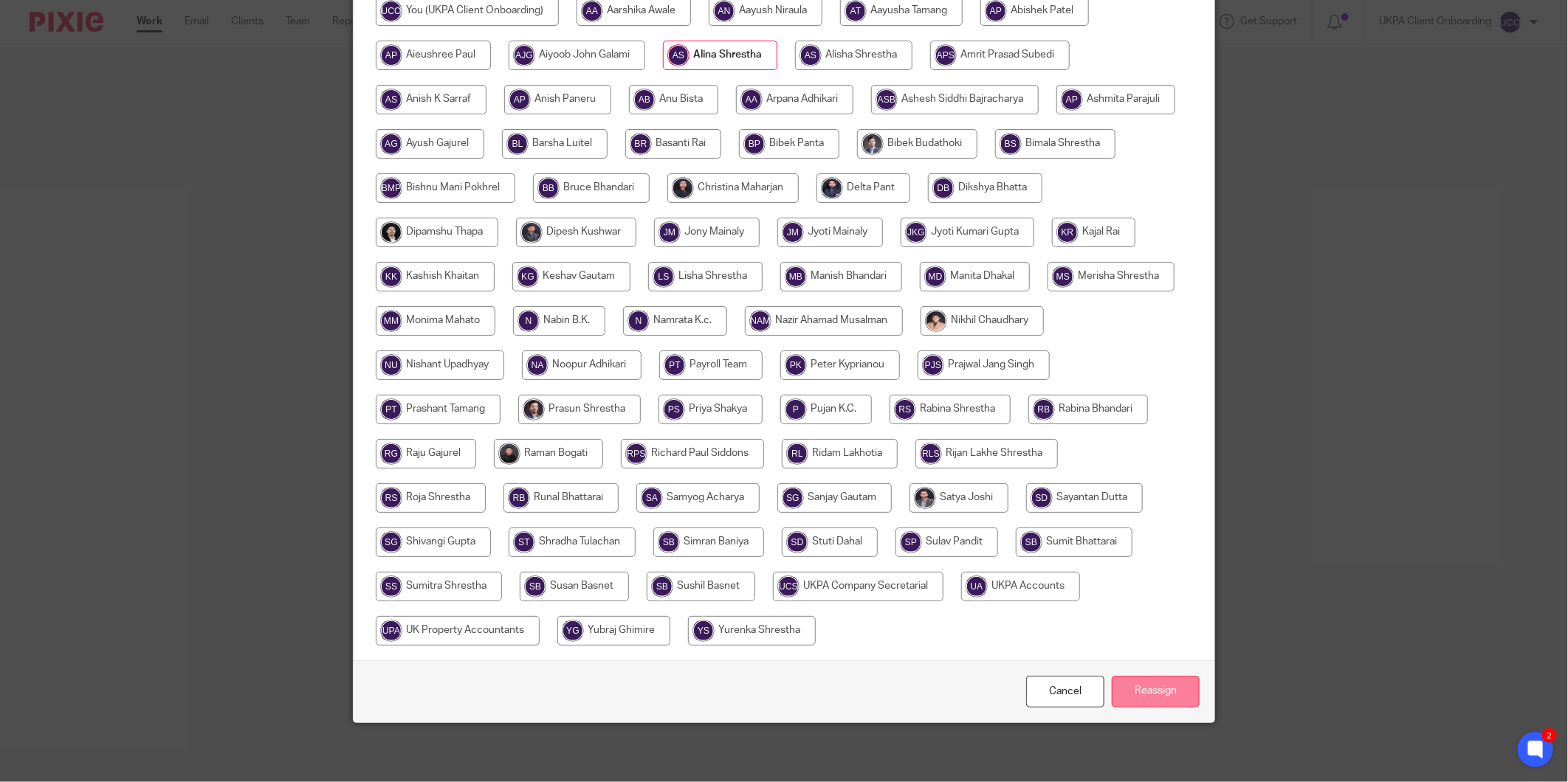
click at [1144, 691] on input "Reassign" at bounding box center [1155, 691] width 87 height 32
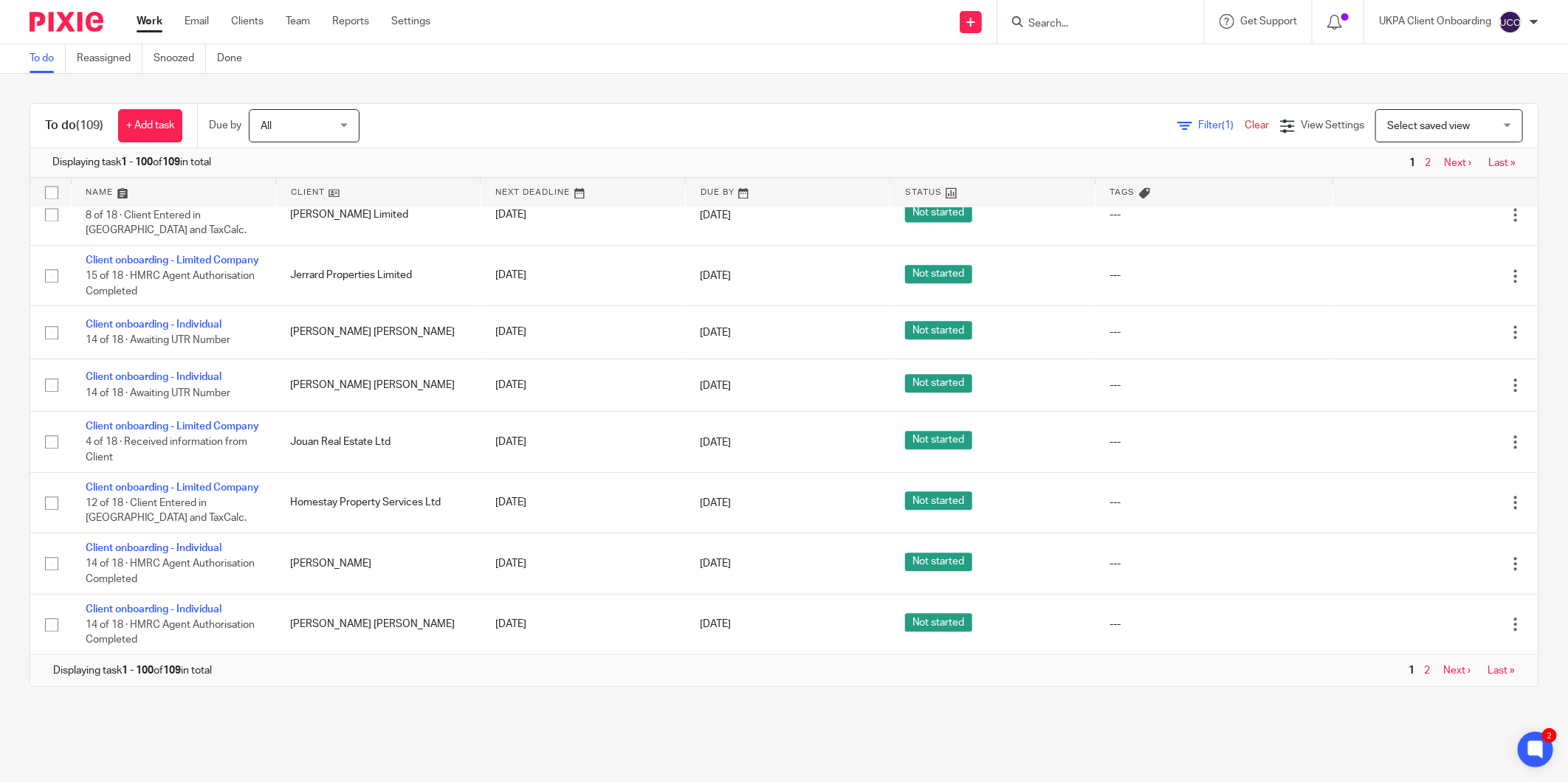
scroll to position [5744, 0]
click at [1456, 43] on icon at bounding box center [1463, 36] width 14 height 14
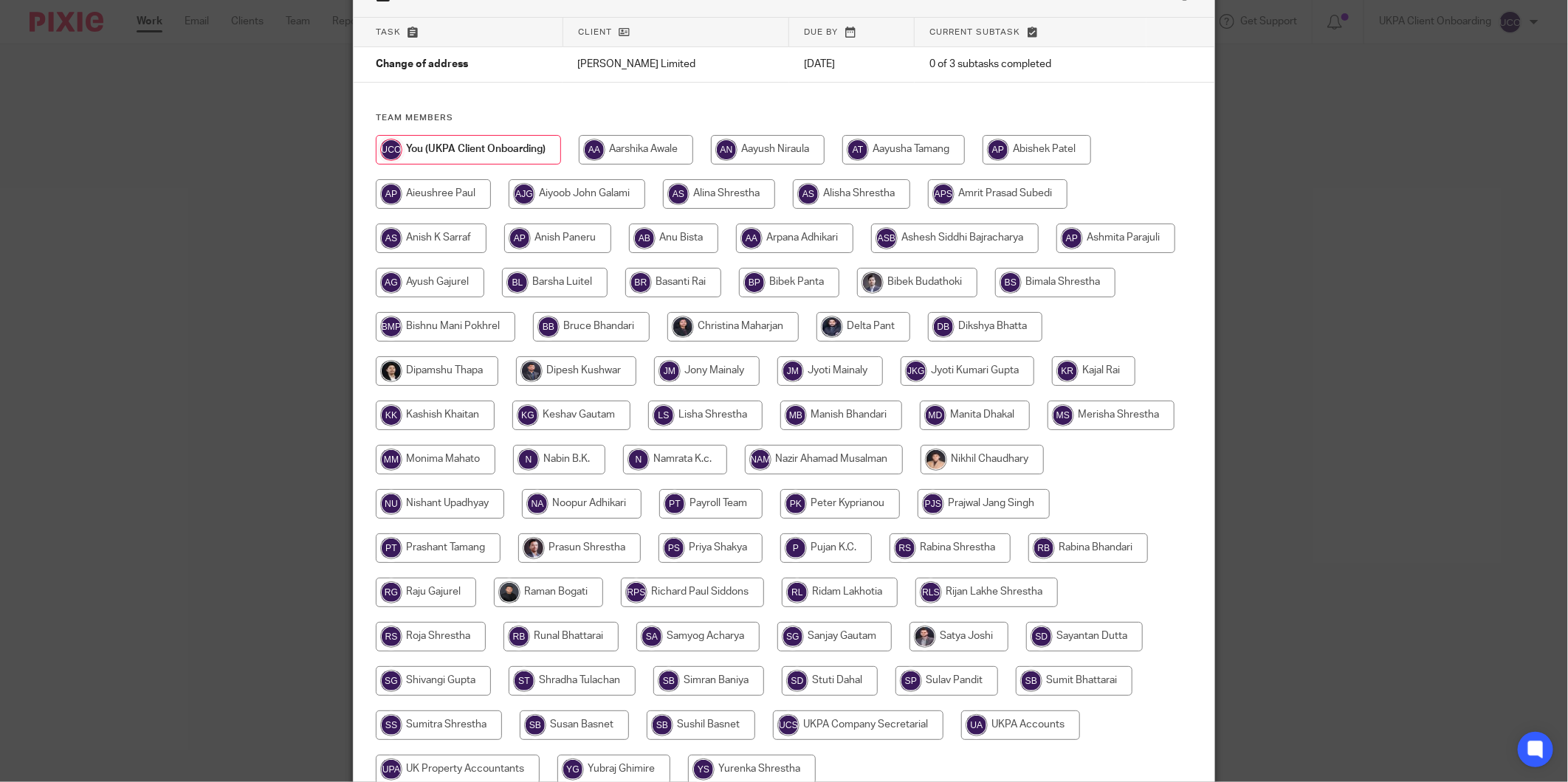
scroll to position [227, 0]
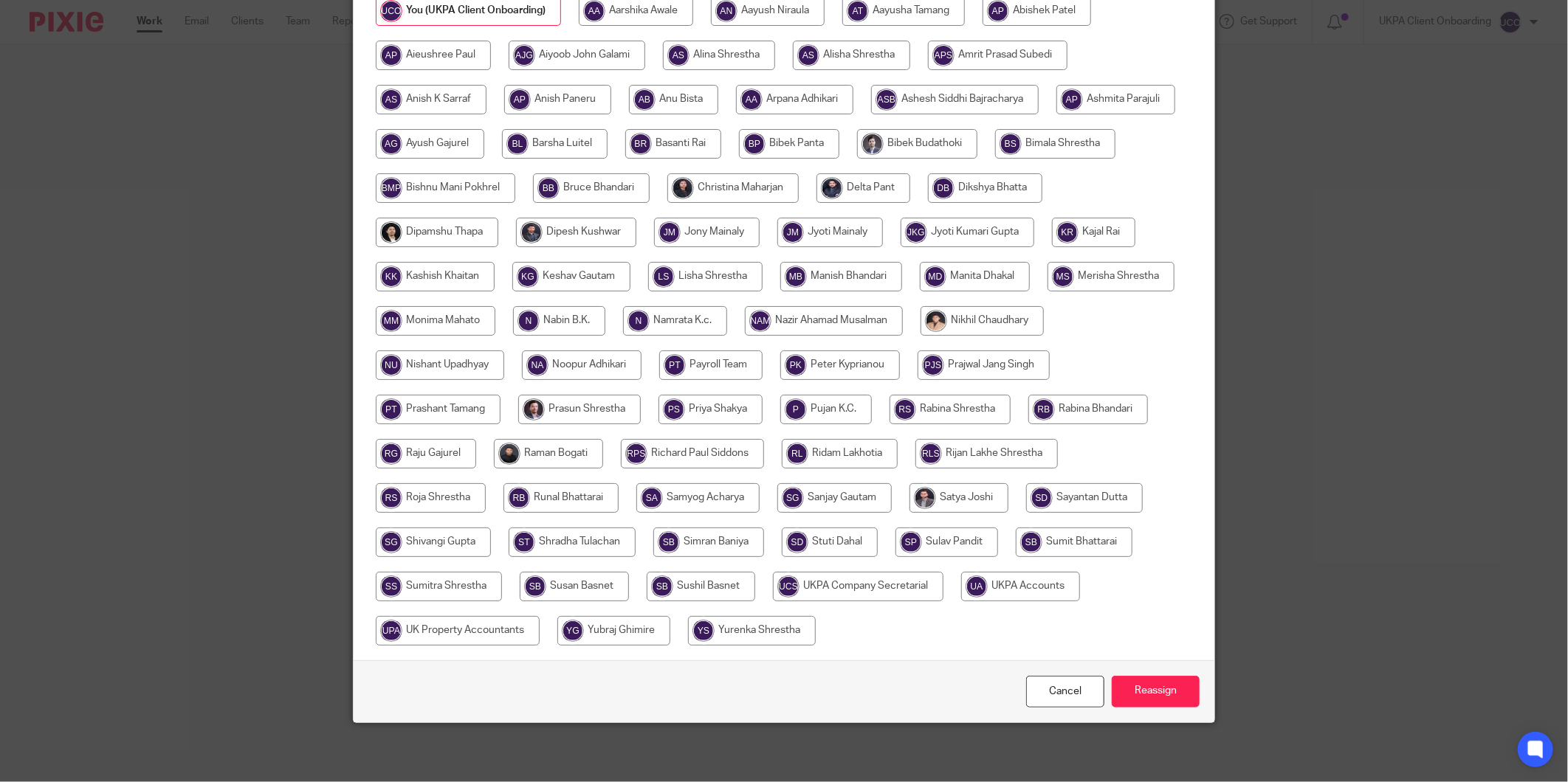
click at [944, 589] on input "radio" at bounding box center [858, 586] width 170 height 30
radio input "true"
click at [1142, 687] on input "Reassign" at bounding box center [1155, 691] width 87 height 32
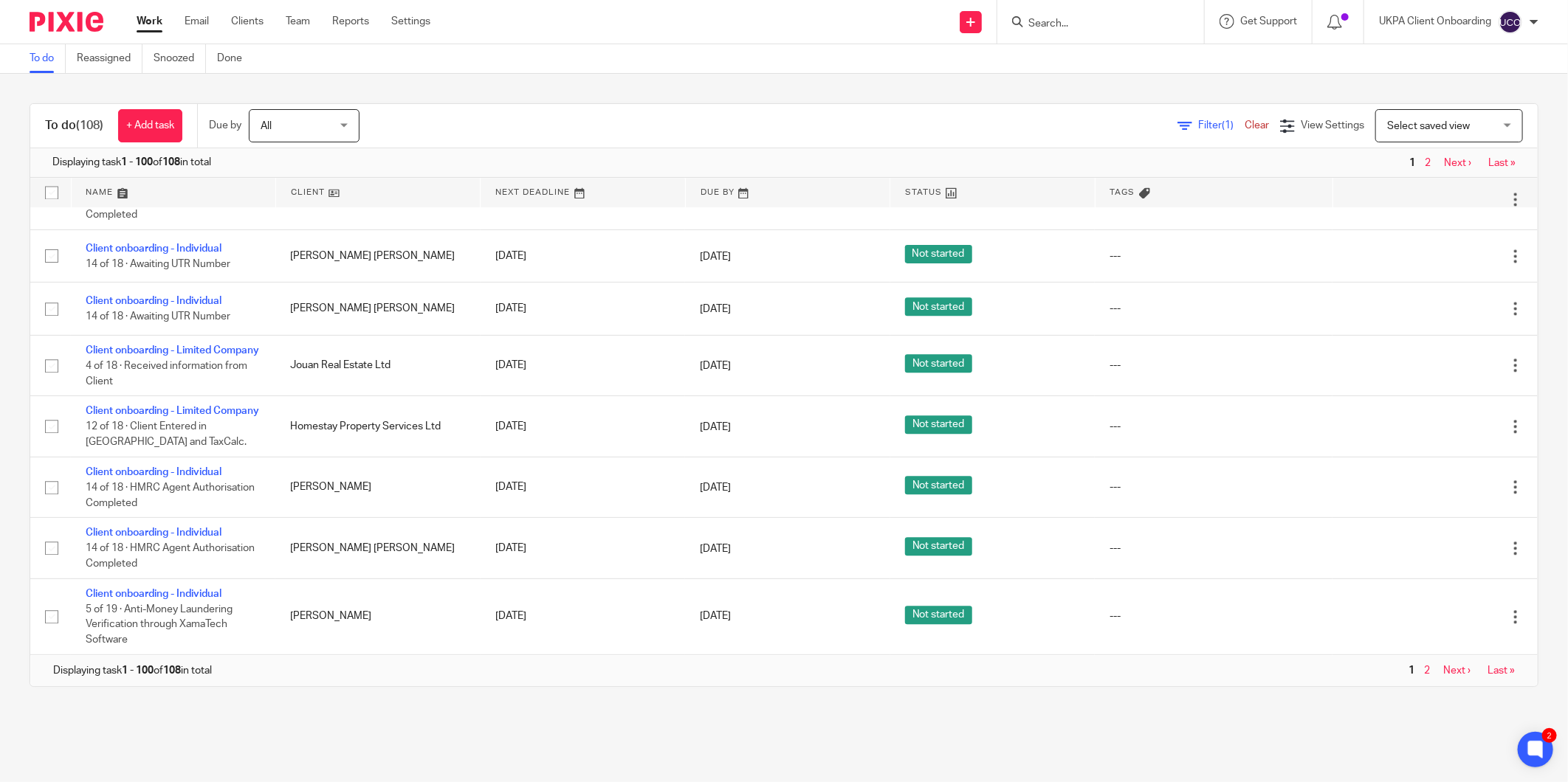
scroll to position [6424, 0]
click at [1436, 668] on span "Next ›" at bounding box center [1456, 670] width 42 height 10
click at [1444, 667] on link "Next ›" at bounding box center [1457, 670] width 27 height 10
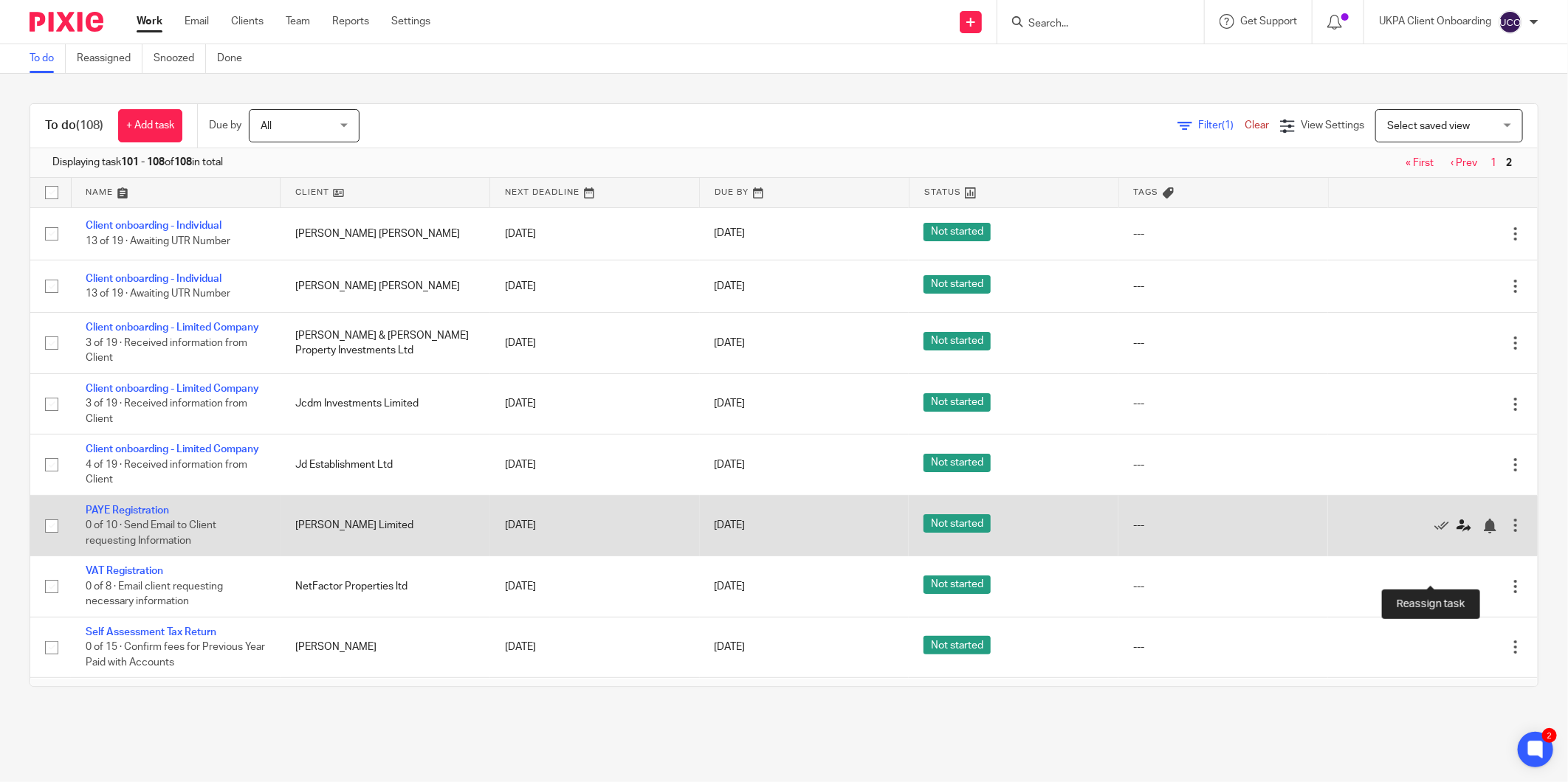
click at [1456, 533] on icon at bounding box center [1463, 526] width 14 height 14
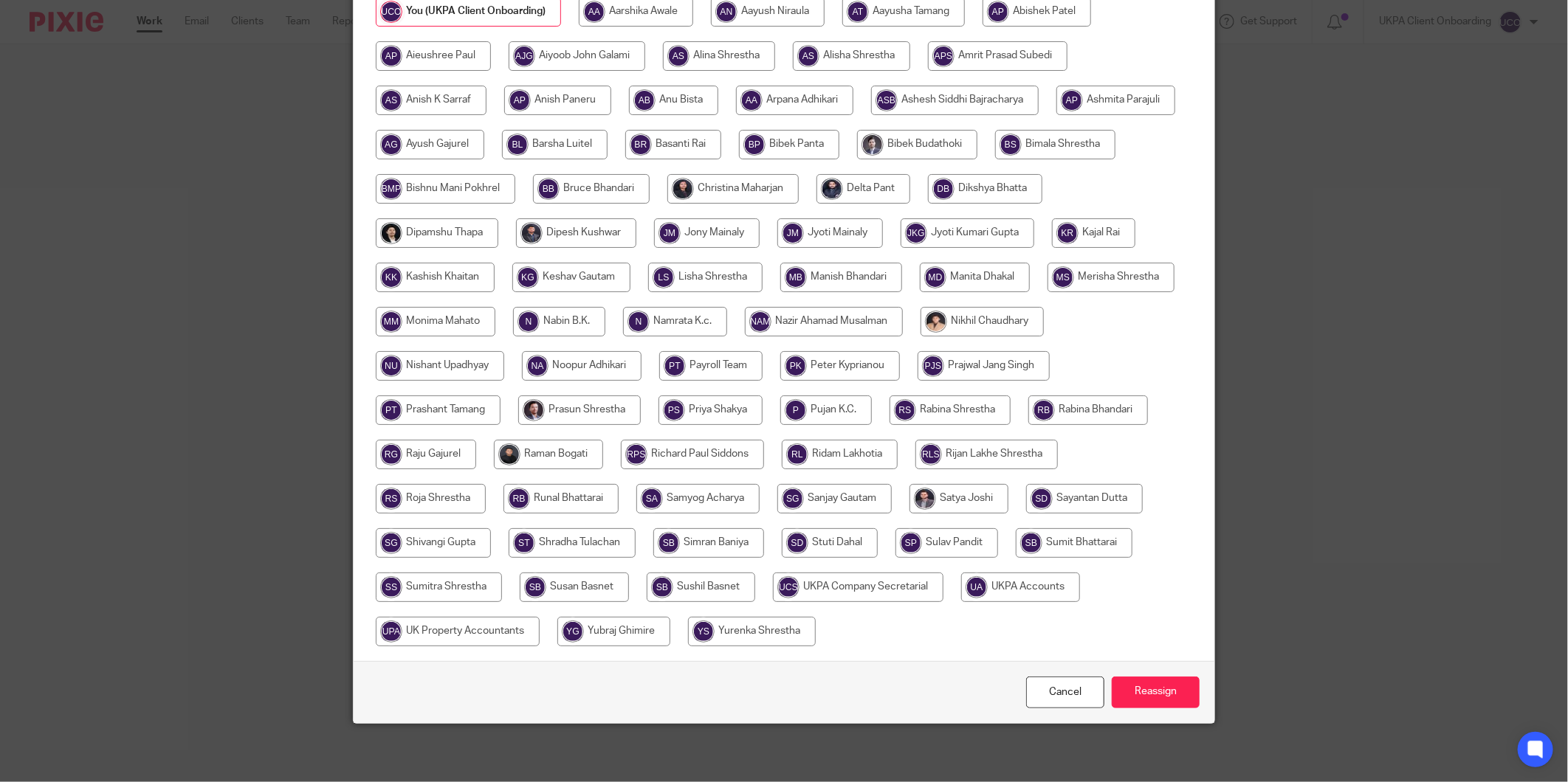
scroll to position [227, 0]
click at [762, 367] on input "radio" at bounding box center [711, 365] width 104 height 30
radio input "true"
click at [1176, 694] on input "Reassign" at bounding box center [1155, 691] width 87 height 32
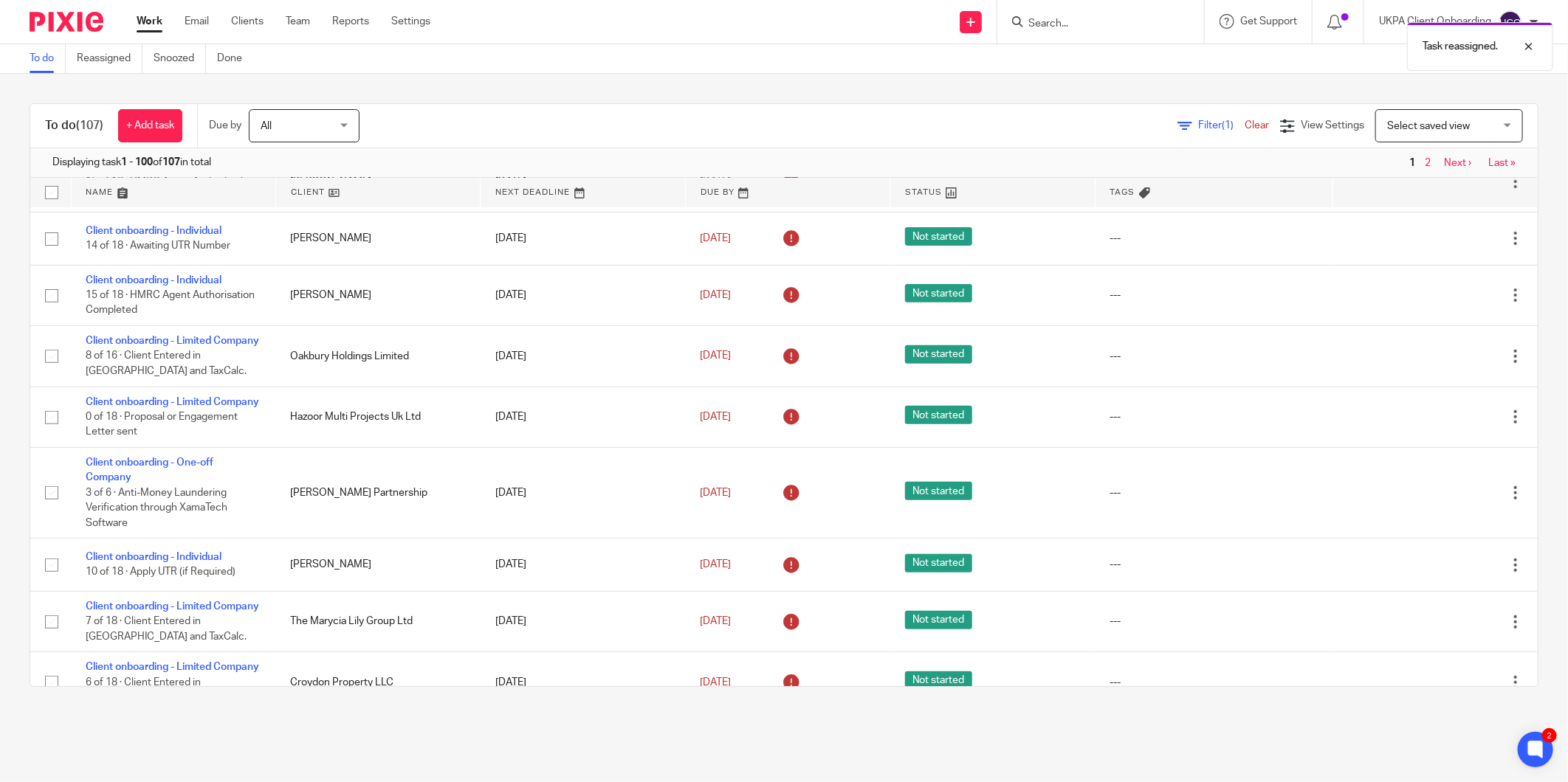
scroll to position [6424, 0]
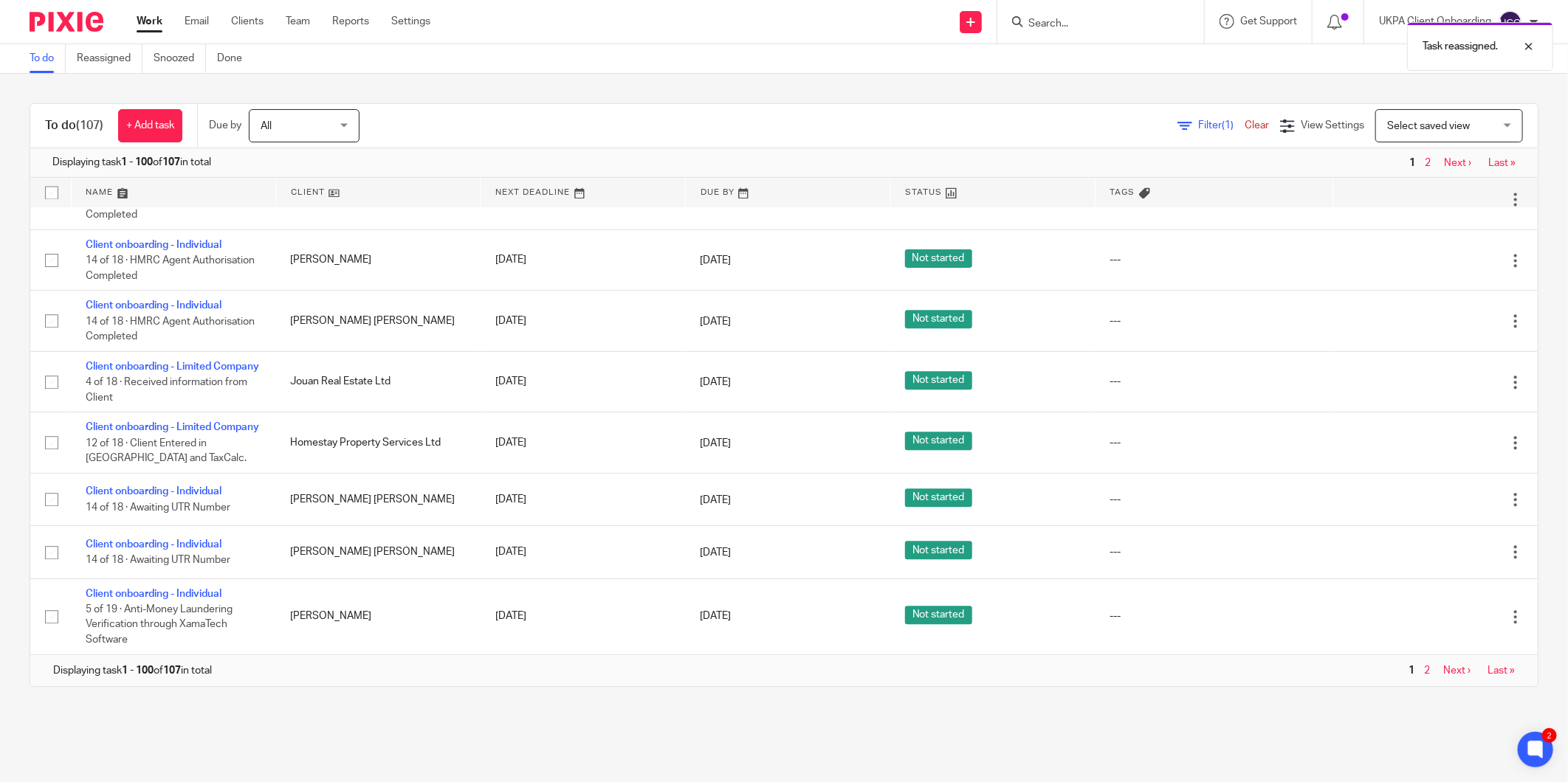
click at [1444, 667] on link "Next ›" at bounding box center [1457, 670] width 27 height 10
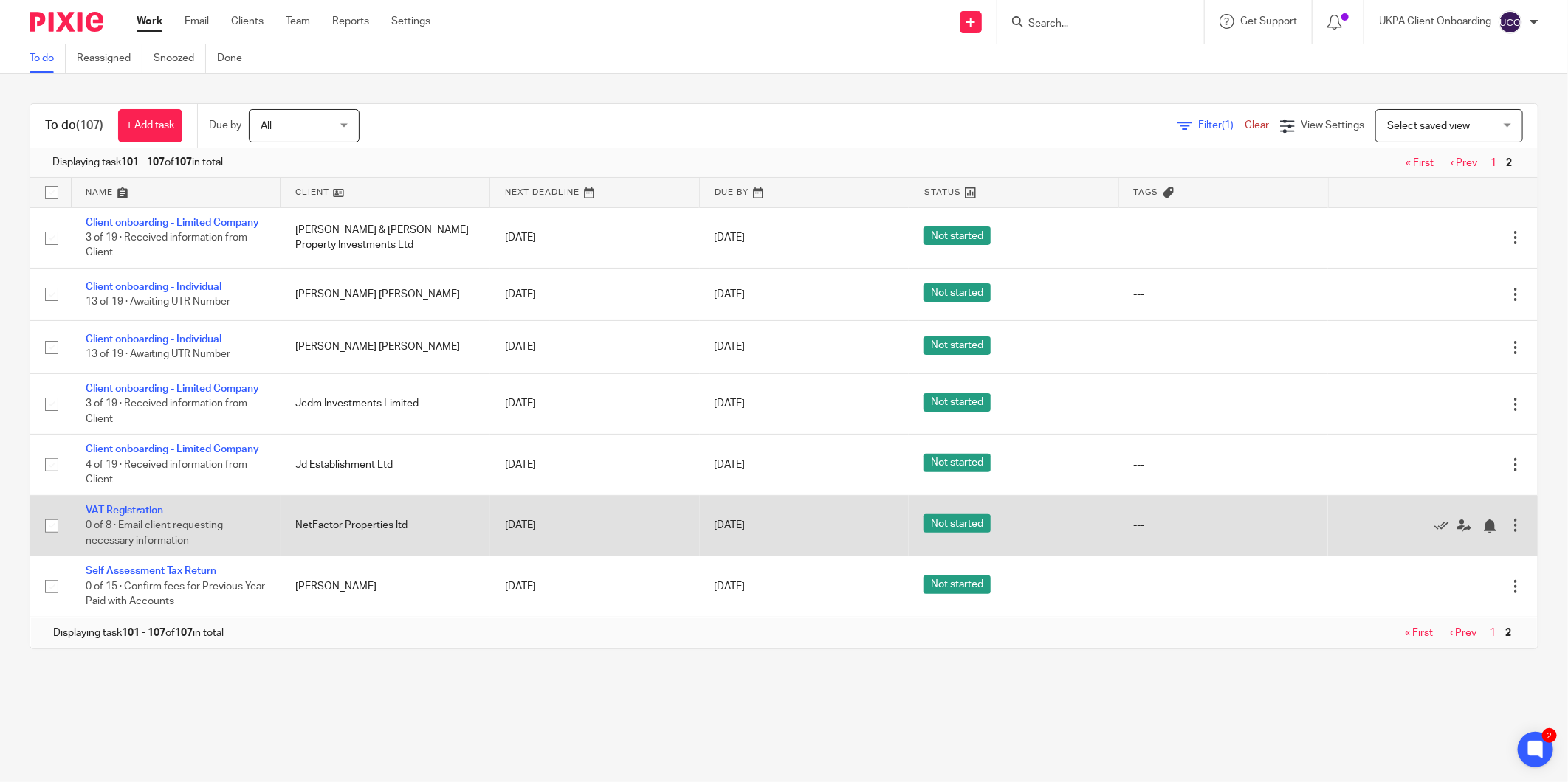
scroll to position [12, 0]
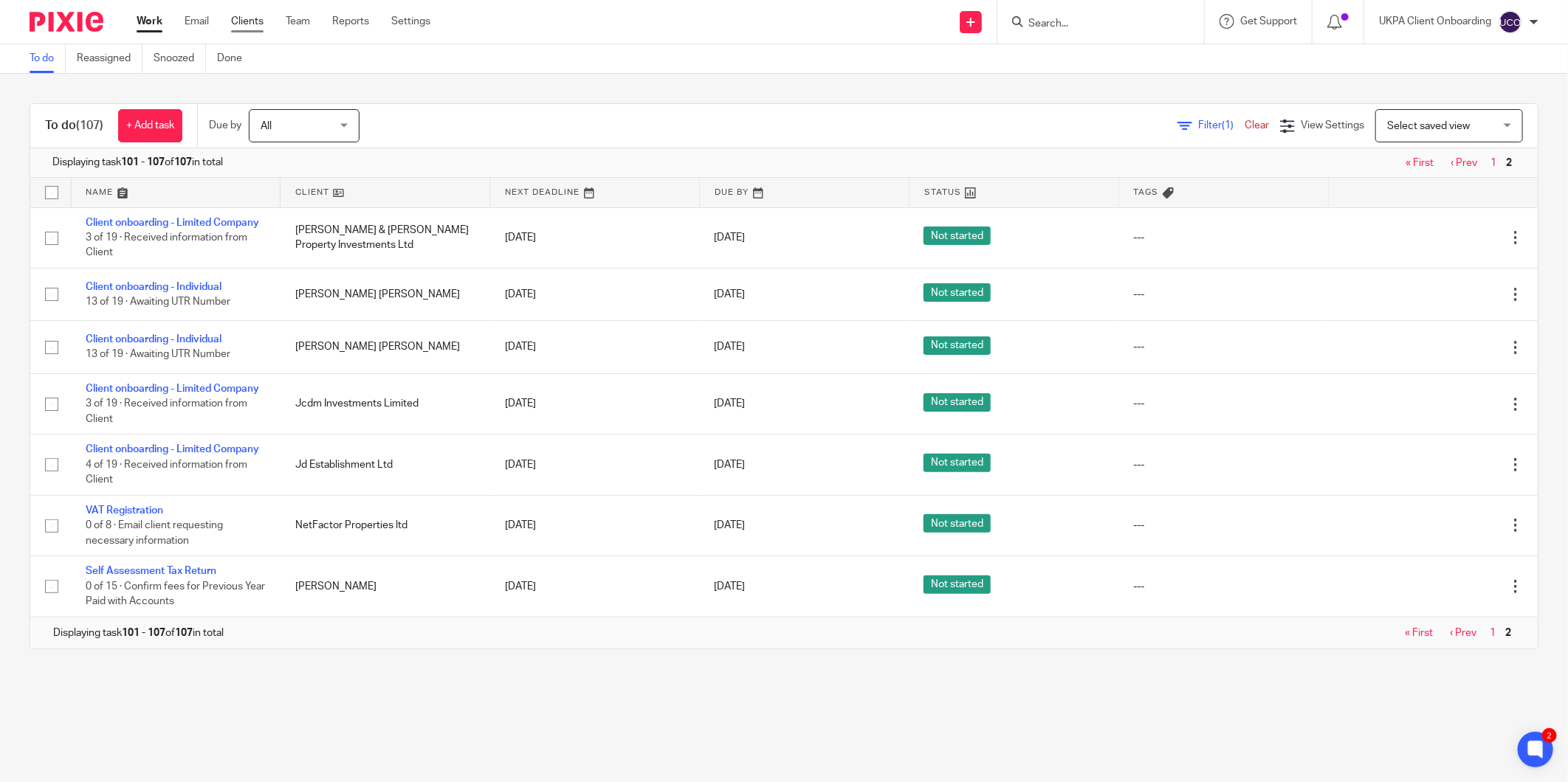
click at [245, 23] on link "Clients" at bounding box center [247, 22] width 32 height 14
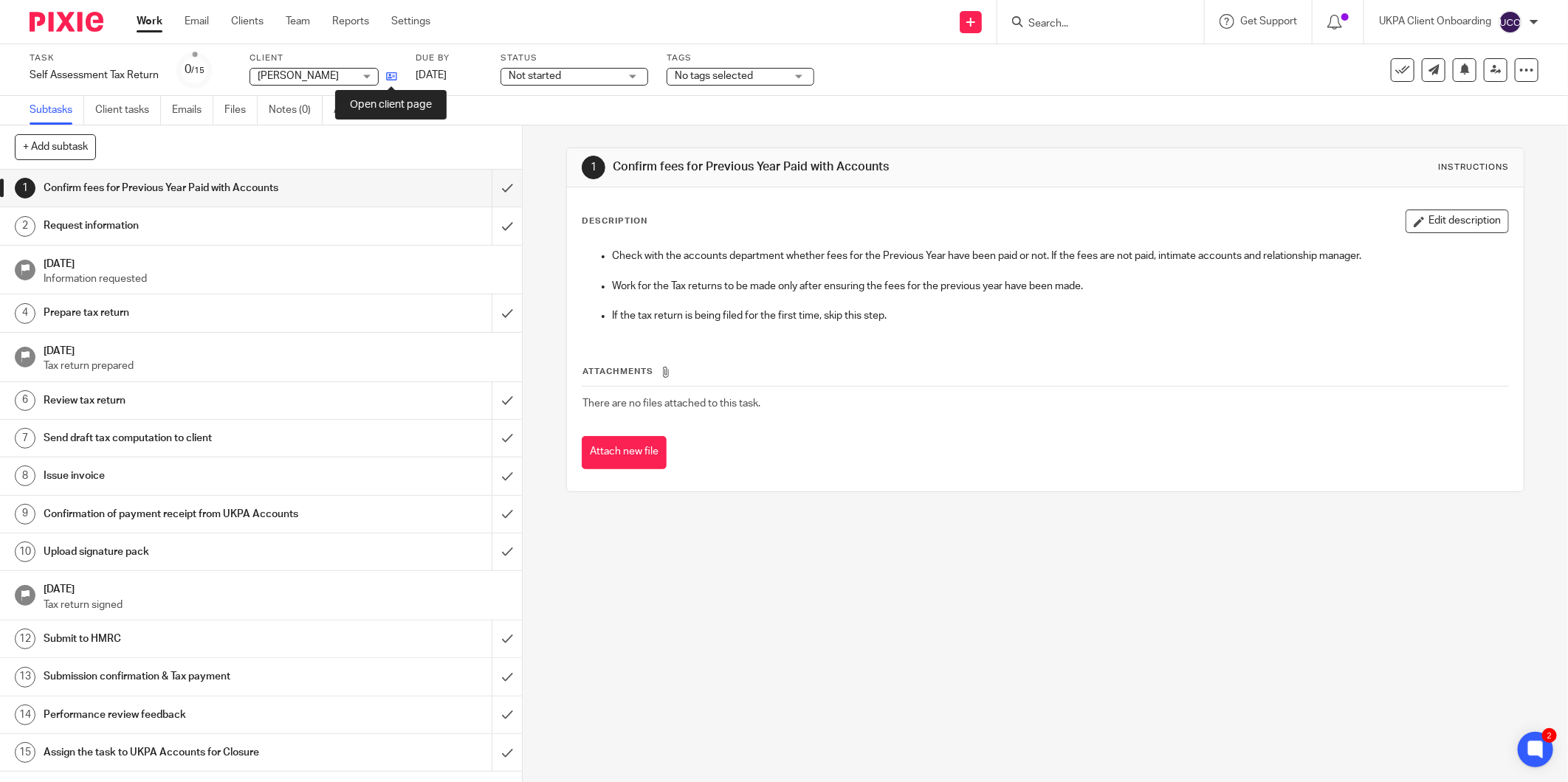
click at [395, 77] on icon at bounding box center [391, 77] width 11 height 11
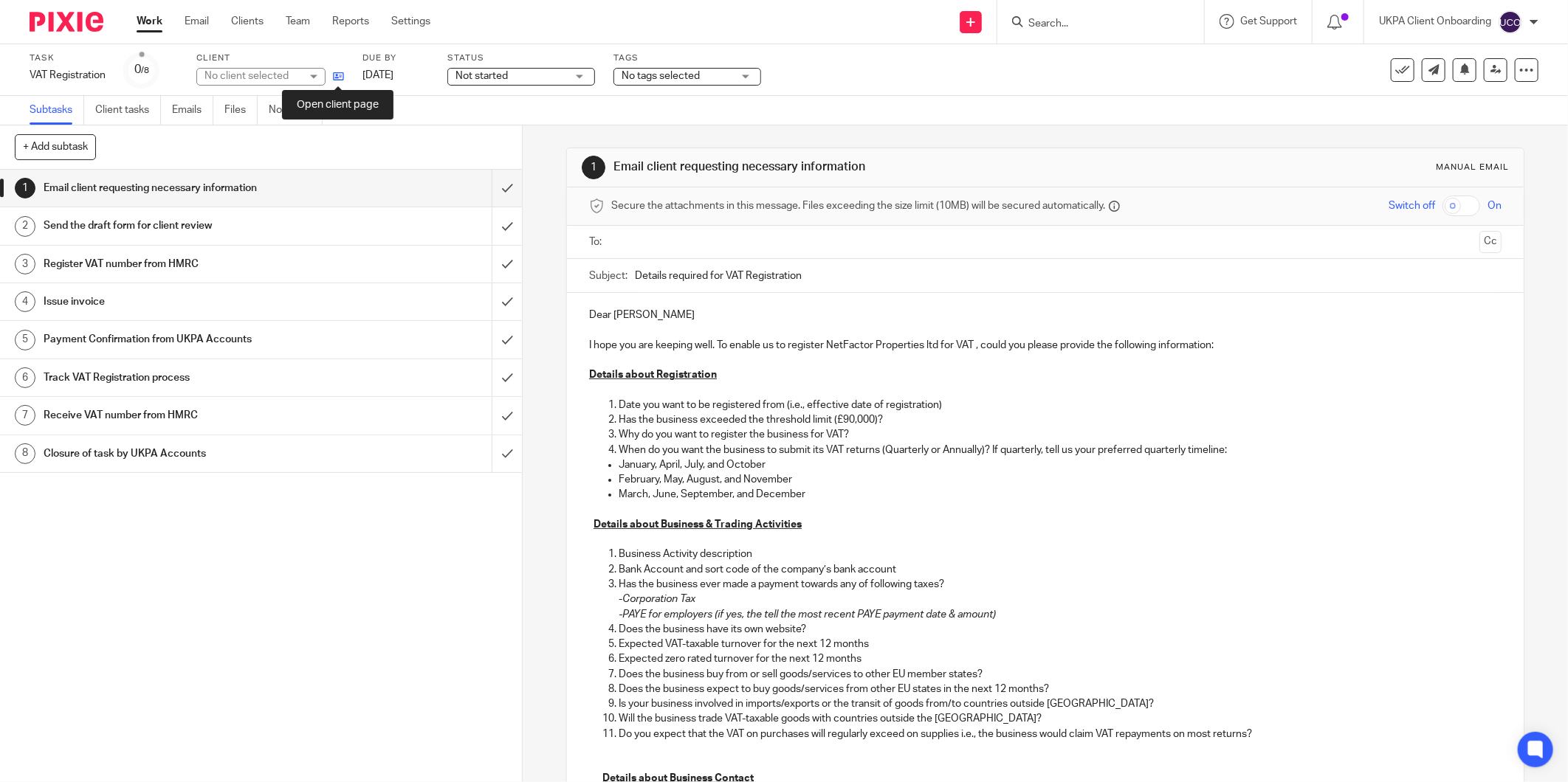
click at [337, 76] on icon at bounding box center [338, 77] width 11 height 11
click at [341, 79] on icon at bounding box center [338, 77] width 11 height 11
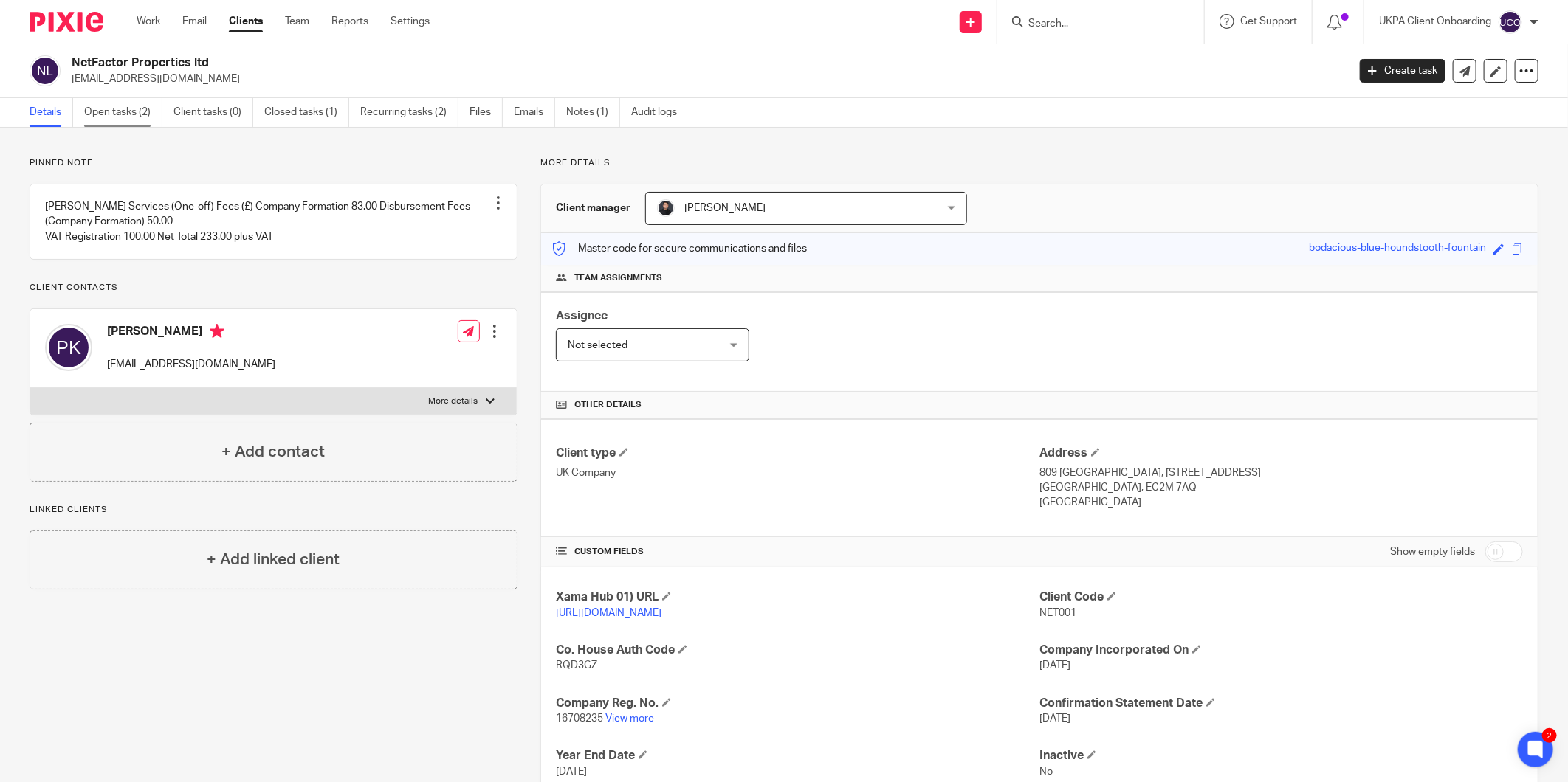
click at [133, 116] on link "Open tasks (2)" at bounding box center [123, 113] width 78 height 29
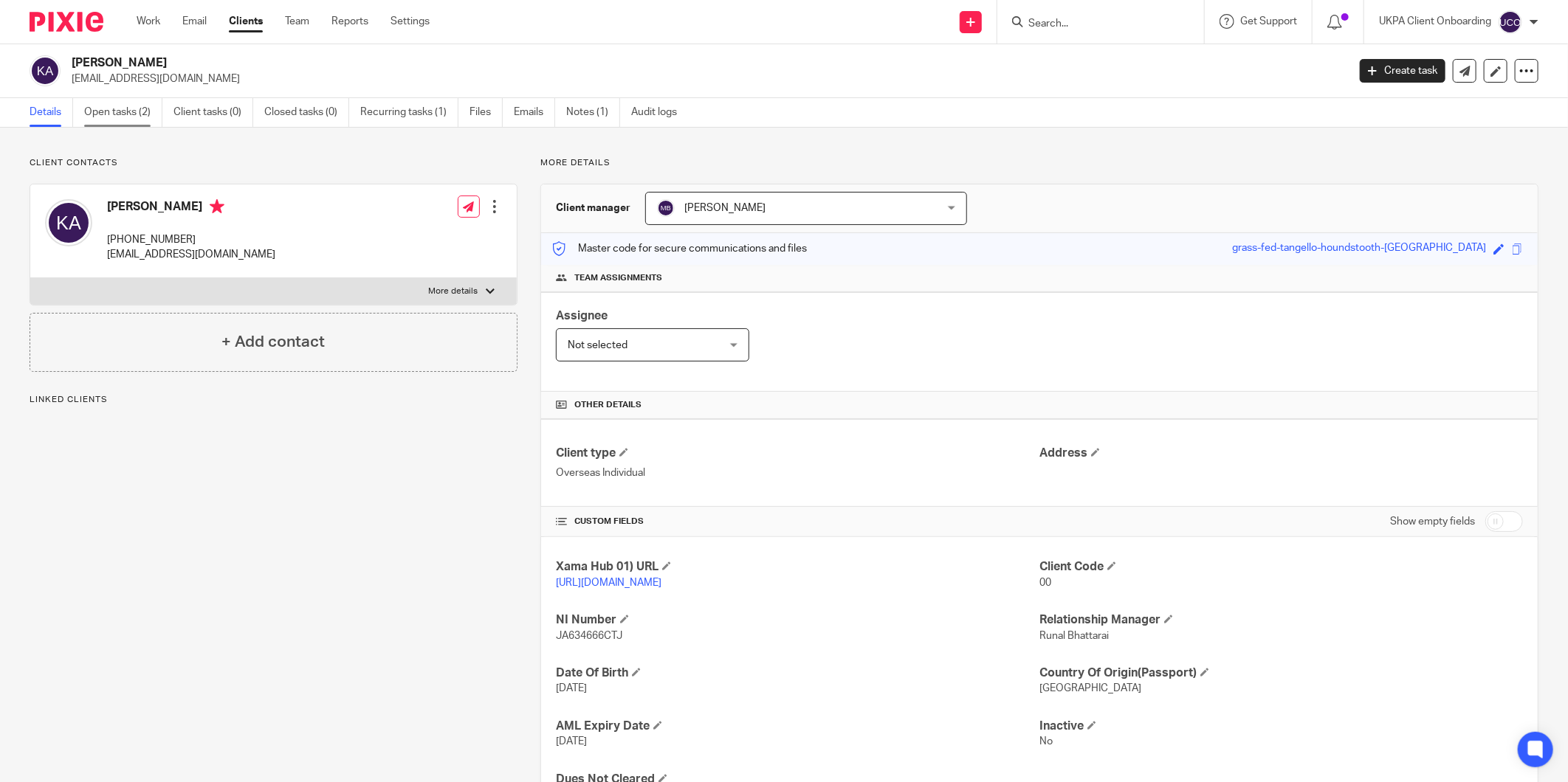
click at [91, 106] on link "Open tasks (2)" at bounding box center [123, 113] width 78 height 29
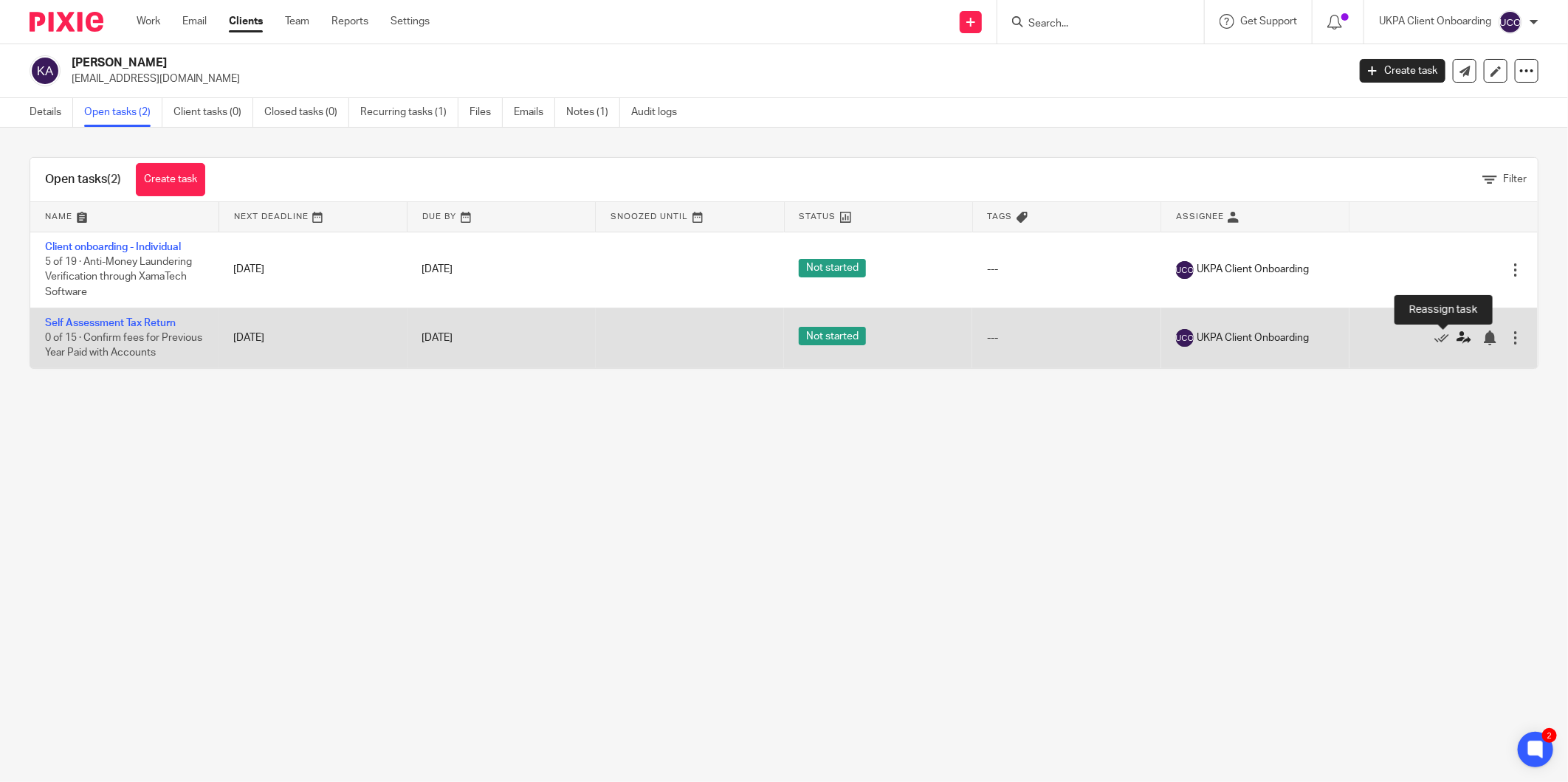
click at [1456, 341] on icon at bounding box center [1463, 338] width 14 height 14
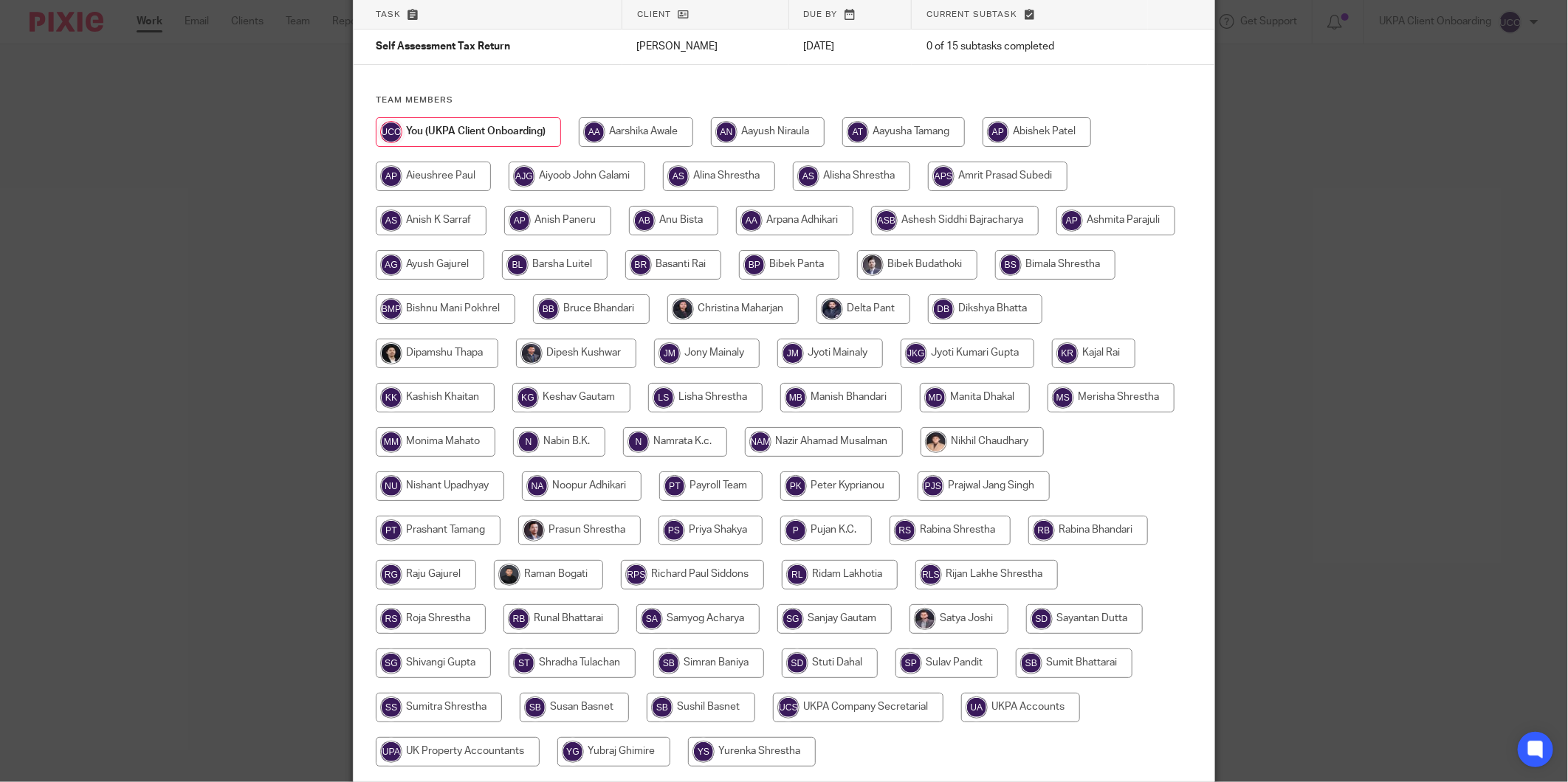
scroll to position [227, 0]
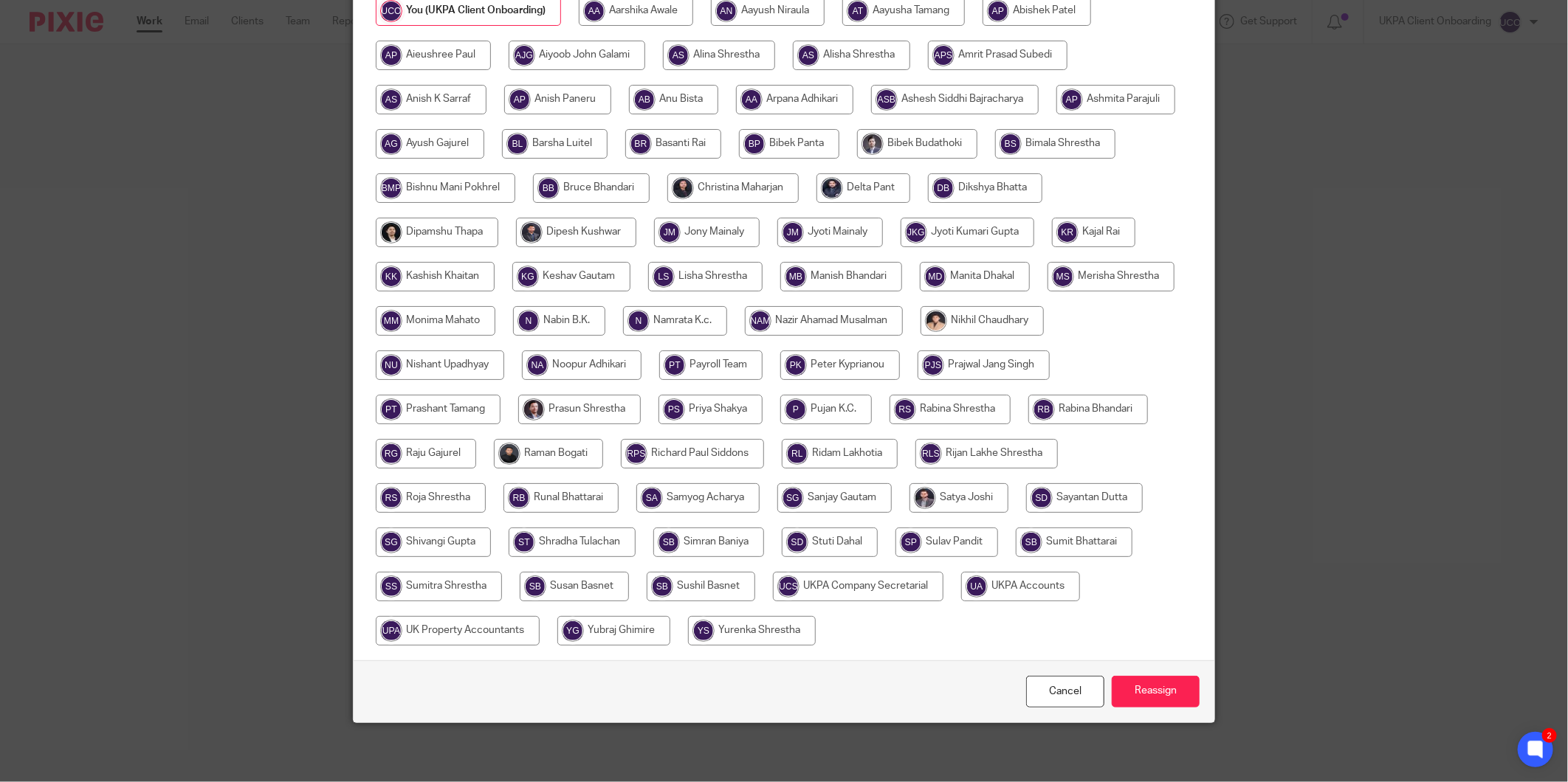
click at [902, 276] on input "radio" at bounding box center [841, 277] width 122 height 30
radio input "true"
click at [1174, 698] on input "Reassign" at bounding box center [1155, 691] width 87 height 32
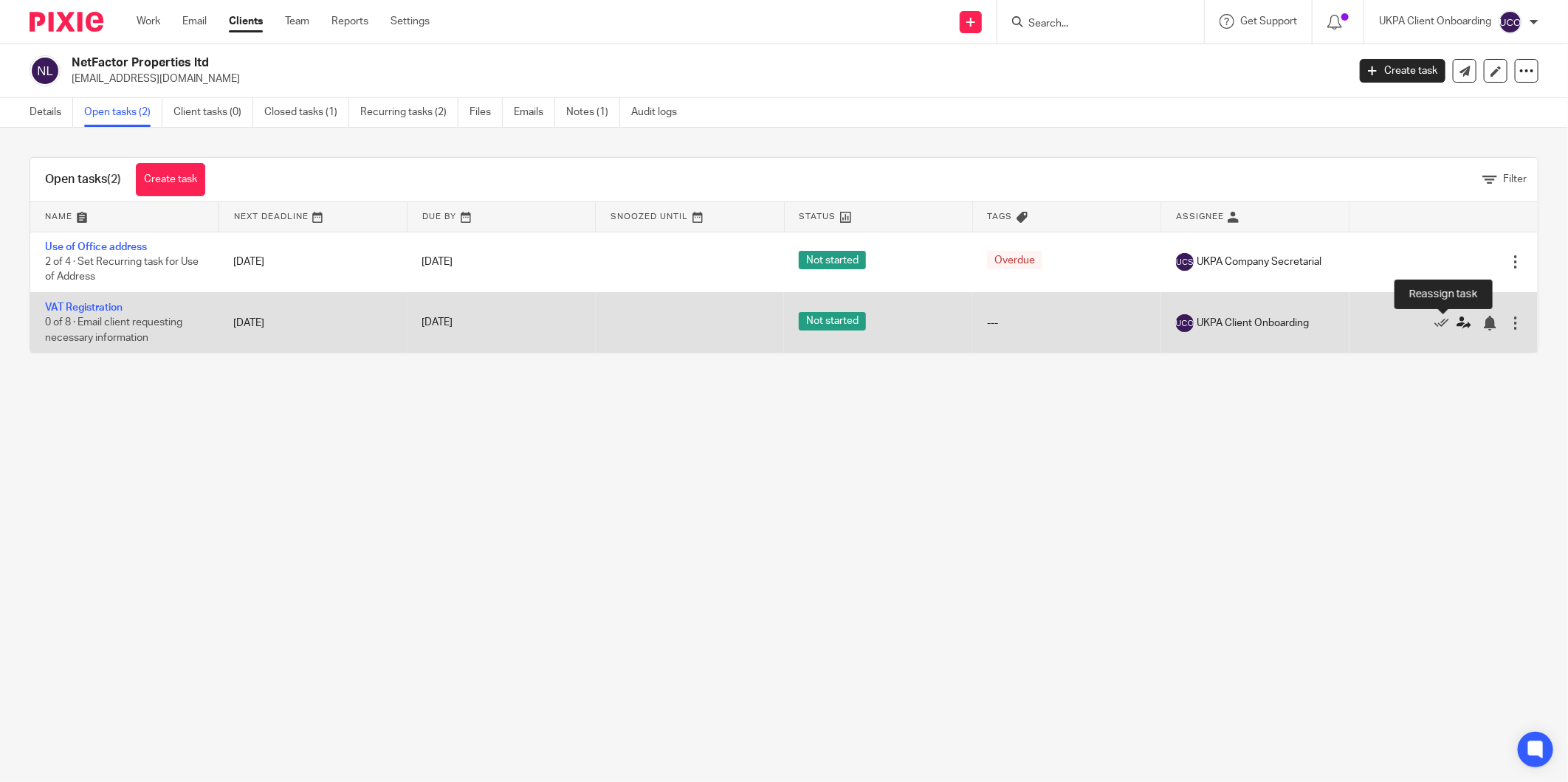
click at [1456, 321] on icon at bounding box center [1463, 323] width 14 height 14
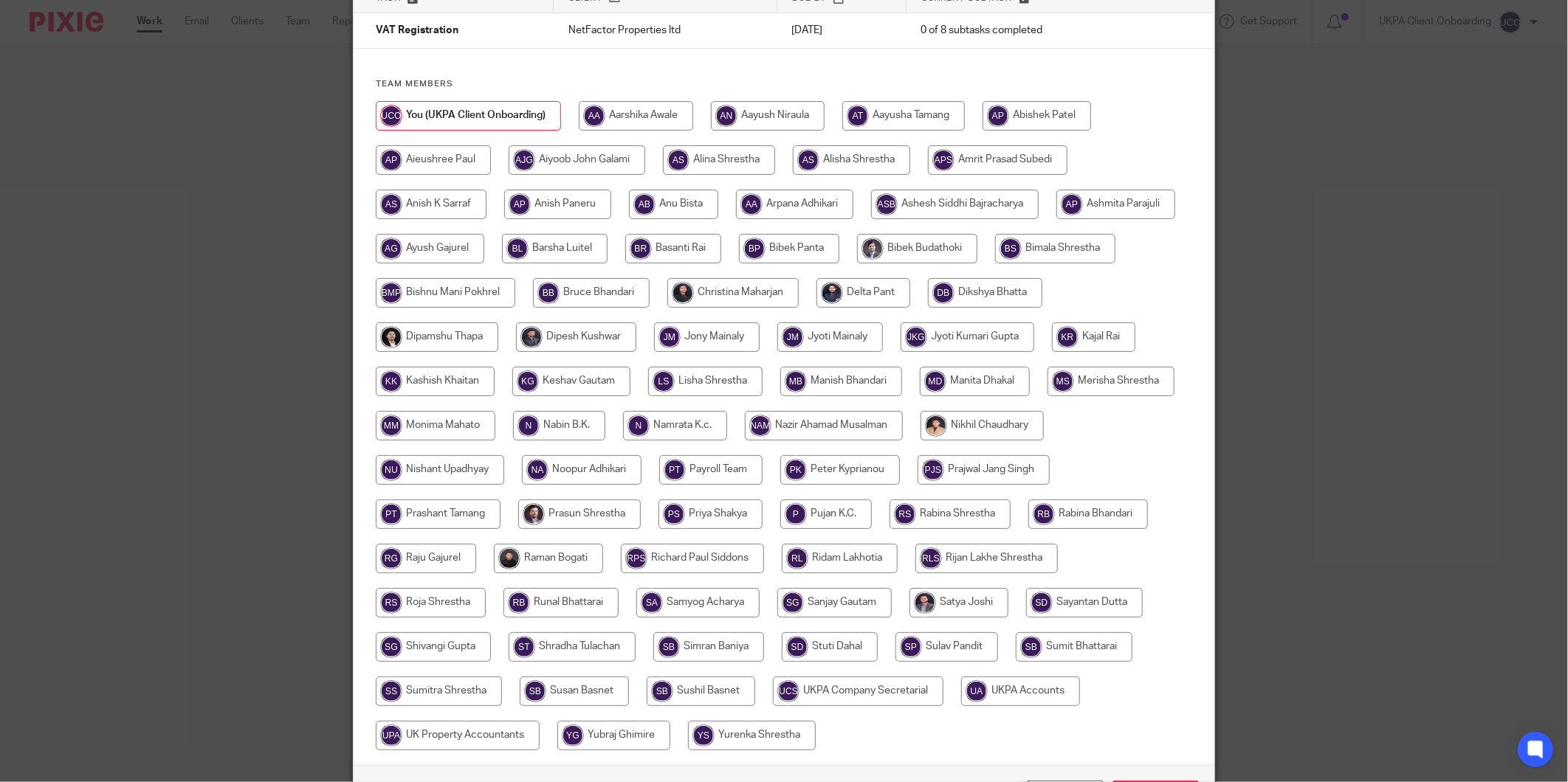
scroll to position [227, 0]
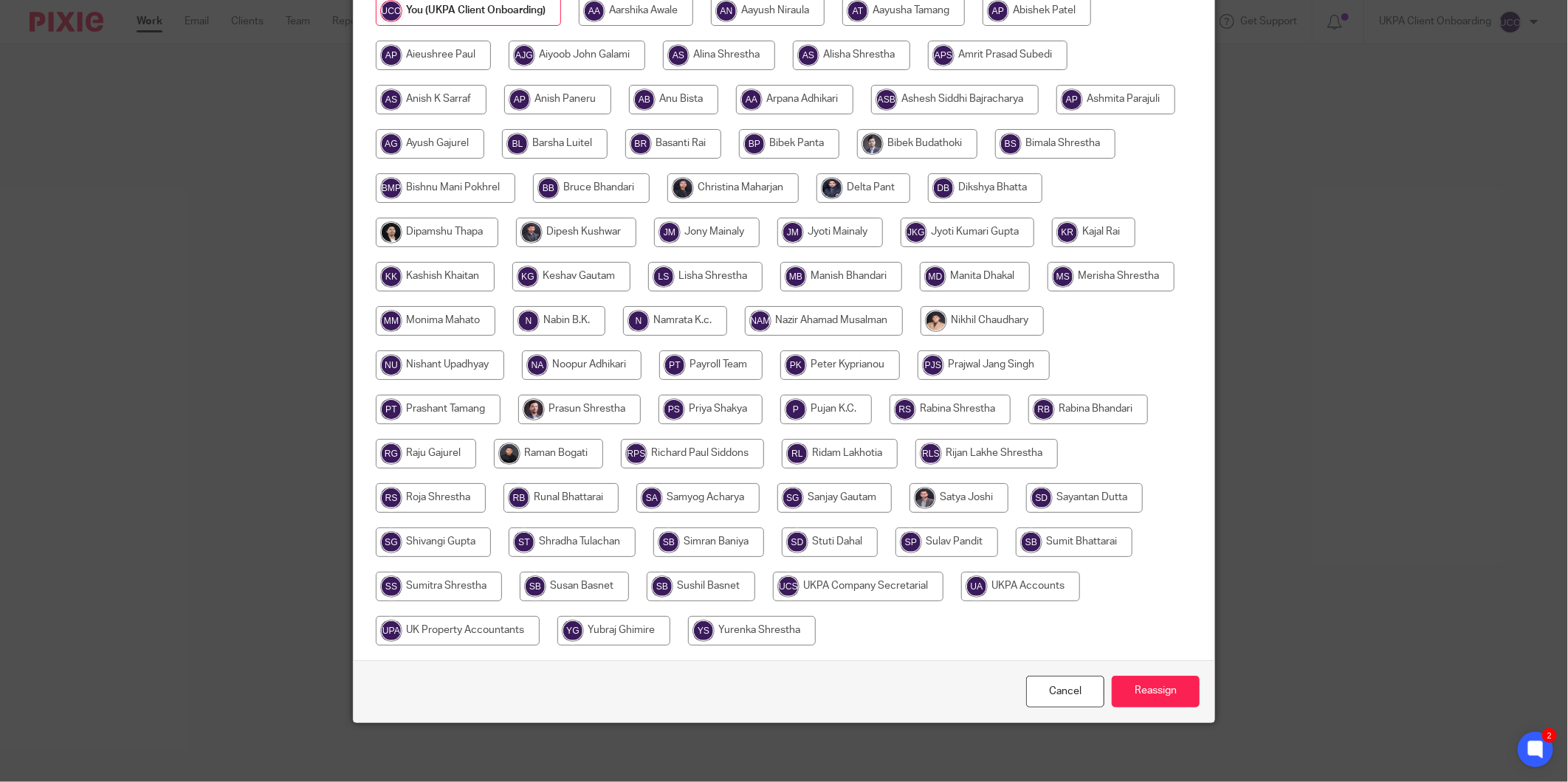
click at [603, 451] on input "radio" at bounding box center [548, 453] width 109 height 30
radio input "true"
click at [1167, 687] on input "Reassign" at bounding box center [1155, 691] width 87 height 32
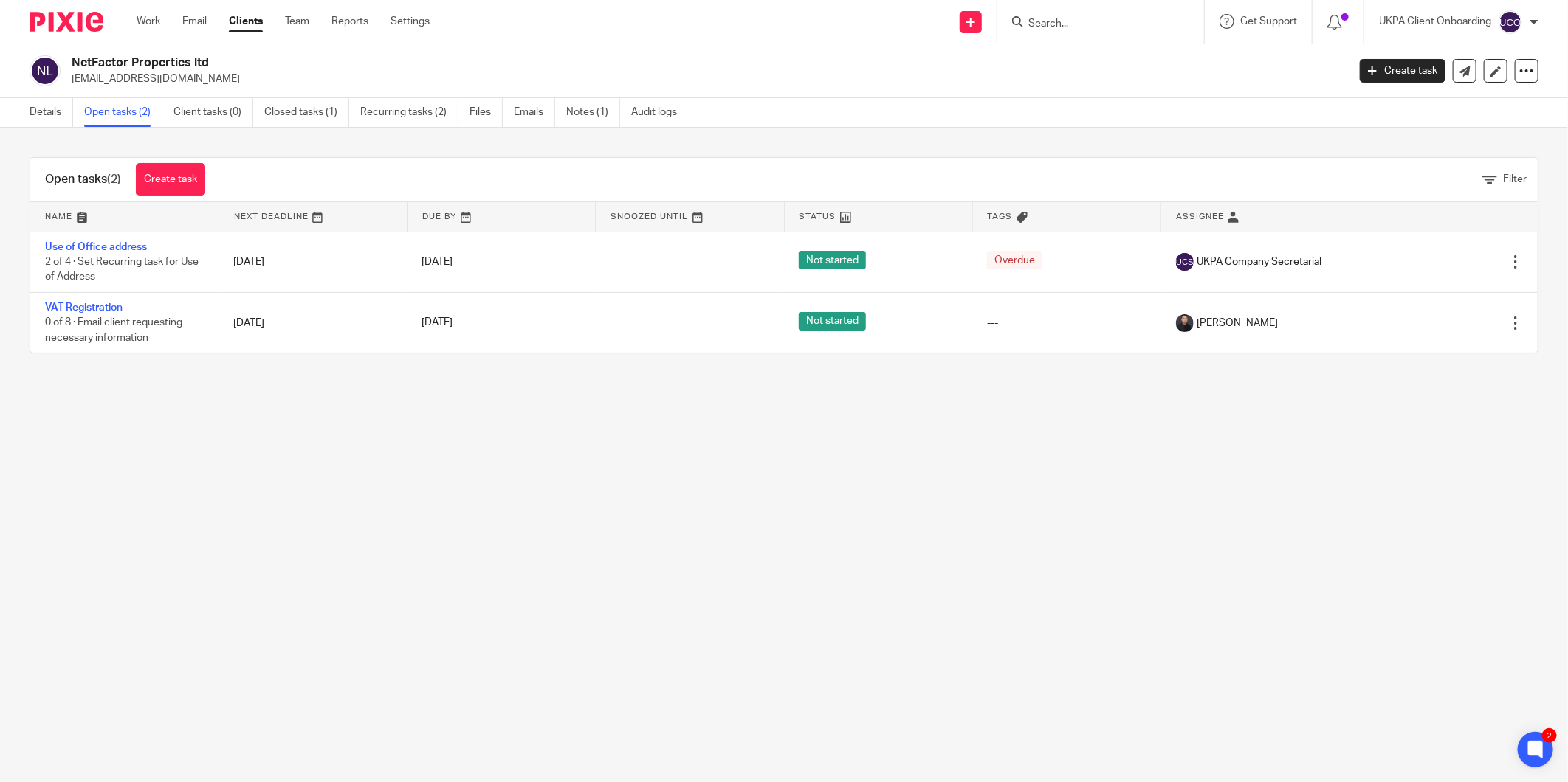
click at [239, 23] on link "Clients" at bounding box center [246, 22] width 34 height 14
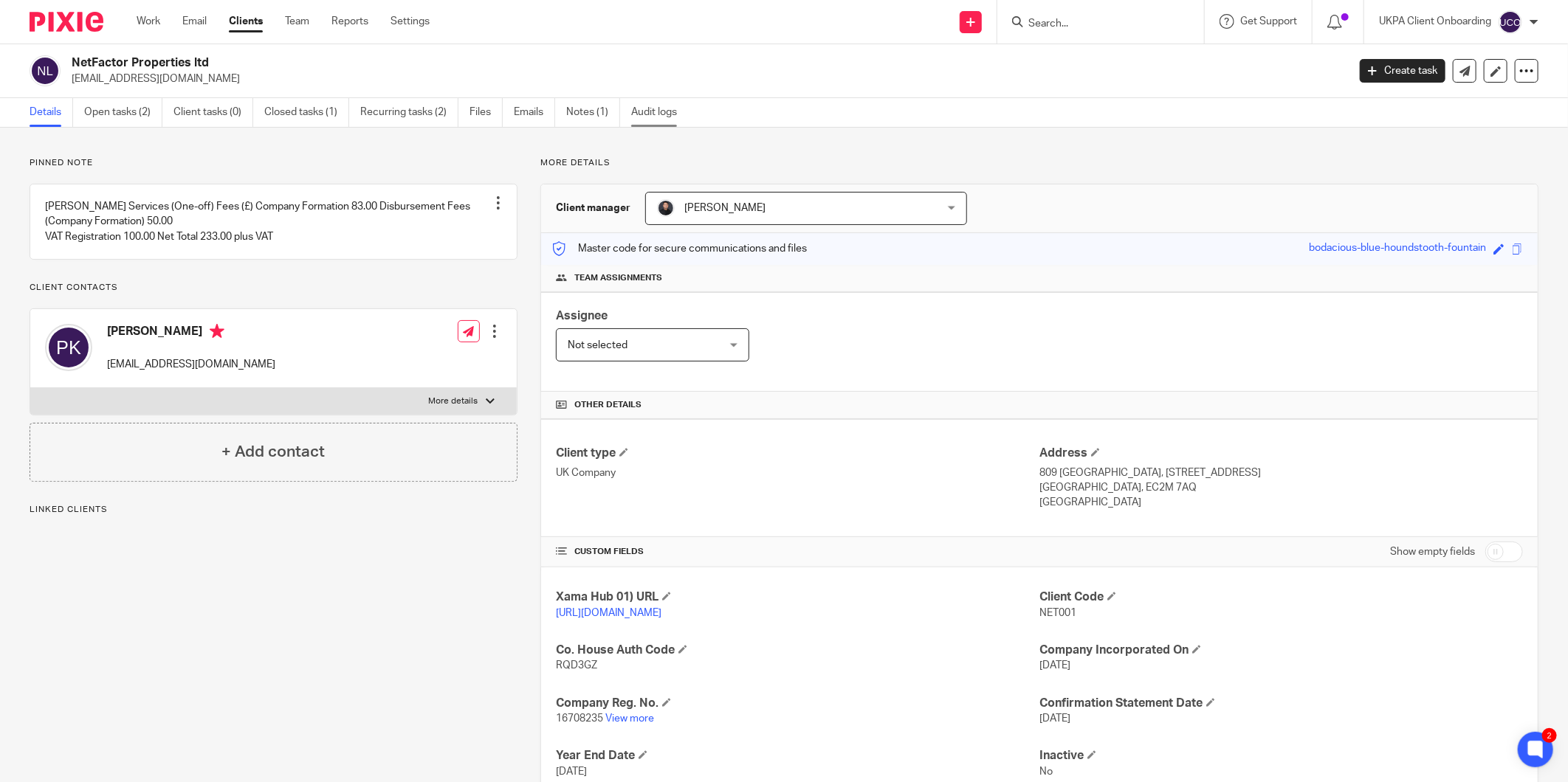
click at [664, 99] on link "Audit logs" at bounding box center [659, 113] width 57 height 29
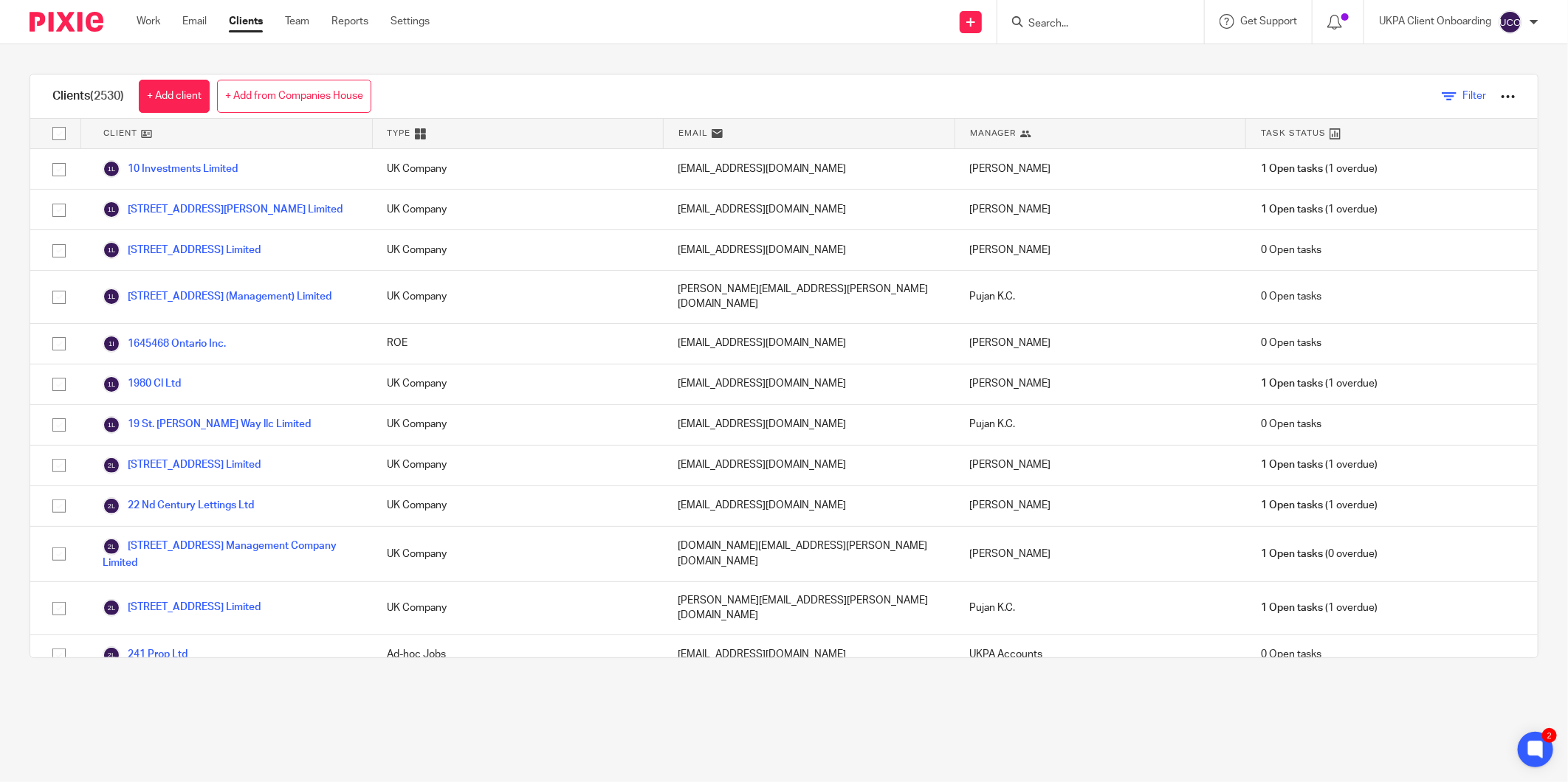
click at [1463, 98] on span "Filter" at bounding box center [1474, 95] width 23 height 10
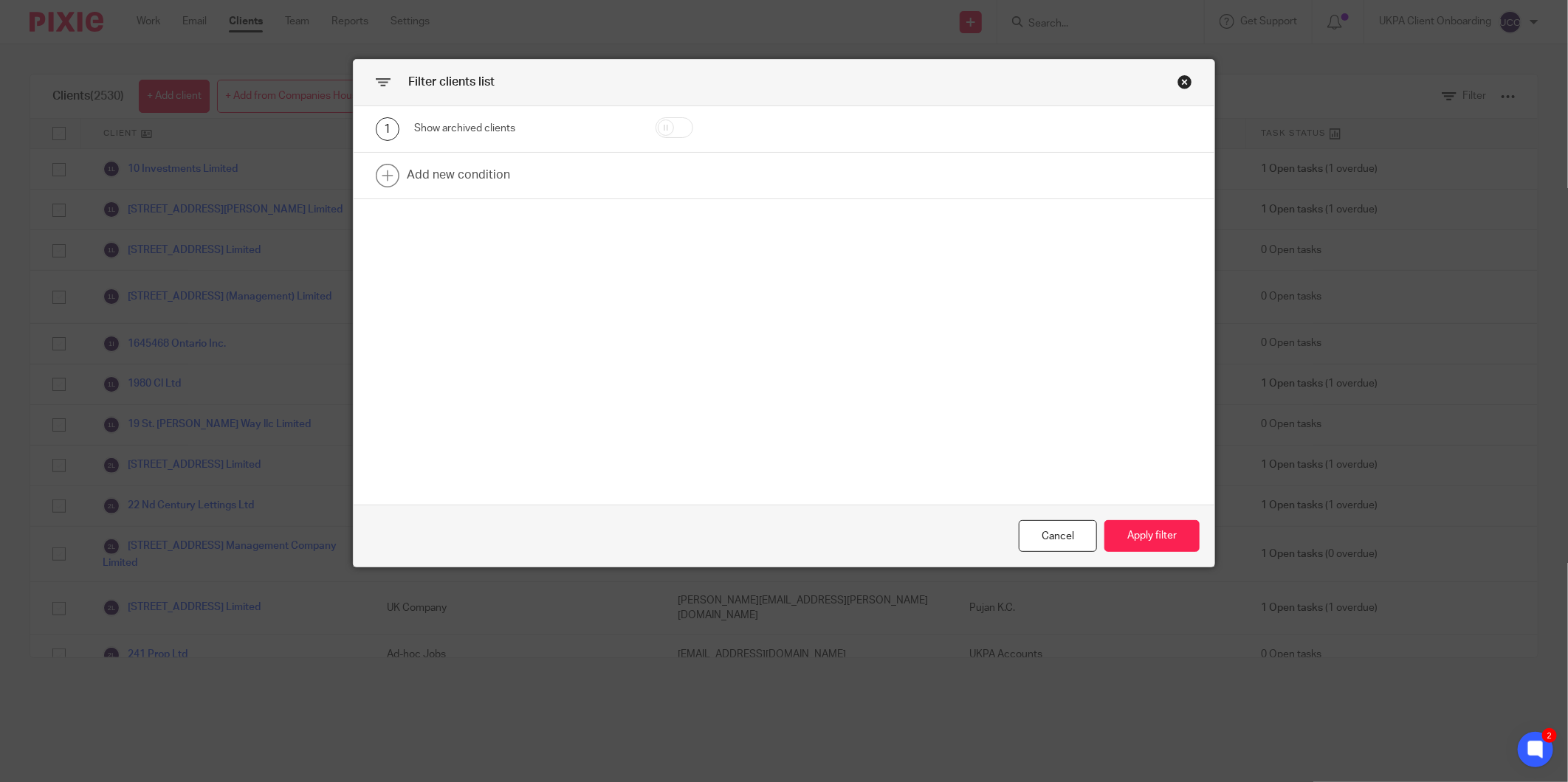
click at [1182, 79] on div "Close this dialog window" at bounding box center [1185, 82] width 14 height 14
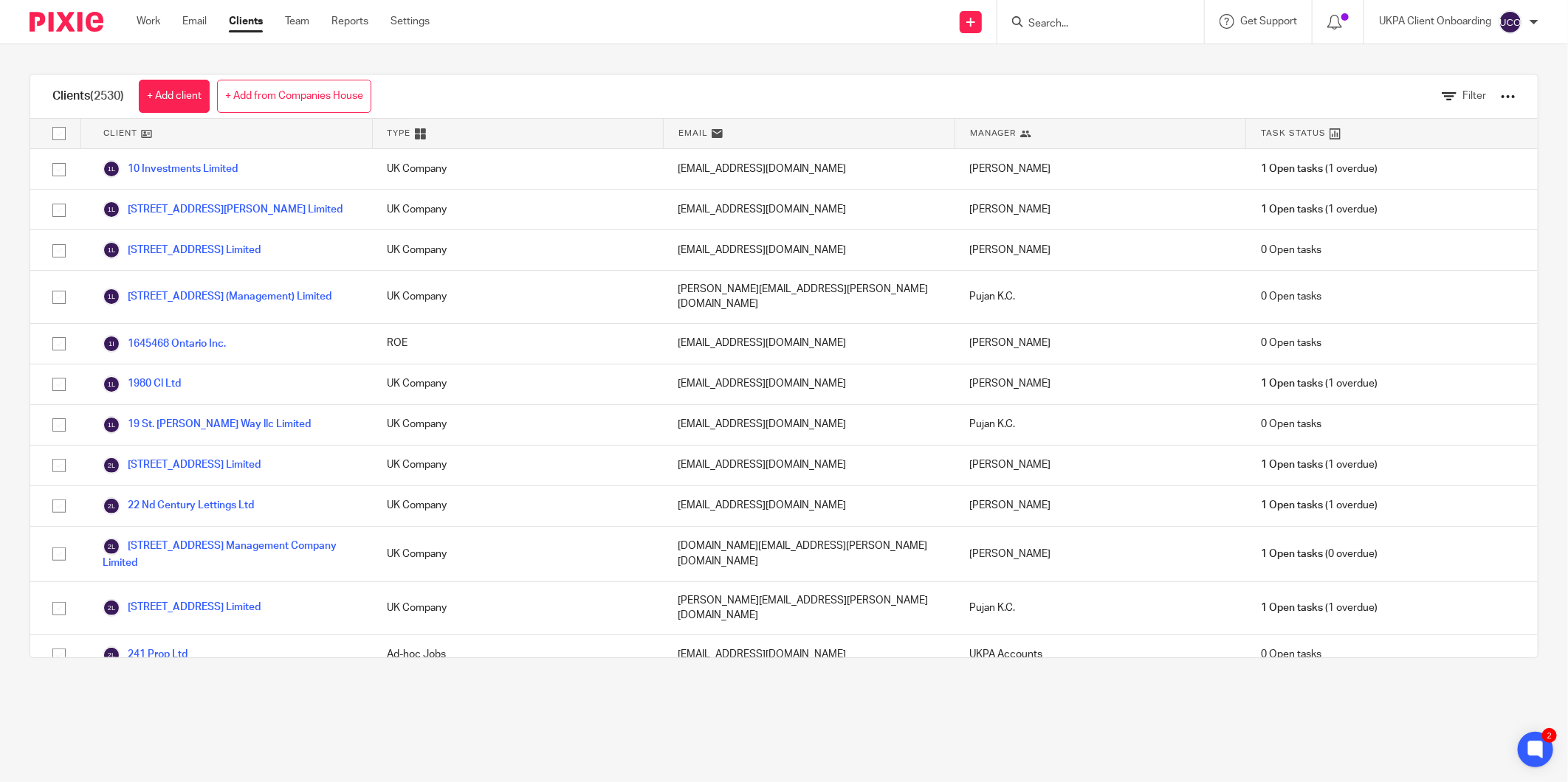
drag, startPoint x: 1474, startPoint y: 95, endPoint x: 1485, endPoint y: 92, distance: 11.4
click at [1481, 94] on div "Filter" at bounding box center [1467, 96] width 96 height 43
click at [1500, 92] on div at bounding box center [1508, 96] width 14 height 14
click at [1407, 173] on link "Export clients to CSV file" at bounding box center [1387, 174] width 205 height 23
